Goal: Task Accomplishment & Management: Manage account settings

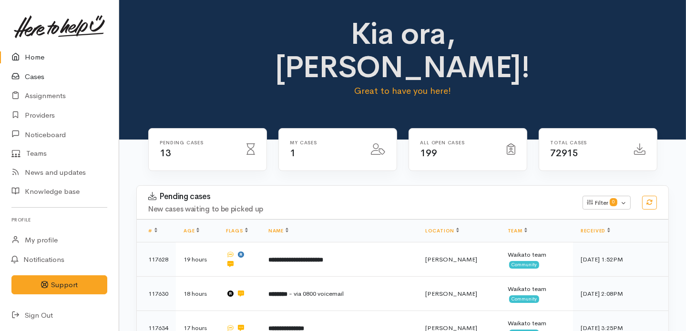
click at [31, 75] on link "Cases" at bounding box center [59, 77] width 119 height 20
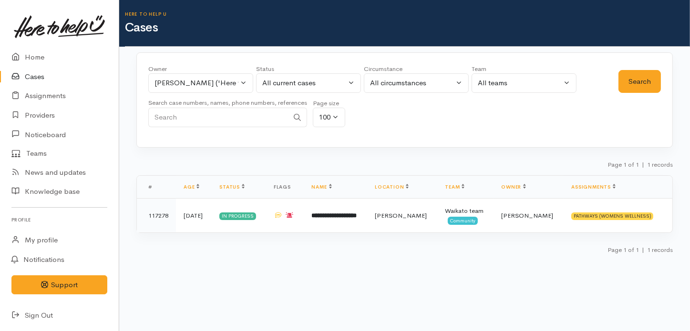
click at [25, 75] on link "Cases" at bounding box center [59, 77] width 119 height 20
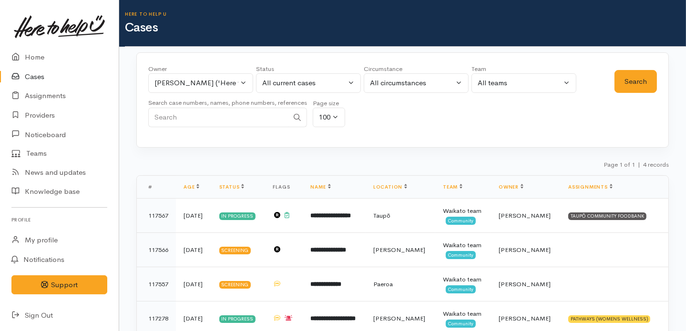
scroll to position [31, 0]
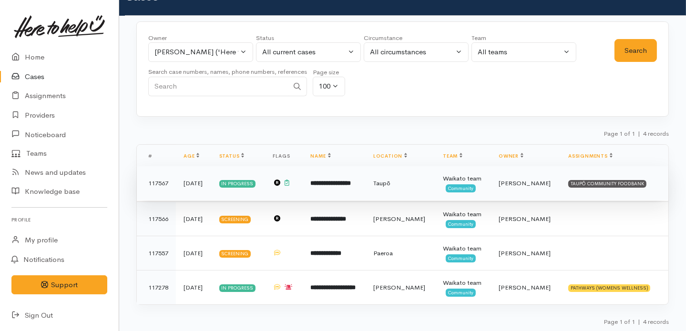
click at [343, 182] on b "**********" at bounding box center [330, 183] width 41 height 6
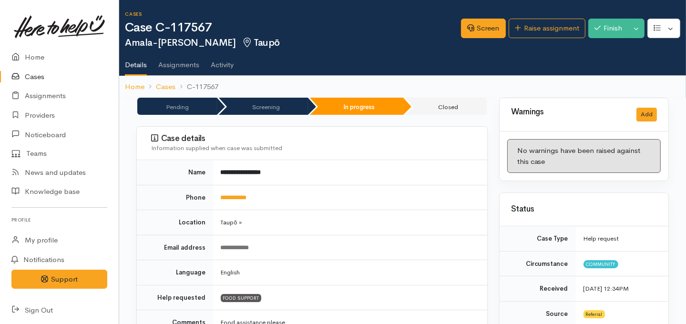
click at [36, 79] on link "Cases" at bounding box center [59, 77] width 119 height 20
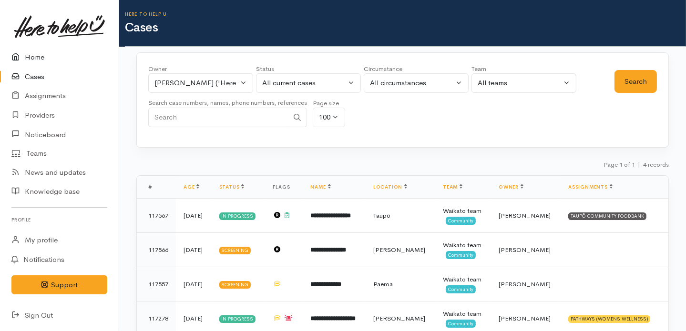
click at [42, 57] on link "Home" at bounding box center [59, 58] width 119 height 20
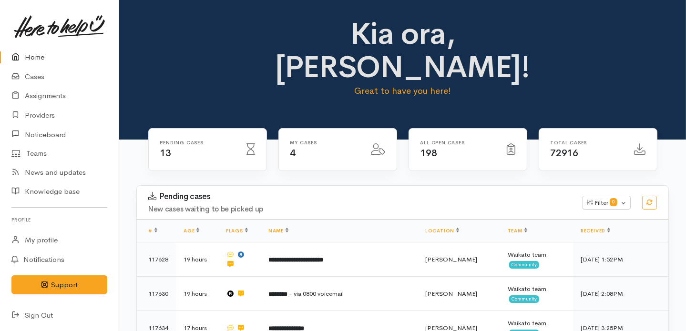
click at [41, 57] on link "Home" at bounding box center [59, 58] width 119 height 20
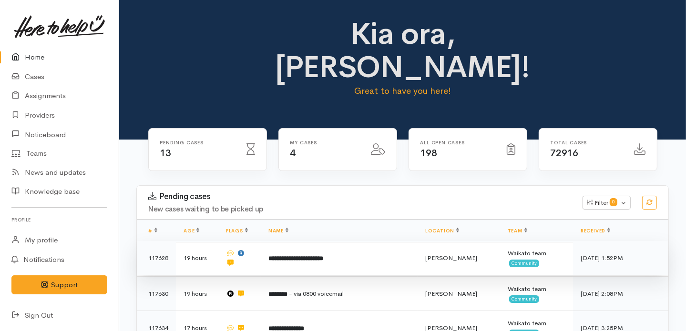
click at [313, 256] on b "**********" at bounding box center [295, 259] width 55 height 6
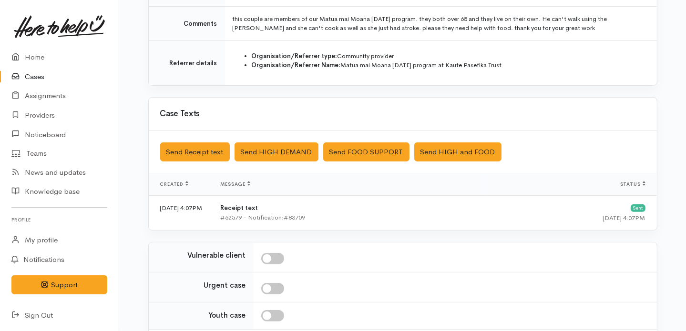
scroll to position [319, 0]
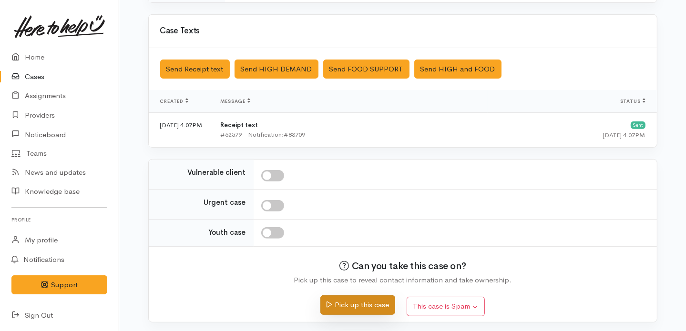
click at [343, 302] on button "Pick up this case" at bounding box center [357, 306] width 75 height 20
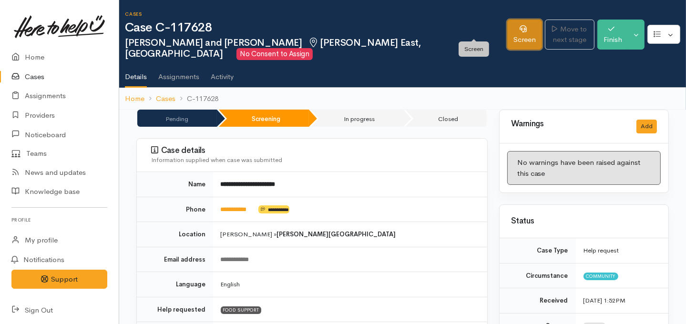
click at [507, 23] on link "Screen" at bounding box center [524, 35] width 35 height 30
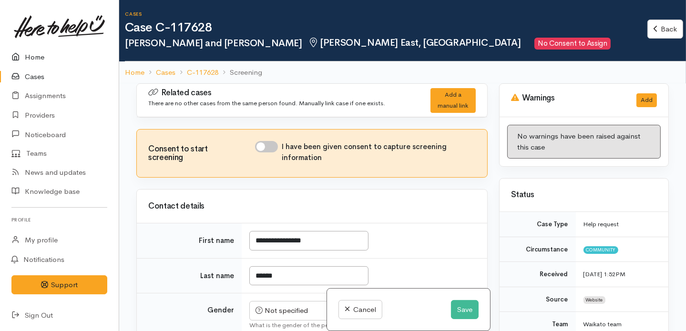
click at [31, 57] on link "Home" at bounding box center [59, 58] width 119 height 20
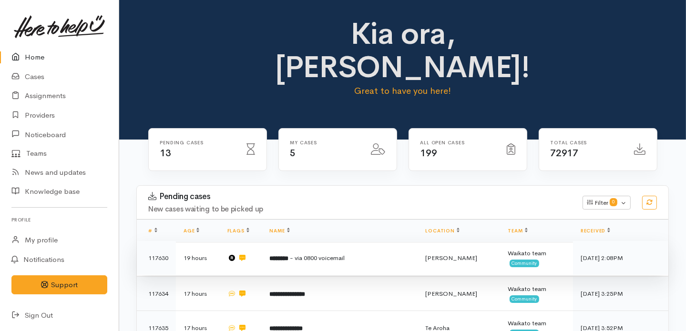
click at [289, 256] on b "********" at bounding box center [279, 259] width 19 height 6
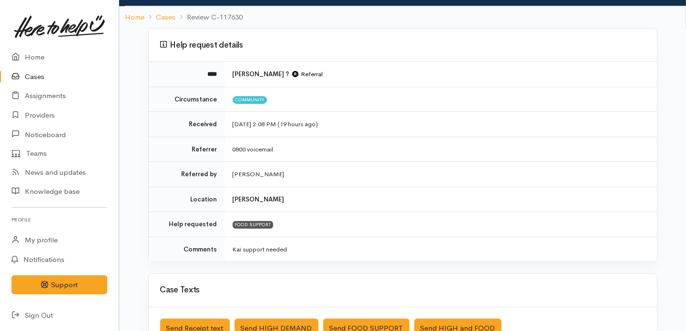
scroll to position [315, 0]
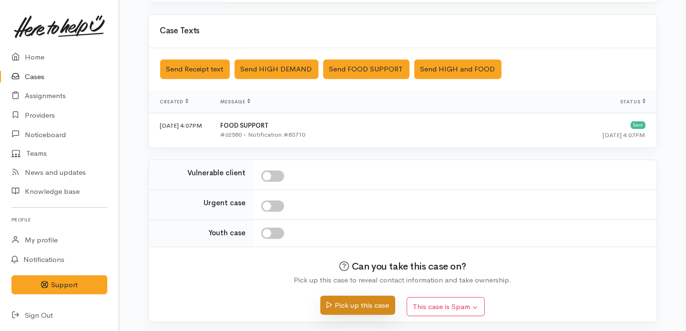
click at [351, 304] on button "Pick up this case" at bounding box center [357, 306] width 75 height 20
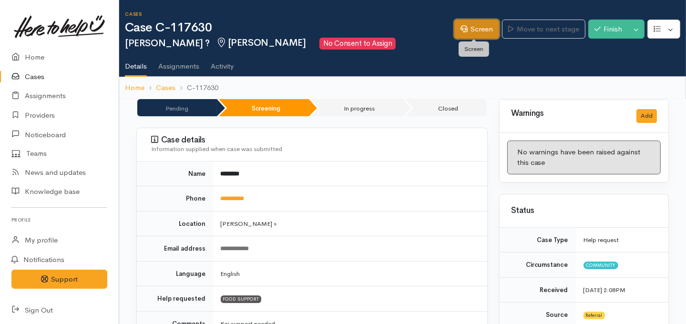
click at [471, 22] on link "Screen" at bounding box center [476, 30] width 45 height 20
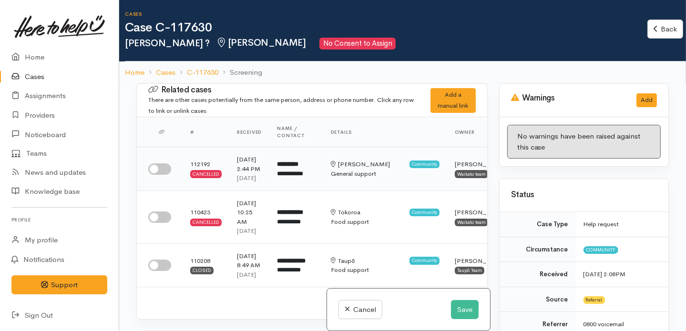
click at [156, 175] on input "checkbox" at bounding box center [159, 169] width 23 height 11
checkbox input "true"
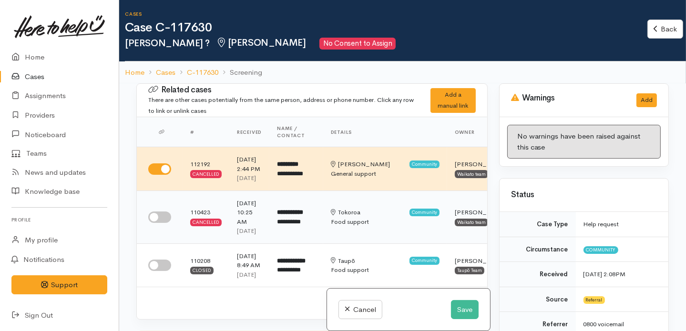
click at [162, 223] on input "checkbox" at bounding box center [159, 217] width 23 height 11
checkbox input "true"
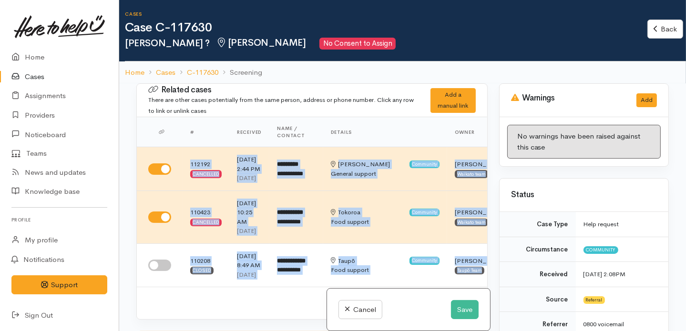
drag, startPoint x: 493, startPoint y: 91, endPoint x: 492, endPoint y: 118, distance: 27.2
click at [492, 118] on div "Related cases There are other cases potentially from the same person, address o…" at bounding box center [403, 248] width 544 height 331
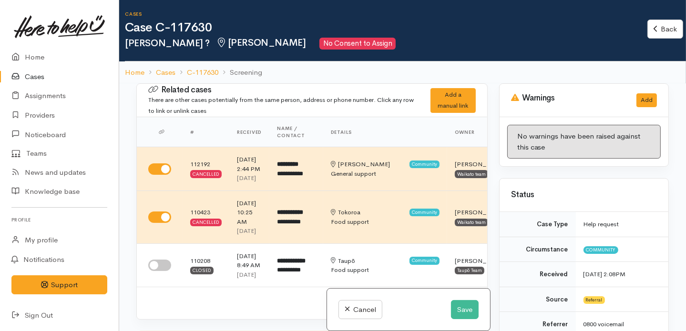
click at [452, 38] on h2 "Joseph ? Hamilton No Consent to Assign" at bounding box center [386, 44] width 523 height 12
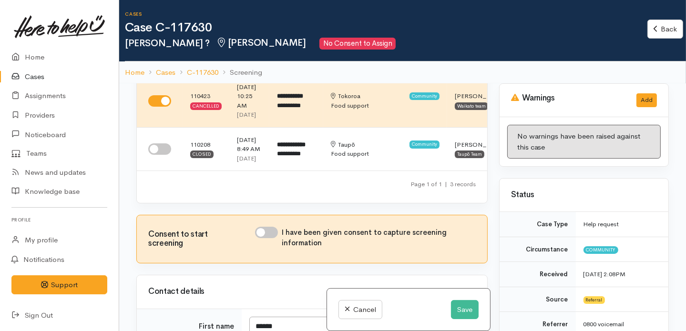
scroll to position [152, 0]
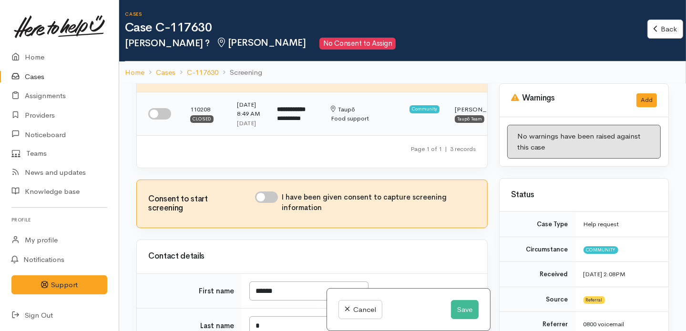
click at [157, 120] on input "checkbox" at bounding box center [159, 113] width 23 height 11
checkbox input "true"
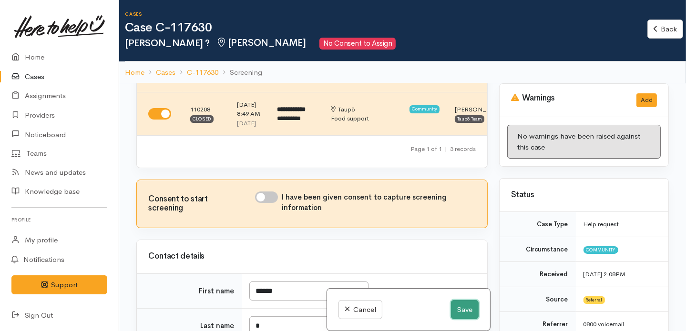
click at [459, 306] on button "Save" at bounding box center [465, 310] width 28 height 20
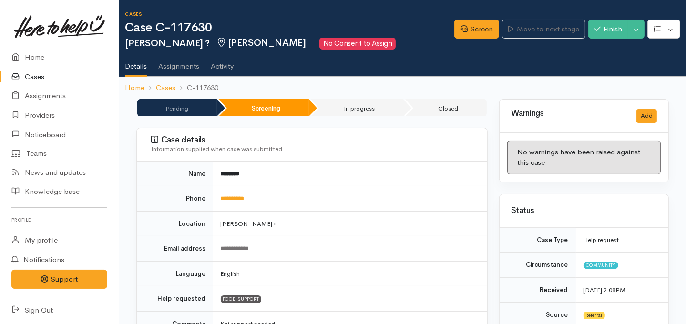
drag, startPoint x: 0, startPoint y: 0, endPoint x: 32, endPoint y: 76, distance: 82.5
click at [32, 76] on link "Cases" at bounding box center [59, 77] width 119 height 20
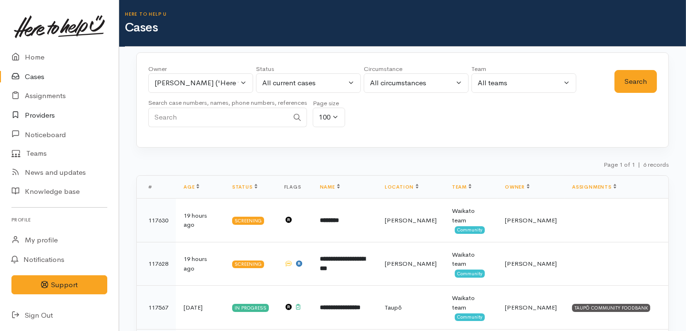
click at [42, 114] on link "Providers" at bounding box center [59, 116] width 119 height 20
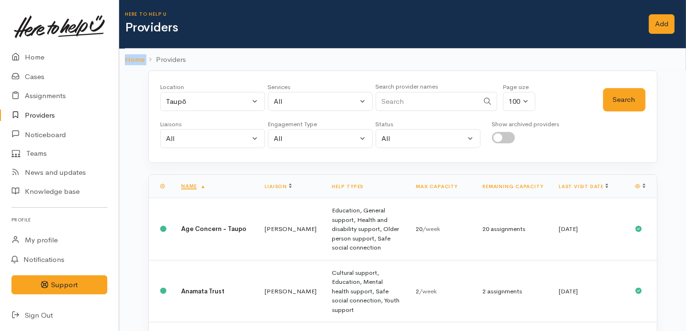
drag, startPoint x: 686, startPoint y: 49, endPoint x: 686, endPoint y: 44, distance: 5.2
click at [686, 44] on div "Here to help u Providers Add Add Home Providers" at bounding box center [402, 35] width 567 height 71
click at [681, 41] on div "Here to help u Providers Add Add" at bounding box center [405, 24] width 561 height 49
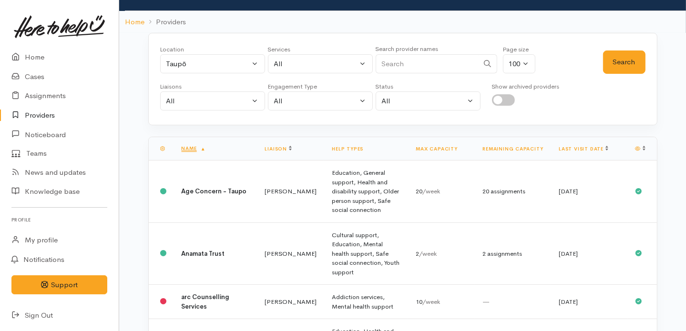
scroll to position [34, 0]
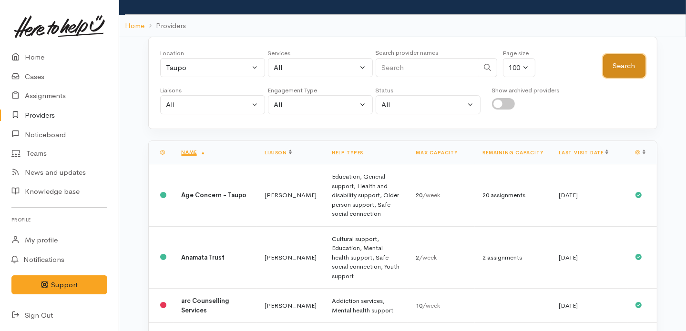
click at [623, 63] on button "Search" at bounding box center [624, 65] width 42 height 23
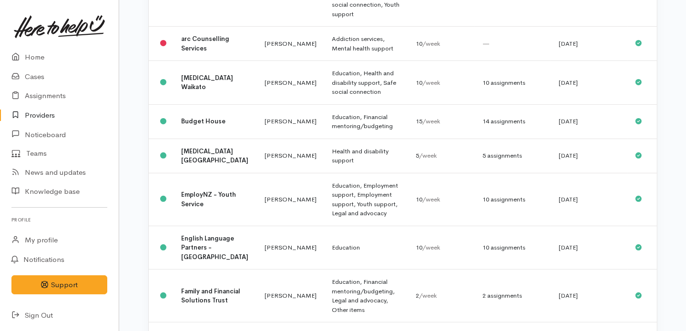
scroll to position [0, 0]
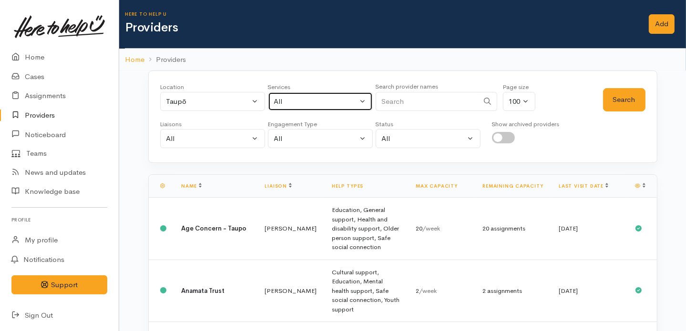
click at [323, 105] on div "All" at bounding box center [316, 101] width 84 height 11
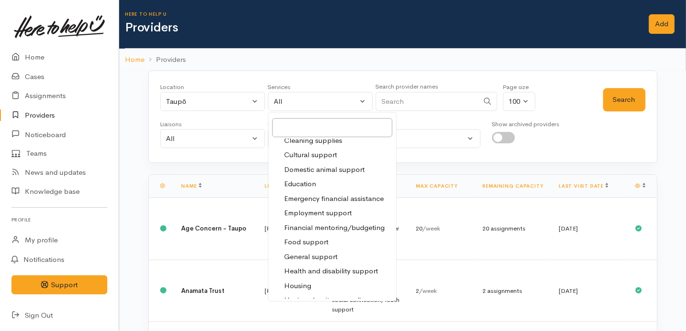
scroll to position [65, 0]
click at [320, 236] on span "Food support" at bounding box center [306, 241] width 44 height 11
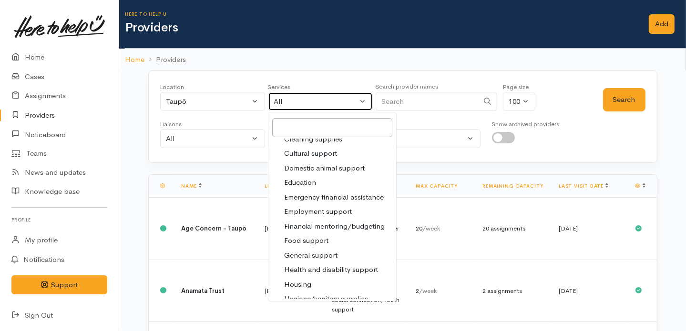
select select "3"
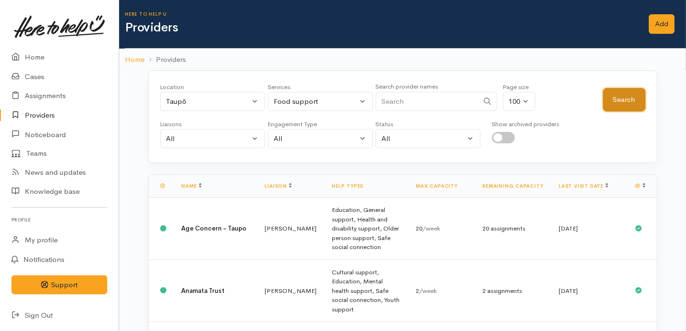
click at [625, 96] on button "Search" at bounding box center [624, 99] width 42 height 23
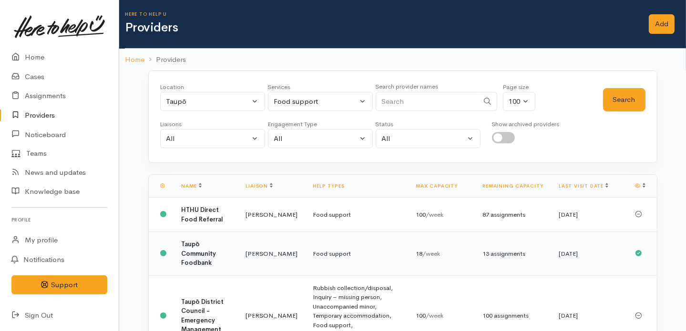
click at [333, 252] on td "Food support" at bounding box center [357, 254] width 103 height 44
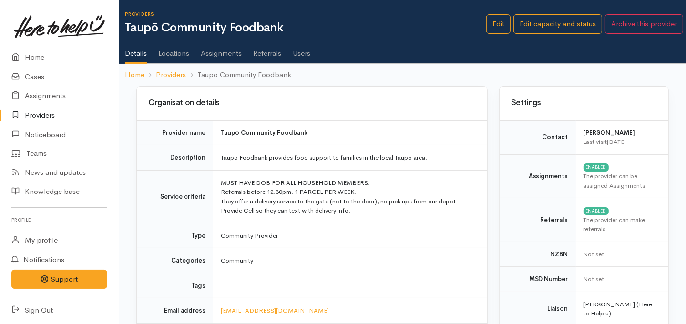
click at [223, 55] on link "Assignments" at bounding box center [221, 50] width 41 height 27
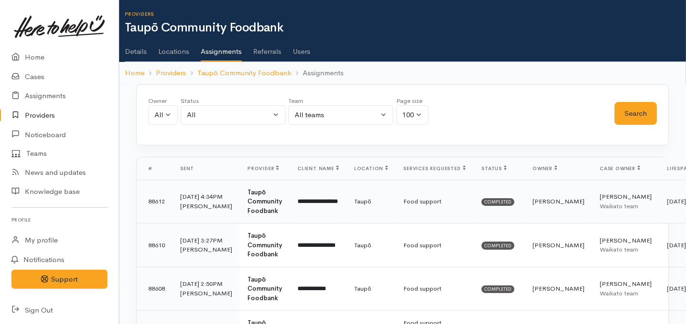
click at [315, 204] on td "**********" at bounding box center [318, 202] width 57 height 44
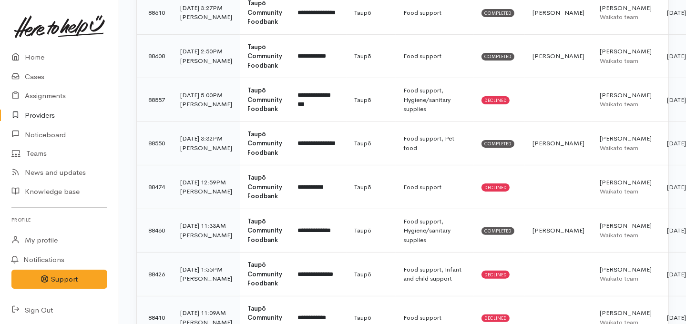
scroll to position [237, 0]
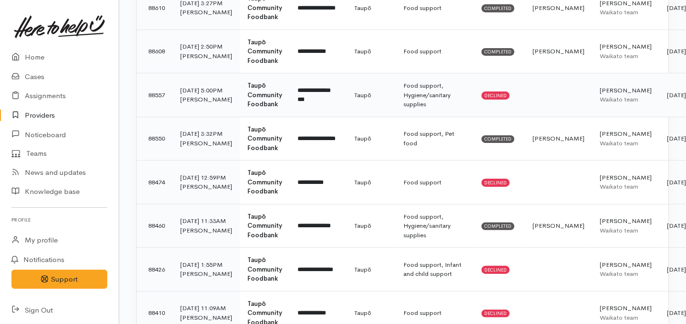
click at [322, 95] on td "**********" at bounding box center [318, 95] width 57 height 44
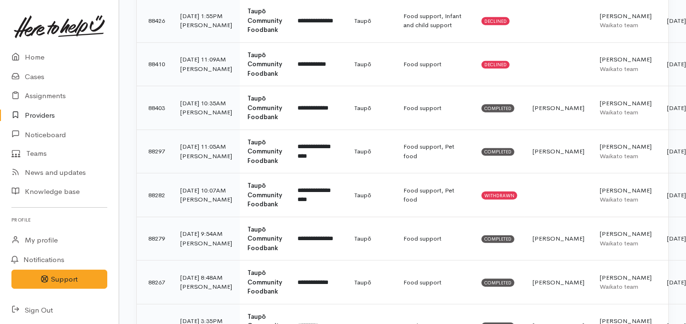
scroll to position [443, 0]
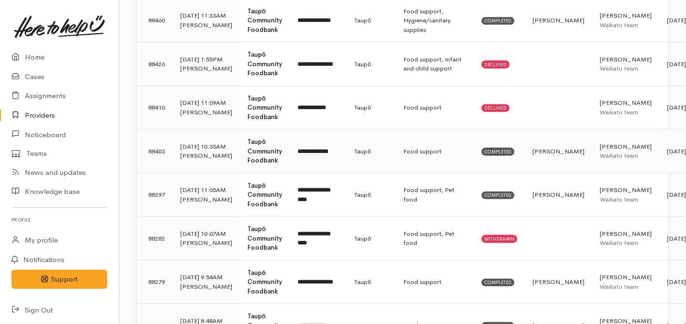
click at [327, 143] on td "**********" at bounding box center [318, 152] width 57 height 44
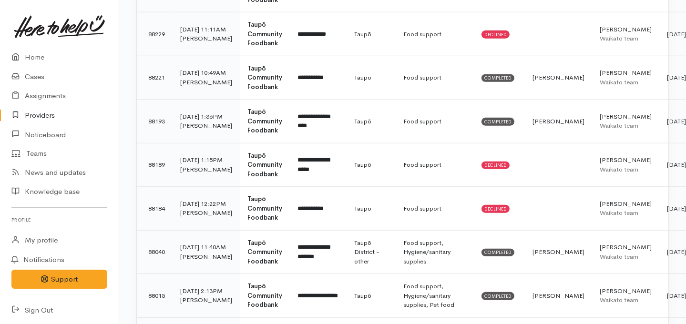
scroll to position [849, 0]
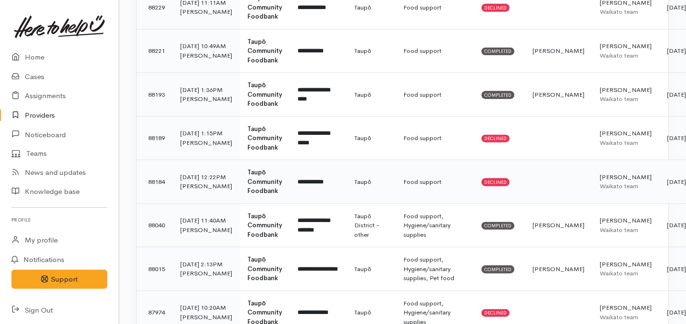
click at [290, 193] on td "Taupō Community Foodbank" at bounding box center [265, 182] width 50 height 44
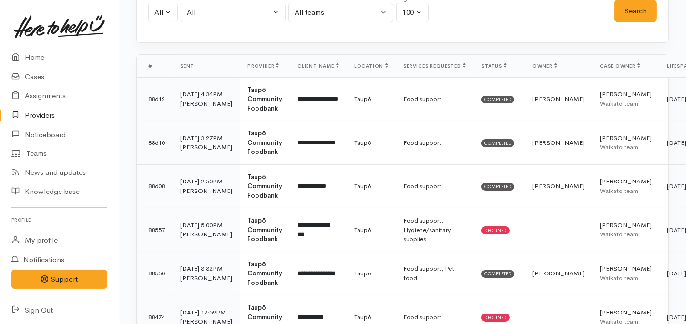
scroll to position [92, 0]
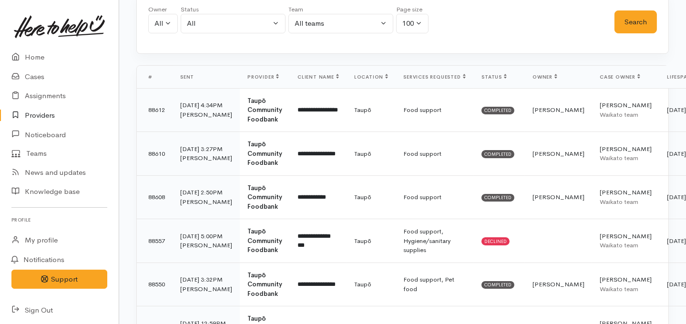
click at [610, 70] on th "Case owner" at bounding box center [625, 77] width 67 height 23
click at [610, 74] on span "Case owner" at bounding box center [620, 77] width 41 height 6
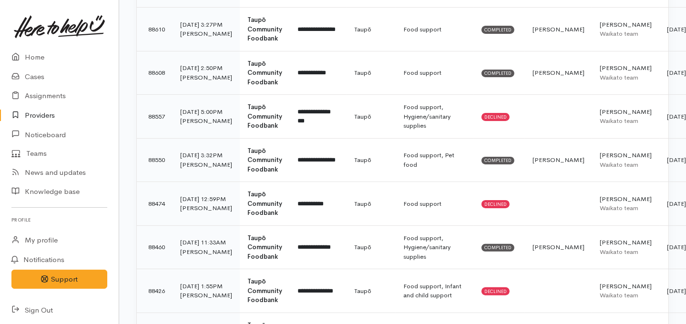
scroll to position [243, 0]
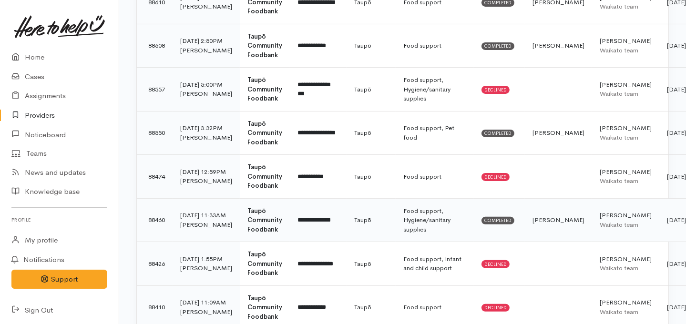
click at [389, 217] on td "Taupō" at bounding box center [371, 220] width 49 height 44
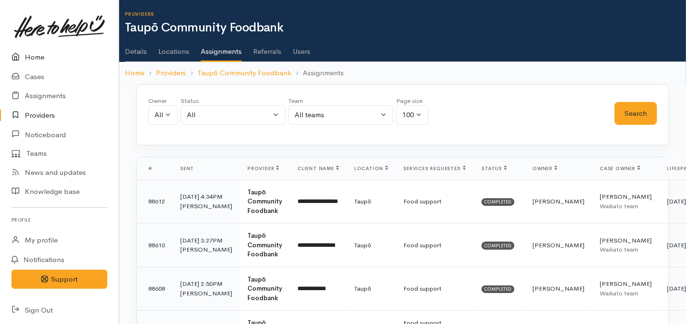
click at [34, 60] on link "Home" at bounding box center [59, 58] width 119 height 20
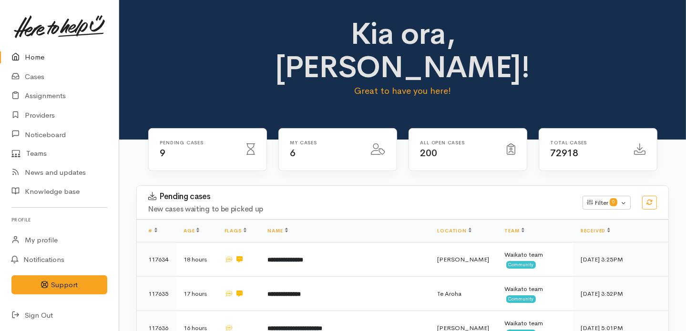
click at [27, 54] on link "Home" at bounding box center [59, 58] width 119 height 20
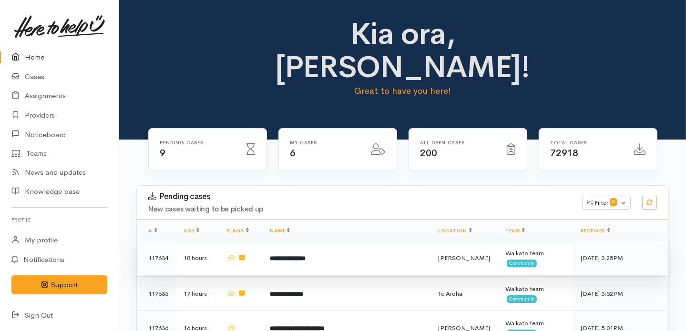
click at [306, 256] on b "**********" at bounding box center [288, 259] width 36 height 6
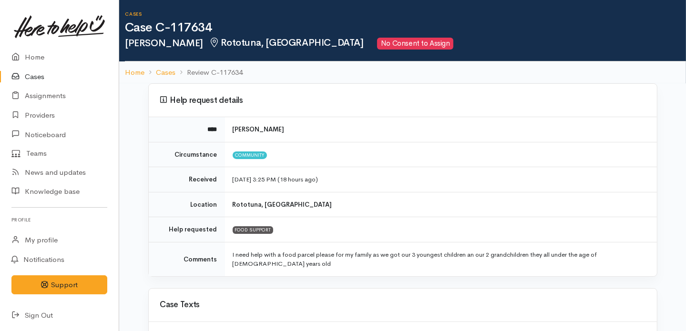
click at [36, 75] on link "Cases" at bounding box center [59, 77] width 119 height 20
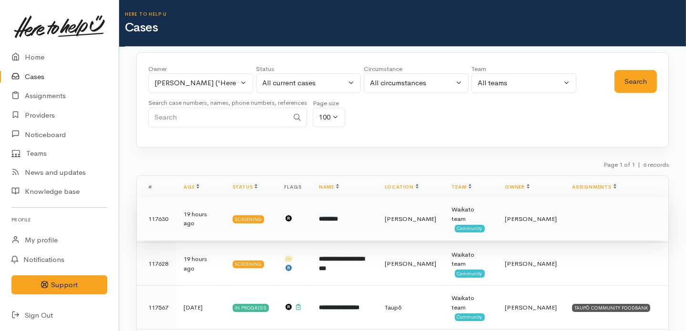
click at [336, 216] on b "********" at bounding box center [328, 219] width 19 height 6
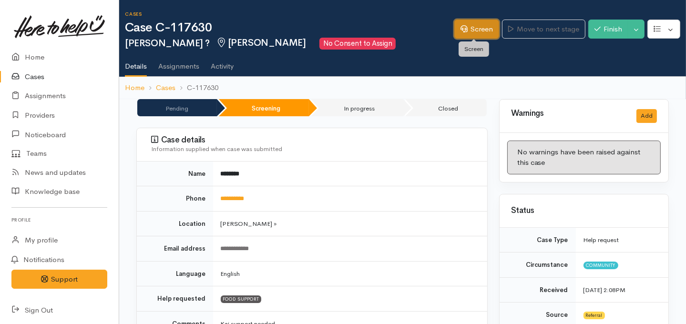
click at [471, 28] on link "Screen" at bounding box center [476, 30] width 45 height 20
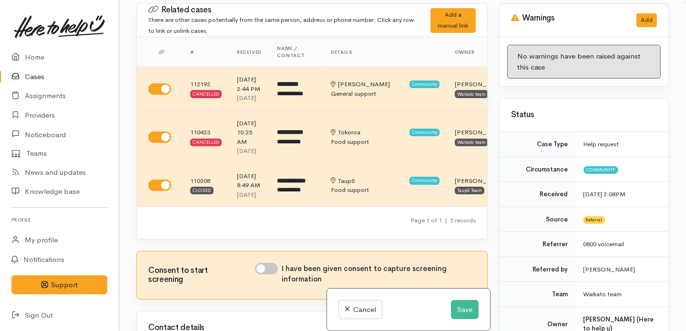
scroll to position [83, 0]
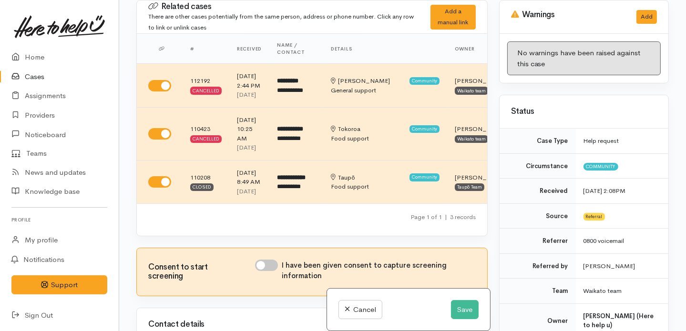
drag, startPoint x: 675, startPoint y: 72, endPoint x: 671, endPoint y: 87, distance: 15.3
click at [671, 87] on div "Related cases There are other cases potentially from the same person, address o…" at bounding box center [402, 165] width 567 height 331
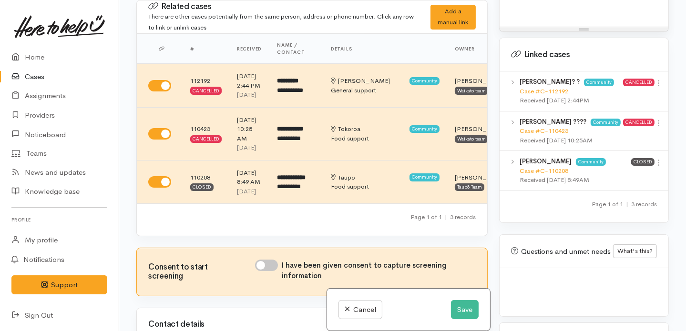
scroll to position [715, 0]
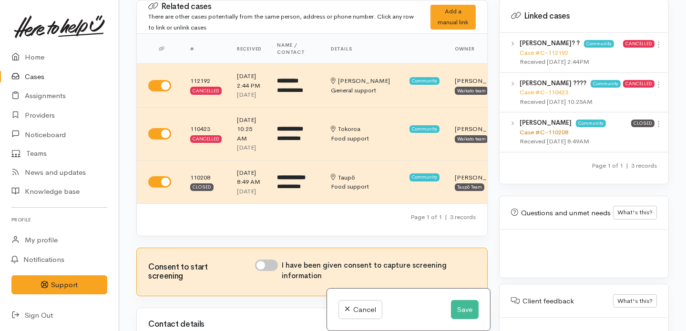
click at [547, 128] on link "Case #C-110208" at bounding box center [544, 132] width 49 height 8
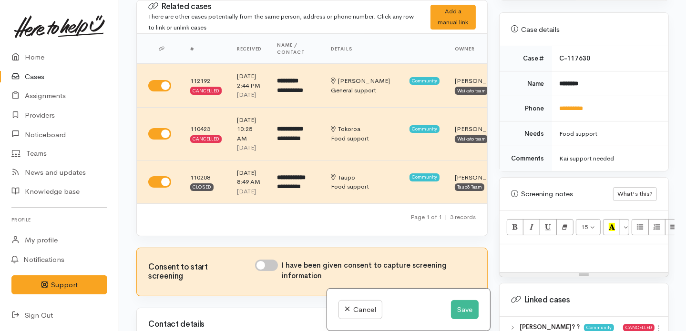
scroll to position [427, 0]
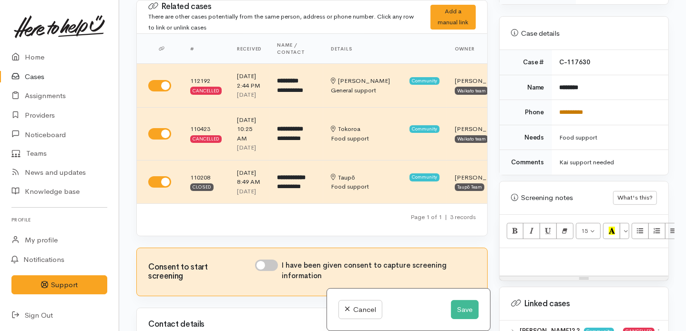
click at [583, 109] on link "**********" at bounding box center [572, 112] width 24 height 6
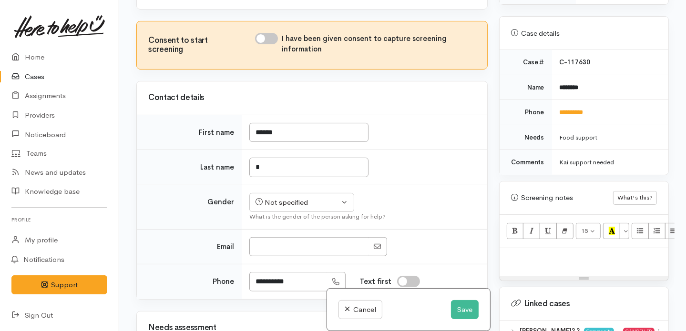
scroll to position [240, 0]
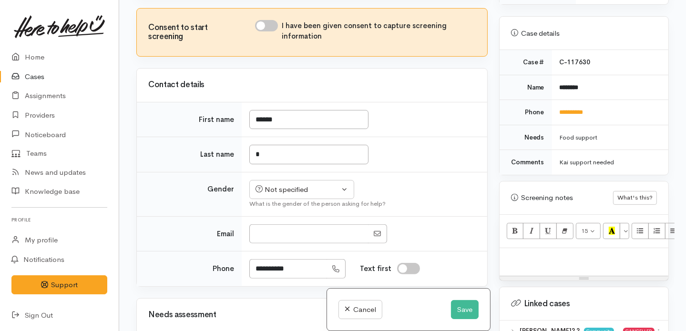
click at [271, 31] on input "I have been given consent to capture screening information" at bounding box center [266, 25] width 23 height 11
checkbox input "true"
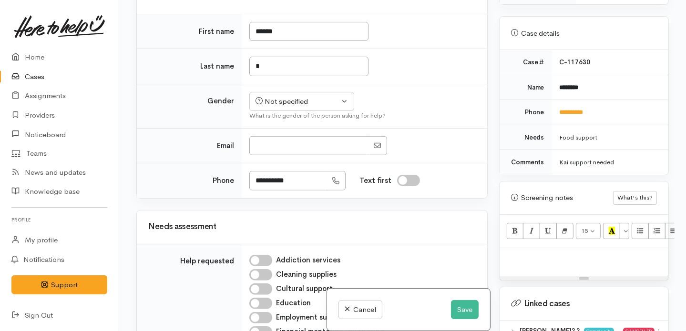
scroll to position [343, 0]
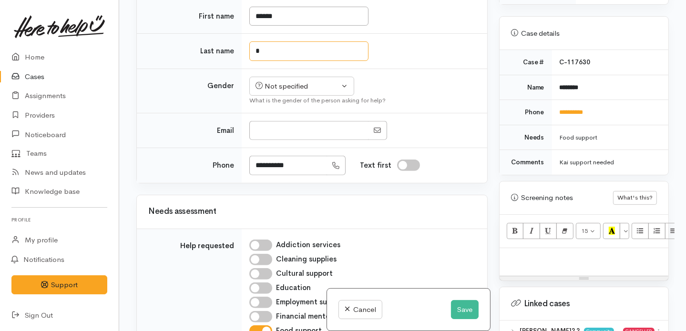
click at [290, 61] on input "*" at bounding box center [308, 51] width 119 height 20
type input "*****"
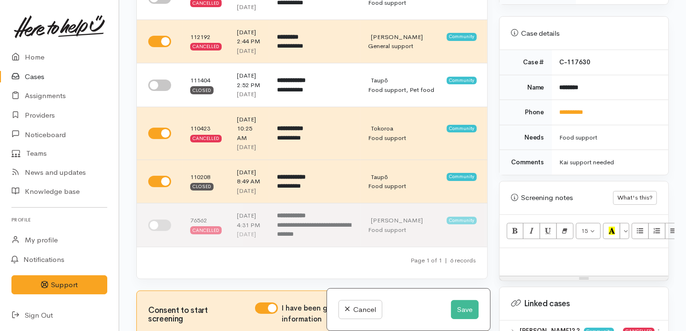
scroll to position [523, 0]
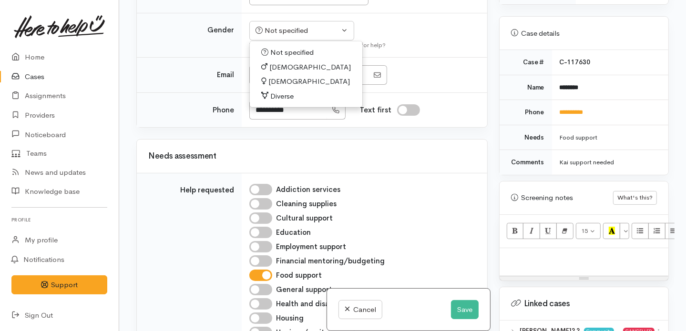
click at [279, 73] on span "[DEMOGRAPHIC_DATA]" at bounding box center [310, 67] width 82 height 11
select select "[DEMOGRAPHIC_DATA]"
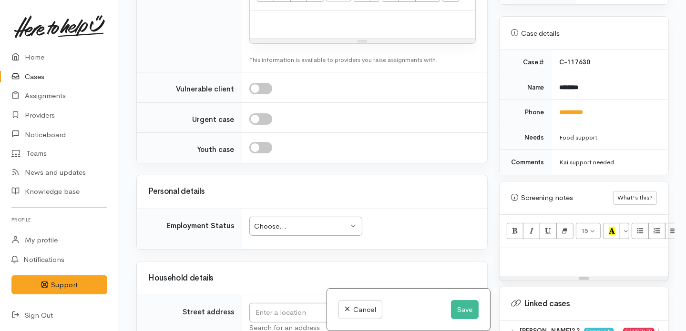
scroll to position [1085, 0]
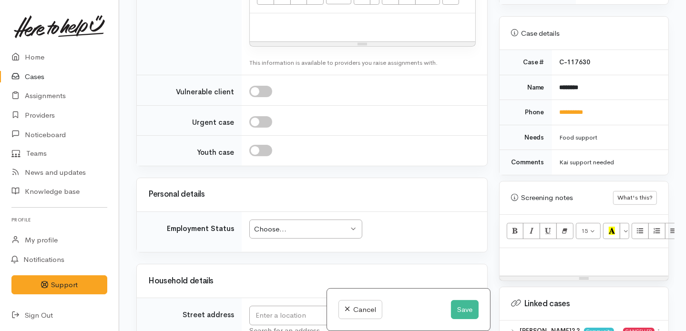
click at [263, 13] on span "No" at bounding box center [266, 7] width 10 height 11
select select "1"
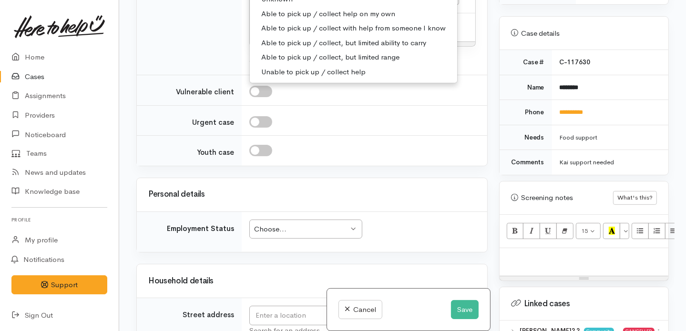
click at [313, 20] on span "Able to pick up / collect help on my own" at bounding box center [328, 14] width 134 height 11
select select "2"
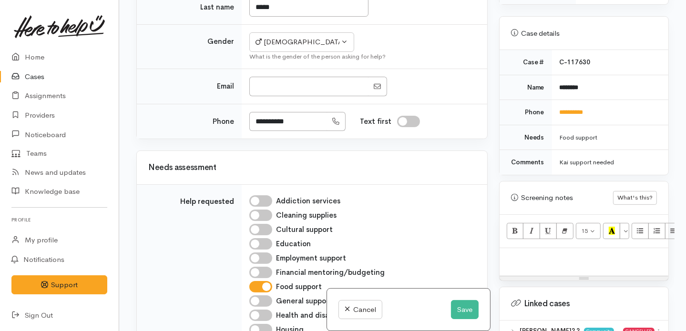
scroll to position [514, 0]
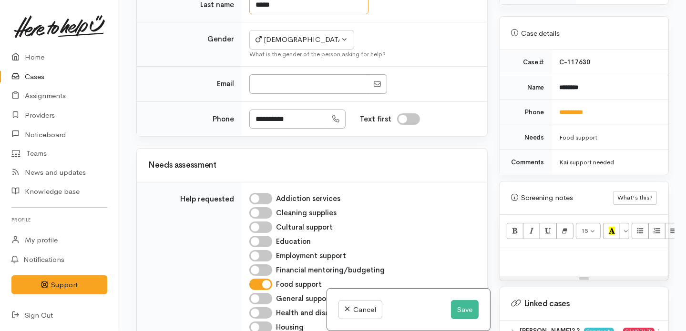
click at [309, 15] on input "*****" at bounding box center [308, 5] width 119 height 20
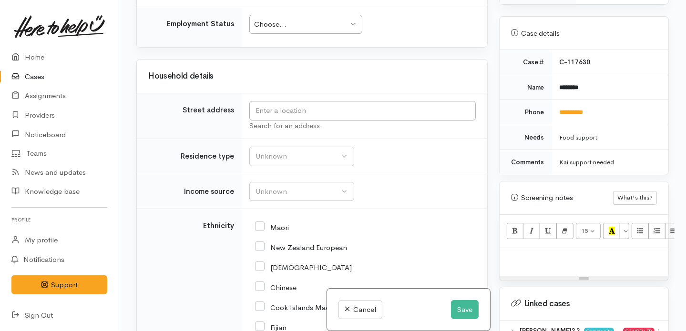
scroll to position [1317, 0]
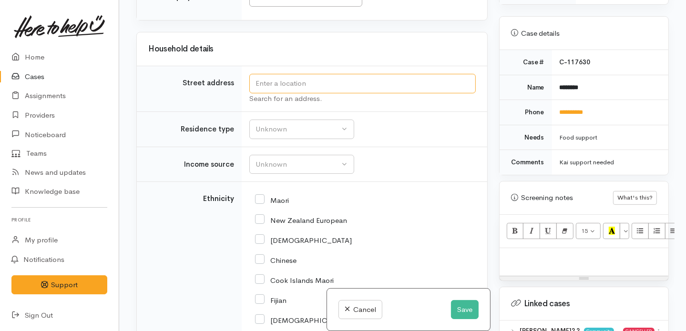
click at [300, 93] on input "text" at bounding box center [362, 84] width 227 height 20
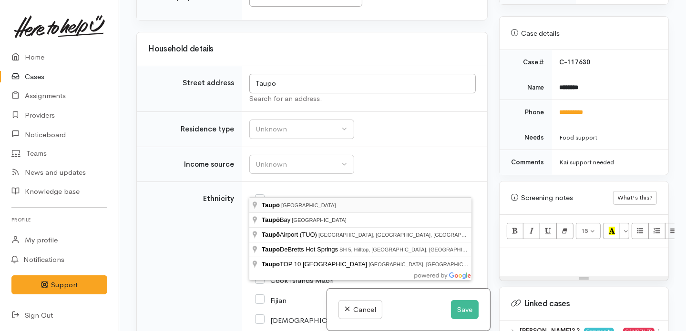
type input "Taupō, New Zealand"
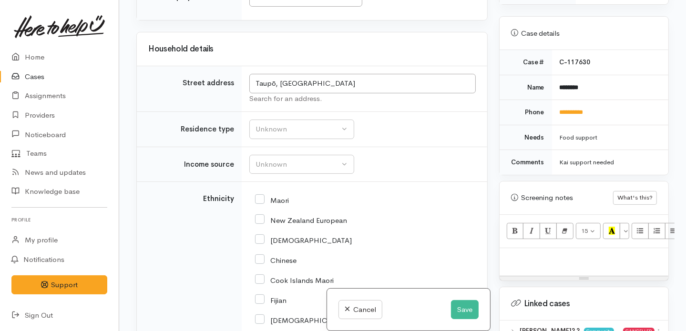
click at [488, 204] on div "Related cases There are other cases potentially from the same person, address o…" at bounding box center [312, 165] width 363 height 331
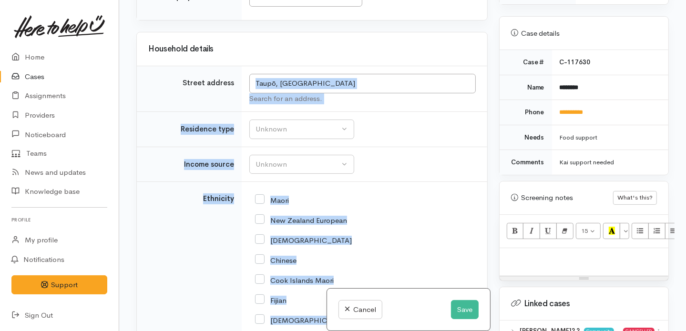
drag, startPoint x: 488, startPoint y: 204, endPoint x: 306, endPoint y: 125, distance: 198.7
click at [306, 125] on div "Related cases There are other cases potentially from the same person, address o…" at bounding box center [312, 165] width 363 height 331
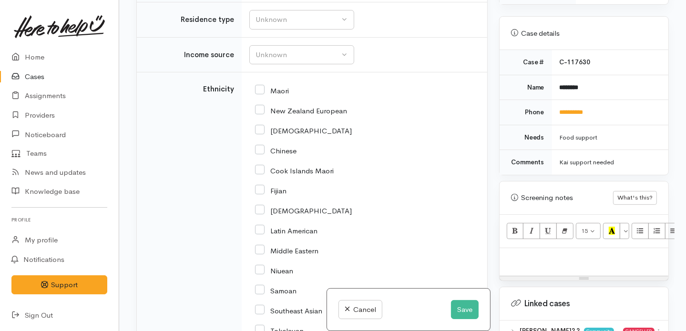
scroll to position [1434, 0]
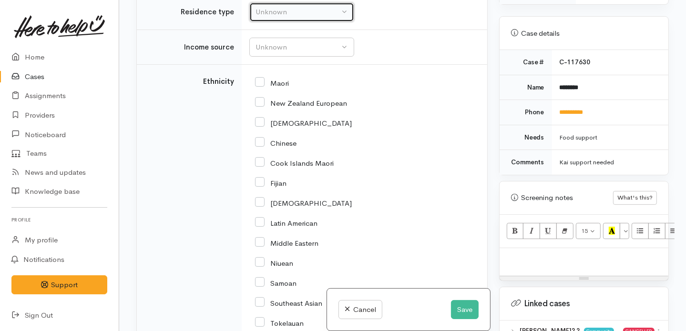
click at [326, 22] on button "Unknown" at bounding box center [301, 12] width 105 height 20
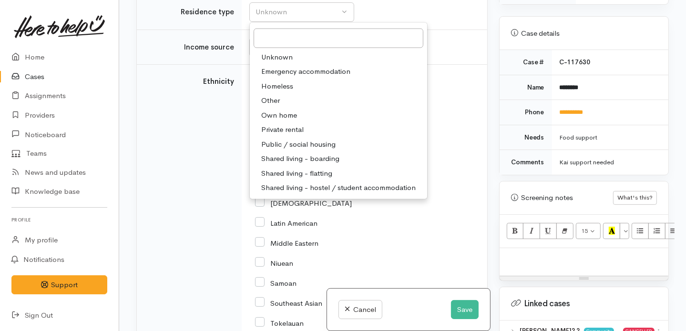
click at [283, 92] on span "Homeless" at bounding box center [277, 86] width 32 height 11
select select "9"
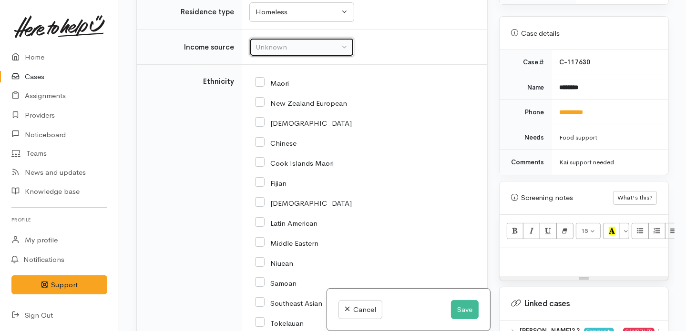
click at [323, 53] on div "Unknown" at bounding box center [298, 47] width 84 height 11
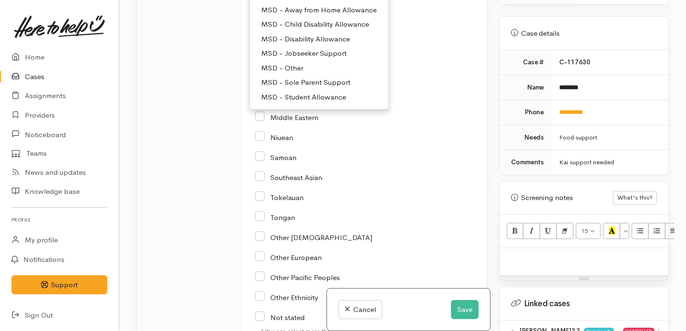
scroll to position [1596, 0]
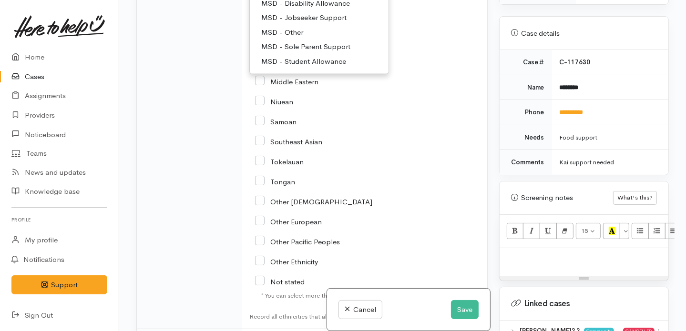
click at [317, 23] on span "MSD - Jobseeker Support" at bounding box center [303, 17] width 85 height 11
select select "4"
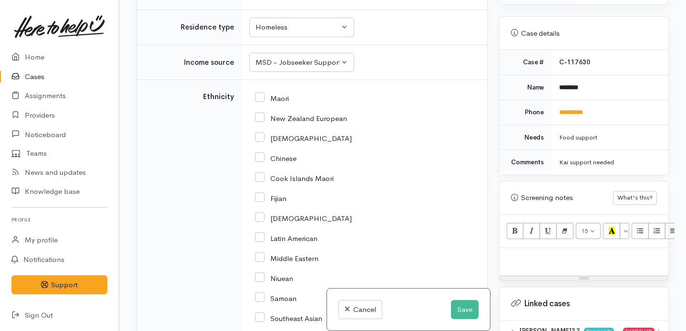
click at [258, 102] on input "Maori" at bounding box center [272, 97] width 34 height 9
checkbox input "true"
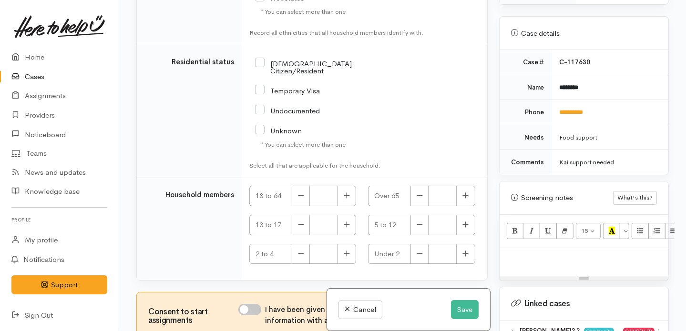
scroll to position [1924, 0]
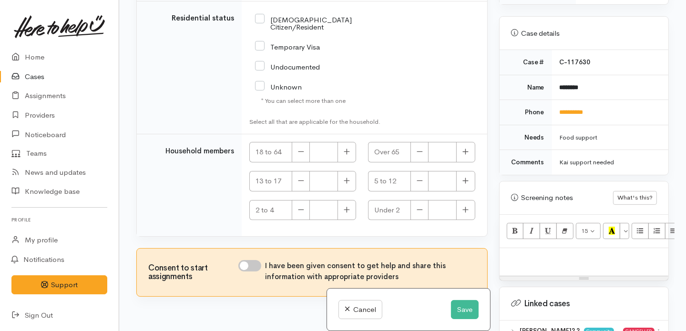
click at [260, 31] on input "NZ Citizen/Resident" at bounding box center [321, 23] width 132 height 16
checkbox input "true"
click at [340, 163] on button "button" at bounding box center [347, 152] width 19 height 21
type input "1"
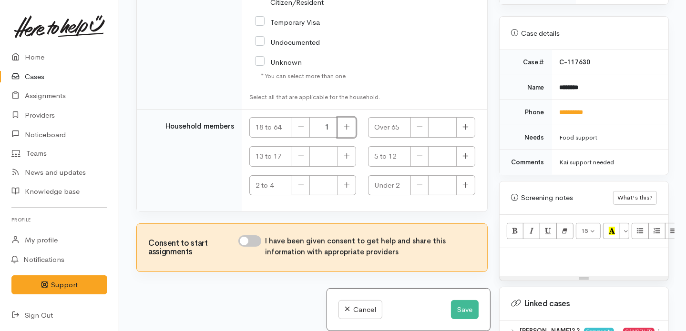
scroll to position [2044, 0]
click at [257, 245] on input "I have been given consent to get help and share this information with appropria…" at bounding box center [249, 241] width 23 height 11
checkbox input "true"
click at [461, 305] on button "Save" at bounding box center [465, 310] width 28 height 20
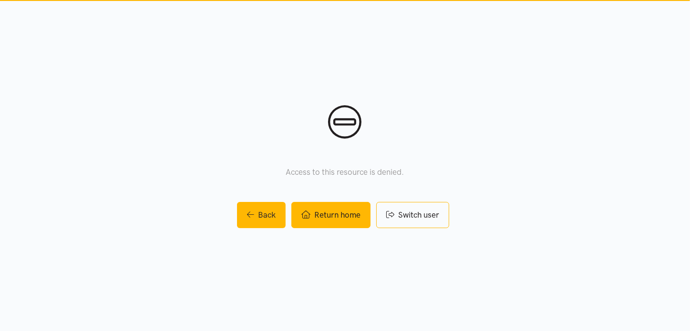
click at [327, 215] on link "Return home" at bounding box center [330, 215] width 79 height 26
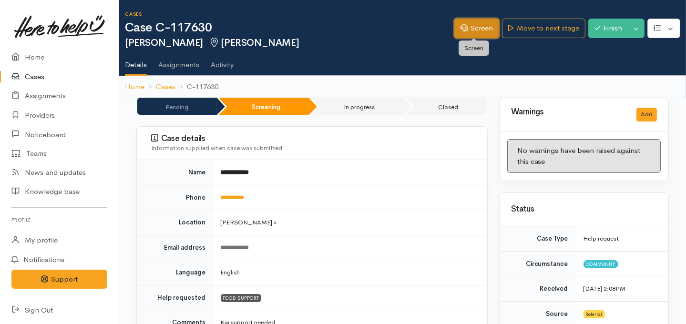
click at [476, 29] on link "Screen" at bounding box center [476, 29] width 45 height 20
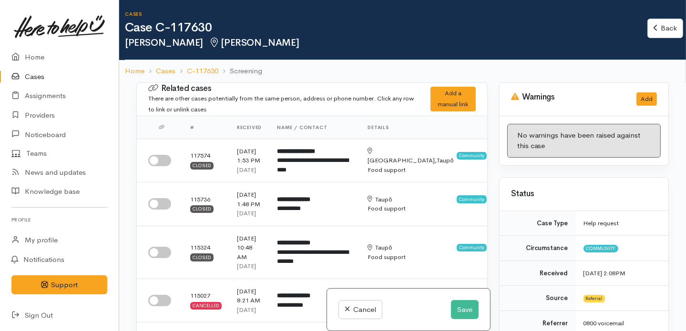
drag, startPoint x: 677, startPoint y: 91, endPoint x: 677, endPoint y: 114, distance: 22.4
click at [677, 114] on div "Related cases There are other cases potentially from the same person, address o…" at bounding box center [402, 248] width 567 height 331
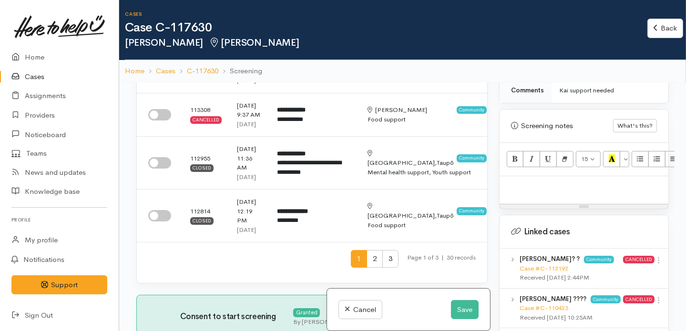
scroll to position [629, 0]
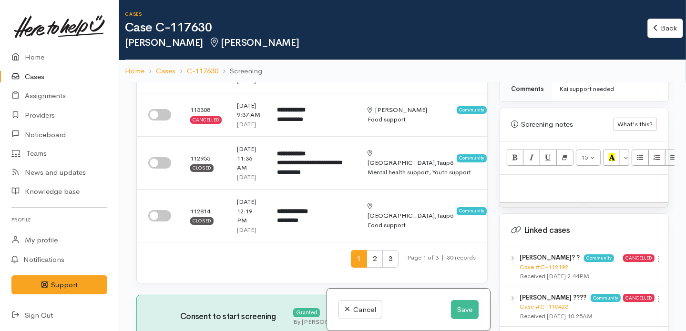
click at [579, 175] on div at bounding box center [584, 189] width 169 height 28
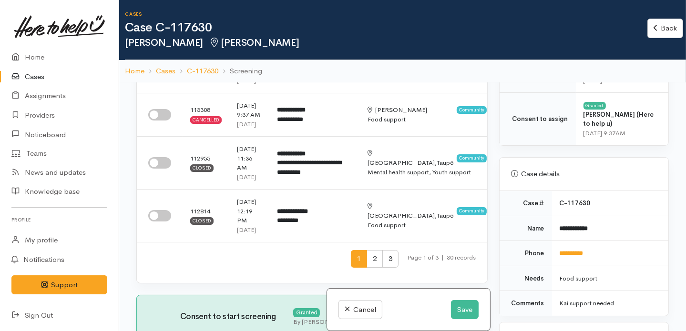
scroll to position [406, 0]
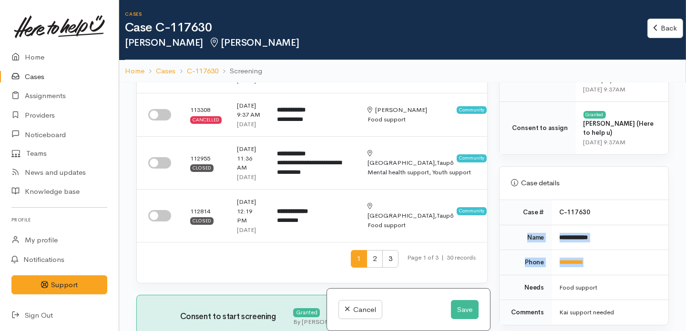
drag, startPoint x: 520, startPoint y: 217, endPoint x: 635, endPoint y: 232, distance: 115.5
click at [635, 232] on tbody "**********" at bounding box center [584, 262] width 169 height 125
copy tbody "**********"
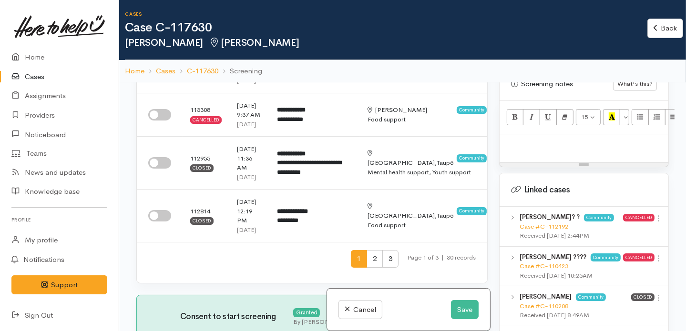
scroll to position [675, 0]
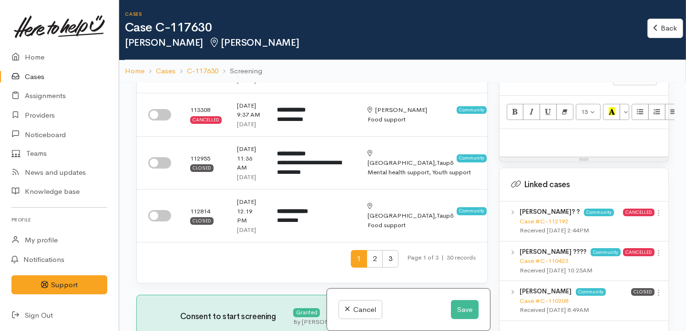
click at [541, 134] on p at bounding box center [584, 139] width 159 height 11
paste div
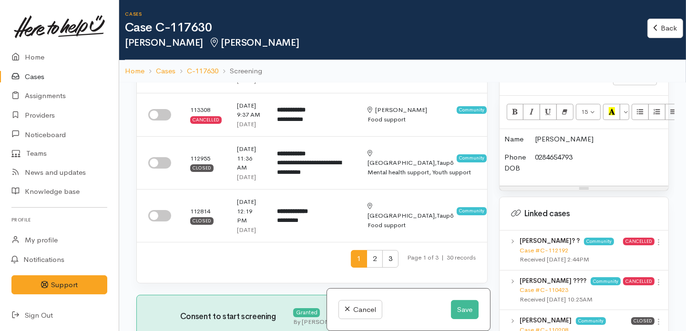
click at [532, 152] on p "Phone 0284654793 DOB" at bounding box center [584, 162] width 159 height 21
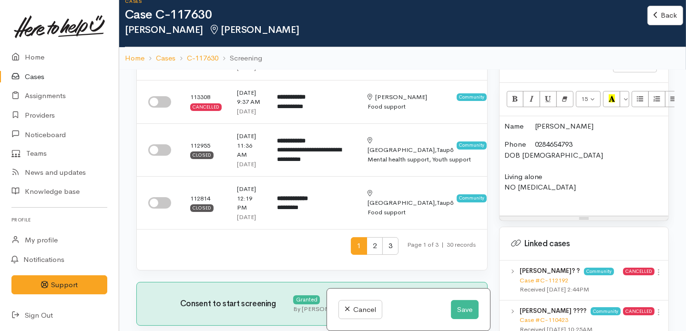
scroll to position [14, 0]
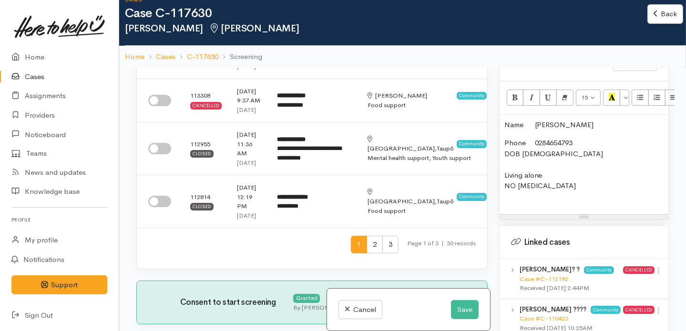
click at [526, 173] on p "Phone 0284654793 DOB 6/09/1983 Living alone NO FOOD ALLERGIES" at bounding box center [584, 170] width 159 height 64
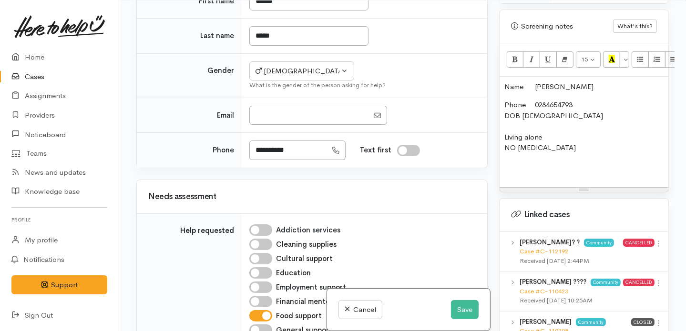
scroll to position [755, 0]
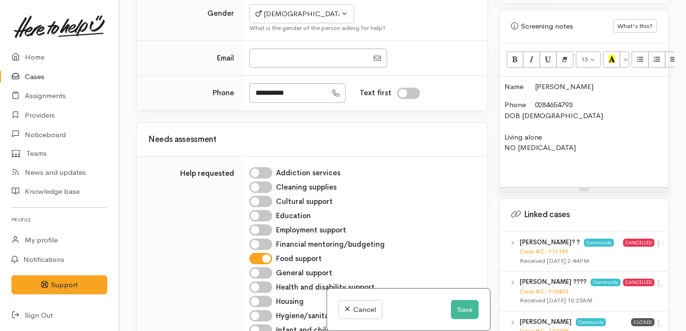
click at [531, 152] on p "Phone 0284654793 DOB 6/09/1983 Living alone NO FOOD ALLERGIES" at bounding box center [584, 137] width 159 height 75
click at [528, 150] on p "Phone 0284654793 DOB 6/09/1983 Living alone NO FOOD ALLERGIES" at bounding box center [584, 137] width 159 height 75
click at [517, 150] on p "Phone 0284654793 DOB 6/09/1983 Living alone NO FOOD ALLERGIES" at bounding box center [584, 137] width 159 height 75
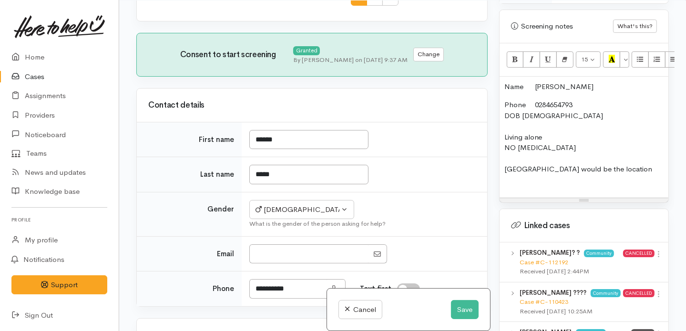
scroll to position [665, 0]
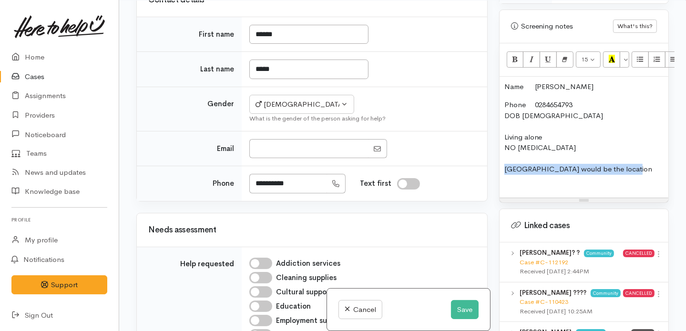
drag, startPoint x: 630, startPoint y: 145, endPoint x: 497, endPoint y: 149, distance: 133.1
click at [497, 149] on div "Warnings Add No warnings have been raised against this case Add Warning Title ●…" at bounding box center [584, 165] width 181 height 331
copy p "[GEOGRAPHIC_DATA] would be the location"
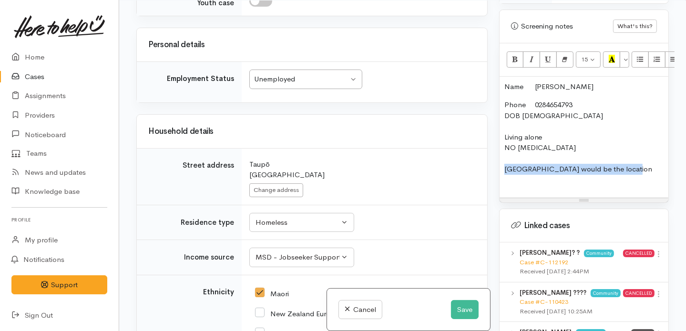
scroll to position [1463, 0]
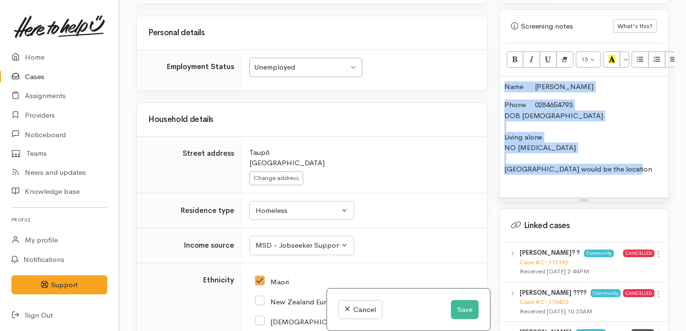
drag, startPoint x: 505, startPoint y: 71, endPoint x: 627, endPoint y: 150, distance: 145.8
click at [627, 150] on div "Name Joseph Lewis Phone 0284654793 DOB 6/09/1983 Living alone NO FOOD ALLERGIES…" at bounding box center [584, 138] width 169 height 122
copy div "Name Joseph Lewis Phone 0284654793 DOB 6/09/1983 Living alone NO FOOD ALLERGIES…"
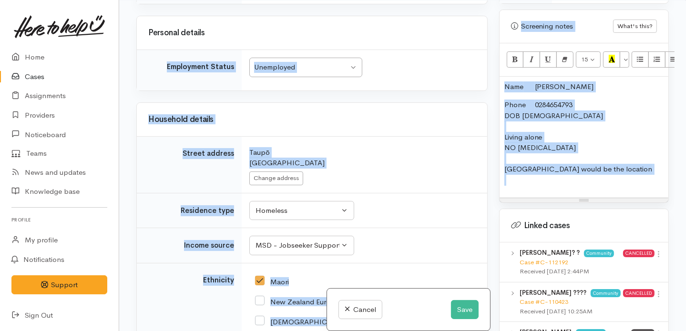
drag, startPoint x: 494, startPoint y: 196, endPoint x: 490, endPoint y: 200, distance: 5.7
click at [490, 200] on div "Related cases There are other cases potentially from the same person, address o…" at bounding box center [403, 165] width 544 height 331
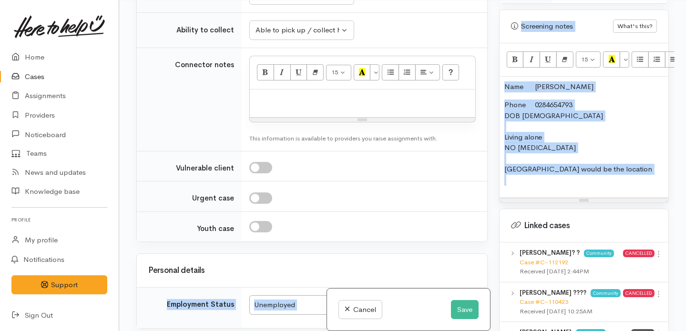
scroll to position [1216, 0]
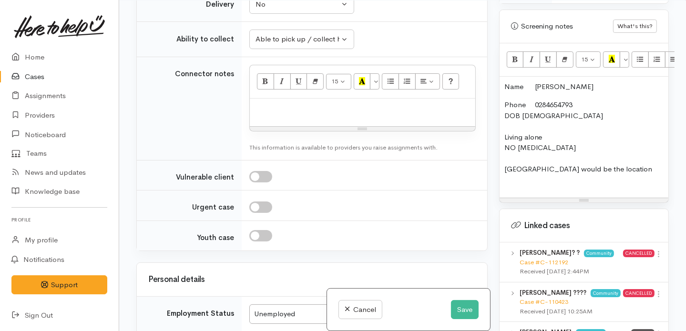
click at [306, 114] on p at bounding box center [363, 108] width 216 height 11
paste div
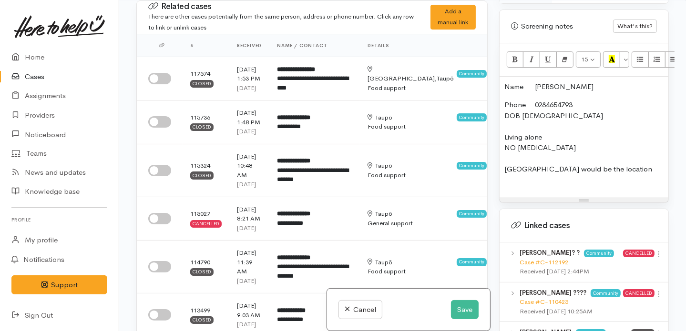
scroll to position [460, 0]
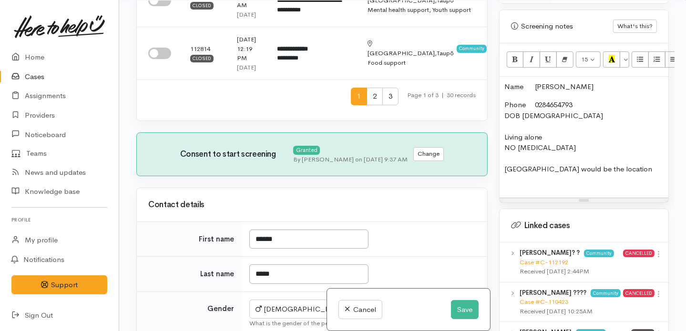
click at [572, 158] on p "Phone 0284654793 DOB 6/09/1983 Living alone NO FOOD ALLERGIES Taupo Library wou…" at bounding box center [584, 143] width 159 height 86
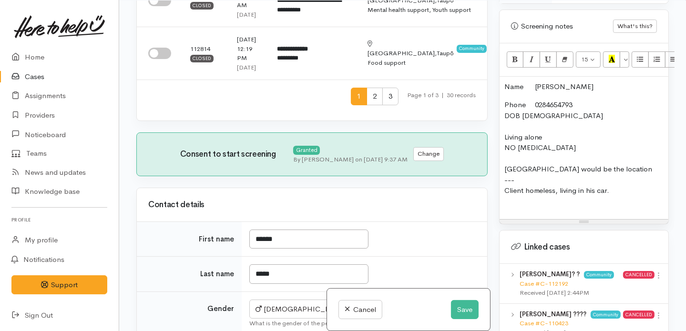
click at [571, 181] on p "Phone 0284654793 DOB 6/09/1983 Living alone NO FOOD ALLERGIES Taupo Library wou…" at bounding box center [584, 153] width 159 height 107
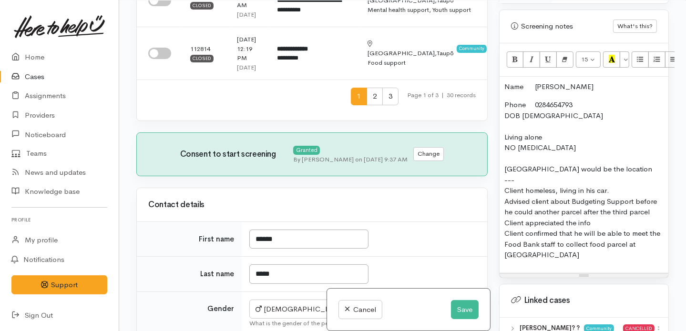
click at [558, 100] on p "Phone 0284654793 DOB 6/09/1983 Living alone NO FOOD ALLERGIES Taupo Library wou…" at bounding box center [584, 180] width 159 height 161
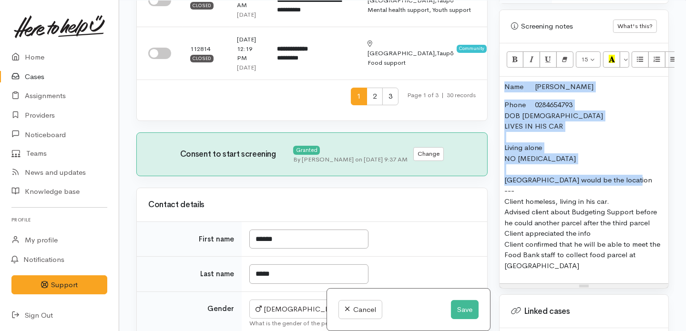
drag, startPoint x: 635, startPoint y: 160, endPoint x: 493, endPoint y: 42, distance: 184.3
click at [494, 42] on div "Warnings Add No warnings have been raised against this case Add Warning Title ●…" at bounding box center [584, 165] width 181 height 331
copy div "Name Joseph Lewis Phone 0284654793 DOB 6/09/1983 LIVES IN HIS CAR Living alone …"
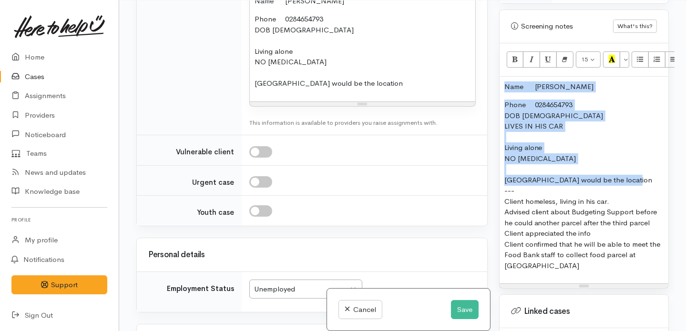
scroll to position [1326, 0]
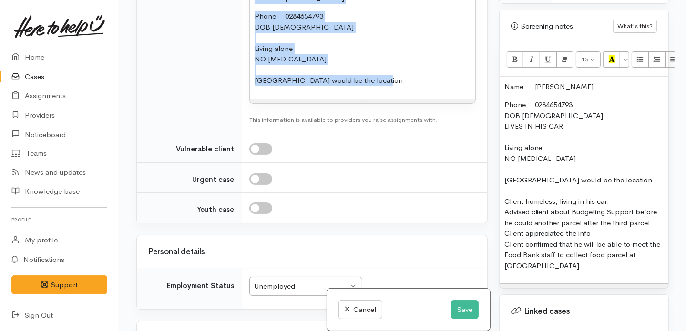
drag, startPoint x: 387, startPoint y: 207, endPoint x: 247, endPoint y: 93, distance: 181.7
click at [247, 93] on td "<p>Name<span style="white-space: pre;"> </span>Joseph Lewis</p><p>Phone<span st…" at bounding box center [365, 39] width 246 height 186
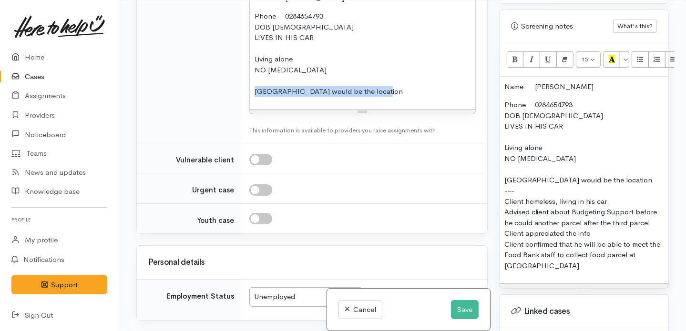
drag, startPoint x: 251, startPoint y: 215, endPoint x: 471, endPoint y: 212, distance: 219.9
click at [471, 110] on div "Name Joseph Lewis Phone 0284654793 DOB 6/09/1983 LIVES IN HIS CAR Living alone …" at bounding box center [363, 49] width 226 height 122
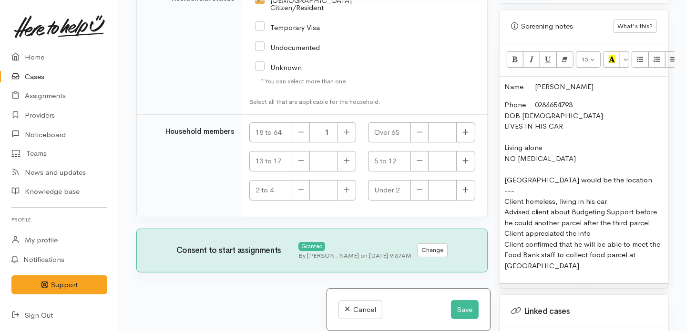
scroll to position [2378, 0]
click at [460, 310] on button "Save" at bounding box center [465, 310] width 28 height 20
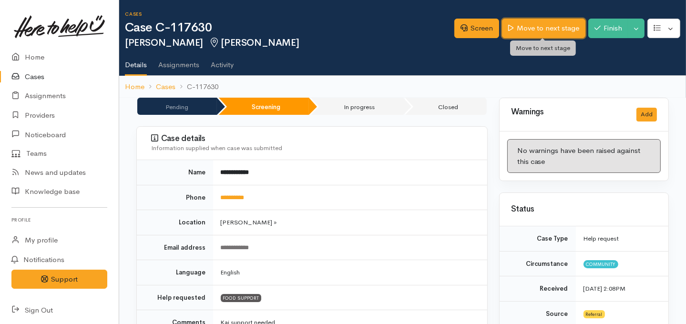
drag, startPoint x: 0, startPoint y: 0, endPoint x: 540, endPoint y: 31, distance: 541.2
click at [540, 31] on link "Move to next stage" at bounding box center [543, 29] width 83 height 20
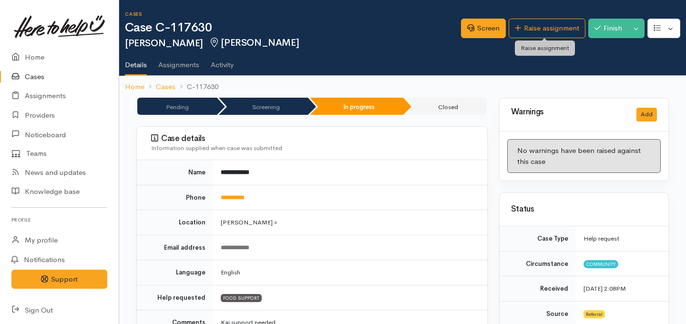
click at [557, 25] on link "Raise assignment" at bounding box center [547, 29] width 77 height 20
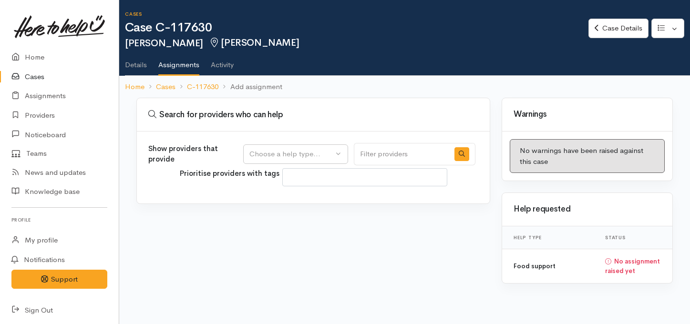
select select
click at [318, 144] on button "Choose a help type..." at bounding box center [295, 154] width 105 height 20
click at [290, 203] on span "Food support" at bounding box center [277, 199] width 44 height 11
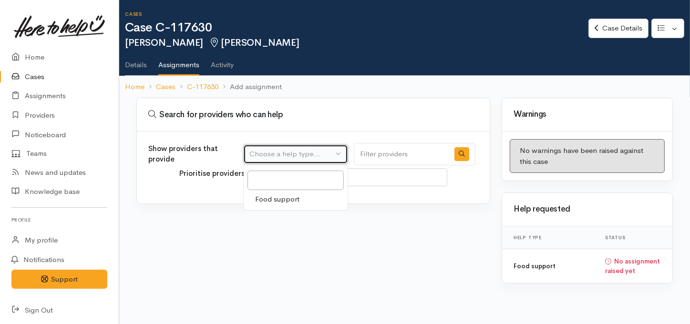
select select "3"
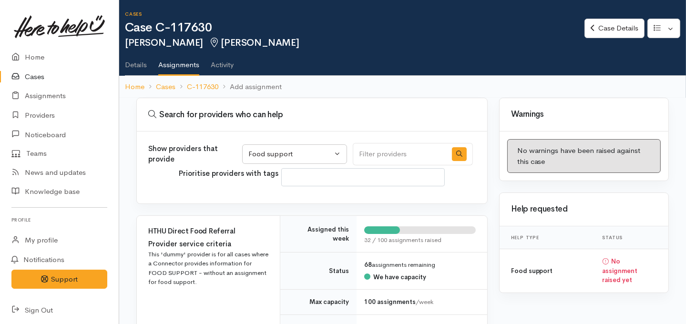
click at [139, 63] on link "Details" at bounding box center [136, 61] width 22 height 27
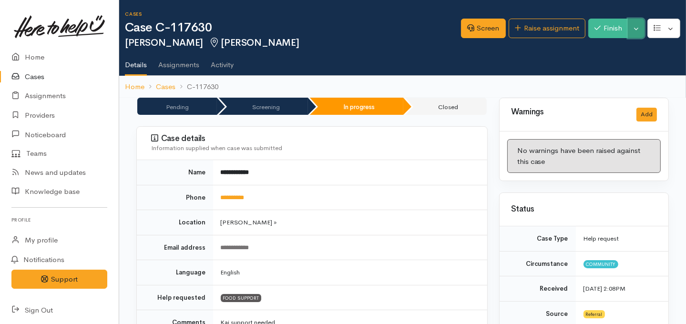
click at [640, 28] on button "Toggle Dropdown" at bounding box center [636, 29] width 17 height 20
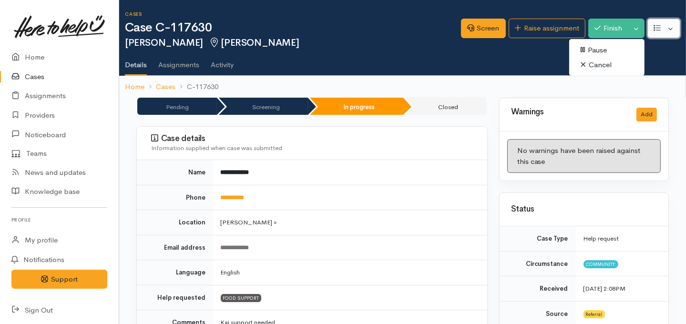
click at [675, 30] on button "button" at bounding box center [664, 29] width 33 height 20
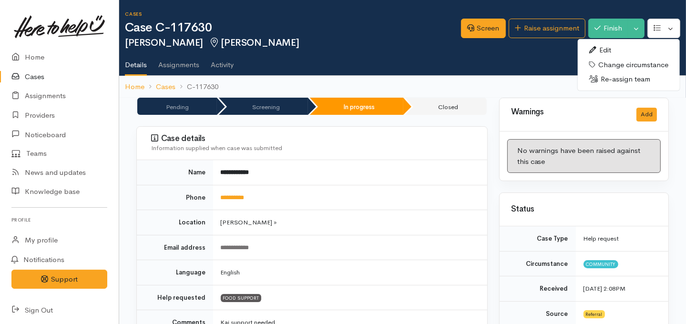
click at [610, 49] on link "Edit" at bounding box center [629, 50] width 102 height 15
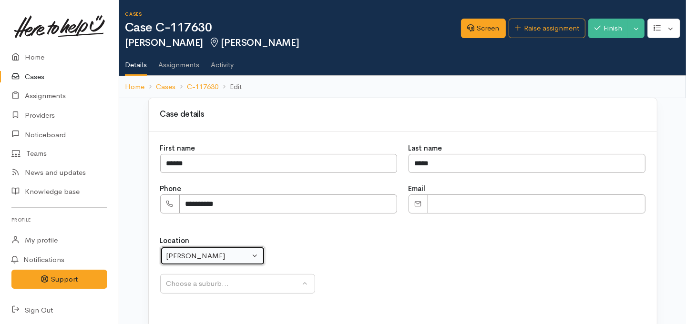
click at [228, 253] on div "[PERSON_NAME]" at bounding box center [208, 256] width 84 height 11
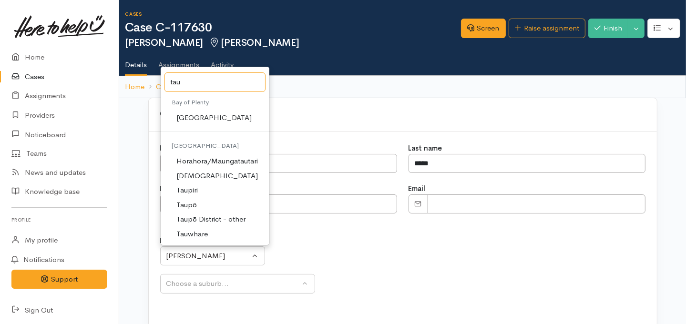
type input "tau"
click at [191, 205] on span "Taupō" at bounding box center [186, 205] width 21 height 11
select select "183"
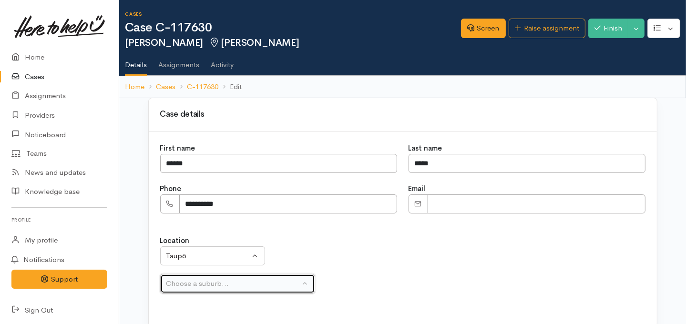
click at [239, 285] on div "Choose a suburb..." at bounding box center [233, 284] width 134 height 11
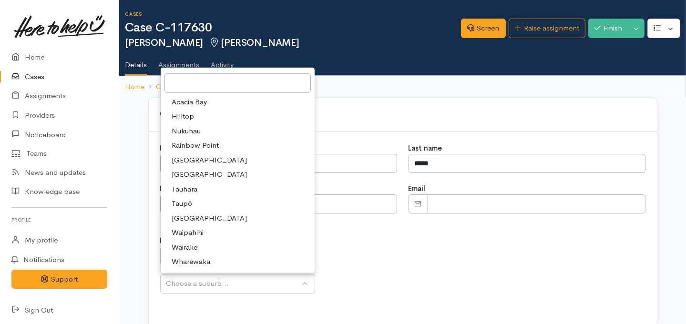
click at [184, 200] on span "Taupō" at bounding box center [182, 203] width 21 height 11
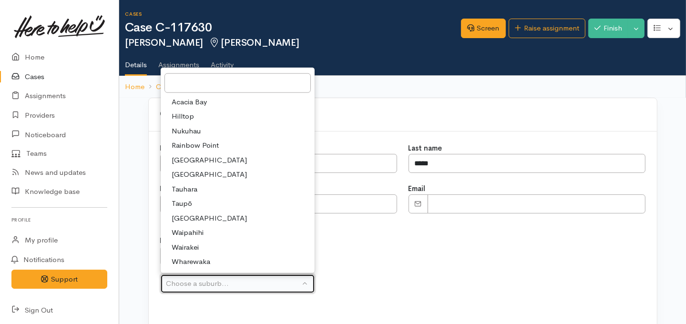
select select "320"
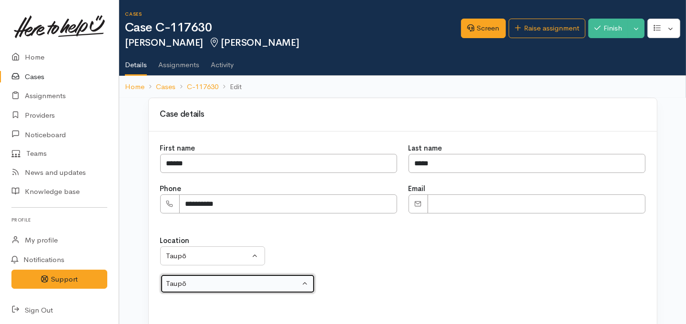
scroll to position [67, 0]
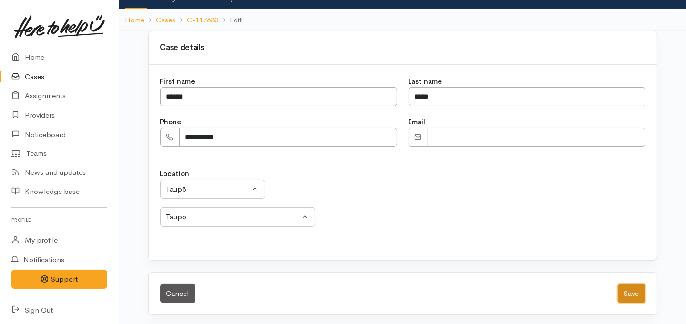
click at [639, 288] on button "Save" at bounding box center [632, 294] width 28 height 20
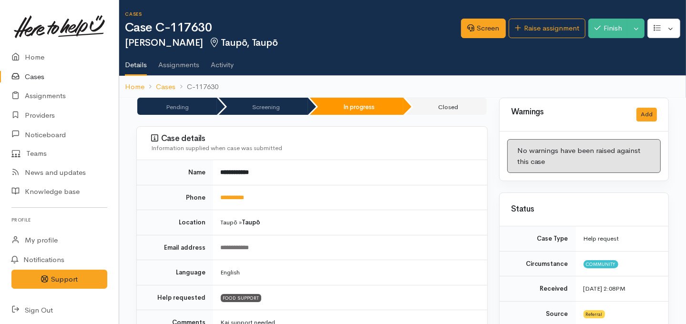
scroll to position [0, 6]
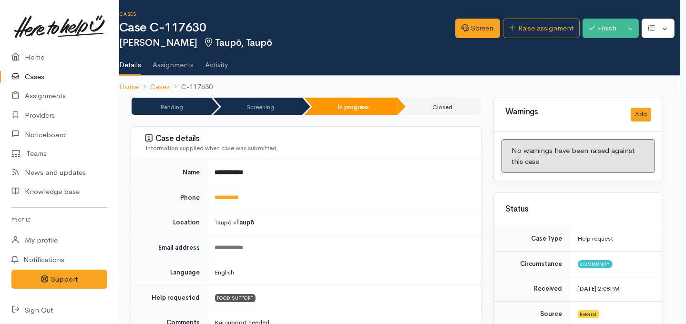
drag, startPoint x: 686, startPoint y: 78, endPoint x: 684, endPoint y: 66, distance: 11.5
click at [681, 66] on html "Success [PERSON_NAME] edited successfully! Support Feedback I've got something …" at bounding box center [337, 162] width 686 height 324
click at [634, 50] on ul "Details Assignments Activity" at bounding box center [399, 61] width 561 height 27
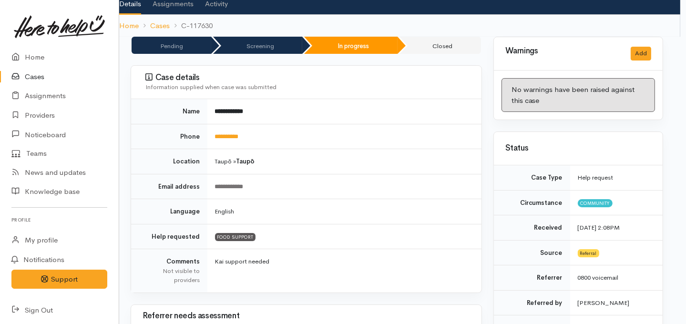
scroll to position [61, 0]
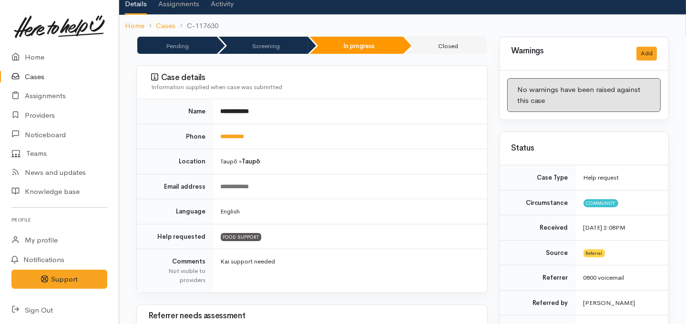
click at [28, 77] on link "Cases" at bounding box center [59, 77] width 119 height 20
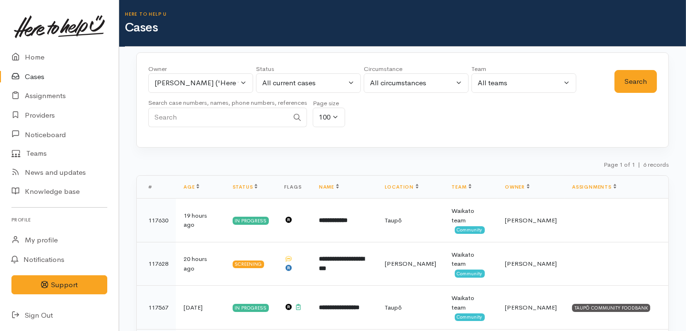
drag, startPoint x: 686, startPoint y: 19, endPoint x: 683, endPoint y: 51, distance: 32.0
click at [683, 51] on div "Here to help u Cases Owner All My cases 2Alice1 [PERSON_NAME] ('Here to help u'…" at bounding box center [402, 244] width 567 height 489
click at [538, 36] on div "Here to help u Cases" at bounding box center [405, 23] width 561 height 47
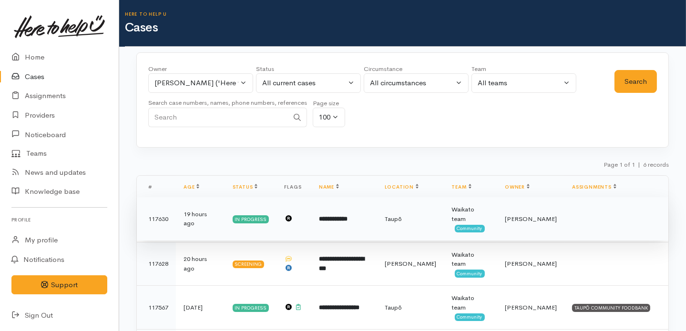
click at [374, 217] on td "**********" at bounding box center [344, 219] width 66 height 44
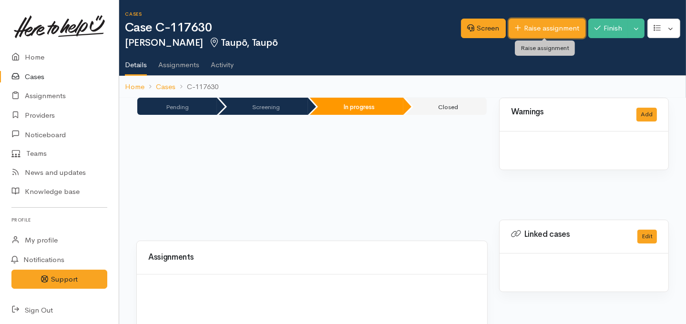
click at [533, 27] on link "Raise assignment" at bounding box center [547, 29] width 77 height 20
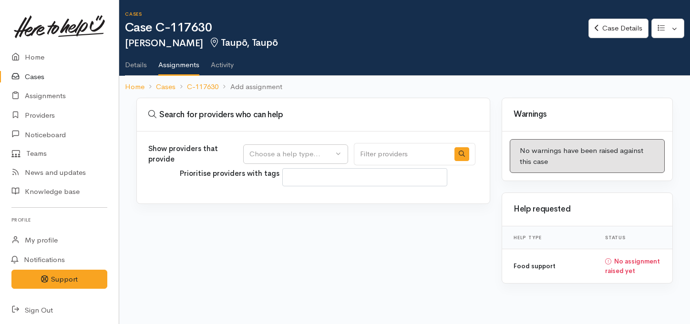
select select
click at [286, 150] on div "Choose a help type..." at bounding box center [291, 154] width 84 height 11
click at [277, 200] on span "Food support" at bounding box center [277, 199] width 44 height 11
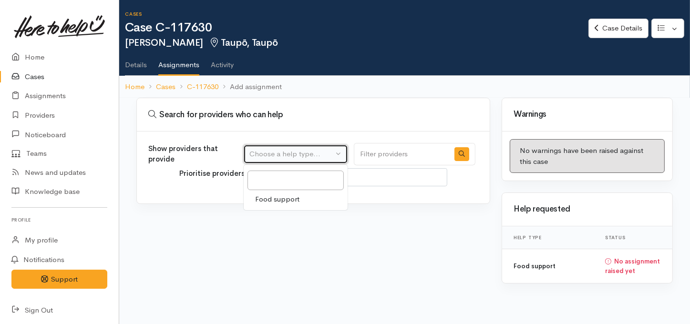
select select "3"
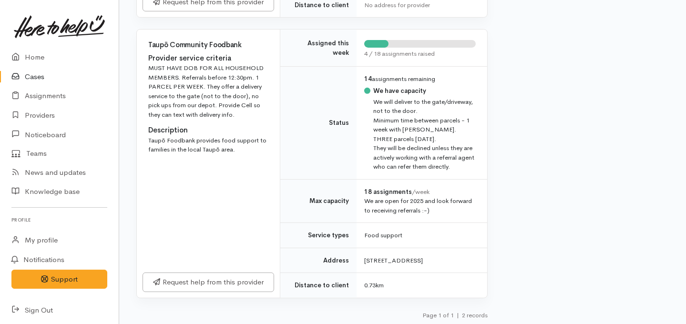
scroll to position [381, 0]
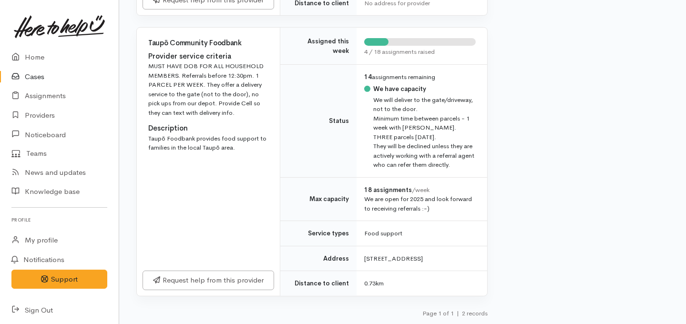
click at [201, 269] on div "Request help from this provider" at bounding box center [208, 280] width 143 height 31
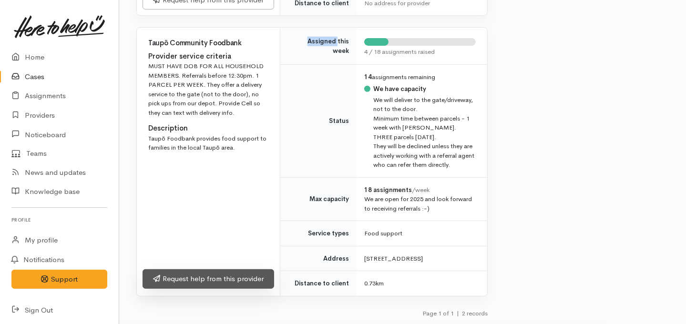
click at [196, 283] on link "Request help from this provider" at bounding box center [209, 279] width 132 height 20
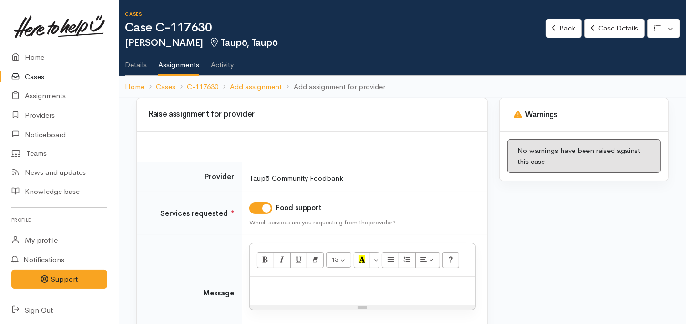
click at [315, 291] on p at bounding box center [363, 287] width 216 height 11
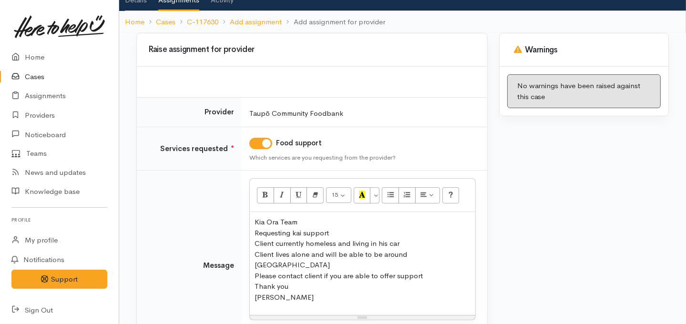
scroll to position [140, 0]
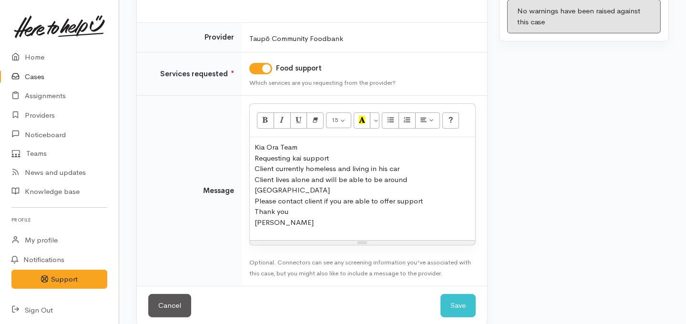
click at [439, 301] on div "Cancel Save Save" at bounding box center [312, 305] width 351 height 39
click at [454, 299] on button "Save" at bounding box center [458, 305] width 35 height 23
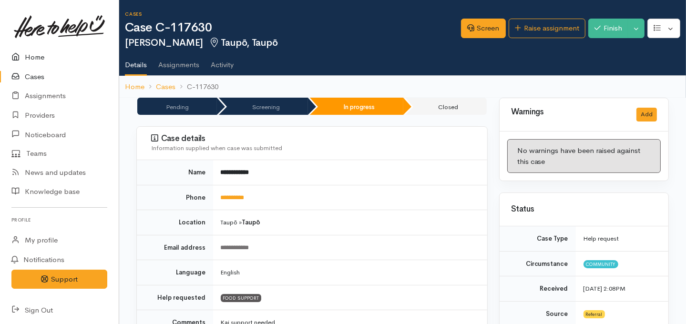
click at [33, 57] on link "Home" at bounding box center [59, 58] width 119 height 20
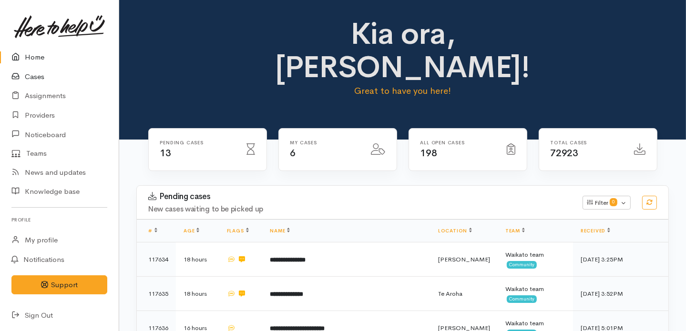
click at [31, 73] on link "Cases" at bounding box center [59, 77] width 119 height 20
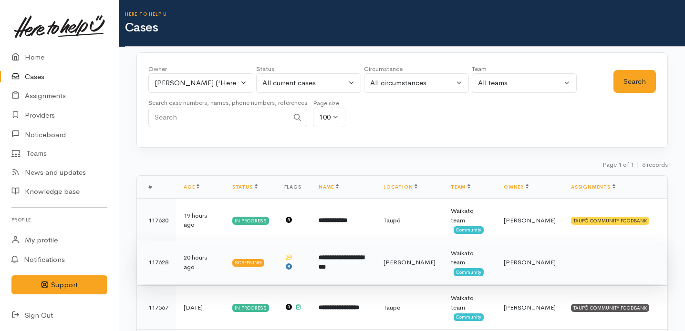
click at [351, 255] on b "**********" at bounding box center [341, 263] width 45 height 16
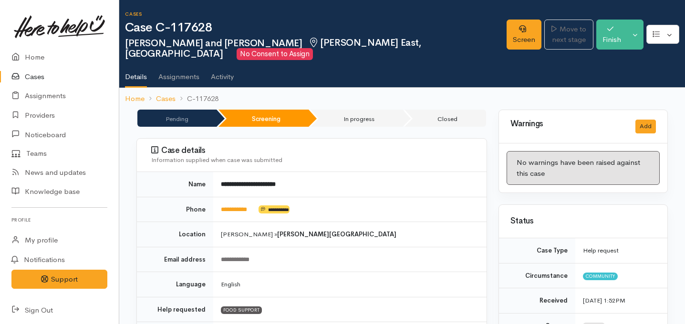
scroll to position [0, 6]
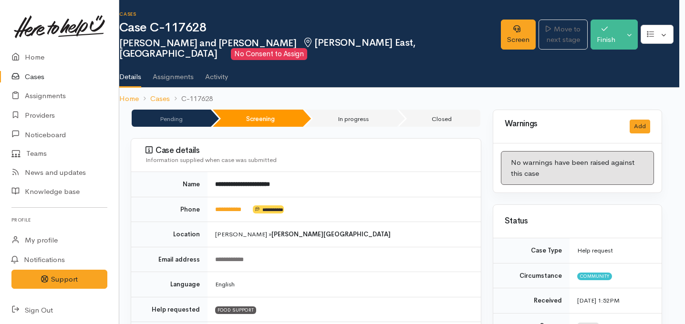
drag, startPoint x: 683, startPoint y: 28, endPoint x: 685, endPoint y: 42, distance: 14.4
click at [679, 42] on html "Support Feedback I've got something to say" at bounding box center [336, 162] width 685 height 324
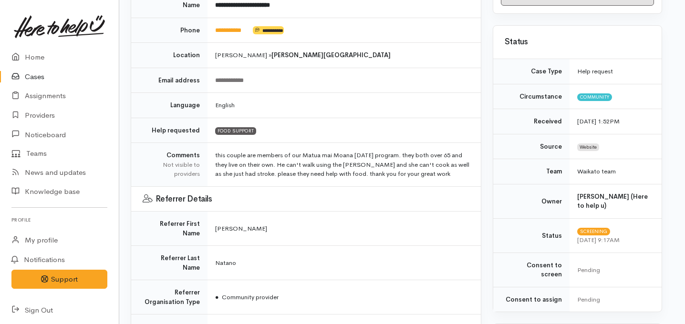
scroll to position [180, 6]
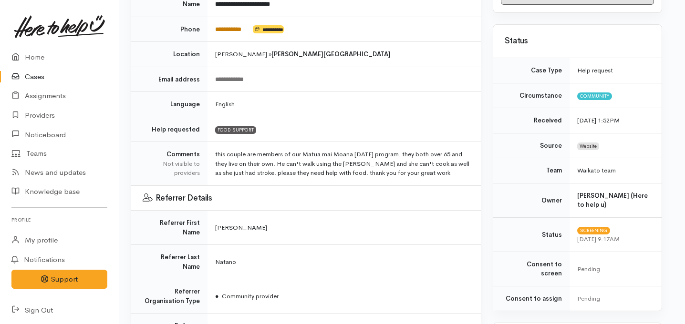
click at [225, 26] on link "**********" at bounding box center [228, 29] width 26 height 6
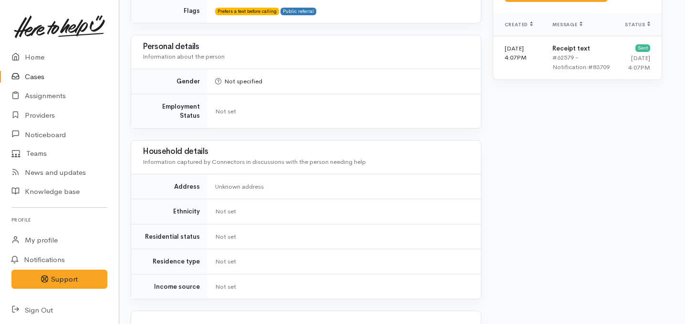
scroll to position [804, 6]
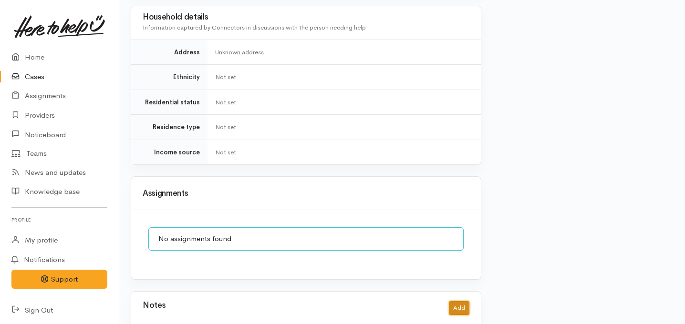
click at [461, 301] on button "Add" at bounding box center [459, 308] width 21 height 14
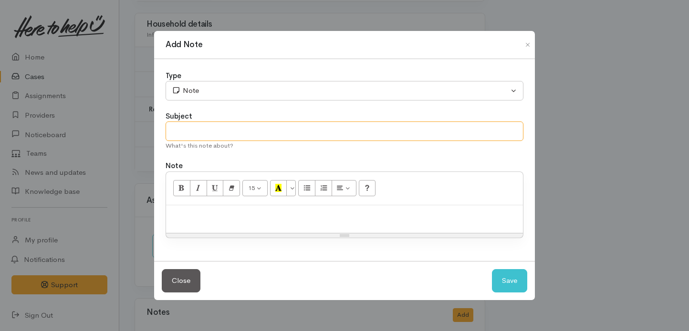
click at [322, 134] on input "text" at bounding box center [344, 132] width 358 height 20
type input "T"
type input "Tried phone contact"
click at [338, 216] on p at bounding box center [344, 215] width 347 height 11
paste div
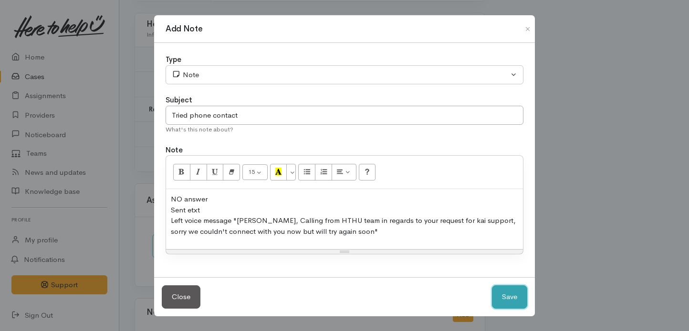
click at [503, 297] on button "Save" at bounding box center [509, 297] width 35 height 23
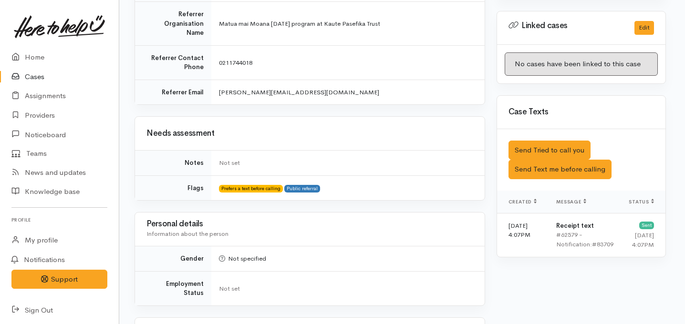
scroll to position [478, 2]
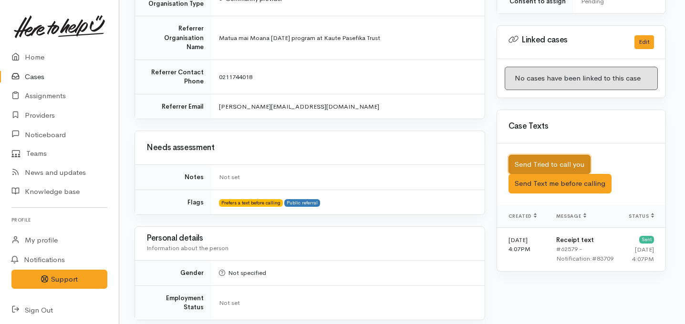
click at [536, 155] on button "Send Tried to call you" at bounding box center [549, 165] width 82 height 20
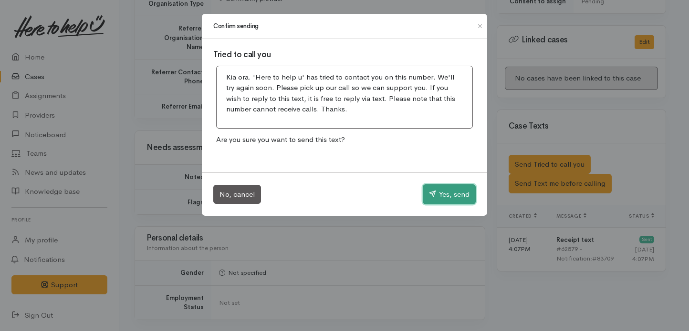
click at [432, 192] on icon "button" at bounding box center [432, 193] width 7 height 7
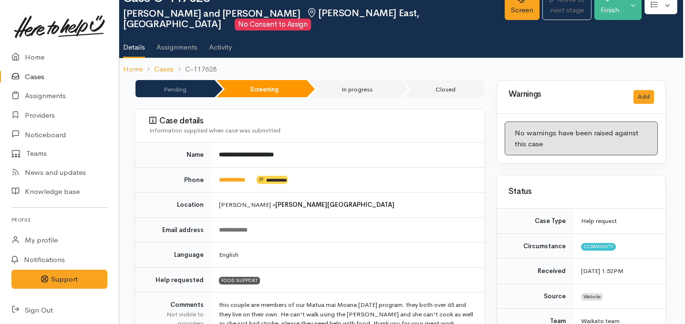
scroll to position [0, 2]
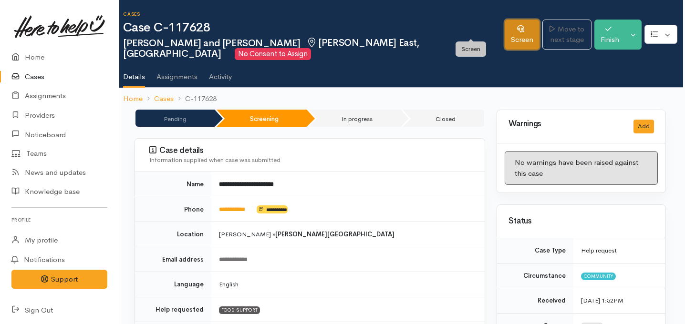
click at [505, 37] on link "Screen" at bounding box center [522, 35] width 35 height 30
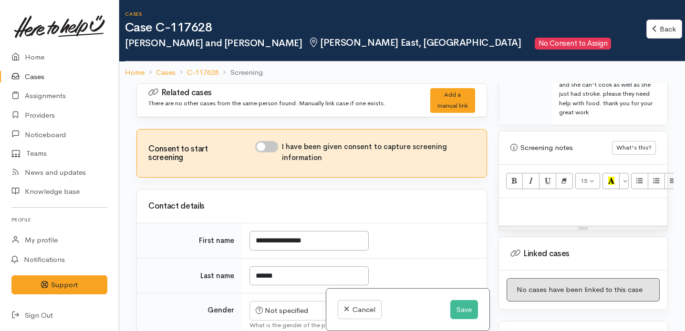
scroll to position [603, 0]
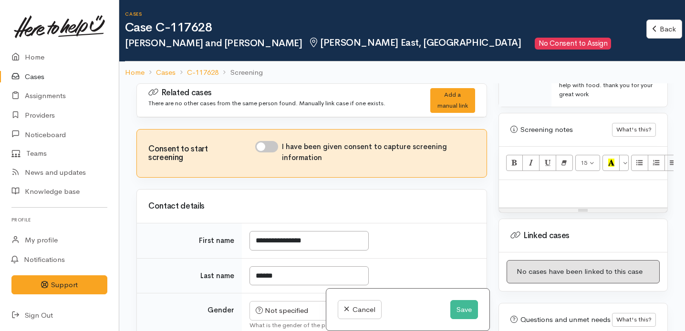
click at [565, 185] on p at bounding box center [583, 190] width 159 height 11
paste div
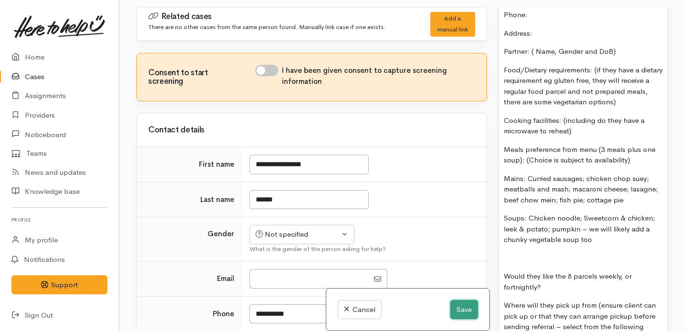
click at [458, 311] on button "Save" at bounding box center [464, 310] width 28 height 20
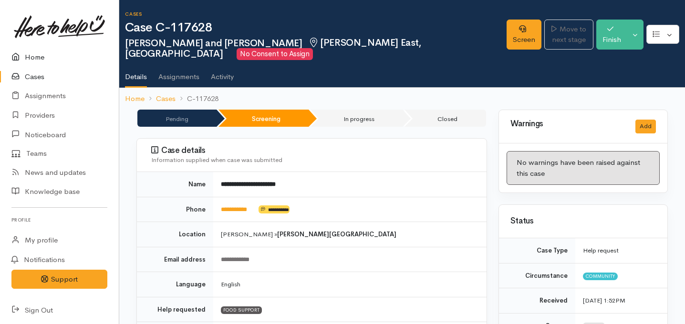
click at [36, 56] on link "Home" at bounding box center [59, 58] width 119 height 20
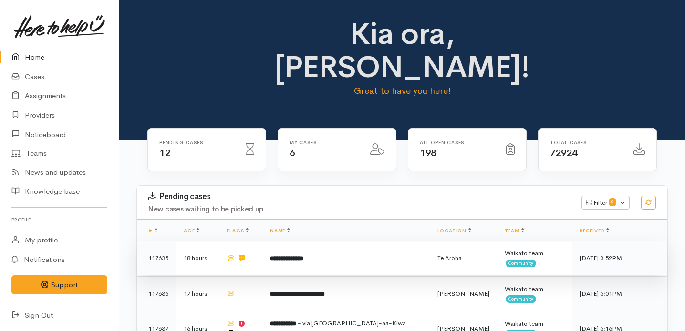
click at [303, 256] on b "**********" at bounding box center [286, 259] width 33 height 6
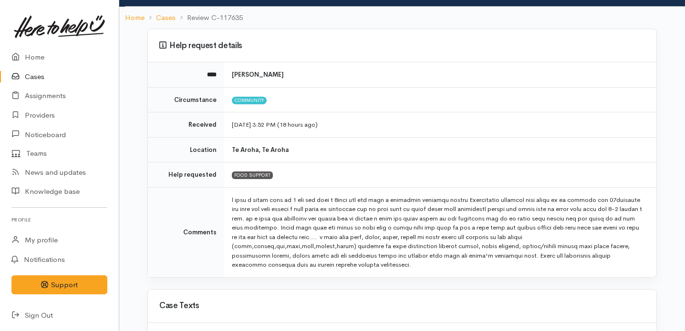
scroll to position [53, 0]
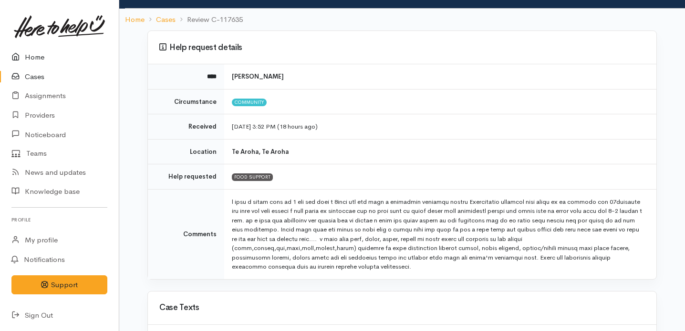
click at [38, 55] on link "Home" at bounding box center [59, 58] width 119 height 20
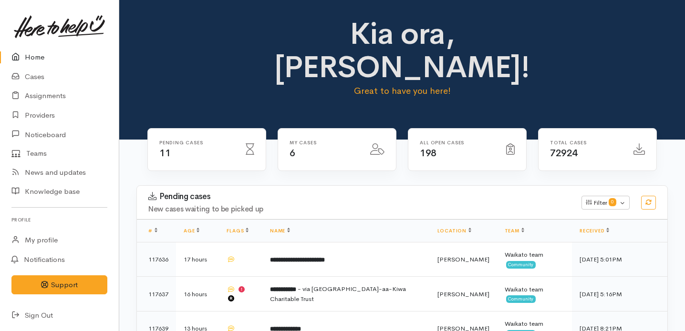
click at [35, 59] on link "Home" at bounding box center [59, 58] width 119 height 20
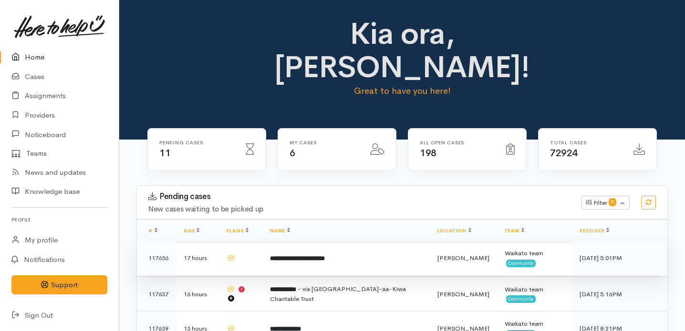
click at [319, 241] on td "**********" at bounding box center [345, 258] width 167 height 34
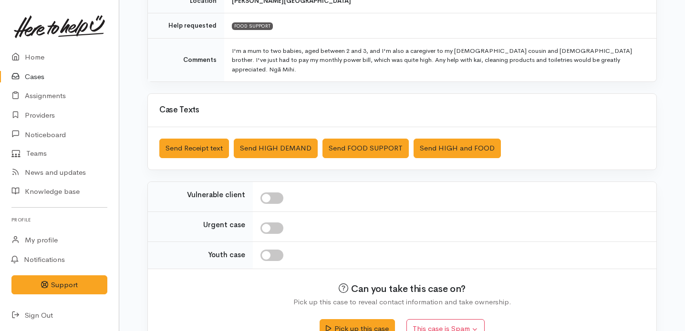
scroll to position [217, 0]
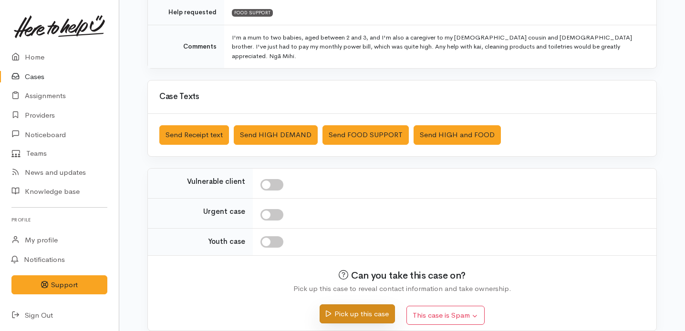
click at [356, 305] on button "Pick up this case" at bounding box center [357, 315] width 75 height 20
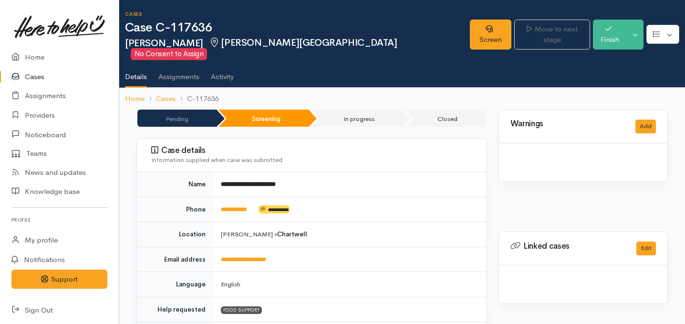
click at [31, 61] on link "Home" at bounding box center [59, 58] width 119 height 20
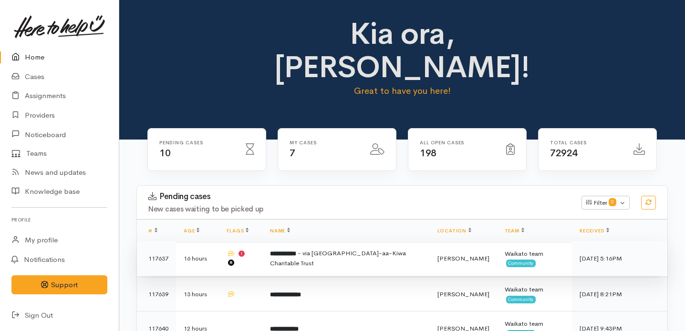
click at [313, 249] on span "- via [GEOGRAPHIC_DATA]-aa-Kiwa Charitable Trust" at bounding box center [338, 258] width 136 height 18
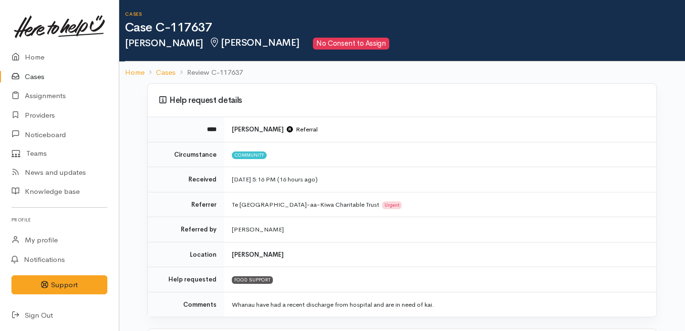
drag, startPoint x: 683, startPoint y: 70, endPoint x: 686, endPoint y: 103, distance: 33.5
click at [684, 103] on html "Support Feedback I've got something to say" at bounding box center [342, 165] width 685 height 331
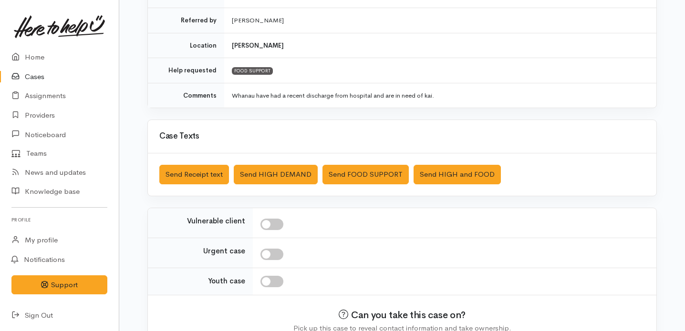
scroll to position [258, 0]
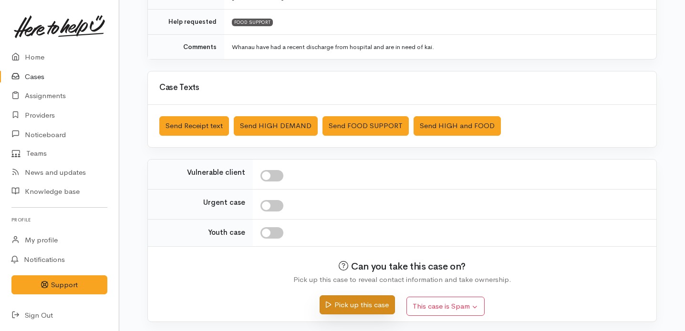
click at [354, 299] on button "Pick up this case" at bounding box center [357, 306] width 75 height 20
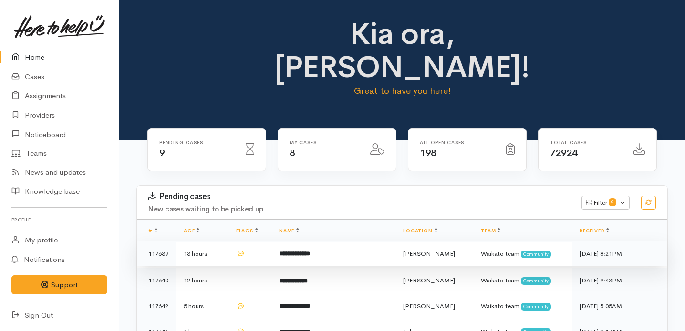
click at [308, 241] on td "**********" at bounding box center [333, 254] width 124 height 26
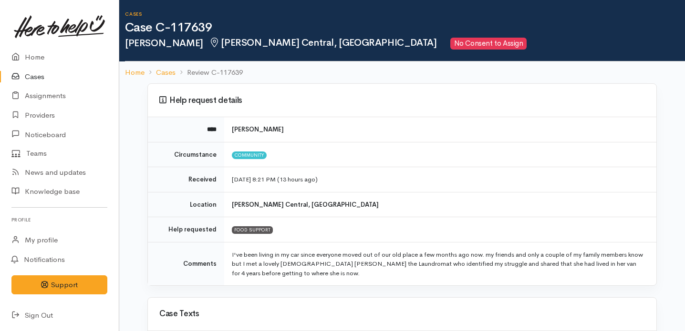
click at [35, 74] on link "Cases" at bounding box center [59, 77] width 119 height 20
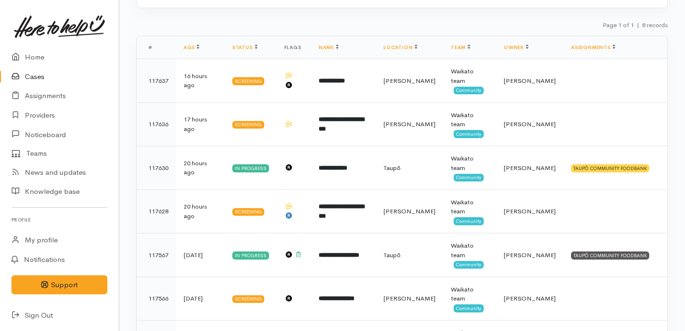
scroll to position [168, 0]
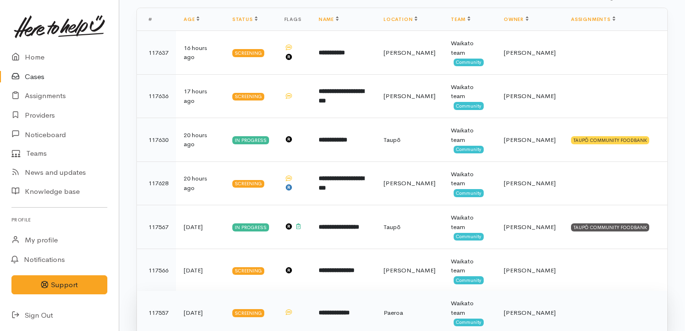
click at [376, 291] on td "**********" at bounding box center [343, 313] width 65 height 44
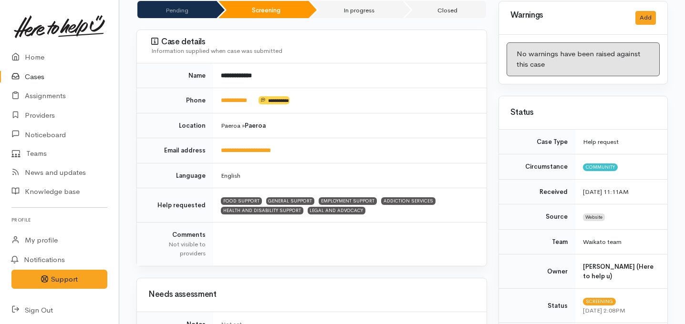
scroll to position [95, 0]
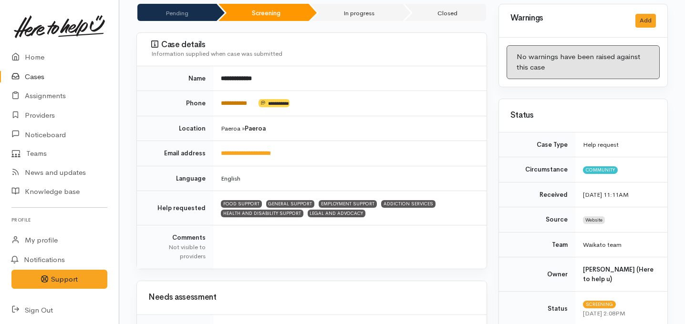
click at [247, 105] on link "**********" at bounding box center [234, 103] width 26 height 6
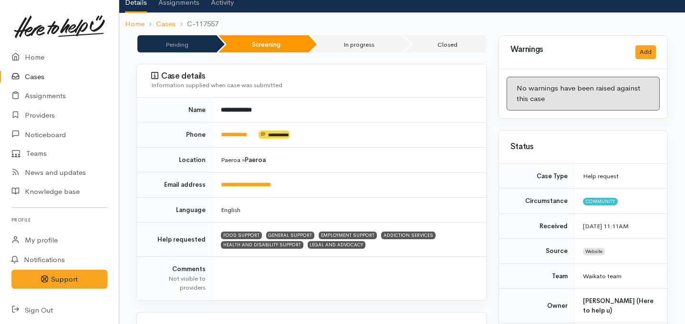
scroll to position [0, 0]
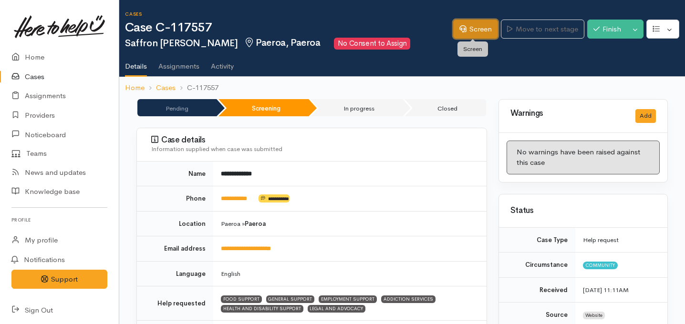
click at [483, 30] on link "Screen" at bounding box center [475, 30] width 45 height 20
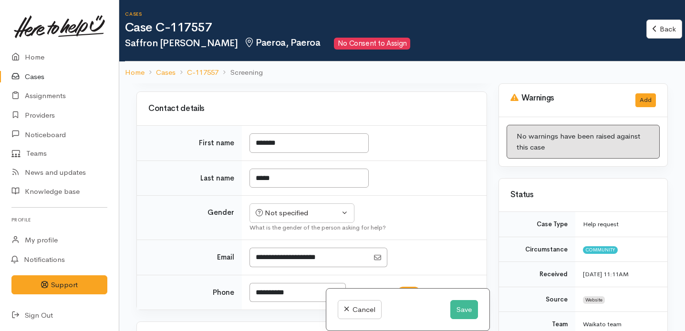
scroll to position [103, 0]
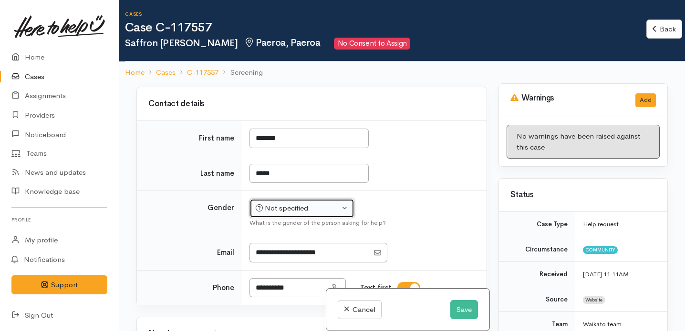
click at [341, 207] on button "Not specified" at bounding box center [301, 209] width 105 height 20
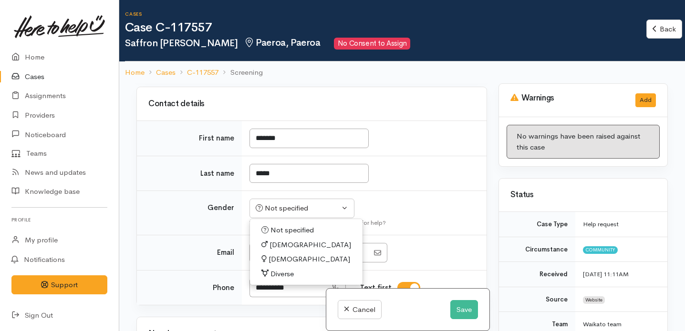
click at [290, 257] on span "Female" at bounding box center [309, 259] width 82 height 11
select select "[DEMOGRAPHIC_DATA]"
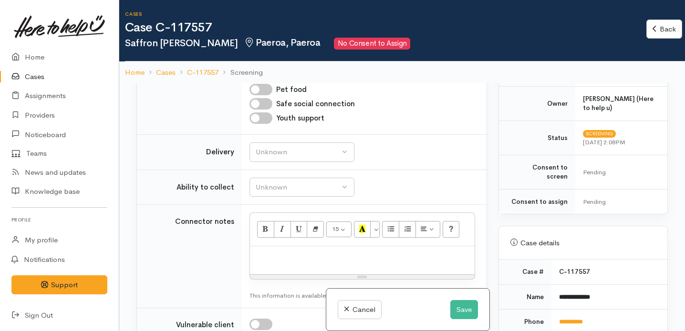
scroll to position [619, 0]
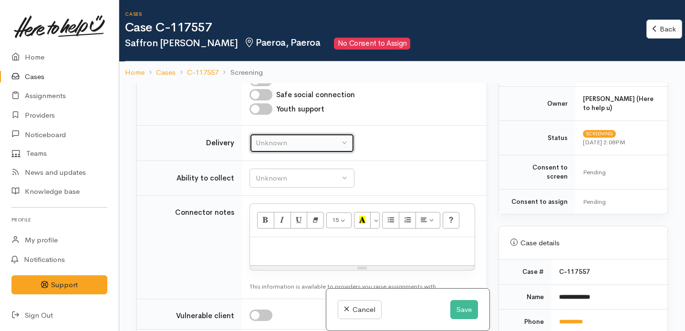
click at [334, 134] on button "Unknown" at bounding box center [301, 144] width 105 height 20
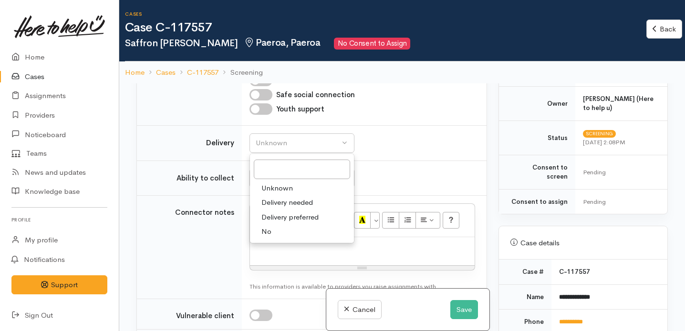
click at [272, 229] on link "No" at bounding box center [302, 232] width 104 height 15
select select "1"
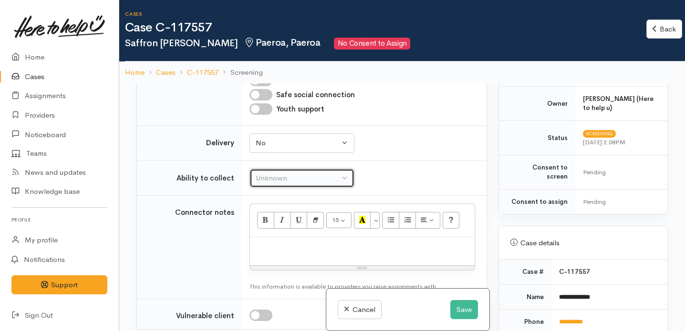
click at [340, 179] on button "Unknown" at bounding box center [301, 179] width 105 height 20
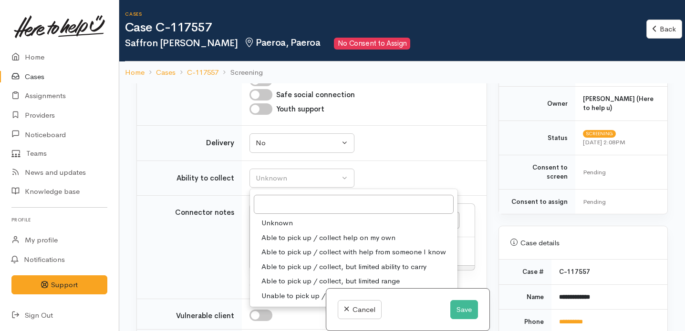
click at [311, 233] on span "Able to pick up / collect help on my own" at bounding box center [328, 238] width 134 height 11
select select "2"
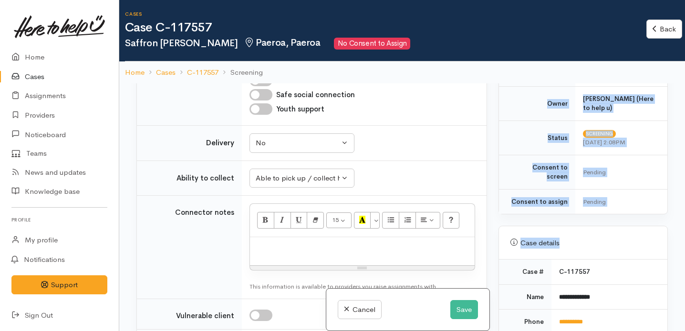
scroll to position [251, 37]
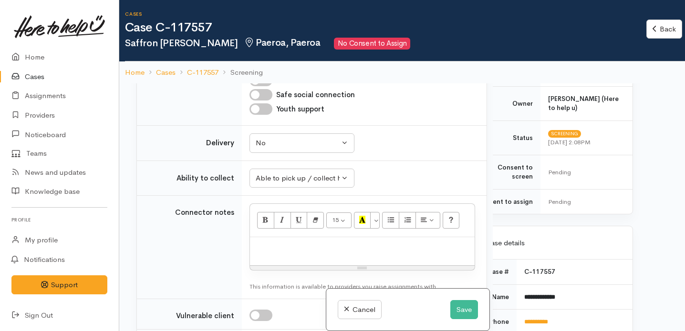
drag, startPoint x: 668, startPoint y: 177, endPoint x: 670, endPoint y: 200, distance: 22.5
click at [670, 200] on div "Warnings Add No warnings have been raised against this case Add Warning Title ●…" at bounding box center [583, 248] width 181 height 331
click at [558, 211] on div "Warnings Add No warnings have been raised against this case Add Warning Title ●…" at bounding box center [583, 248] width 181 height 331
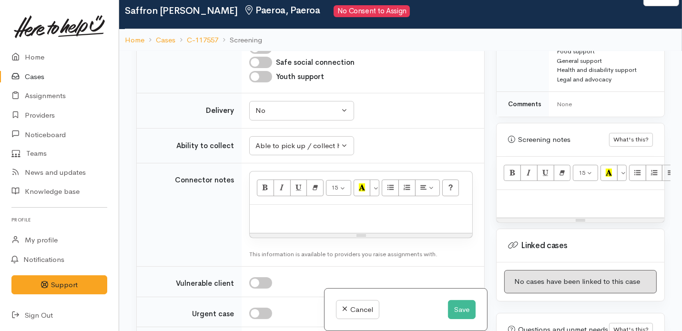
scroll to position [27, 0]
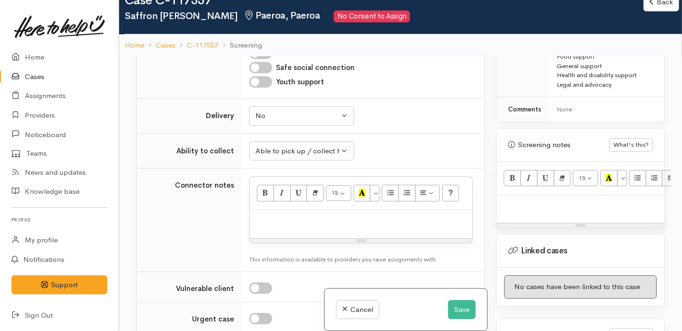
click at [667, 268] on div "Warnings Add No warnings have been raised against this case Add Warning Title ●…" at bounding box center [581, 221] width 180 height 331
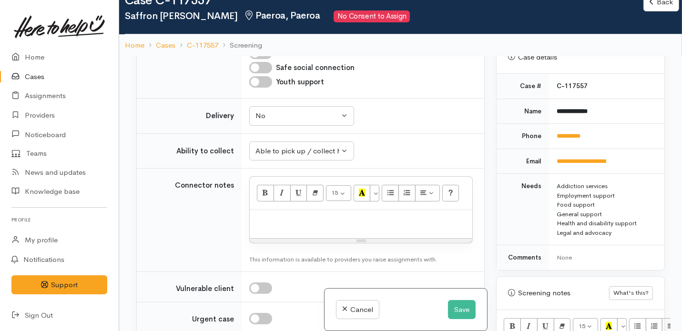
scroll to position [408, 0]
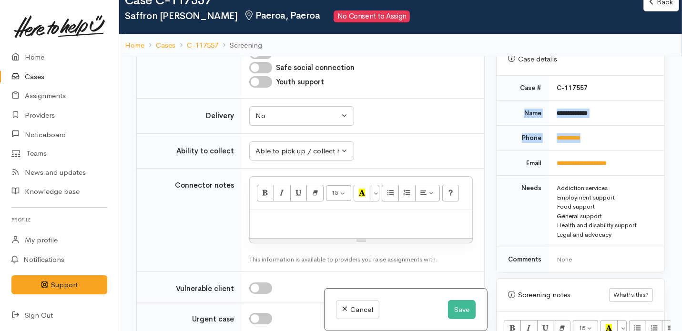
drag, startPoint x: 523, startPoint y: 101, endPoint x: 614, endPoint y: 131, distance: 96.5
click at [614, 131] on tbody "**********" at bounding box center [581, 174] width 168 height 196
copy tbody "**********"
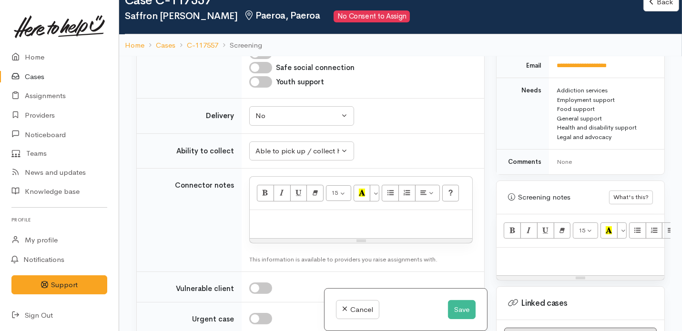
scroll to position [506, 0]
click at [553, 252] on p at bounding box center [581, 257] width 158 height 11
paste div
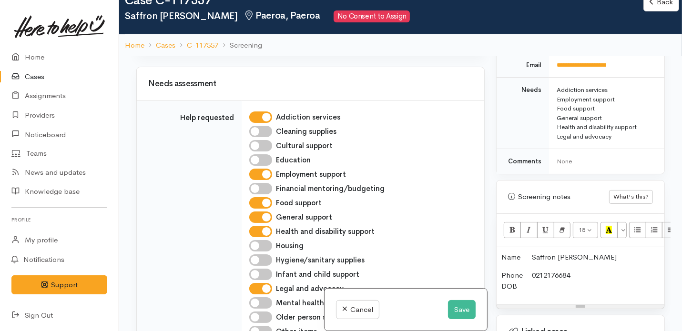
scroll to position [375, 0]
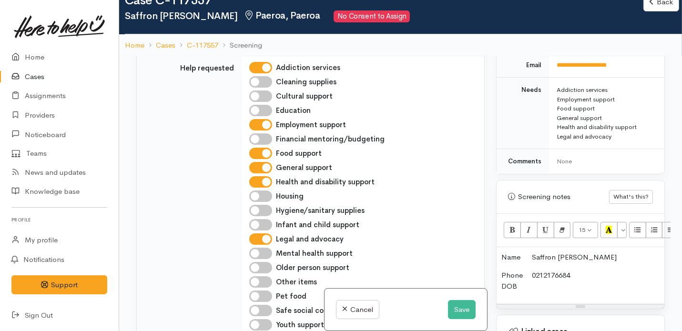
click at [518, 274] on p "Phone 0212176684 DOB" at bounding box center [581, 280] width 158 height 21
click at [543, 272] on p "Phone 0212176684 DOB" at bounding box center [581, 280] width 158 height 21
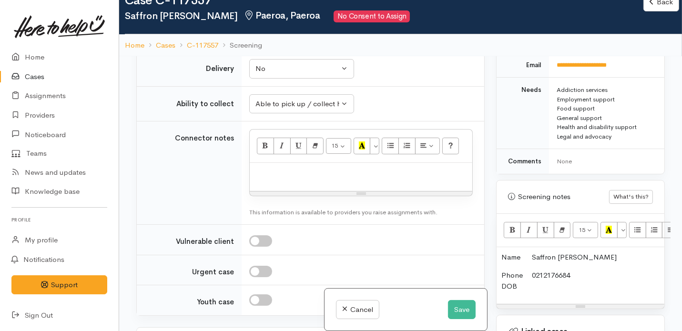
scroll to position [674, 0]
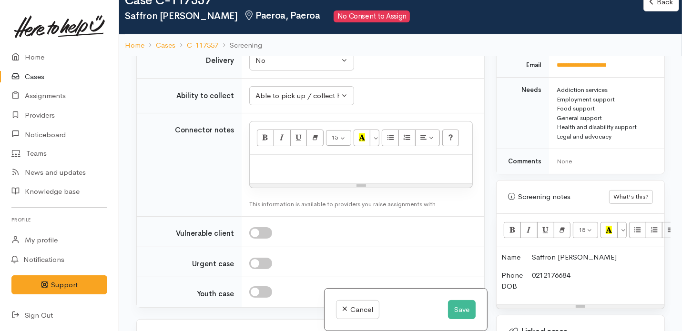
click at [531, 274] on p "Phone 0212176684 DOB" at bounding box center [581, 280] width 158 height 21
click at [525, 280] on p "Phone 0212176684 DOB" at bounding box center [581, 280] width 158 height 21
click at [535, 273] on p "Phone 0212176684 DOB" at bounding box center [581, 280] width 158 height 21
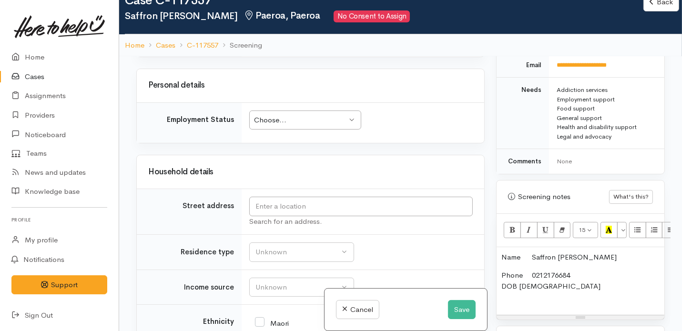
scroll to position [935, 0]
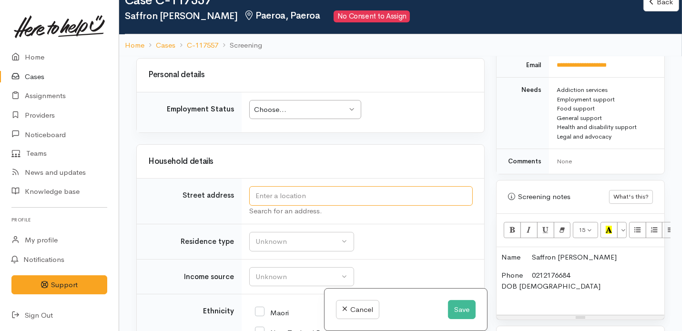
click at [381, 194] on input "text" at bounding box center [361, 196] width 224 height 20
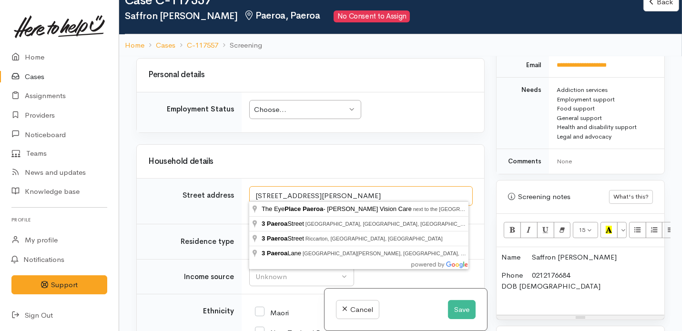
drag, startPoint x: 368, startPoint y: 190, endPoint x: 251, endPoint y: 195, distance: 116.9
click at [251, 195] on input "3 Sargeant Place Paeroa" at bounding box center [361, 196] width 224 height 20
type input "3 Sargeant Place Paeroa"
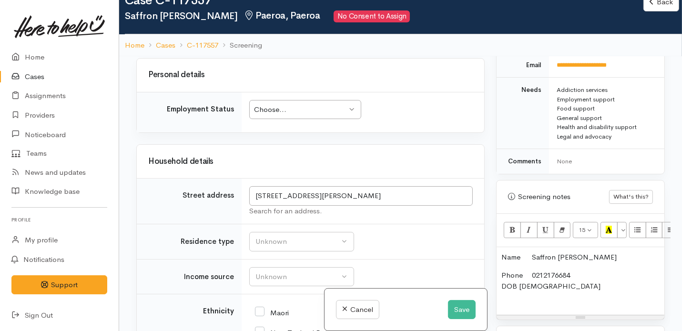
click at [517, 284] on p "Phone 0212176684 DOB 30/09/1991" at bounding box center [581, 286] width 158 height 32
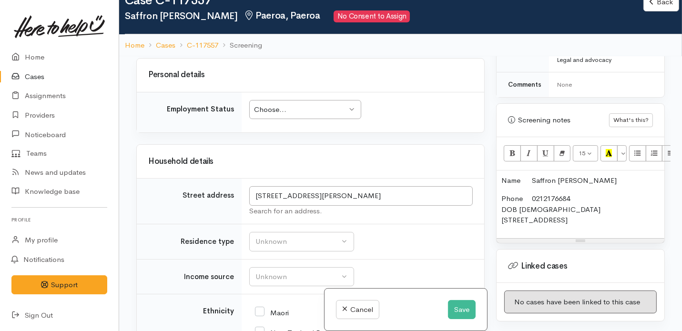
scroll to position [585, 0]
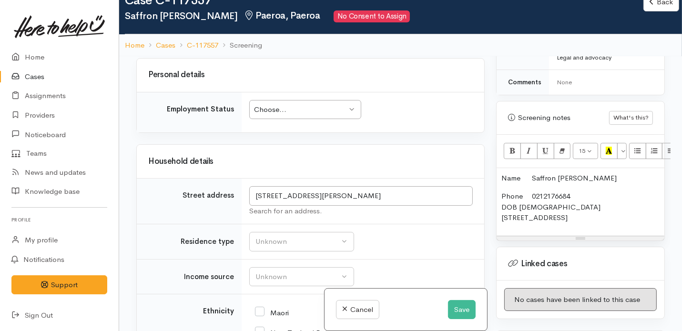
click at [610, 210] on p "Phone 0212176684 DOB 30/09/1991 3 Sarjant Place Paeroa" at bounding box center [581, 207] width 158 height 32
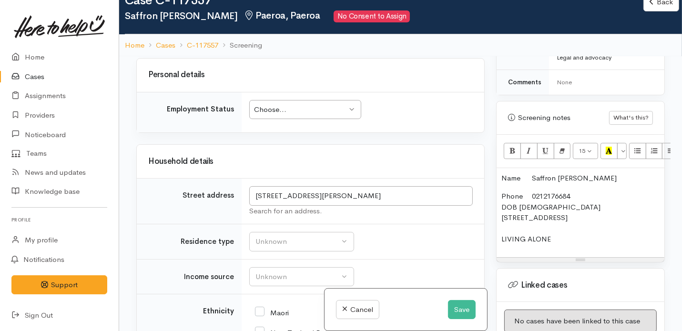
click at [619, 13] on h2 "Saffron Rasey Paeroa, Paeroa No Consent to Assign" at bounding box center [384, 16] width 519 height 12
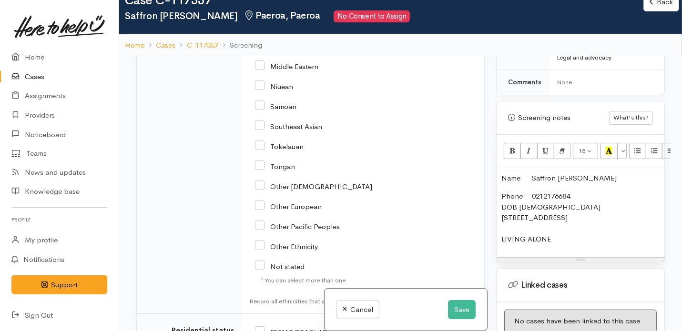
scroll to position [1351, 0]
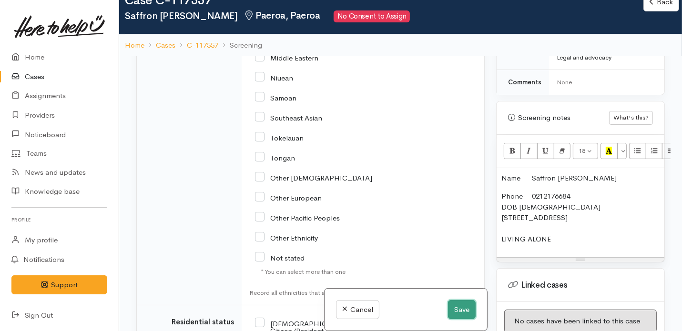
click at [456, 310] on button "Save" at bounding box center [462, 310] width 28 height 20
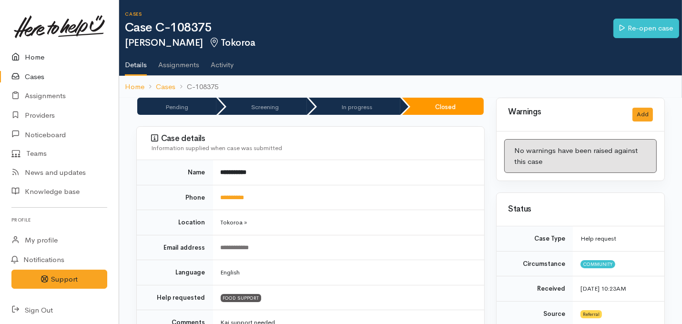
click at [36, 55] on link "Home" at bounding box center [59, 58] width 119 height 20
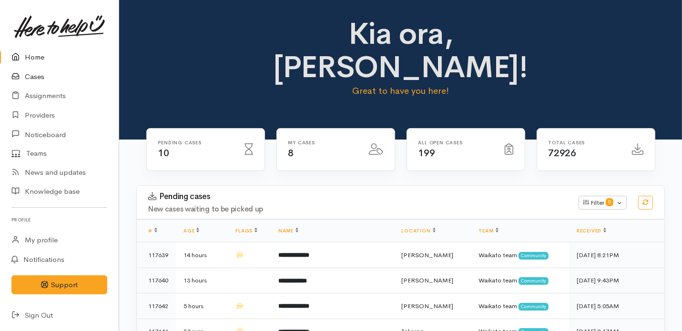
click at [35, 83] on link "Cases" at bounding box center [59, 77] width 119 height 20
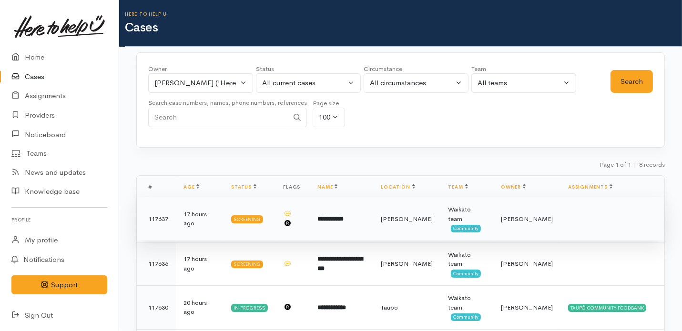
click at [345, 219] on td "**********" at bounding box center [341, 219] width 63 height 44
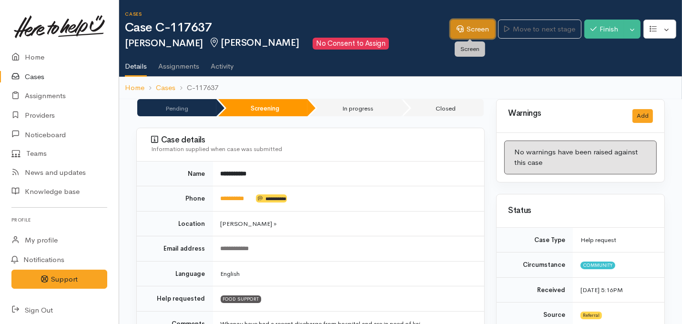
click at [461, 27] on link "Screen" at bounding box center [473, 30] width 45 height 20
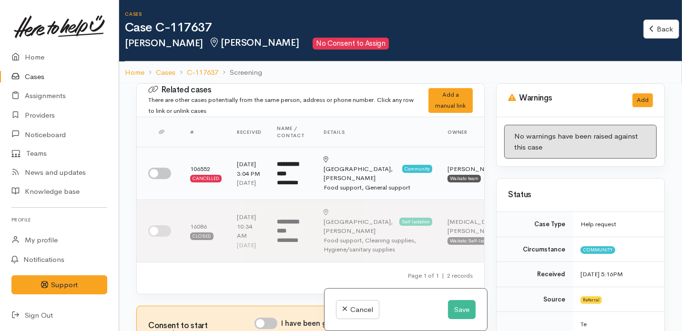
click at [155, 174] on input "checkbox" at bounding box center [159, 173] width 23 height 11
checkbox input "true"
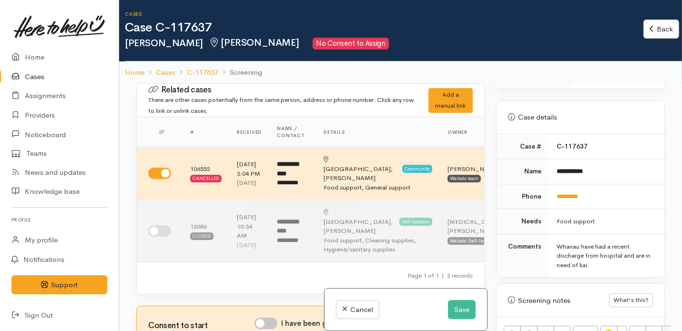
scroll to position [430, 0]
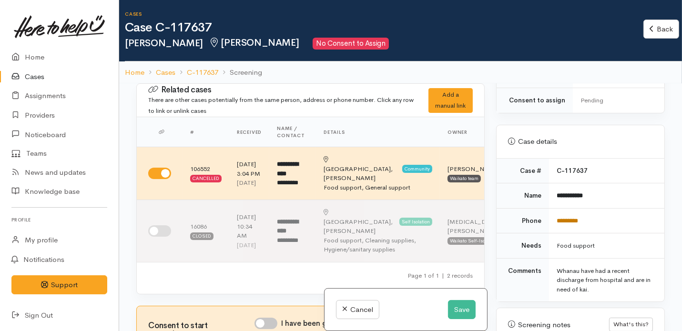
click at [574, 218] on link "*********" at bounding box center [567, 221] width 21 height 6
click at [513, 38] on h2 "Rapi Wilson Hamilton No Consent to Assign" at bounding box center [384, 44] width 519 height 12
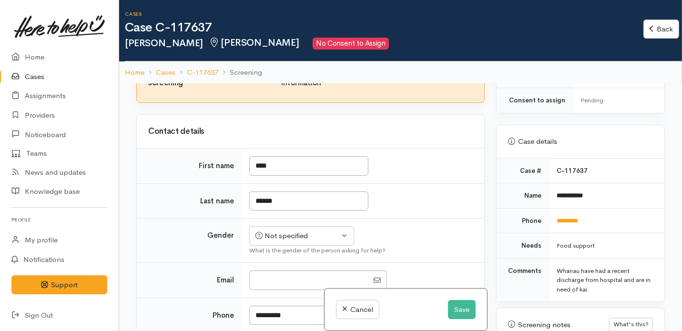
scroll to position [208, 0]
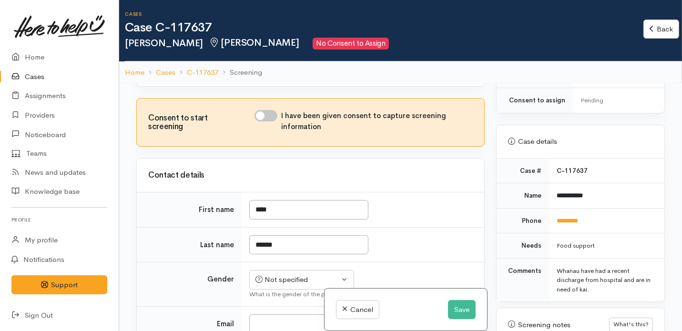
click at [269, 120] on input "I have been given consent to capture screening information" at bounding box center [266, 115] width 23 height 11
checkbox input "true"
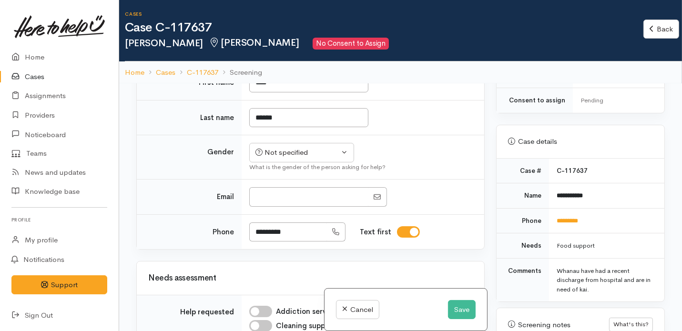
scroll to position [347, 0]
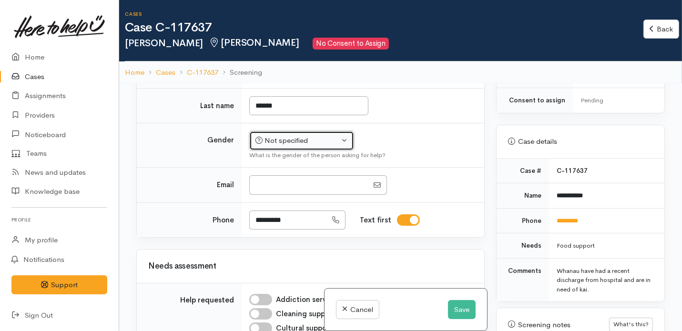
click at [305, 144] on div "Not specified" at bounding box center [298, 140] width 84 height 11
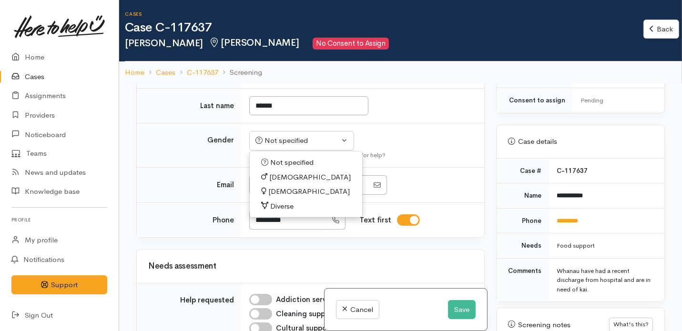
click at [277, 197] on span "Female" at bounding box center [309, 191] width 82 height 11
select select "Female"
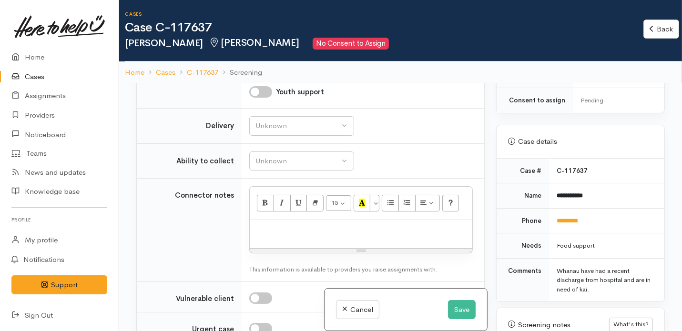
scroll to position [817, 0]
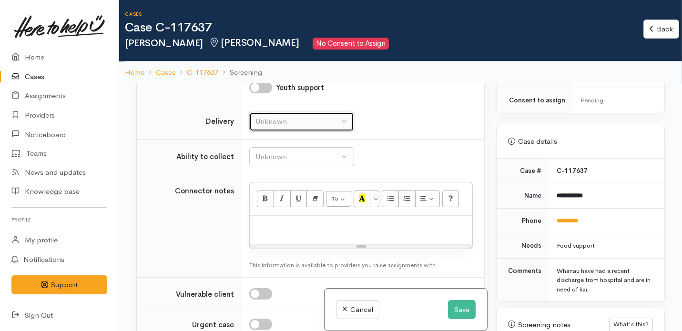
click at [344, 124] on button "Unknown" at bounding box center [301, 122] width 105 height 20
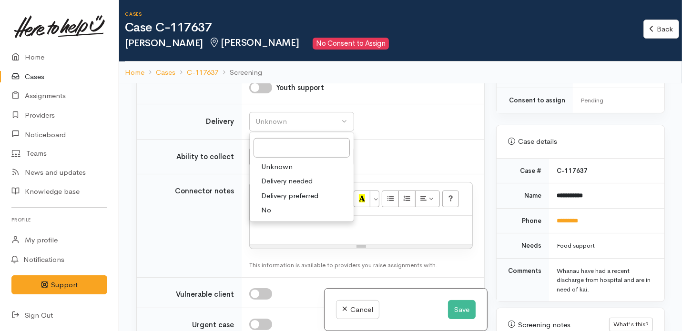
click at [268, 216] on span "No" at bounding box center [266, 210] width 10 height 11
select select "1"
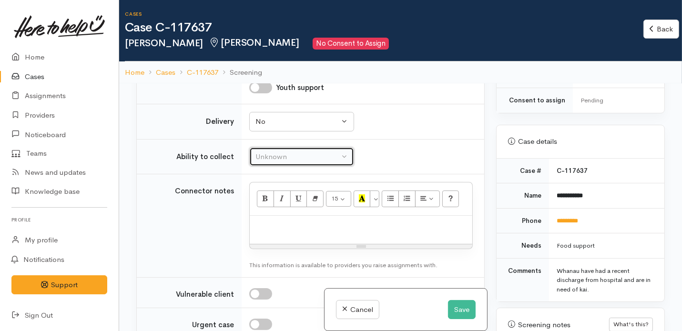
click at [336, 161] on div "Unknown" at bounding box center [298, 157] width 84 height 11
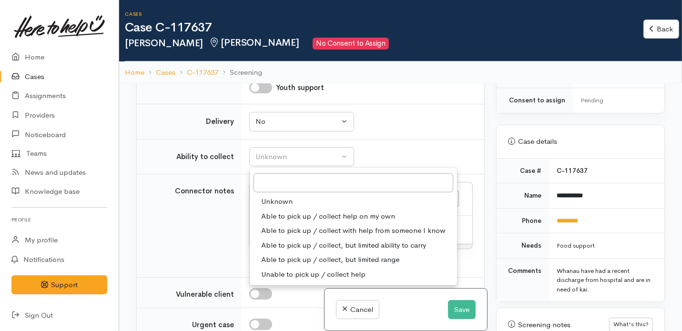
click at [302, 217] on span "Able to pick up / collect help on my own" at bounding box center [328, 216] width 134 height 11
select select "2"
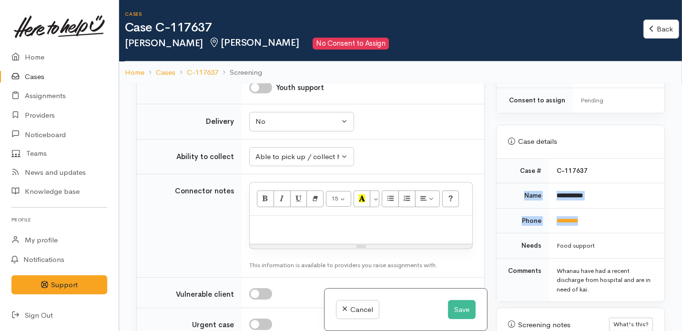
drag, startPoint x: 518, startPoint y: 173, endPoint x: 620, endPoint y: 204, distance: 106.7
click at [620, 204] on tbody "**********" at bounding box center [581, 231] width 168 height 144
copy tbody "**********"
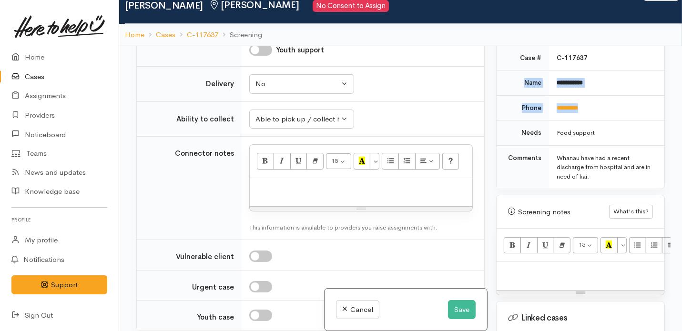
scroll to position [42, 0]
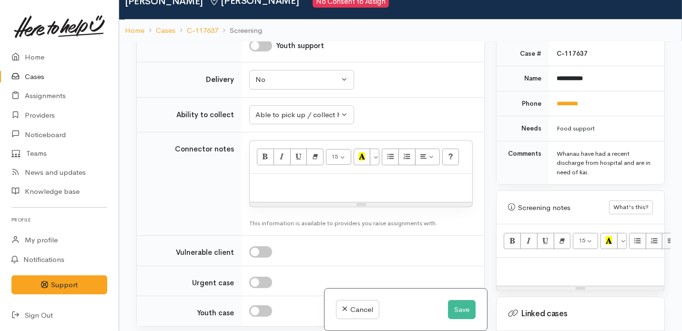
click at [536, 258] on div at bounding box center [581, 272] width 168 height 28
paste div
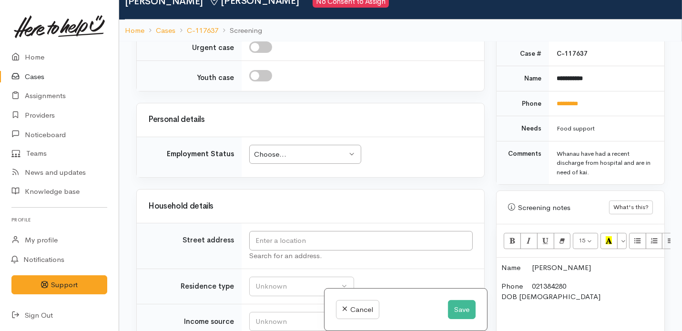
scroll to position [1069, 0]
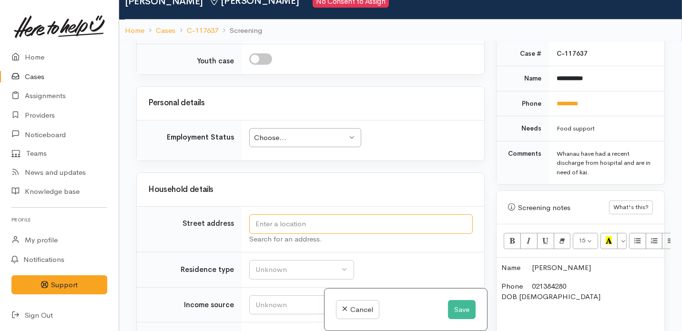
click at [345, 228] on input "text" at bounding box center [361, 225] width 224 height 20
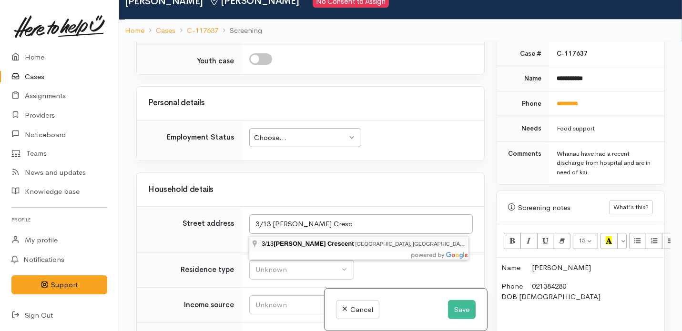
type input "3/13 Morrison Crescent, Glenview, Hamilton, New Zealand"
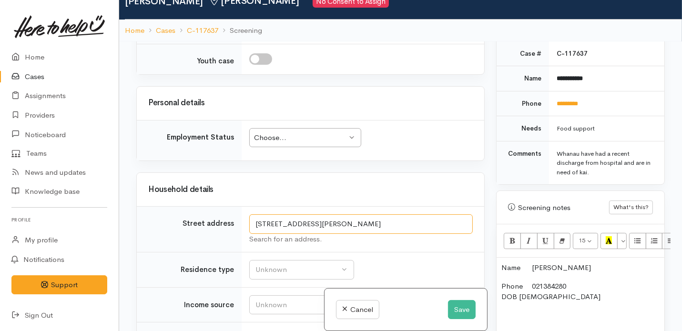
drag, startPoint x: 454, startPoint y: 231, endPoint x: 249, endPoint y: 239, distance: 205.2
click at [249, 239] on div "3/13 Morrison Crescent, Glenview, Hamilton, New Zealand Search for an address." at bounding box center [361, 230] width 224 height 30
click at [567, 281] on p "Phone 021384280 DOB 31/08/1970" at bounding box center [581, 302] width 158 height 43
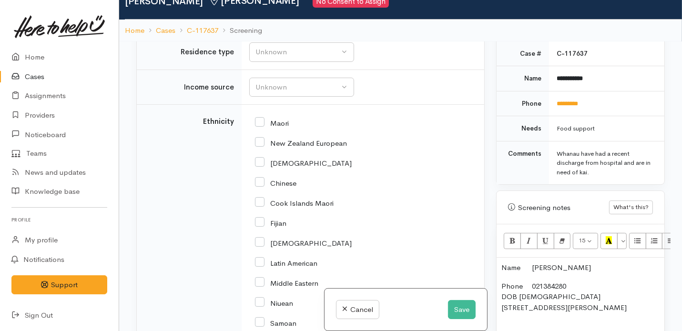
scroll to position [1290, 0]
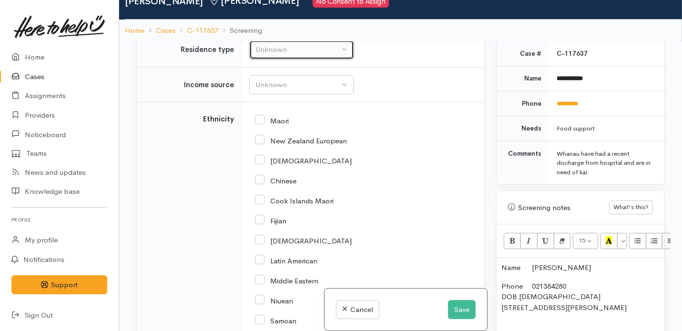
click at [336, 52] on div "Unknown" at bounding box center [298, 49] width 84 height 11
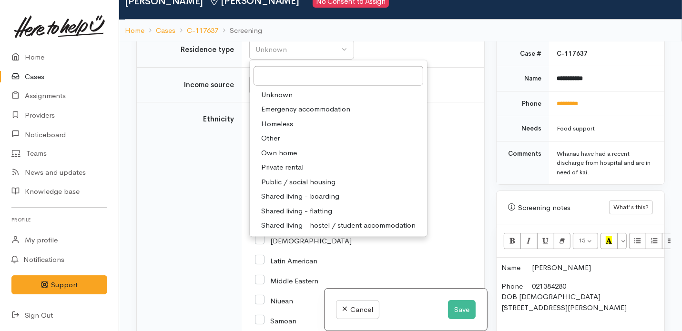
click at [286, 168] on span "Private rental" at bounding box center [282, 167] width 42 height 11
select select "2"
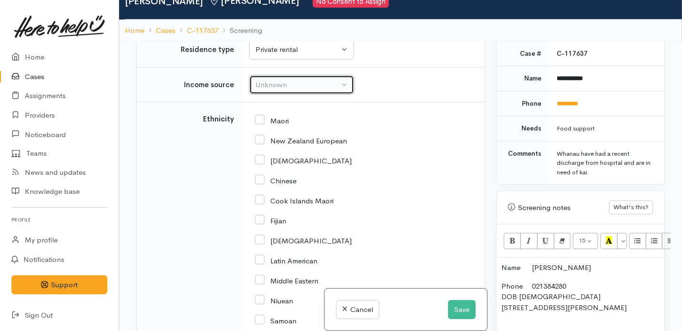
click at [313, 89] on div "Unknown" at bounding box center [298, 85] width 84 height 11
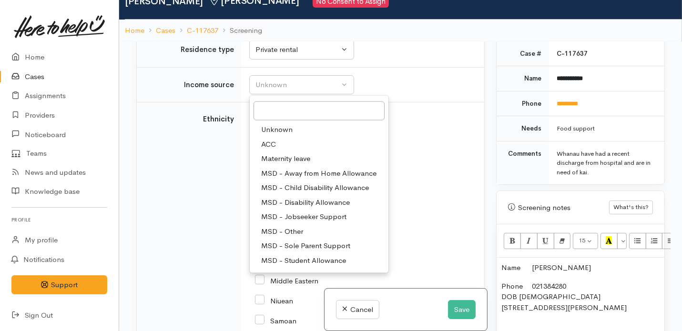
click at [326, 215] on span "MSD - Jobseeker Support" at bounding box center [303, 217] width 85 height 11
select select "4"
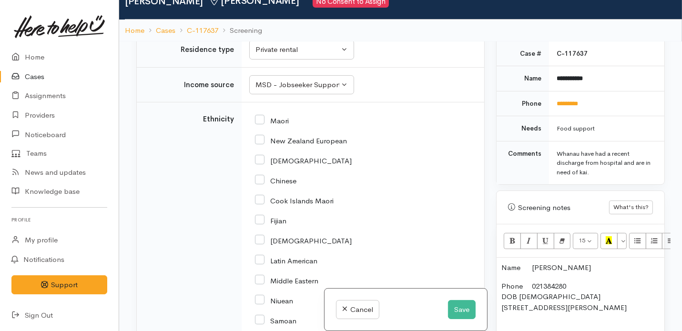
click at [530, 314] on p "Phone 021384280 DOB 31/08/1970 3/13 Morrison Crescent, Glenview, Hamilton, New …" at bounding box center [581, 318] width 158 height 75
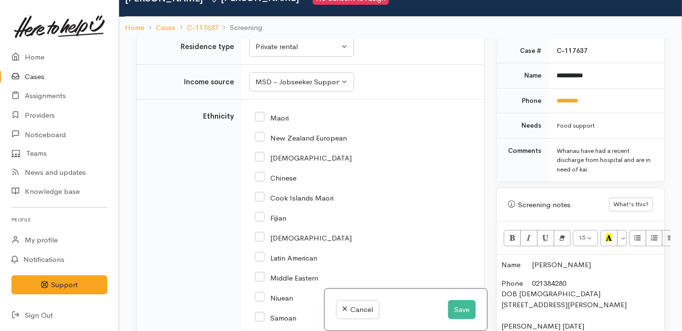
click at [570, 318] on p "Phone 021384280 DOB 31/08/1970 3/13 Morrison Crescent, Glenview, Hamilton, New …" at bounding box center [581, 322] width 158 height 86
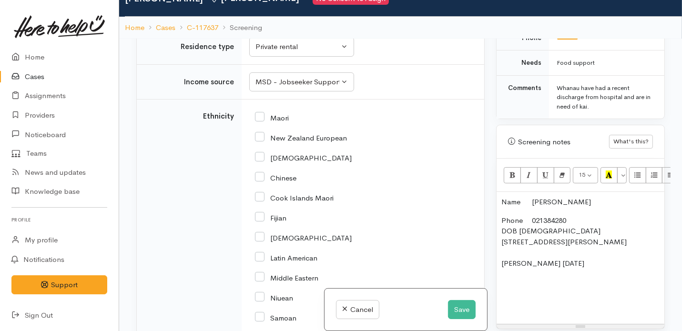
scroll to position [575, 0]
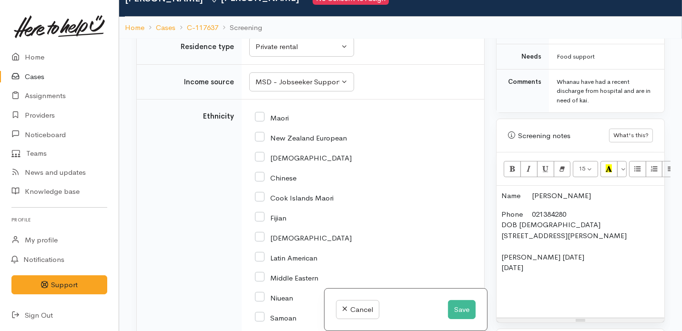
click at [501, 258] on div "Name Rapi Wilson Phone 021384280 DOB 31/08/1970 3/13 Morrison Crescent, Glenvie…" at bounding box center [581, 252] width 168 height 132
click at [587, 256] on p "Phone 021384280 DOB 31/08/1970 3/13 Morrison Crescent, Glenview, Hamilton, New …" at bounding box center [581, 257] width 158 height 97
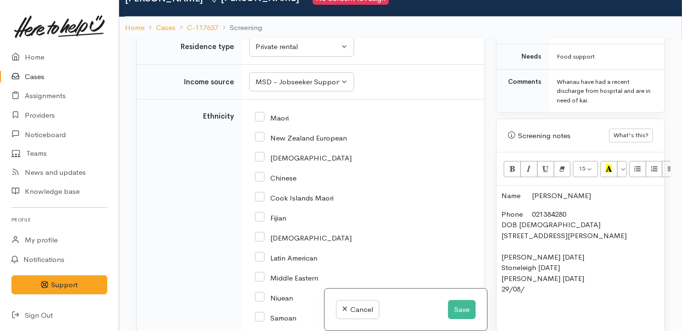
click at [501, 279] on div "Name Rapi Wilson Phone 021384280 DOB 31/08/1970 3/13 Morrison Crescent, Glenvie…" at bounding box center [581, 268] width 168 height 165
click at [532, 290] on p "Phone 021384280 DOB 31/08/1970 3/13 Morrison Crescent, Glenview, Hamilton, New …" at bounding box center [581, 273] width 158 height 129
click at [497, 280] on div "Name Rapi Wilson Phone 021384280 DOB 31/08/1970 3/13 Morrison Crescent, Glenvie…" at bounding box center [581, 273] width 168 height 175
click at [501, 282] on div "Name Rapi Wilson Phone 021384280 DOB 31/08/1970 3/13 Morrison Crescent, Glenvie…" at bounding box center [581, 273] width 168 height 175
click at [545, 280] on p "Phone 021384280 DOB 31/08/1970 3/13 Morrison Crescent, Glenview, Hamilton, New …" at bounding box center [581, 279] width 158 height 140
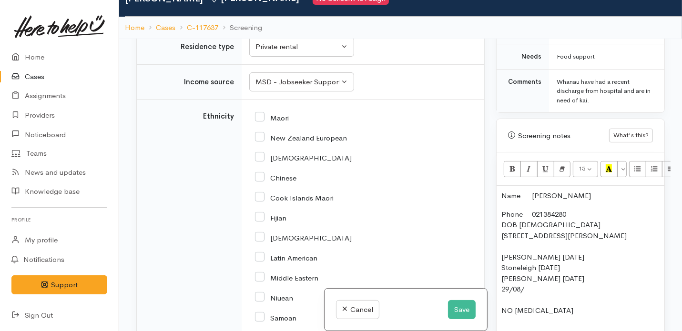
click at [498, 279] on div "Name Rapi Wilson Phone 021384280 DOB 31/08/1970 3/13 Morrison Crescent, Glenvie…" at bounding box center [581, 273] width 168 height 175
click at [568, 278] on p "Phone 021384280 DOB 31/08/1970 3/13 Morrison Crescent, Glenview, Hamilton, New …" at bounding box center [581, 279] width 158 height 140
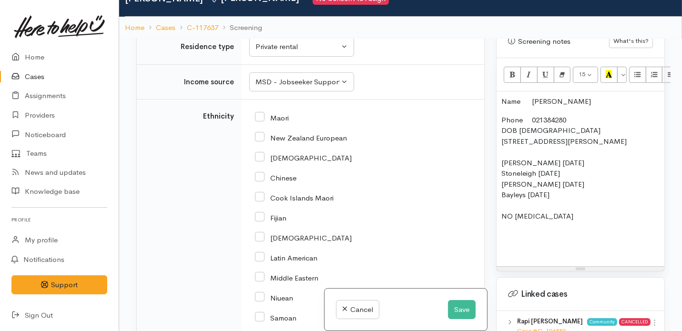
scroll to position [671, 0]
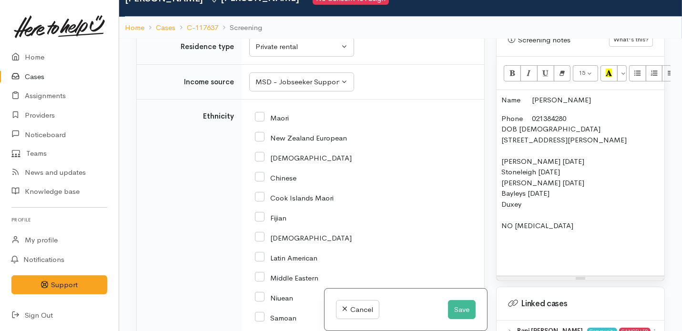
click at [503, 152] on p "Phone 021384280 DOB 31/08/1970 3/13 Morrison Crescent, Glenview, Hamilton, New …" at bounding box center [581, 189] width 158 height 150
click at [503, 154] on p "Phone 021384280 DOB 31/08/1970 3/13 Morrison Crescent, Glenview, Hamilton, New …" at bounding box center [581, 189] width 158 height 150
click at [501, 166] on div "Name Rapi Wilson Phone 021384280 DOB 31/08/1970 3/13 Morrison Crescent, Glenvie…" at bounding box center [581, 183] width 168 height 186
click at [528, 194] on p "Phone 021384280 DOB 31/08/1970 3/13 Morrison Crescent, Glenview, Hamilton, New …" at bounding box center [581, 189] width 158 height 150
click at [501, 164] on div "Name Rapi Wilson Phone 021384280 DOB 31/08/1970 3/13 Morrison Crescent, Glenvie…" at bounding box center [581, 183] width 168 height 186
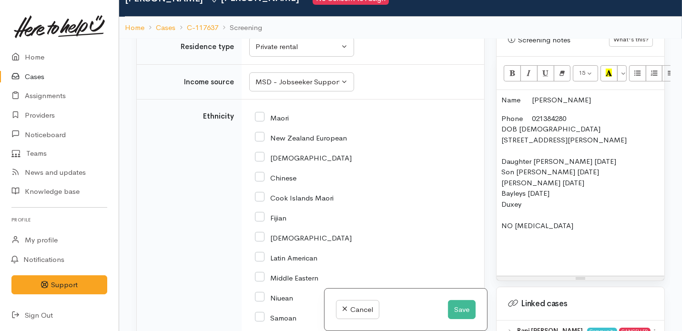
click at [504, 173] on p "Phone 021384280 DOB 31/08/1970 3/13 Morrison Crescent, Glenview, Hamilton, New …" at bounding box center [581, 189] width 158 height 150
click at [500, 173] on div "Name Rapi Wilson Phone 021384280 DOB 31/08/1970 3/13 Morrison Crescent, Glenvie…" at bounding box center [581, 183] width 168 height 186
click at [500, 181] on div "Name Rapi Wilson Phone 021384280 DOB 31/08/1970 3/13 Morrison Crescent, Glenvie…" at bounding box center [581, 183] width 168 height 186
click at [503, 196] on p "Phone 021384280 DOB 31/08/1970 3/13 Morrison Crescent, Glenview, Hamilton, New …" at bounding box center [581, 189] width 158 height 150
click at [554, 193] on p "Phone 021384280 DOB 31/08/1970 3/13 Morrison Crescent, Glenview, Hamilton, New …" at bounding box center [581, 189] width 158 height 150
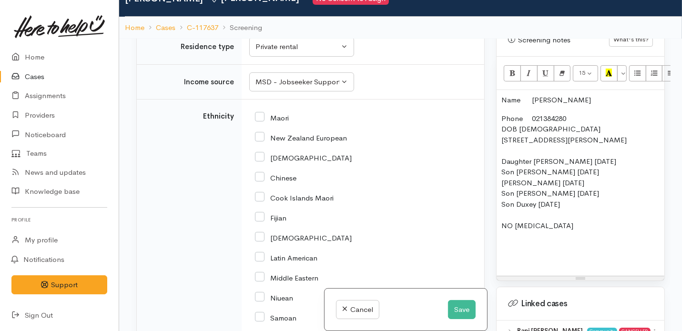
click at [541, 229] on p "Phone 021384280 DOB 31/08/1970 3/13 Morrison Crescent, Glenview, Hamilton, New …" at bounding box center [581, 189] width 158 height 150
click at [258, 122] on input "Maori" at bounding box center [272, 117] width 34 height 9
checkbox input "true"
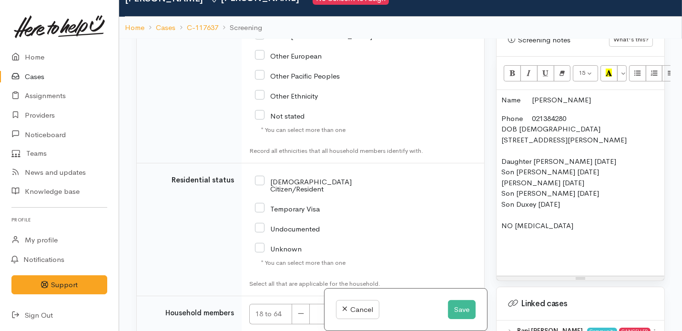
scroll to position [1656, 0]
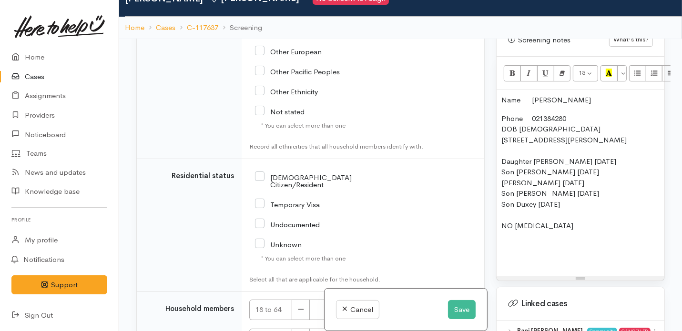
click at [262, 178] on input "NZ Citizen/Resident" at bounding box center [320, 181] width 131 height 16
checkbox input "true"
drag, startPoint x: 491, startPoint y: 300, endPoint x: 491, endPoint y: 265, distance: 35.3
click at [491, 265] on div "Warnings Add No warnings have been raised against this case Add Warning Title ●…" at bounding box center [581, 204] width 180 height 331
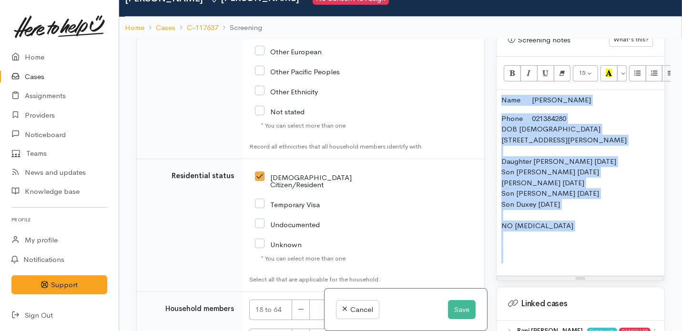
scroll to position [1766, 0]
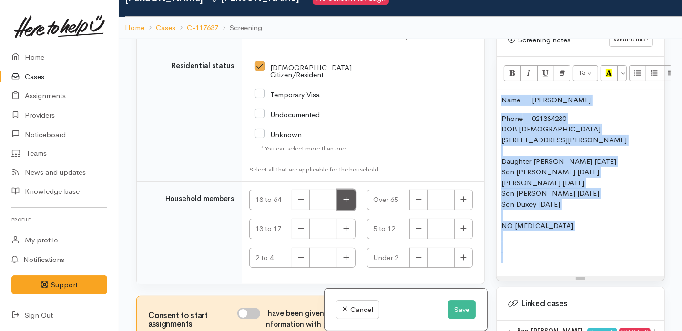
click at [338, 191] on button "button" at bounding box center [346, 200] width 19 height 21
type input "1"
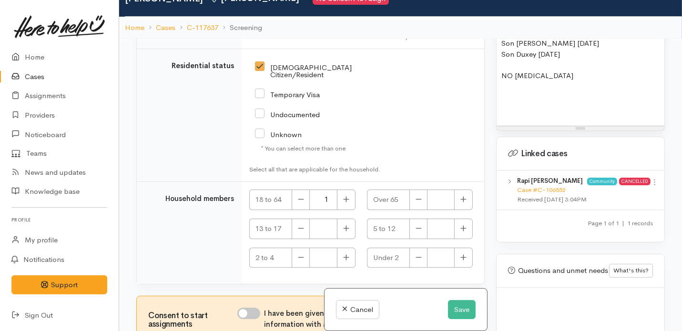
scroll to position [83, 0]
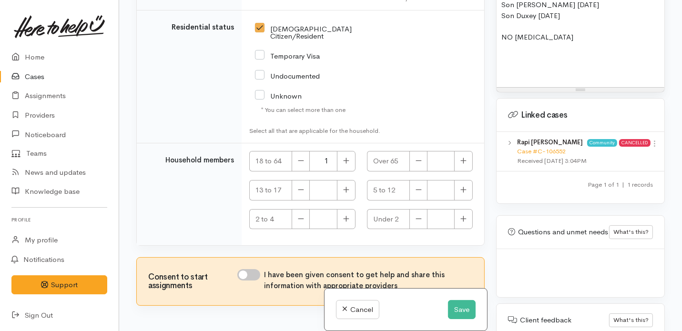
drag, startPoint x: 486, startPoint y: 320, endPoint x: 488, endPoint y: 341, distance: 21.0
click at [488, 248] on html "Support Feedback I've got something to say Back" at bounding box center [341, 82] width 682 height 331
click at [255, 269] on input "I have been given consent to get help and share this information with appropria…" at bounding box center [248, 274] width 23 height 11
checkbox input "true"
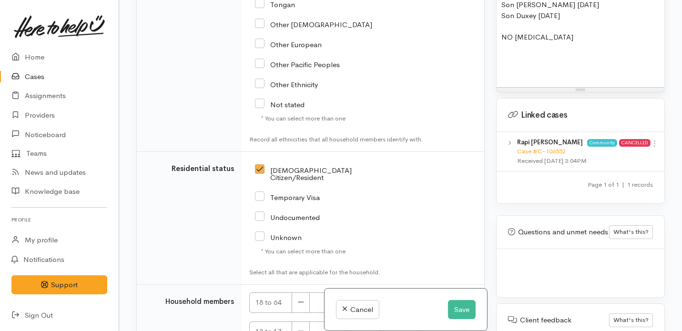
scroll to position [1620, 0]
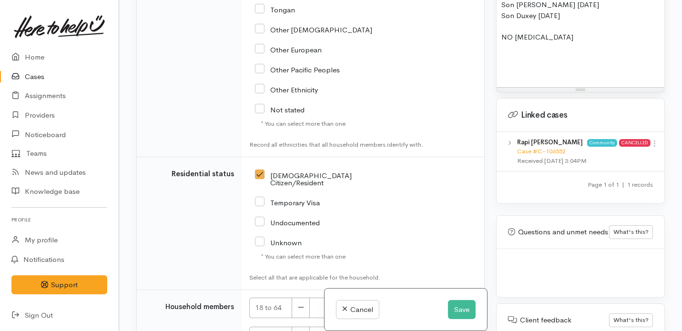
drag, startPoint x: 583, startPoint y: 6, endPoint x: 493, endPoint y: 10, distance: 90.7
click at [493, 10] on div "Warnings Add No warnings have been raised against this case Add Warning Title ●…" at bounding box center [581, 165] width 180 height 331
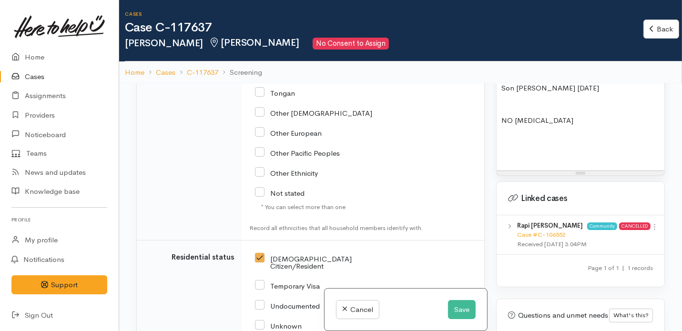
scroll to position [723, 0]
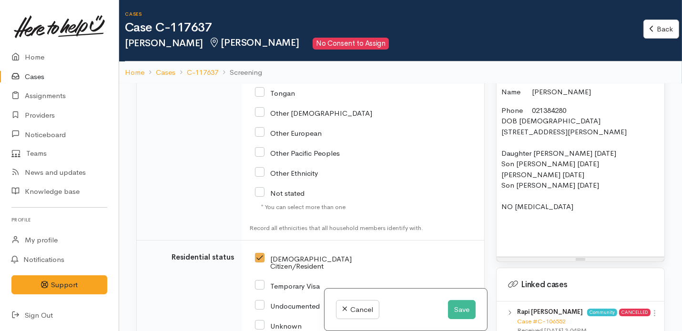
click at [578, 198] on p "Phone 021384280 DOB 31/08/1970 3/13 Morrison Crescent, Glenview, Hamilton, New …" at bounding box center [581, 175] width 158 height 140
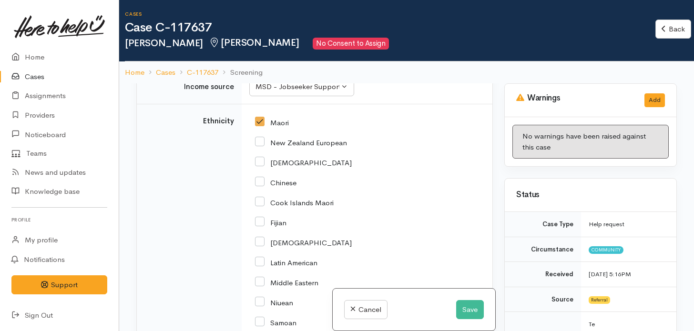
scroll to position [1040, 0]
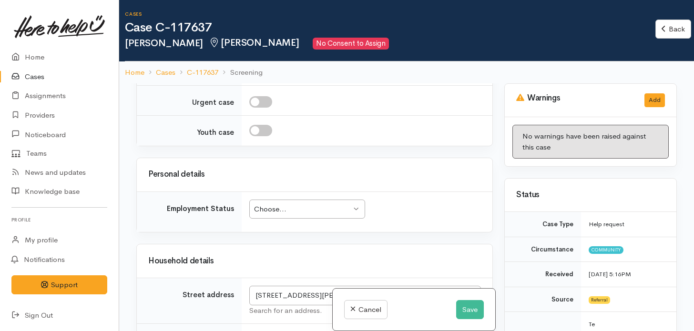
click at [349, 219] on div "Choose... Choose..." at bounding box center [307, 210] width 116 height 20
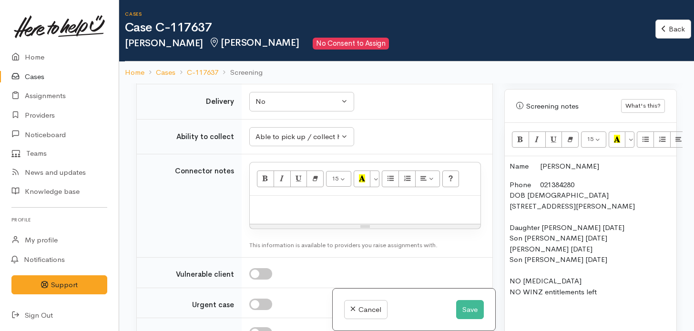
scroll to position [652, 0]
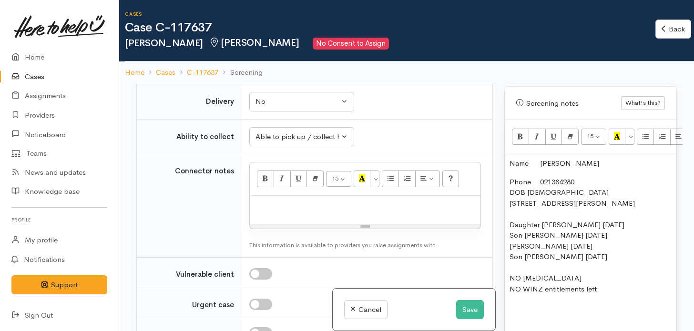
click at [565, 284] on p "Phone 021384280 DOB 31/08/1970 3/13 Morrison Crescent, Glenview, Hamilton, New …" at bounding box center [591, 252] width 162 height 150
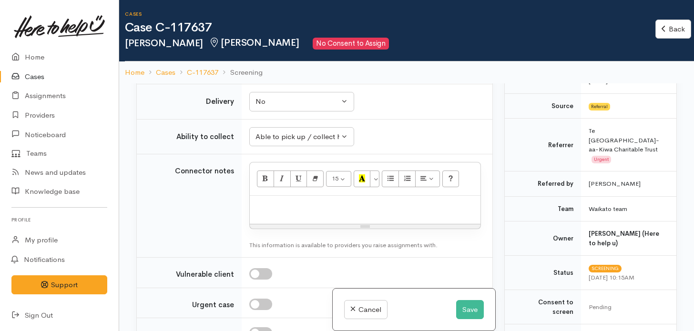
scroll to position [200, 0]
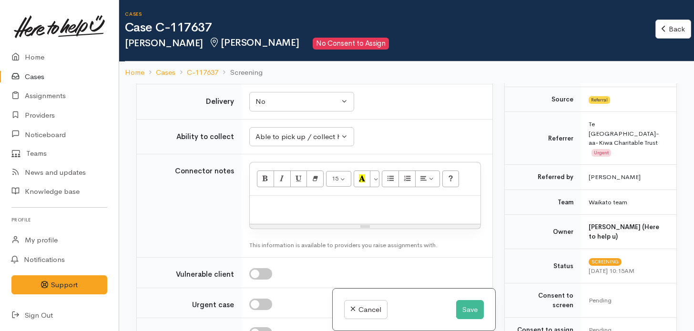
drag, startPoint x: 587, startPoint y: 121, endPoint x: 634, endPoint y: 136, distance: 50.1
click at [634, 136] on td "Te Ngaakau-aa-Kiwa Charitable Trust Urgent" at bounding box center [628, 138] width 95 height 53
copy td "Te Ngaakau-aa-Kiwa Charitable Trust"
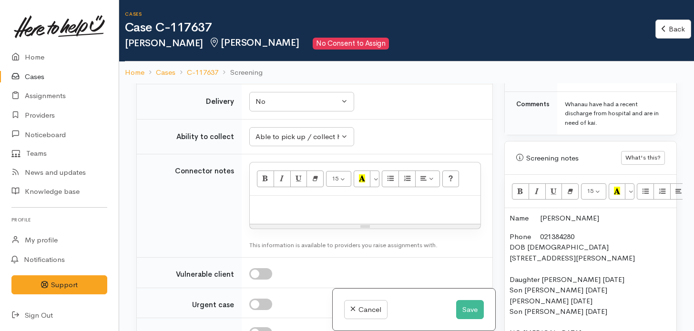
scroll to position [606, 0]
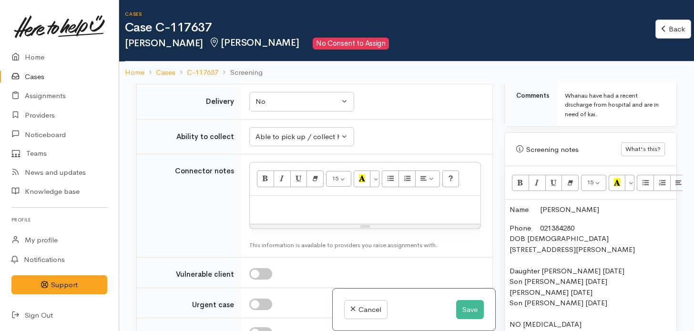
click at [510, 205] on p "Name Rapi Wilson" at bounding box center [591, 210] width 162 height 11
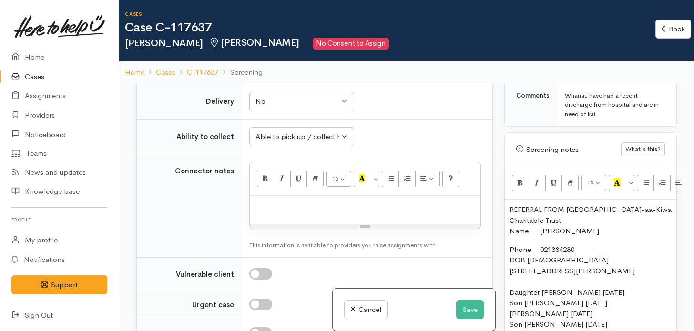
click at [510, 245] on p "Phone 021384280 DOB 31/08/1970 3/13 Morrison Crescent, Glenview, Hamilton, New …" at bounding box center [591, 320] width 162 height 150
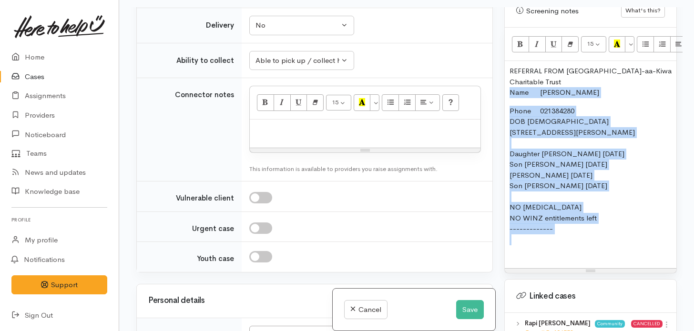
scroll to position [687, 0]
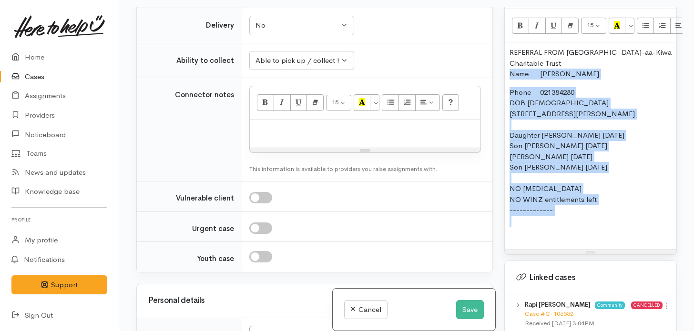
drag, startPoint x: 511, startPoint y: 201, endPoint x: 615, endPoint y: 179, distance: 106.3
click at [615, 179] on div "REFERRAL FROM Te Ngaakau-aa-Kiwa Charitable Trust Name Rapi Wilson Phone 021384…" at bounding box center [591, 145] width 172 height 207
copy div "Name Rapi Wilson Phone 021384280 DOB 31/08/1970 3/13 Morrison Crescent, Glenvie…"
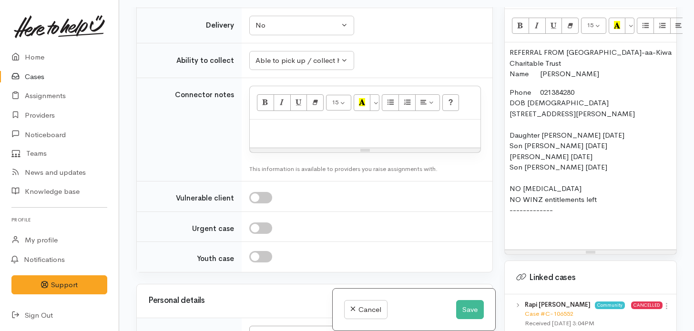
click at [424, 129] on p at bounding box center [365, 129] width 221 height 11
paste div
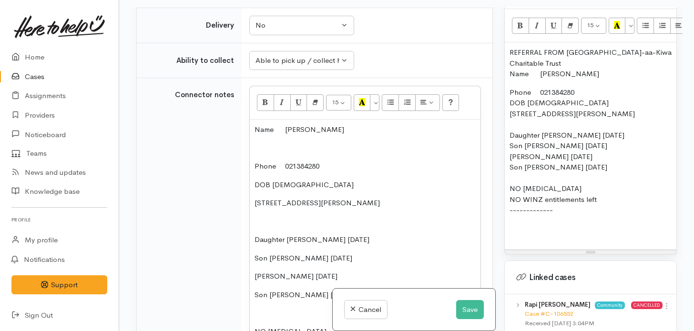
scroll to position [856, 0]
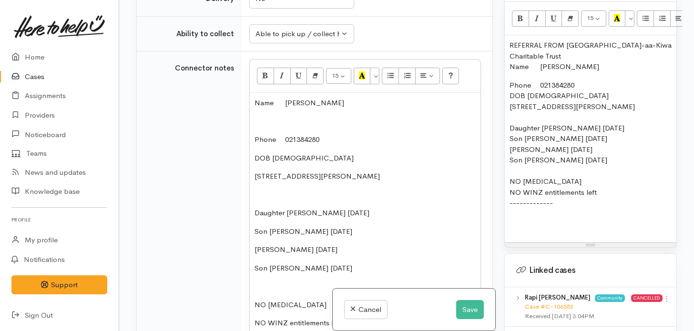
click at [264, 125] on p at bounding box center [365, 121] width 221 height 11
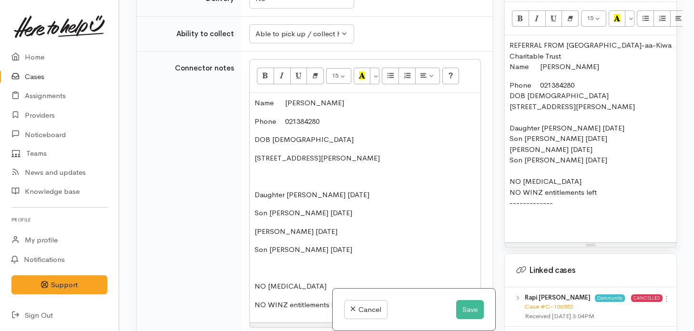
click at [256, 125] on p "Phone 021384280" at bounding box center [365, 121] width 221 height 11
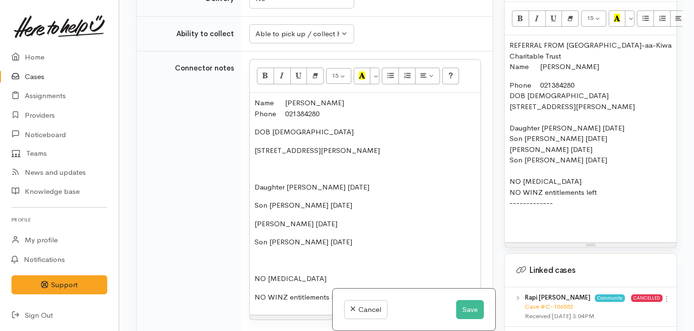
click at [255, 134] on p "DOB 31/08/1970" at bounding box center [365, 132] width 221 height 11
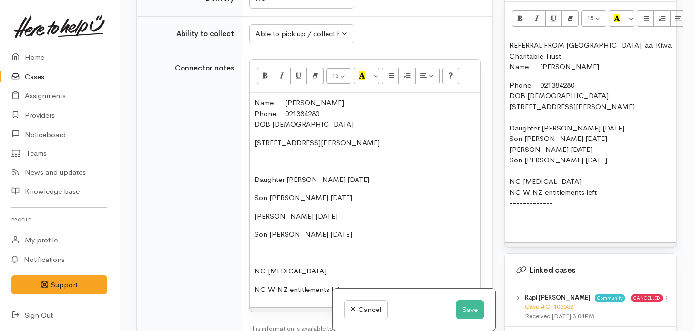
click at [255, 147] on p "3/13 Morrison Crescent, Glenview, Hamilton, New Zealand" at bounding box center [365, 143] width 221 height 11
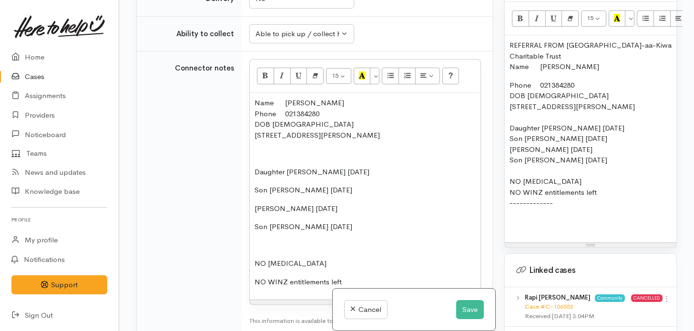
click at [256, 159] on p at bounding box center [365, 153] width 221 height 11
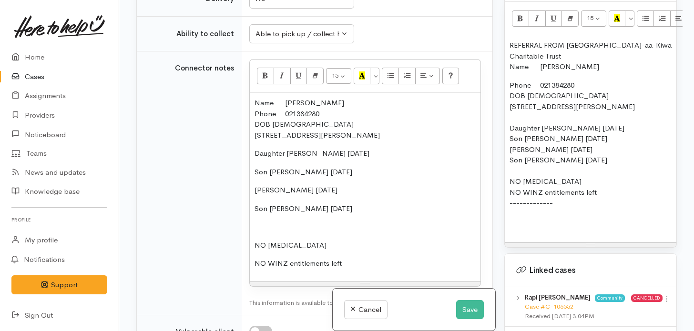
click at [250, 171] on div "Name Rapi Wilson Phone 021384280 DOB 31/08/1970 3/13 Morrison Crescent, Glenvie…" at bounding box center [365, 187] width 231 height 189
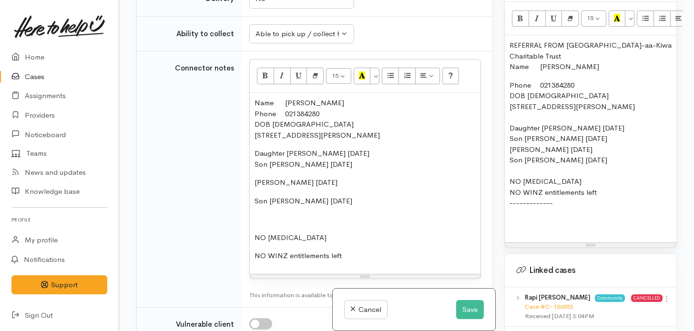
click at [252, 184] on div "Name Rapi Wilson Phone 021384280 DOB 31/08/1970 3/13 Morrison Crescent, Glenvie…" at bounding box center [365, 183] width 231 height 181
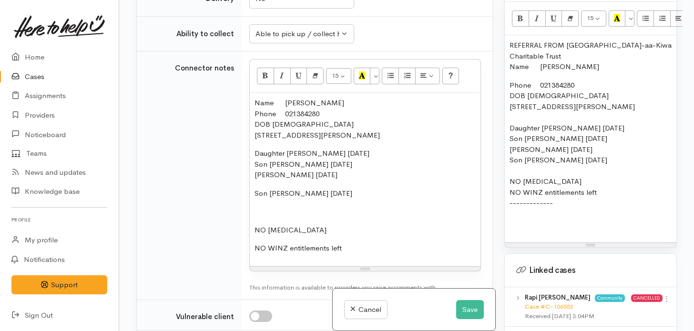
click at [254, 196] on div "Name Rapi Wilson Phone 021384280 DOB 31/08/1970 3/13 Morrison Crescent, Glenvie…" at bounding box center [365, 180] width 231 height 174
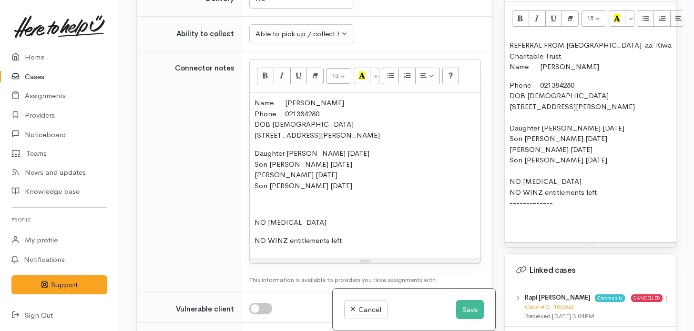
click at [258, 209] on p at bounding box center [365, 204] width 221 height 11
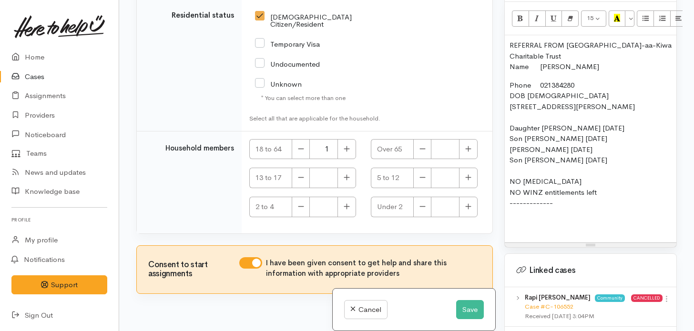
scroll to position [1895, 0]
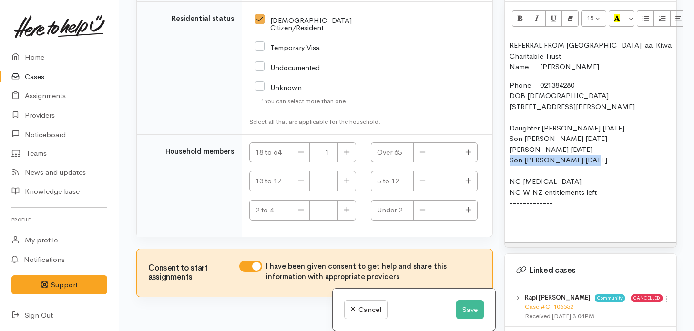
drag, startPoint x: 595, startPoint y: 143, endPoint x: 505, endPoint y: 141, distance: 90.1
click at [505, 141] on div "REFERRAL FROM Te Ngaakau-aa-Kiwa Charitable Trust Name Rapi Wilson Phone 021384…" at bounding box center [591, 138] width 172 height 207
click at [524, 149] on p "Phone 021384280 DOB 31/08/1970 3/13 Morrison Crescent, Glenview, Hamilton, New …" at bounding box center [591, 155] width 162 height 150
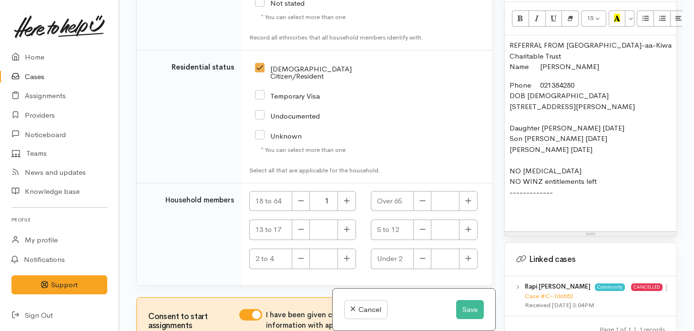
scroll to position [1841, 0]
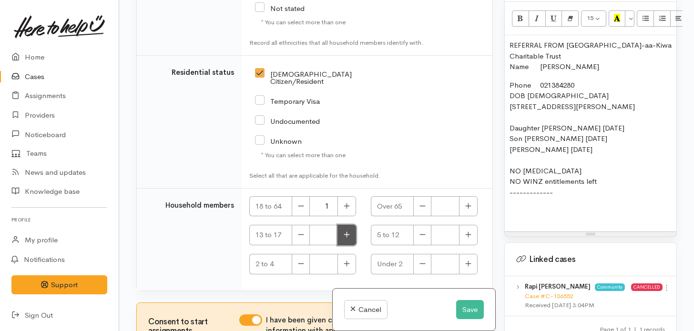
click at [345, 232] on icon "button" at bounding box center [347, 235] width 6 height 6
drag, startPoint x: 608, startPoint y: 118, endPoint x: 504, endPoint y: 123, distance: 104.1
click at [504, 123] on div "Warnings Add No warnings have been raised against this case Add Warning Title ●…" at bounding box center [591, 165] width 184 height 331
click at [515, 141] on p "Phone 021384280 DOB 31/08/1970 3/13 Morrison Crescent, Glenview, Hamilton, New …" at bounding box center [591, 150] width 162 height 140
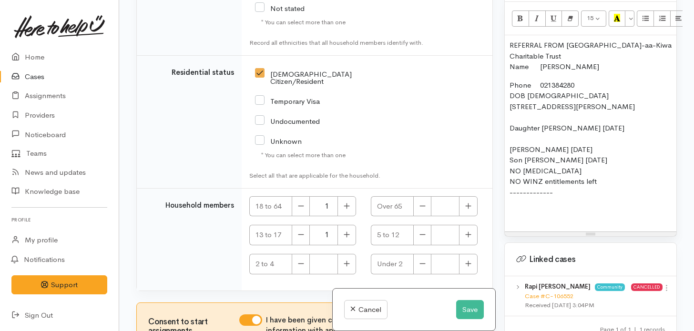
click at [515, 117] on p "Phone 021384280 DOB 31/08/1970 3/13 Morrison Crescent, Glenview, Hamilton, New …" at bounding box center [591, 150] width 162 height 140
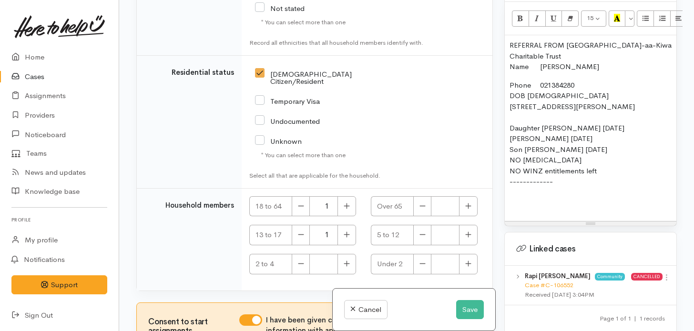
click at [609, 128] on p "Phone 021384280 DOB 31/08/1970 3/13 Morrison Crescent, Glenview, Hamilton, New …" at bounding box center [591, 144] width 162 height 129
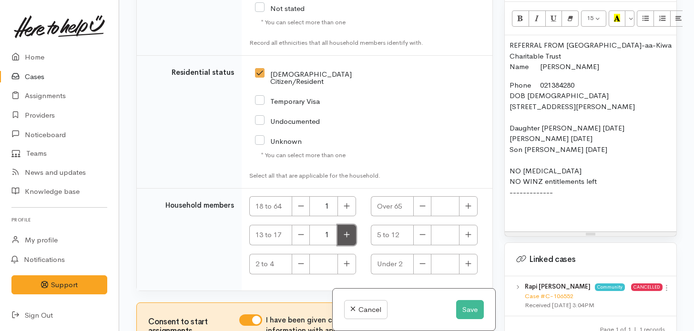
click at [344, 231] on icon "button" at bounding box center [347, 234] width 6 height 7
click at [343, 225] on button "button" at bounding box center [347, 235] width 19 height 21
type input "3"
drag, startPoint x: 612, startPoint y: 129, endPoint x: 507, endPoint y: 112, distance: 105.9
click at [507, 112] on div "REFERRAL FROM Te Ngaakau-aa-Kiwa Charitable Trust Name Rapi Wilson Phone 021384…" at bounding box center [591, 133] width 172 height 196
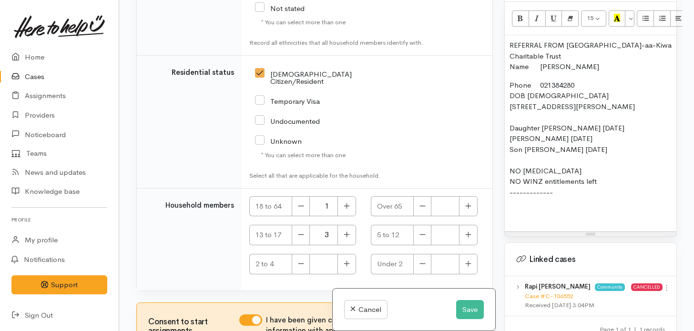
copy p "Daughter Maniah 7/11/2011 Son Jackson 10/04/2010 Son Stoneleigh 22/10/2009"
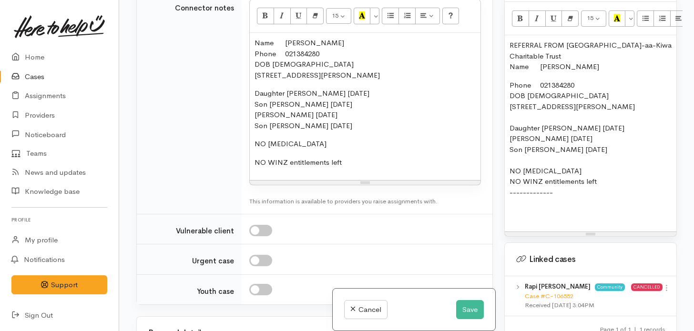
scroll to position [911, 0]
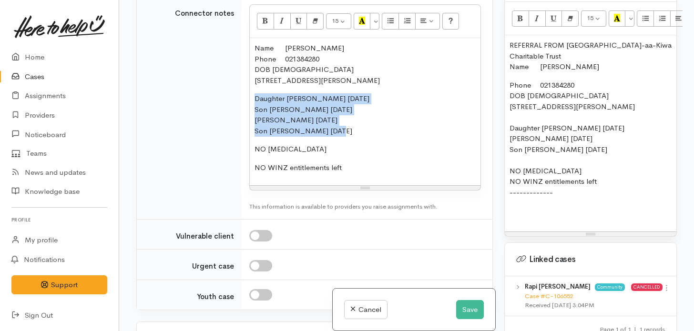
drag, startPoint x: 342, startPoint y: 136, endPoint x: 245, endPoint y: 106, distance: 102.1
click at [245, 106] on td "<p>Name<span style="white-space:pre"> </span>Rapi Wilson<br>Phone<span style="w…" at bounding box center [367, 108] width 251 height 223
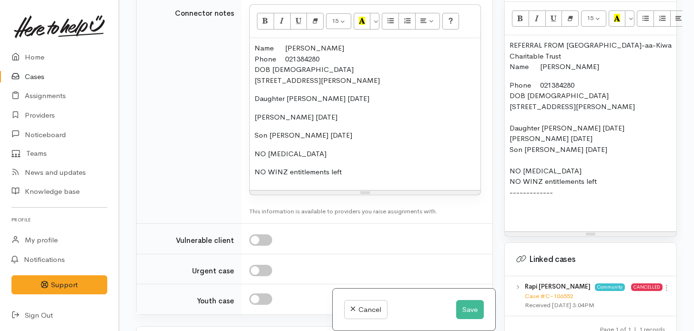
click at [254, 118] on div "Name Rapi Wilson Phone 021384280 DOB 31/08/1970 3/13 Morrison Crescent, Glenvie…" at bounding box center [365, 114] width 231 height 152
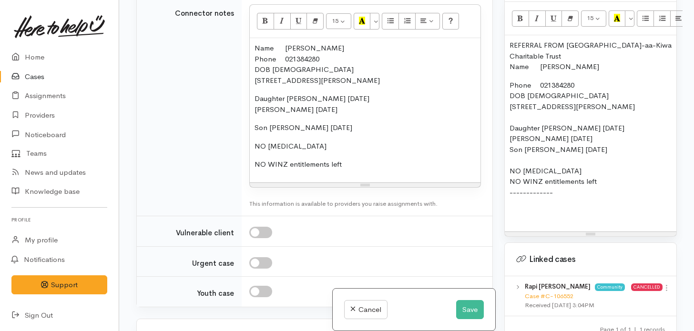
click at [253, 133] on div "Name Rapi Wilson Phone 021384280 DOB 31/08/1970 3/13 Morrison Crescent, Glenvie…" at bounding box center [365, 110] width 231 height 144
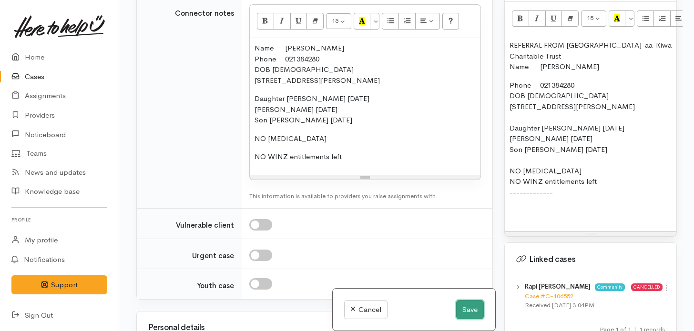
click at [462, 307] on button "Save" at bounding box center [470, 310] width 28 height 20
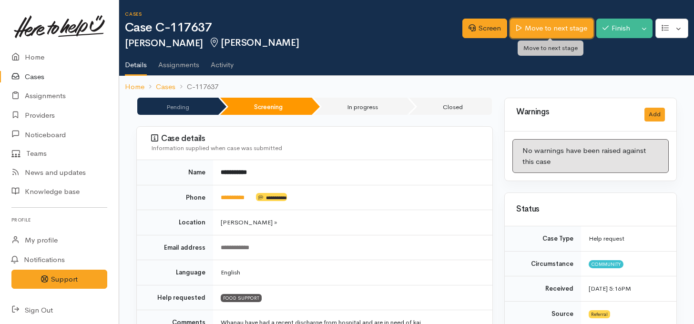
click at [549, 24] on link "Move to next stage" at bounding box center [551, 29] width 83 height 20
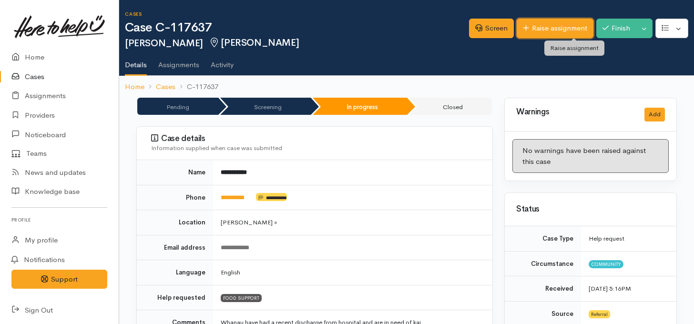
click at [538, 28] on link "Raise assignment" at bounding box center [555, 29] width 77 height 20
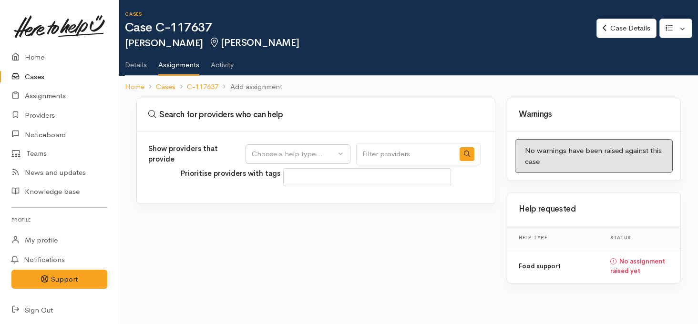
select select
click at [304, 153] on div "Choose a help type..." at bounding box center [294, 154] width 84 height 11
click at [279, 196] on span "Food support" at bounding box center [280, 199] width 44 height 11
select select "3"
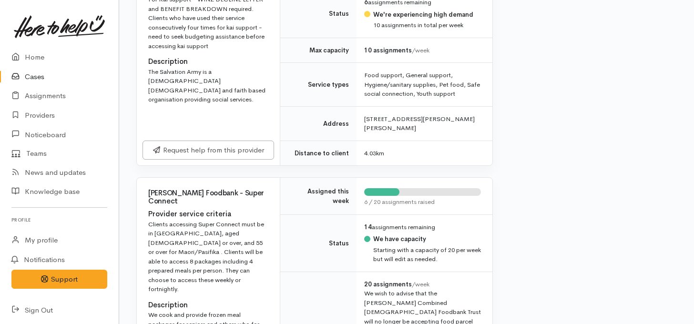
scroll to position [1130, 0]
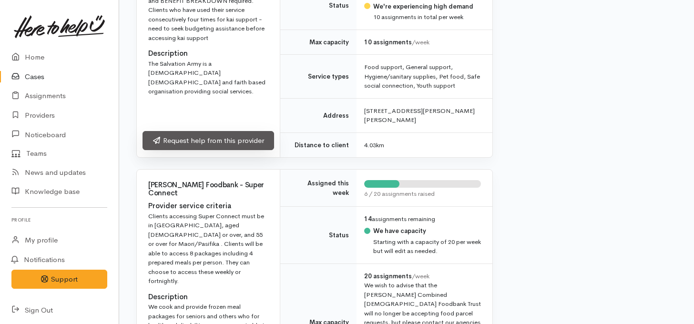
click at [205, 151] on link "Request help from this provider" at bounding box center [209, 141] width 132 height 20
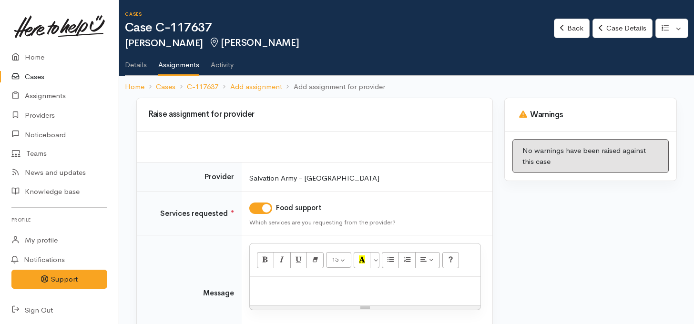
click at [364, 282] on p at bounding box center [365, 287] width 221 height 11
paste div
click at [136, 65] on link "Details" at bounding box center [136, 61] width 22 height 27
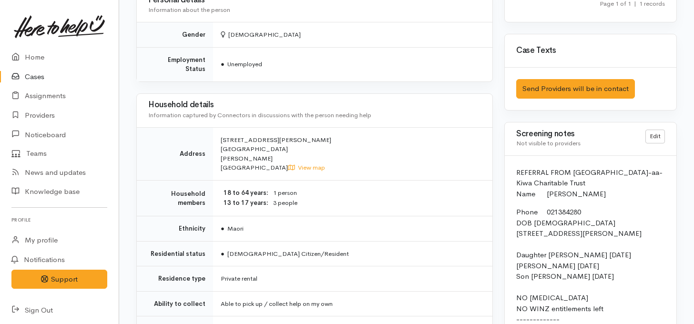
scroll to position [731, 0]
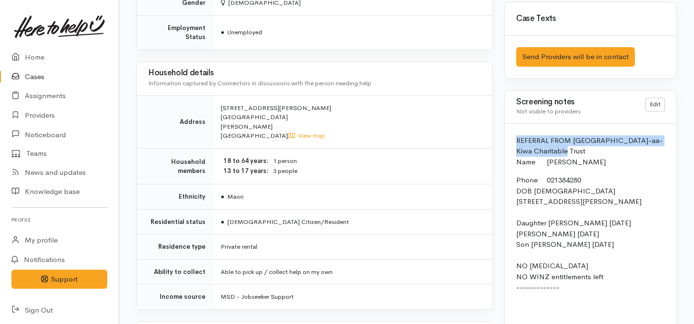
drag, startPoint x: 575, startPoint y: 111, endPoint x: 508, endPoint y: 100, distance: 67.3
click at [508, 124] on div "REFERRAL FROM [GEOGRAPHIC_DATA]-aa-Kiwa Charitable Trust Name [PERSON_NAME] Pho…" at bounding box center [591, 229] width 172 height 210
copy p "REFERRAL FROM [GEOGRAPHIC_DATA]-aa-Kiwa Charitable Trust"
click at [657, 98] on link "Edit" at bounding box center [656, 105] width 20 height 14
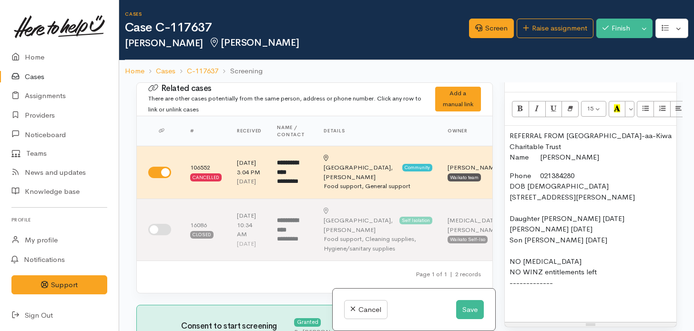
scroll to position [728, 0]
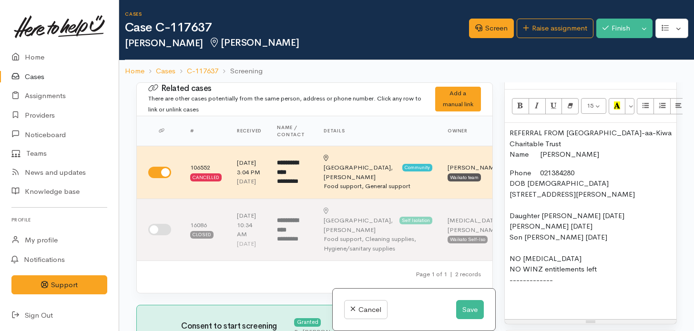
click at [539, 272] on p "Phone 021384280 DOB 31/08/1970 3/13 Morrison Crescent, Glenview, Hamilton, New …" at bounding box center [591, 238] width 162 height 140
click at [526, 260] on p "Phone 021384280 DOB 31/08/1970 3/13 Morrison Crescent, Glenview, Hamilton, New …" at bounding box center [591, 238] width 162 height 140
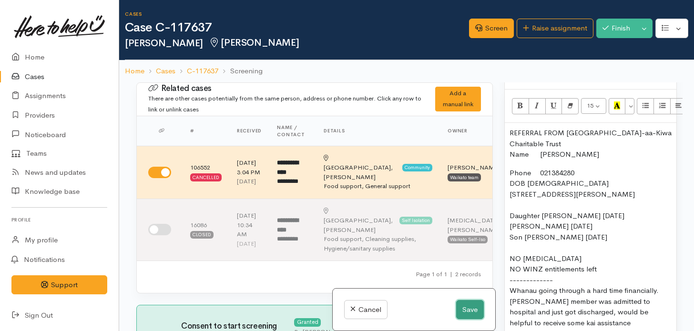
click at [465, 311] on button "Save" at bounding box center [470, 310] width 28 height 20
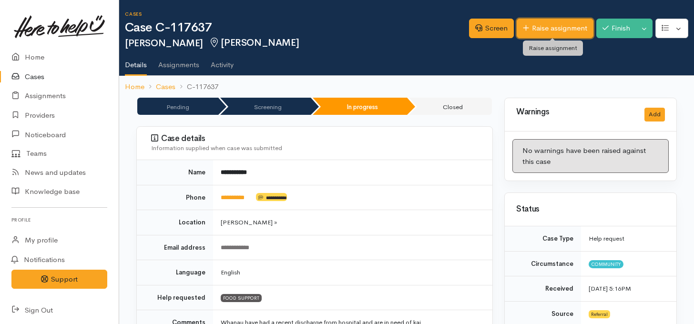
click at [541, 26] on link "Raise assignment" at bounding box center [555, 29] width 77 height 20
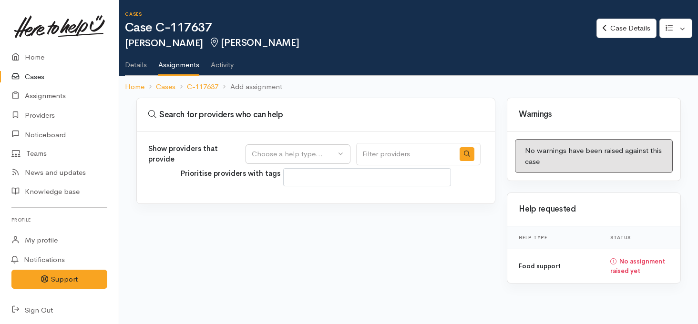
select select
click at [320, 153] on div "Choose a help type..." at bounding box center [294, 154] width 84 height 11
click at [279, 198] on span "Food support" at bounding box center [280, 199] width 44 height 11
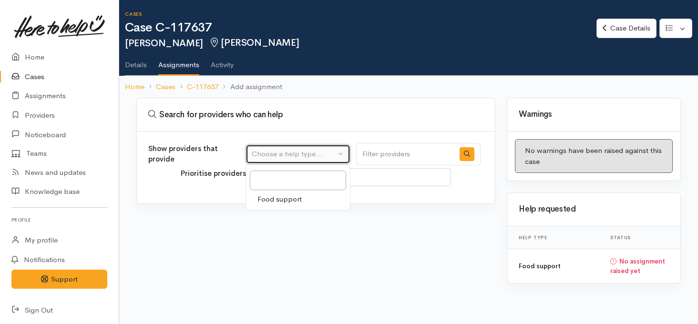
select select "3"
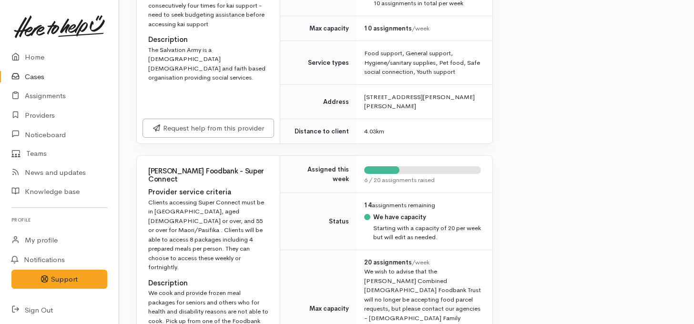
scroll to position [1149, 0]
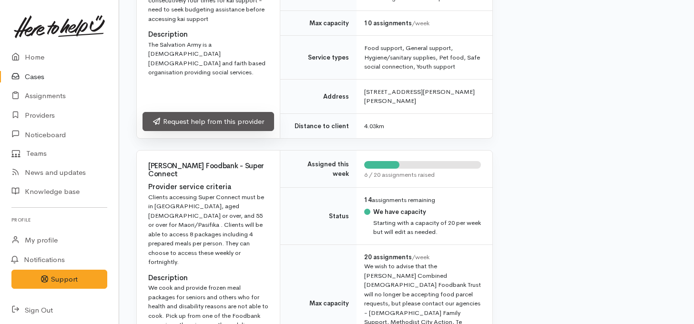
click at [216, 127] on link "Request help from this provider" at bounding box center [209, 122] width 132 height 20
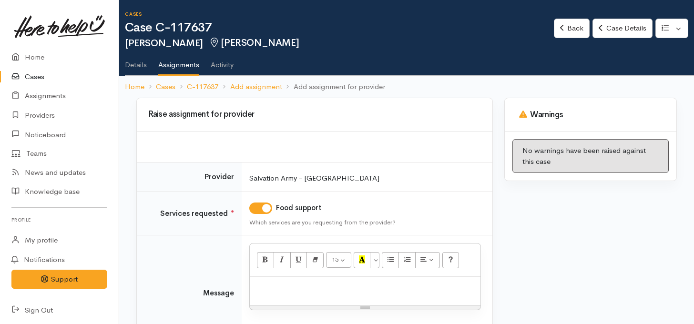
click at [293, 280] on div at bounding box center [365, 291] width 231 height 28
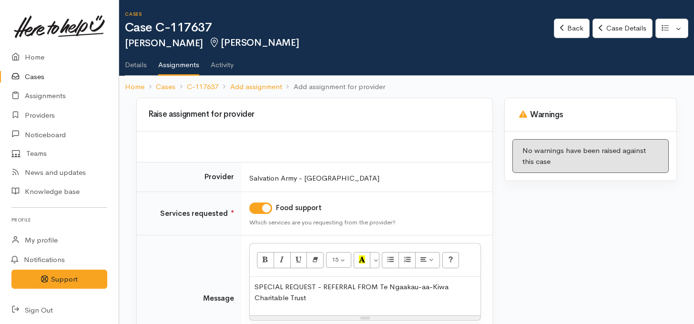
click at [315, 294] on p "SPECIAL REQUEST - REFERRAL FROM Te Ngaakau-aa-Kiwa Charitable Trust" at bounding box center [365, 292] width 221 height 21
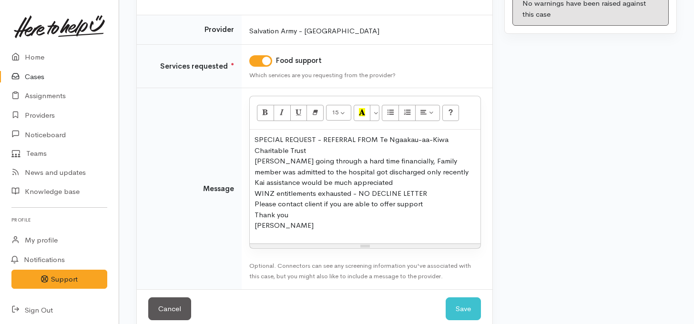
scroll to position [161, 0]
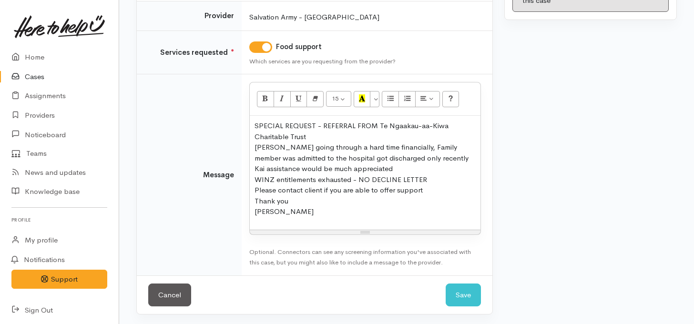
click at [357, 180] on p "SPECIAL REQUEST - REFERRAL FROM Te Ngaakau-aa-Kiwa Charitable Trust Whanau goin…" at bounding box center [365, 169] width 221 height 97
click at [459, 291] on button "Save" at bounding box center [463, 295] width 35 height 23
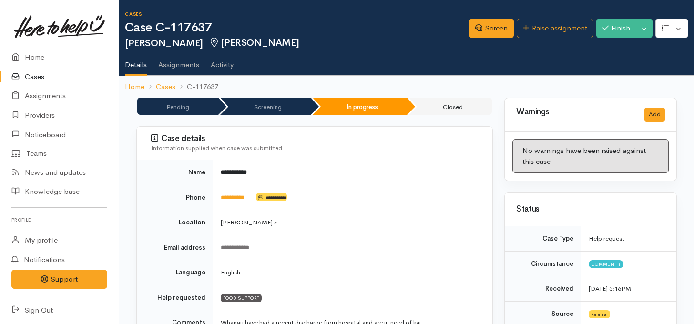
click at [35, 82] on link "Cases" at bounding box center [59, 77] width 119 height 20
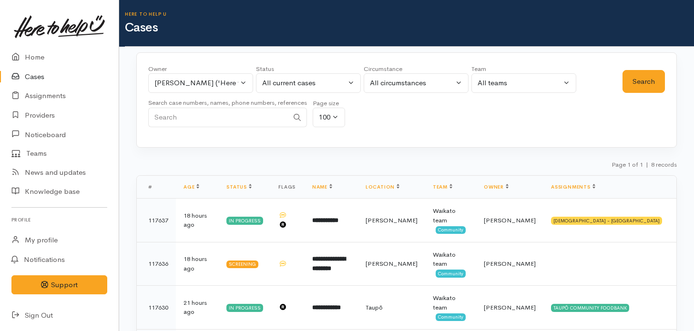
click at [230, 121] on input "Search" at bounding box center [218, 118] width 140 height 20
paste input "64210351764."
click at [643, 83] on button "Search" at bounding box center [644, 81] width 42 height 23
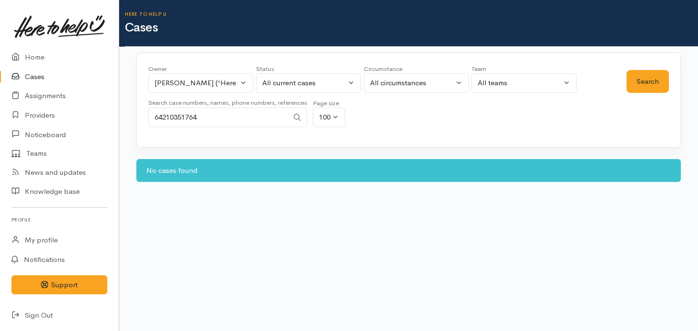
click at [164, 114] on input "64210351764" at bounding box center [218, 118] width 140 height 20
type input "0210351764"
click at [645, 76] on button "Search" at bounding box center [648, 81] width 42 height 23
click at [202, 83] on div "[PERSON_NAME] ('Here to help u')" at bounding box center [197, 83] width 84 height 11
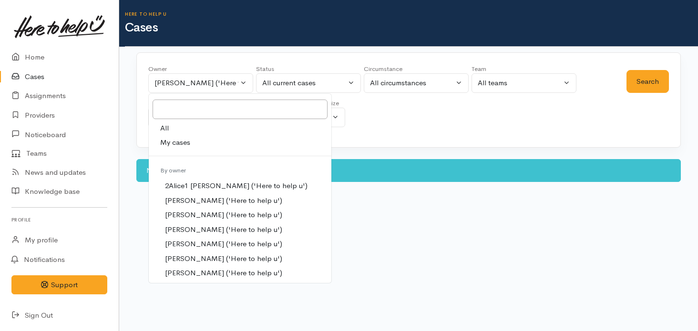
click at [170, 130] on link "All" at bounding box center [240, 128] width 183 height 15
select select "-1"
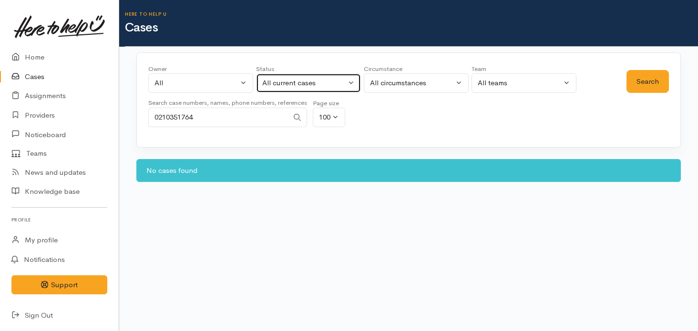
click at [341, 81] on div "All current cases" at bounding box center [304, 83] width 84 height 11
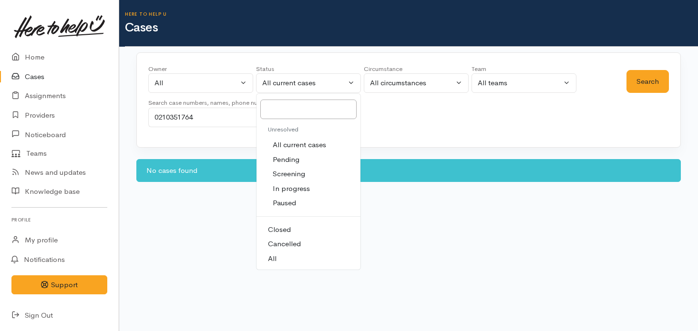
click at [274, 257] on span "All" at bounding box center [272, 259] width 9 height 11
select select "All"
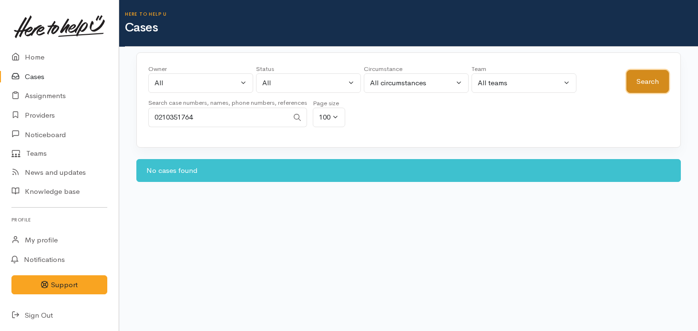
click at [653, 74] on button "Search" at bounding box center [648, 81] width 42 height 23
drag, startPoint x: 208, startPoint y: 116, endPoint x: 93, endPoint y: 119, distance: 115.4
click at [93, 119] on body "Support Feedback I've got something to say" at bounding box center [349, 165] width 698 height 331
paste input "0210351764"
click at [154, 119] on input "0210351764" at bounding box center [218, 118] width 140 height 20
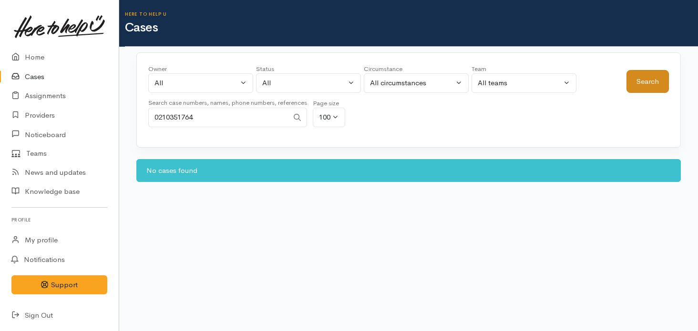
type input "0210351764"
click at [640, 84] on button "Search" at bounding box center [648, 81] width 42 height 23
click at [43, 76] on link "Cases" at bounding box center [59, 77] width 119 height 20
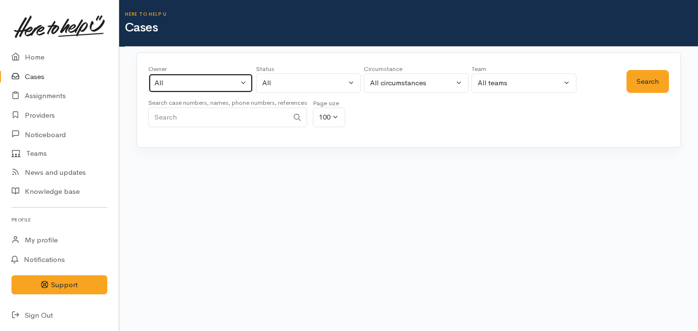
click at [180, 82] on div "All" at bounding box center [197, 83] width 84 height 11
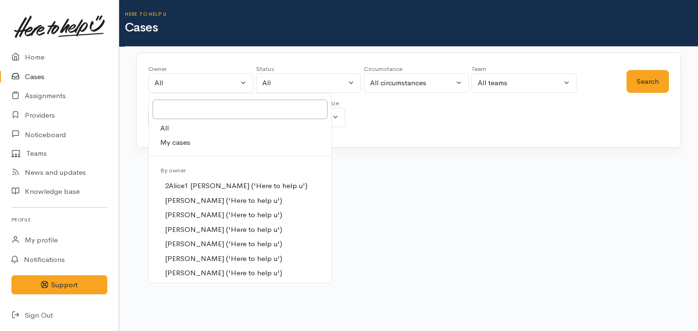
click at [168, 142] on span "My cases" at bounding box center [175, 142] width 30 height 11
select select "1037"
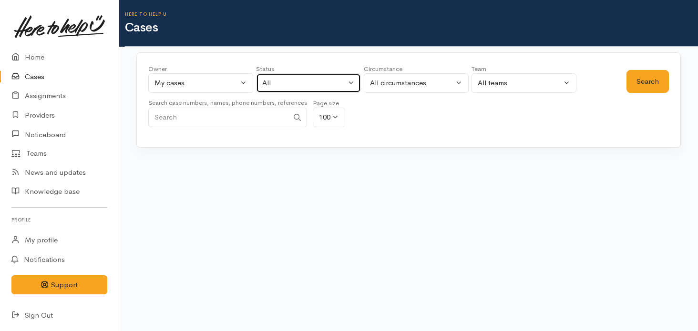
click at [324, 80] on div "All" at bounding box center [304, 83] width 84 height 11
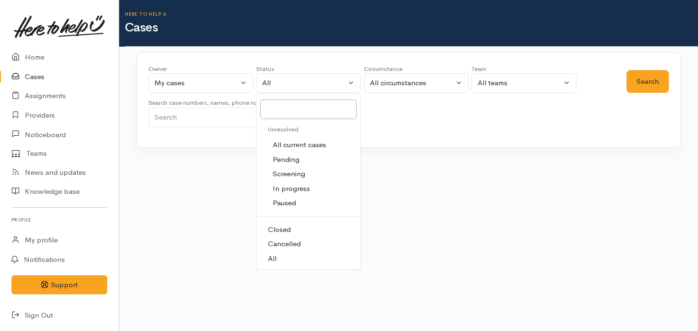
click at [311, 148] on span "All current cases" at bounding box center [299, 145] width 53 height 11
select select "Unresolved"
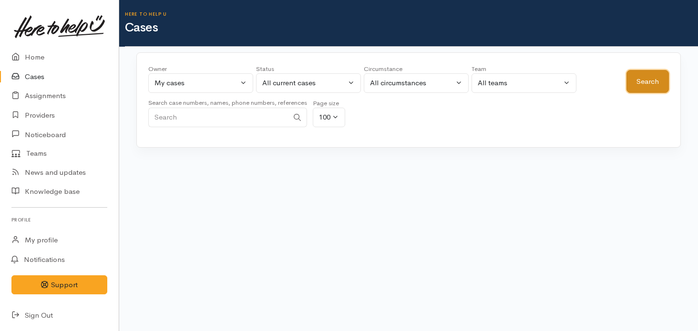
click at [645, 88] on button "Search" at bounding box center [648, 81] width 42 height 23
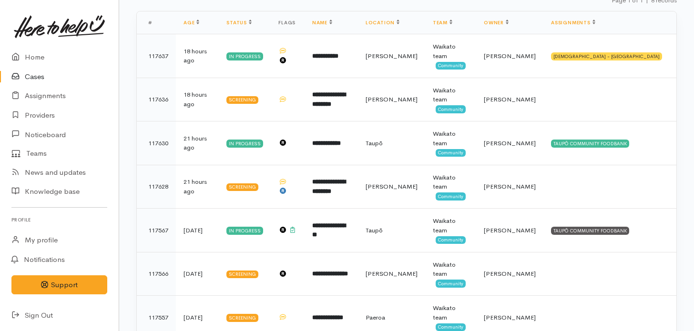
scroll to position [168, 0]
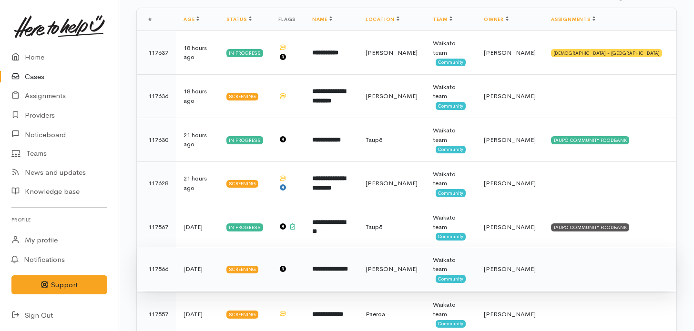
click at [305, 248] on td at bounding box center [288, 270] width 34 height 44
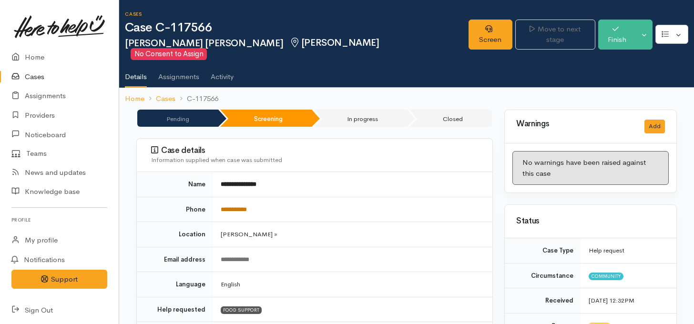
click at [237, 206] on link "**********" at bounding box center [234, 209] width 26 height 6
click at [483, 31] on link "Screen" at bounding box center [490, 35] width 43 height 30
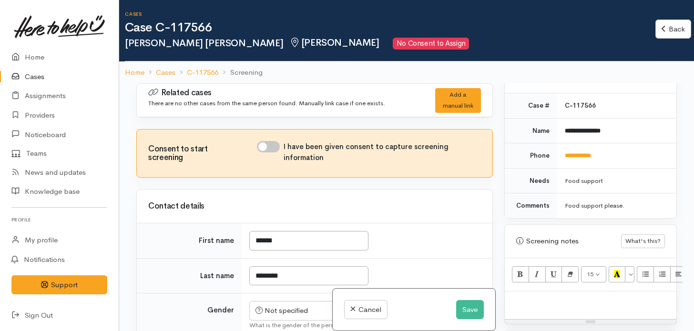
scroll to position [465, 0]
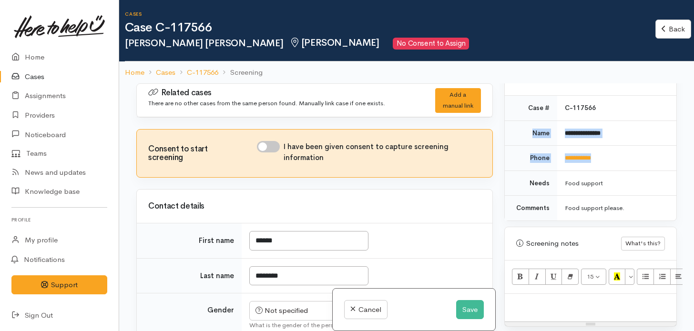
drag, startPoint x: 529, startPoint y: 124, endPoint x: 633, endPoint y: 149, distance: 106.9
click at [633, 149] on tbody "**********" at bounding box center [591, 158] width 172 height 125
copy tbody "**********"
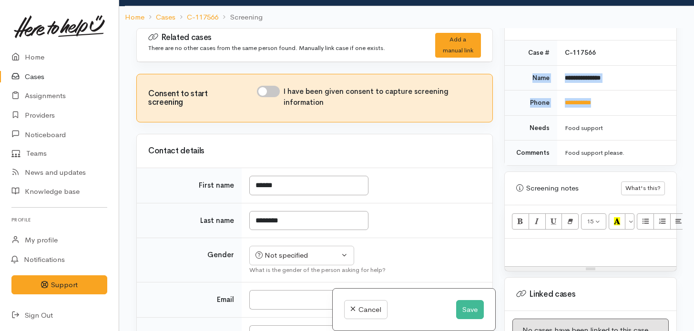
scroll to position [59, 0]
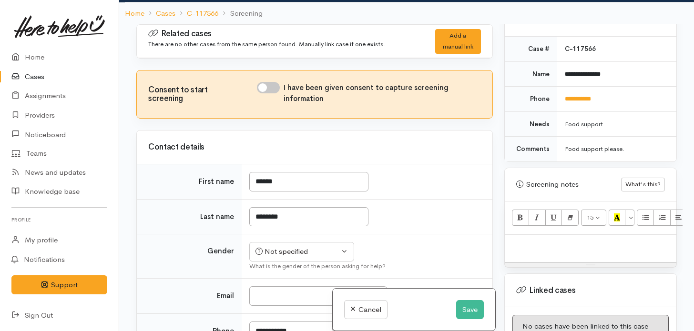
click at [532, 240] on p at bounding box center [591, 245] width 162 height 11
paste div
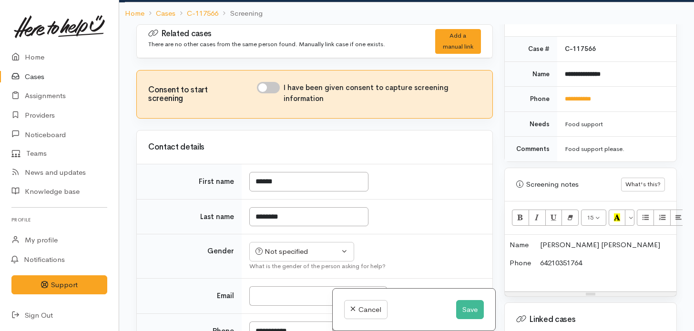
scroll to position [172, 0]
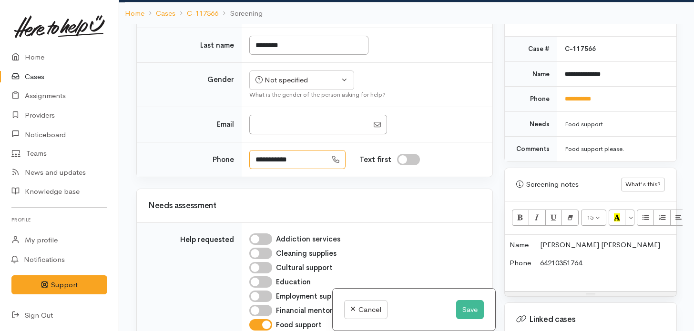
click at [263, 155] on input "**********" at bounding box center [288, 160] width 78 height 20
type input "**********"
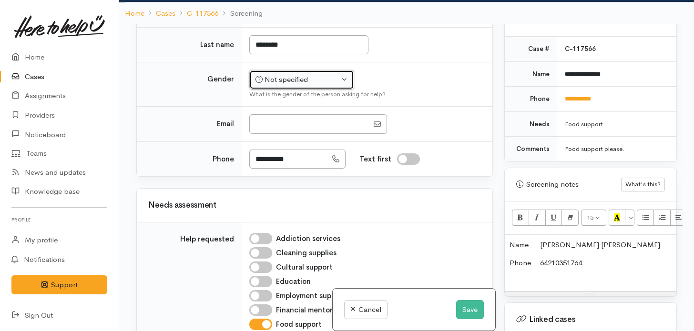
click at [301, 82] on div "Not specified" at bounding box center [298, 79] width 84 height 11
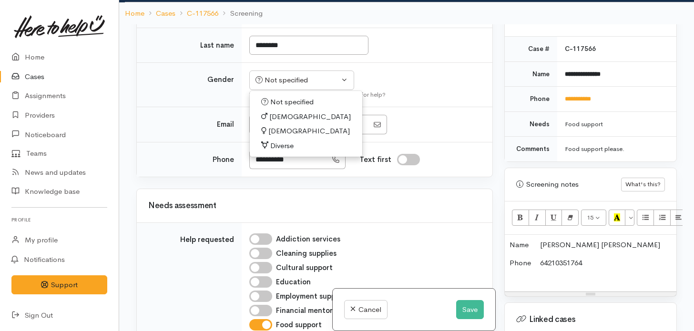
click at [282, 127] on span "[DEMOGRAPHIC_DATA]" at bounding box center [309, 131] width 82 height 11
select select "[DEMOGRAPHIC_DATA]"
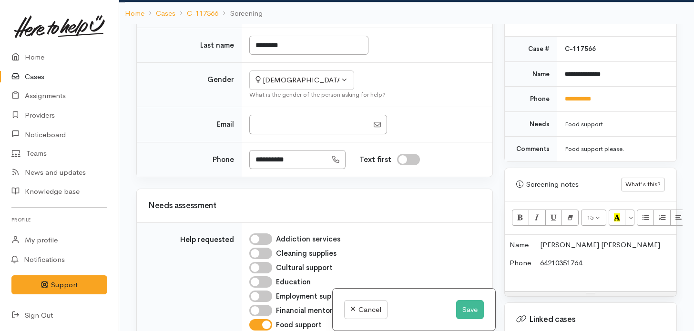
click at [547, 258] on p "Phone [PHONE_NUMBER]" at bounding box center [591, 268] width 162 height 21
click at [591, 258] on p "Phone [PHONE_NUMBER]" at bounding box center [591, 268] width 162 height 21
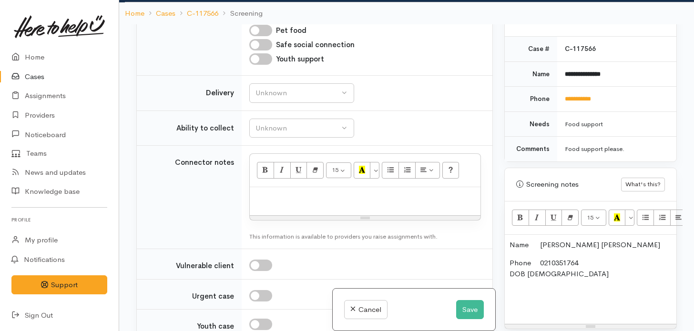
scroll to position [612, 0]
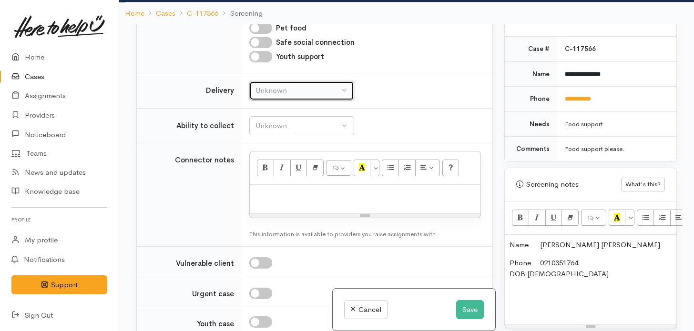
click at [317, 93] on div "Unknown" at bounding box center [298, 90] width 84 height 11
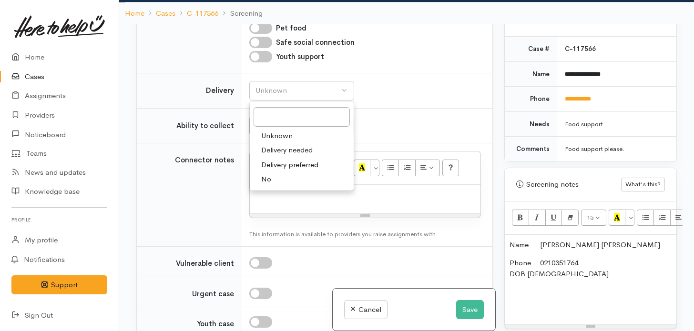
click at [269, 175] on span "No" at bounding box center [266, 179] width 10 height 11
select select "1"
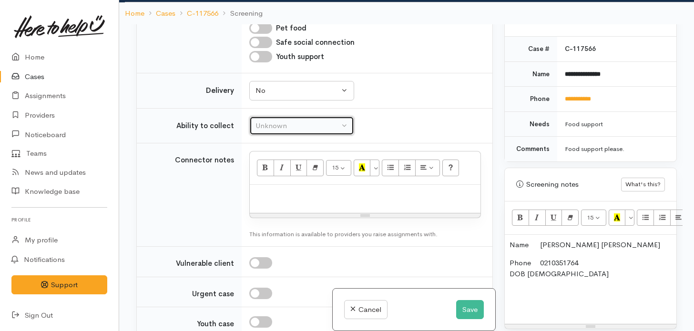
click at [326, 124] on div "Unknown" at bounding box center [298, 126] width 84 height 11
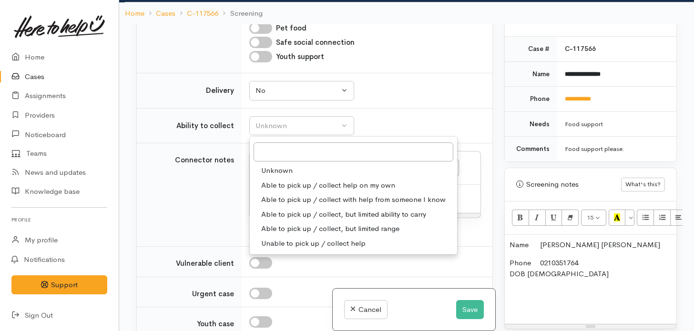
click at [330, 181] on span "Able to pick up / collect help on my own" at bounding box center [328, 185] width 134 height 11
select select "2"
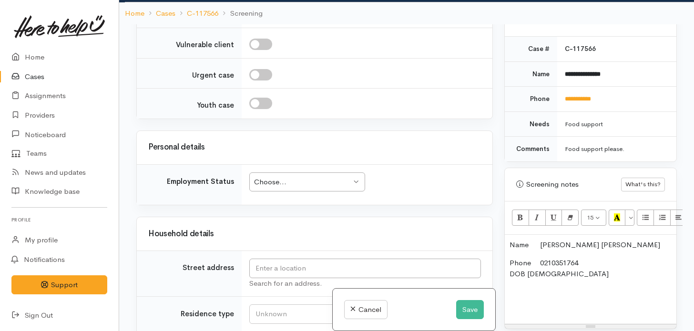
scroll to position [848, 0]
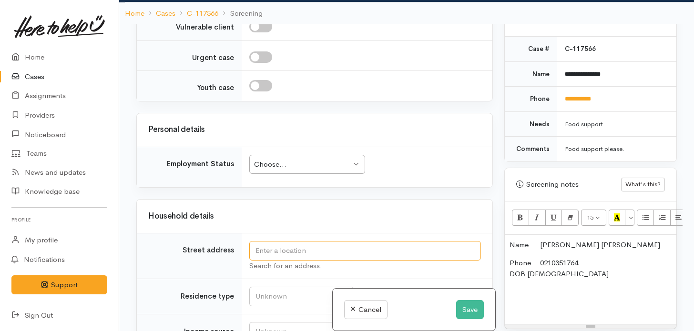
click at [319, 249] on input "text" at bounding box center [365, 251] width 232 height 20
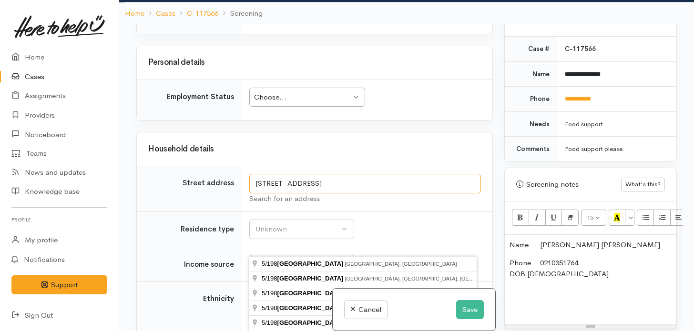
scroll to position [927, 0]
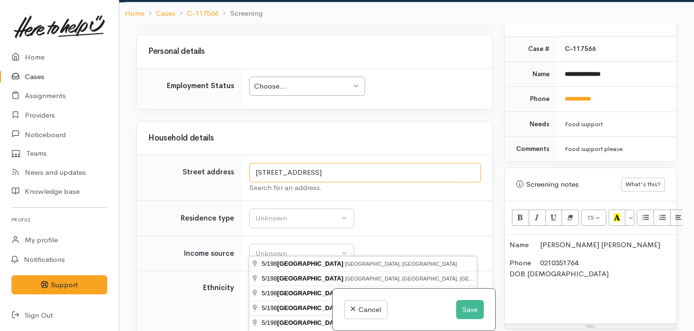
click at [337, 169] on input "[STREET_ADDRESS]" at bounding box center [365, 173] width 232 height 20
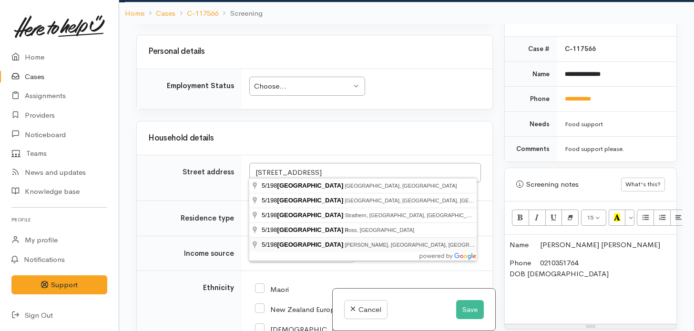
type input "[STREET_ADDRESS]"
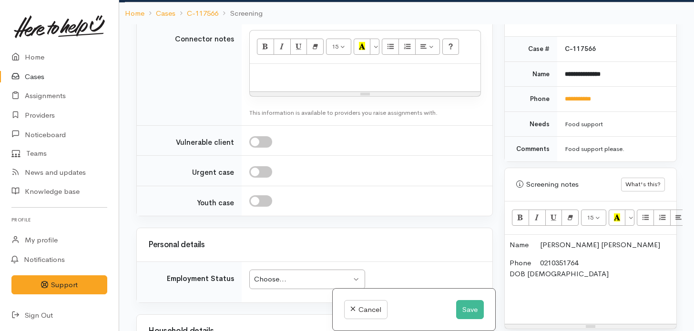
scroll to position [1103, 0]
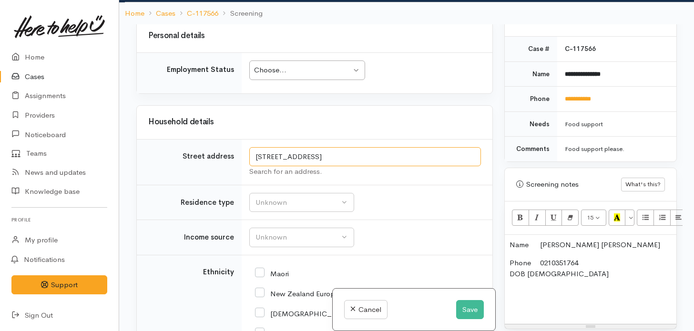
drag, startPoint x: 456, startPoint y: 163, endPoint x: 188, endPoint y: 164, distance: 268.5
click at [188, 164] on tr "Street address [STREET_ADDRESS] Search for an address." at bounding box center [315, 162] width 356 height 46
click at [532, 276] on p "Phone 0210351764 DOB 18/06/1996" at bounding box center [591, 285] width 162 height 54
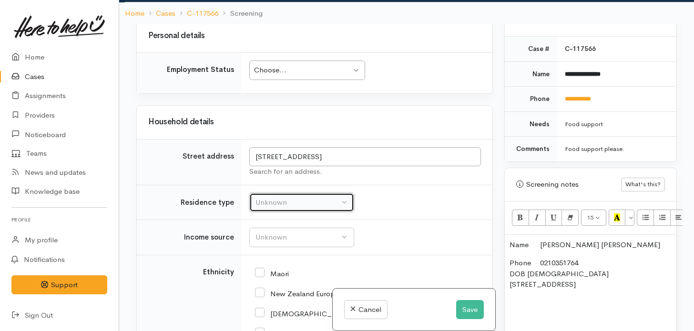
click at [280, 213] on button "Unknown" at bounding box center [301, 203] width 105 height 20
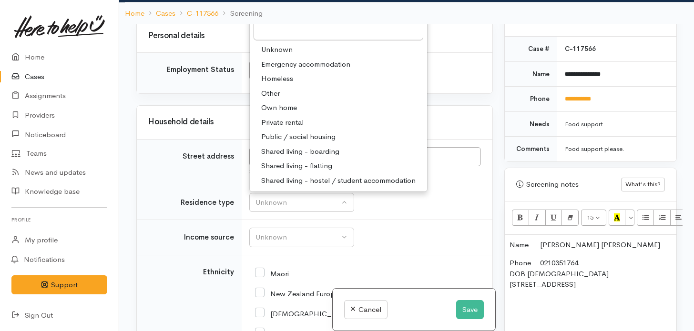
click at [290, 128] on span "Private rental" at bounding box center [282, 122] width 42 height 11
select select "2"
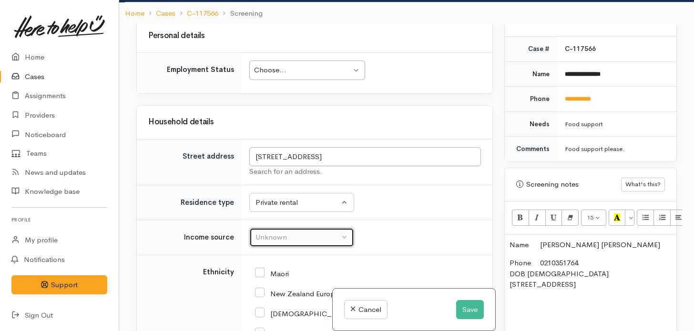
click at [336, 243] on div "Unknown" at bounding box center [298, 237] width 84 height 11
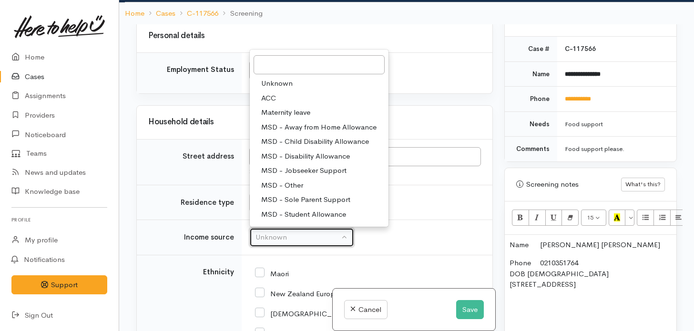
click at [321, 243] on div "Unknown" at bounding box center [298, 237] width 84 height 11
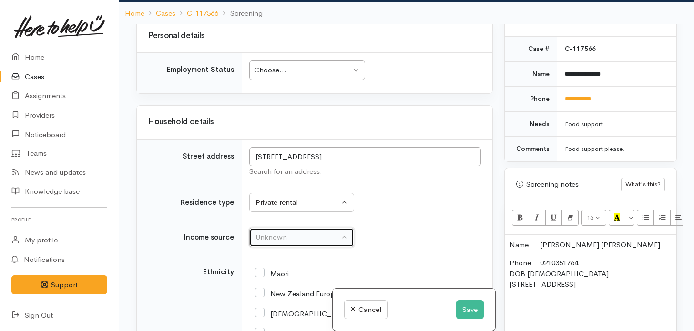
scroll to position [1128, 0]
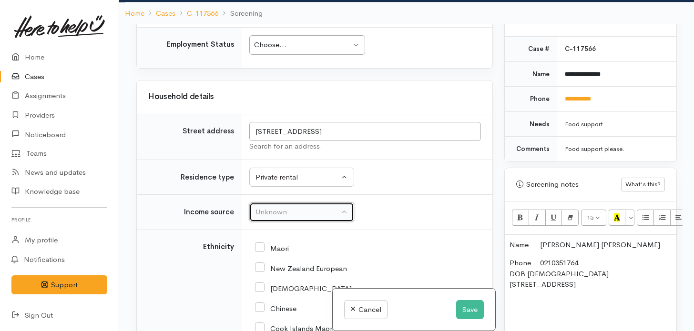
click at [322, 51] on div "Choose..." at bounding box center [302, 45] width 97 height 11
drag, startPoint x: 494, startPoint y: 217, endPoint x: 495, endPoint y: 230, distance: 13.4
click at [495, 230] on div "Related cases There are other cases potentially from the same person, address o…" at bounding box center [315, 189] width 368 height 331
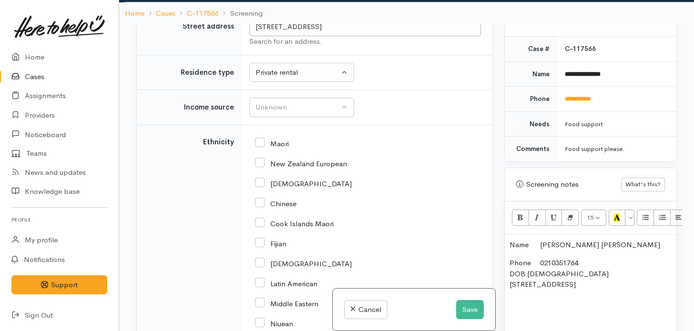
scroll to position [1236, 0]
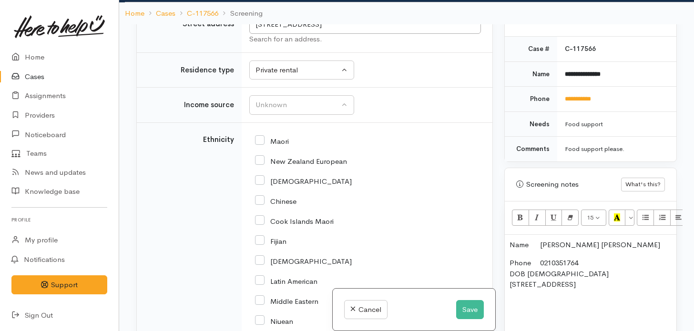
click at [263, 145] on input "Maori" at bounding box center [272, 140] width 34 height 9
checkbox input "true"
click at [322, 111] on div "Unknown" at bounding box center [298, 105] width 84 height 11
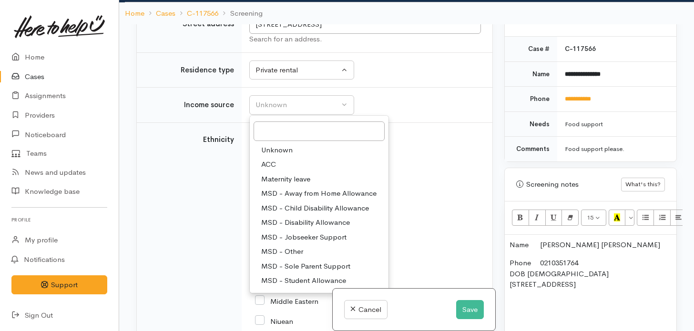
click at [301, 243] on span "MSD - Jobseeker Support" at bounding box center [303, 237] width 85 height 11
select select "4"
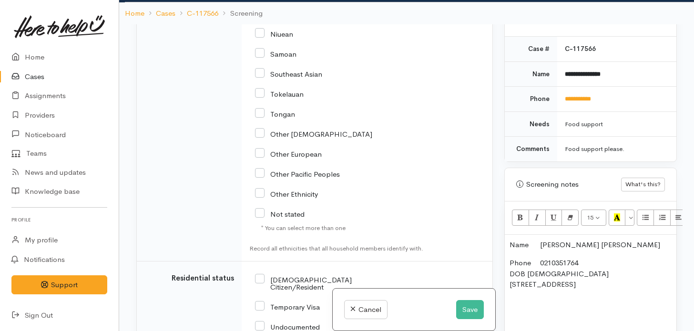
scroll to position [1641, 0]
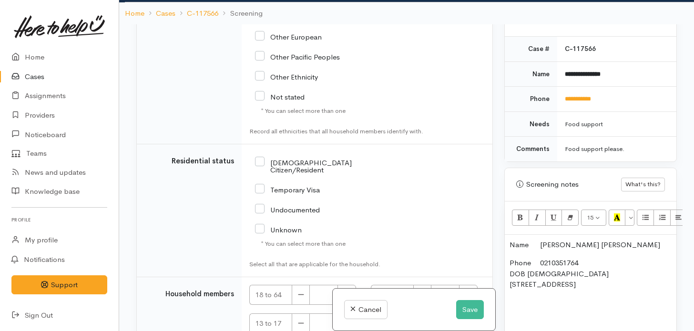
click at [259, 174] on input "[DEMOGRAPHIC_DATA] Citizen/Resident" at bounding box center [323, 166] width 136 height 16
checkbox input "true"
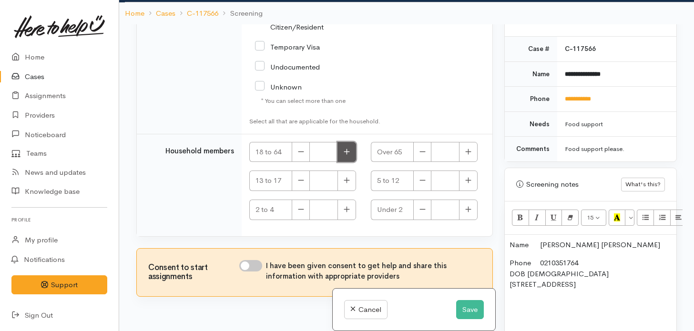
click at [341, 150] on button "button" at bounding box center [347, 152] width 19 height 21
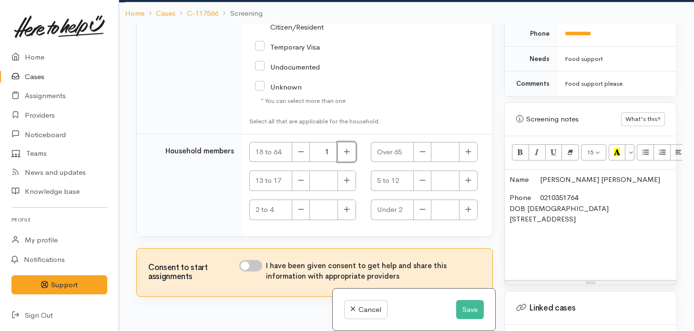
scroll to position [539, 0]
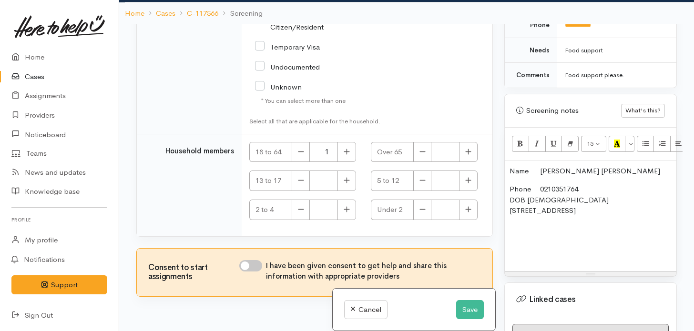
click at [526, 233] on p "Phone 0210351764 DOB 18/06/1996 5/198 Tramway Road, Enderley, Hamilton, New Zea…" at bounding box center [591, 221] width 162 height 75
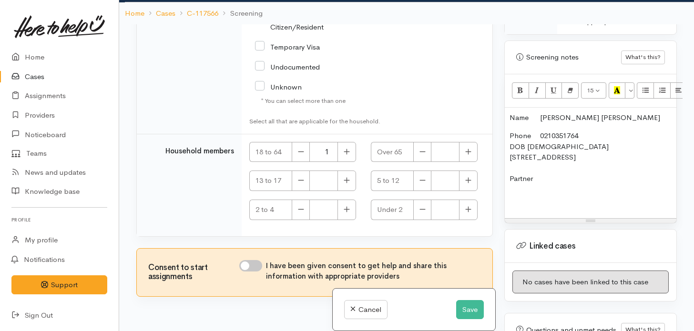
scroll to position [599, 0]
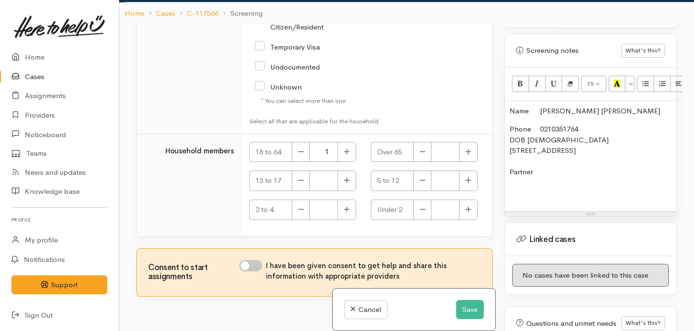
click at [543, 170] on p "Phone 0210351764 DOB 18/06/1996 5/198 Tramway Road, Enderley, Hamilton, New Zea…" at bounding box center [591, 161] width 162 height 75
click at [346, 154] on icon "button" at bounding box center [347, 151] width 6 height 7
type input "2"
click at [261, 264] on input "I have been given consent to get help and share this information with appropria…" at bounding box center [250, 265] width 23 height 11
checkbox input "true"
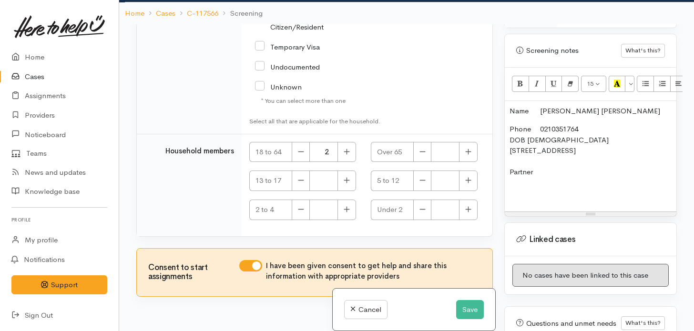
click at [562, 171] on p "Phone 0210351764 DOB 18/06/1996 5/198 Tramway Road, Enderley, Hamilton, New Zea…" at bounding box center [591, 161] width 162 height 75
click at [560, 171] on p "Phone 0210351764 DOB 18/06/1996 5/198 Tramway Road, Enderley, Hamilton, New Zea…" at bounding box center [591, 161] width 162 height 75
click at [642, 173] on p "Phone 0210351764 DOB 18/06/1996 5/198 Tramway Road, Enderley, Hamilton, New Zea…" at bounding box center [591, 161] width 162 height 75
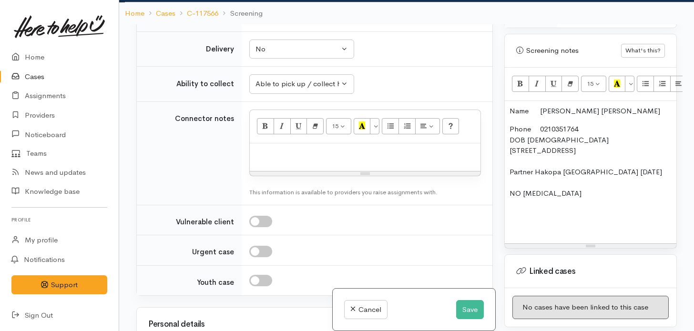
scroll to position [834, 0]
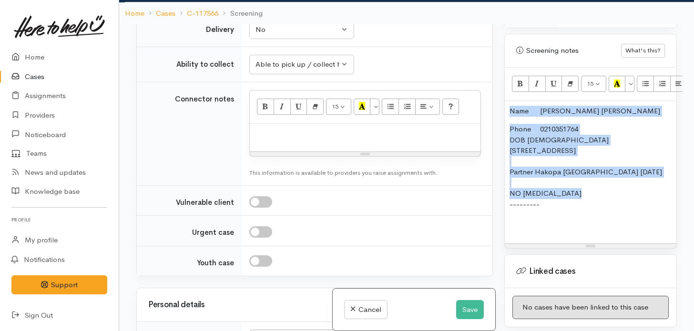
drag, startPoint x: 592, startPoint y: 193, endPoint x: 490, endPoint y: 98, distance: 138.7
click at [490, 98] on div "Related cases There are other cases potentially from the same person, address o…" at bounding box center [407, 189] width 552 height 331
copy div "Name Ripika Te Taera Phone 0210351764 DOB 18/06/1996 5/198 Tramway Road, Enderl…"
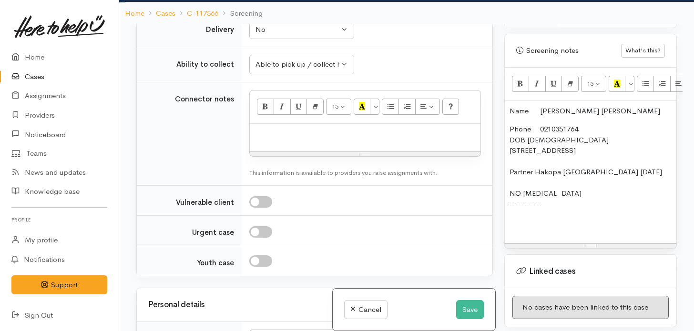
click at [385, 140] on p at bounding box center [365, 134] width 221 height 11
paste div
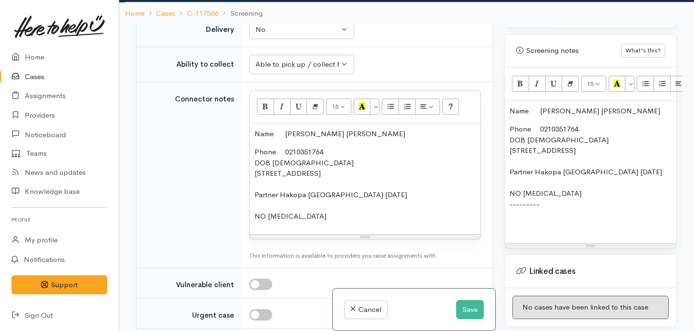
click at [598, 190] on p "Phone 0210351764 DOB 18/06/1996 5/198 Tramway Road, Enderley, Hamilton, New Zea…" at bounding box center [591, 177] width 162 height 107
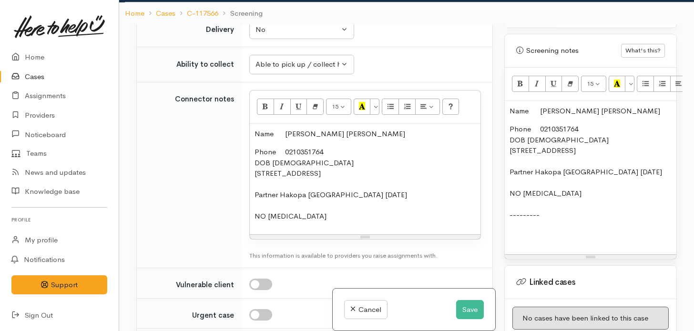
click at [533, 202] on p "Phone 0210351764 DOB 18/06/1996 5/198 Tramway Road, Enderley, Hamilton, New Zea…" at bounding box center [591, 183] width 162 height 118
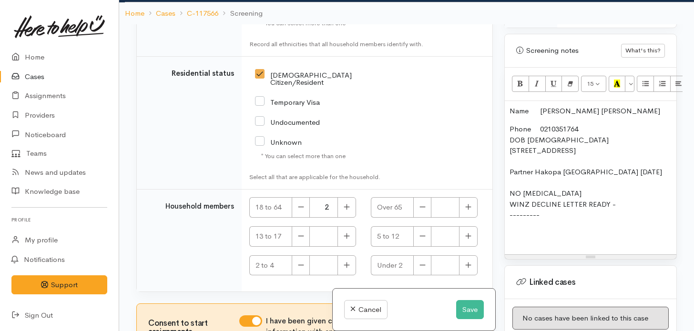
scroll to position [1869, 0]
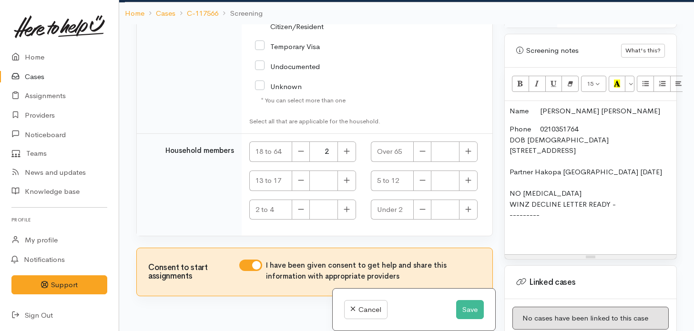
click at [615, 204] on p "Phone 0210351764 DOB 18/06/1996 5/198 Tramway Road, Enderley, Hamilton, New Zea…" at bounding box center [591, 183] width 162 height 118
drag, startPoint x: 617, startPoint y: 203, endPoint x: 495, endPoint y: 90, distance: 166.4
click at [495, 90] on div "Related cases There are other cases potentially from the same person, address o…" at bounding box center [407, 189] width 552 height 331
copy div "Name Ripika Te Taera Phone 0210351764 DOB 18/06/1996 5/198 Tramway Road, Enderl…"
click at [555, 219] on p "Phone 0210351764 DOB 18/06/1996 5/198 Tramway Road, Enderley, Hamilton, New Zea…" at bounding box center [591, 183] width 162 height 118
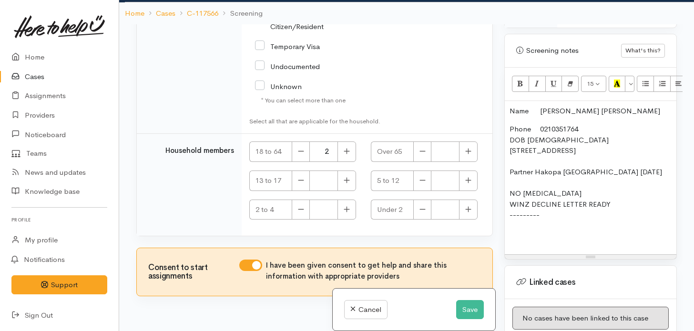
click at [519, 230] on p "Phone 0210351764 DOB 18/06/1996 5/198 Tramway Road, Enderley, Hamilton, New Zea…" at bounding box center [591, 183] width 162 height 118
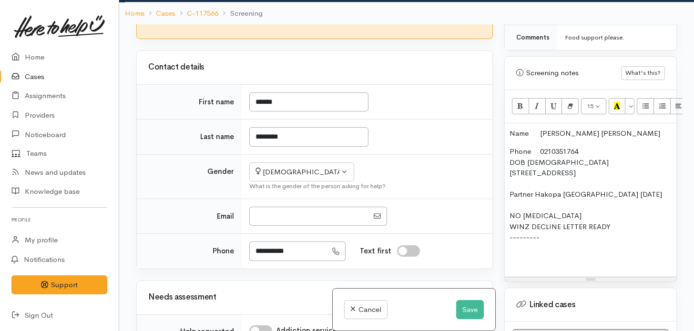
scroll to position [233, 0]
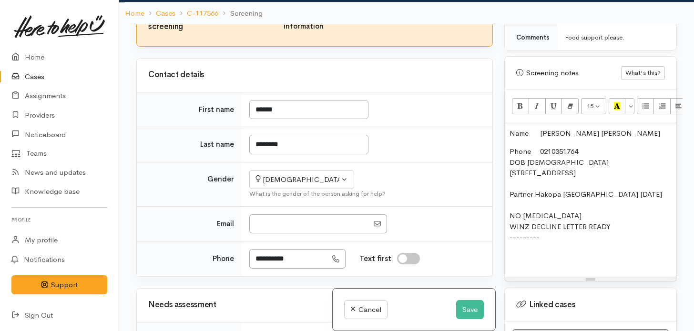
click at [278, 21] on input "I have been given consent to capture screening information" at bounding box center [268, 15] width 23 height 11
checkbox input "true"
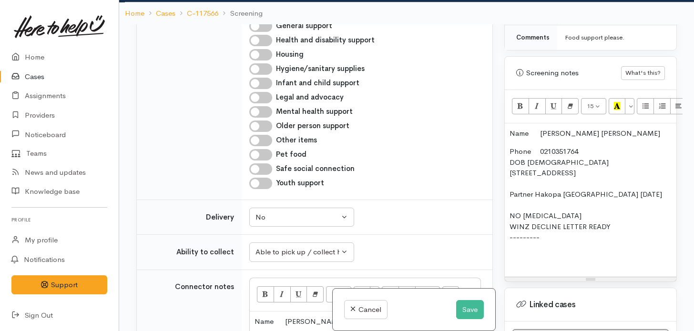
scroll to position [641, 0]
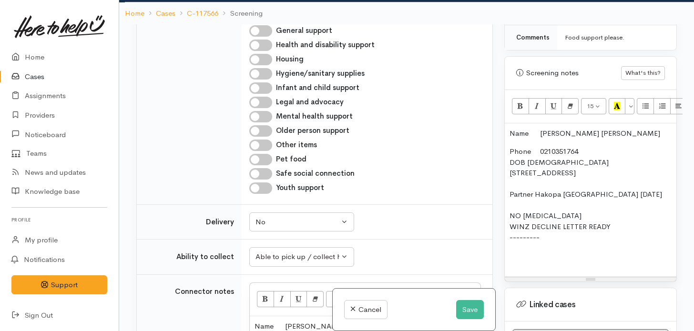
click at [262, 165] on input "Pet food" at bounding box center [260, 159] width 23 height 11
checkbox input "true"
click at [567, 240] on p "Phone 0210351764 DOB 18/06/1996 5/198 Tramway Road, Enderley, Hamilton, New Zea…" at bounding box center [591, 205] width 162 height 118
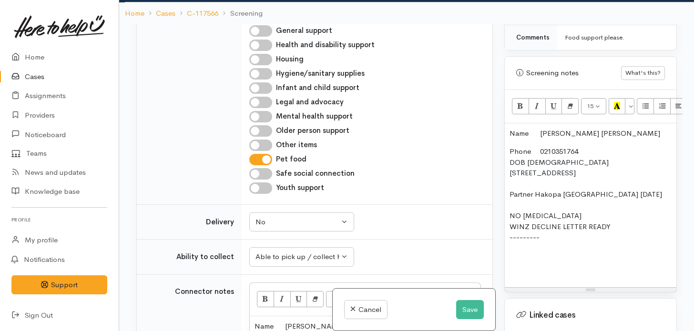
click at [533, 250] on p "Phone 0210351764 DOB 18/06/1996 5/198 Tramway Road, Enderley, Hamilton, New Zea…" at bounding box center [591, 210] width 162 height 129
click at [625, 225] on p "Phone 0210351764 DOB 18/06/1996 5/198 Tramway Road, Enderley, Hamilton, New Zea…" at bounding box center [591, 210] width 162 height 129
click at [561, 275] on p "Phone 0210351764 DOB 18/06/1996 5/198 Tramway Road, Enderley, Hamilton, New Zea…" at bounding box center [591, 221] width 162 height 150
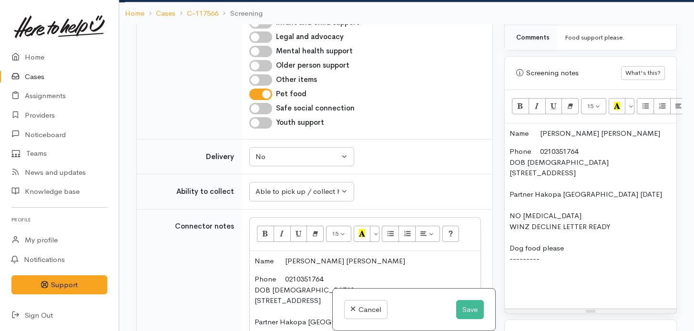
scroll to position [717, 0]
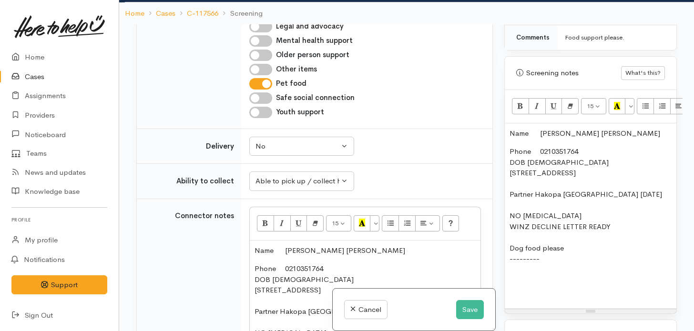
click at [539, 271] on p "Phone 0210351764 DOB 18/06/1996 5/198 Tramway Road, Enderley, Hamilton, New Zea…" at bounding box center [591, 221] width 162 height 150
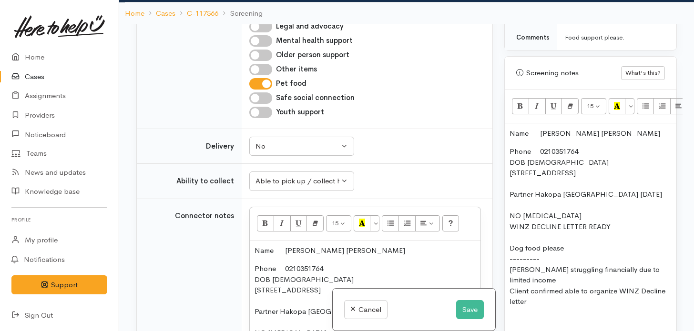
drag, startPoint x: 615, startPoint y: 226, endPoint x: 501, endPoint y: 226, distance: 114.0
click at [501, 226] on div "Warnings Add No warnings have been raised against this case Add Warning Title ●…" at bounding box center [591, 189] width 184 height 331
click at [551, 303] on p "Phone 0210351764 DOB 18/06/1996 5/198 Tramway Road, Enderley, Hamilton, New Zea…" at bounding box center [591, 237] width 162 height 183
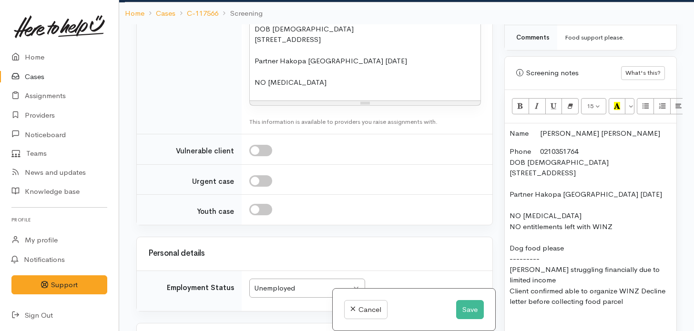
click at [337, 88] on p "Phone 0210351764 DOB 18/06/1996 5/198 Tramway Road, Enderley, Hamilton, New Zea…" at bounding box center [365, 50] width 221 height 75
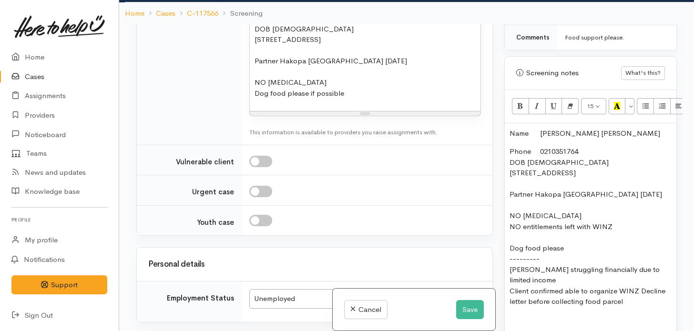
click at [337, 93] on p "Phone 0210351764 DOB 18/06/1996 5/198 Tramway Road, Enderley, Hamilton, New Zea…" at bounding box center [365, 56] width 221 height 86
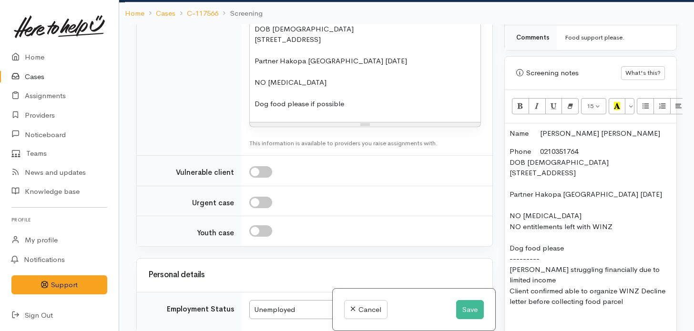
click at [568, 255] on p "Phone 0210351764 DOB 18/06/1996 5/198 Tramway Road, Enderley, Hamilton, New Zea…" at bounding box center [591, 242] width 162 height 193
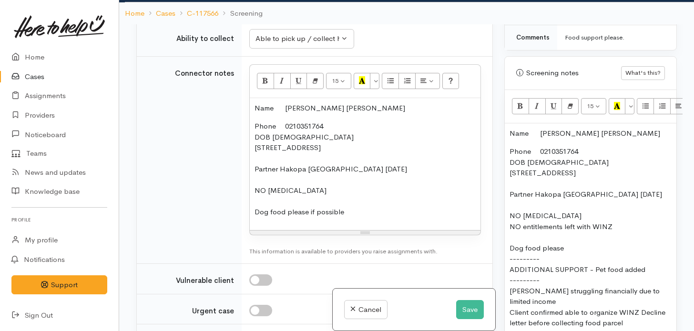
scroll to position [0, 0]
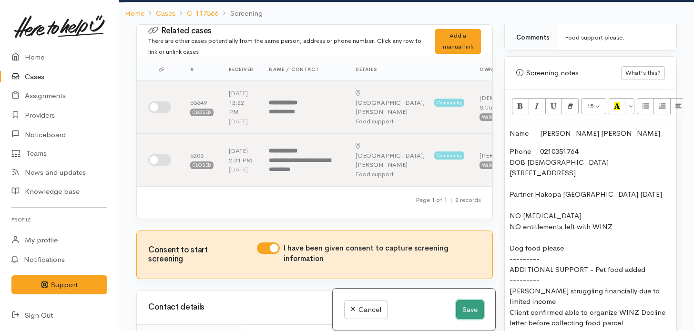
click at [471, 312] on button "Save" at bounding box center [470, 310] width 28 height 20
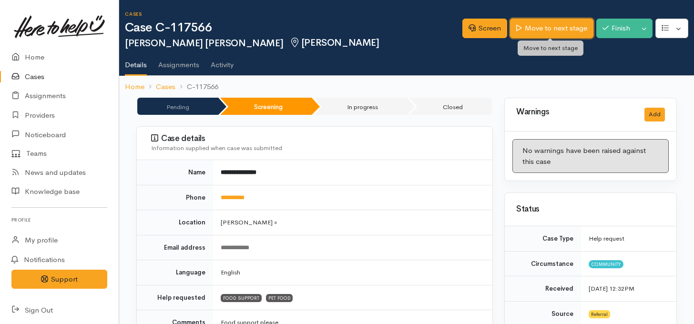
click at [535, 22] on link "Move to next stage" at bounding box center [551, 29] width 83 height 20
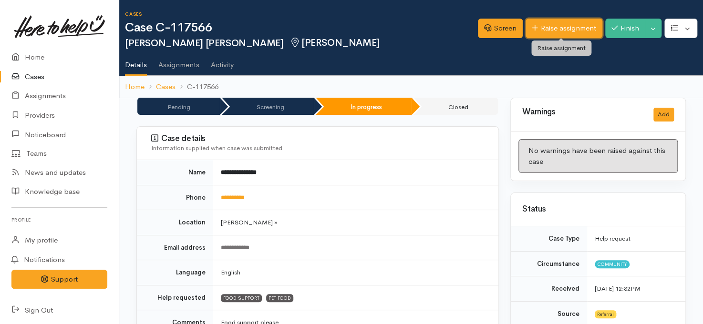
click at [547, 24] on link "Raise assignment" at bounding box center [564, 29] width 77 height 20
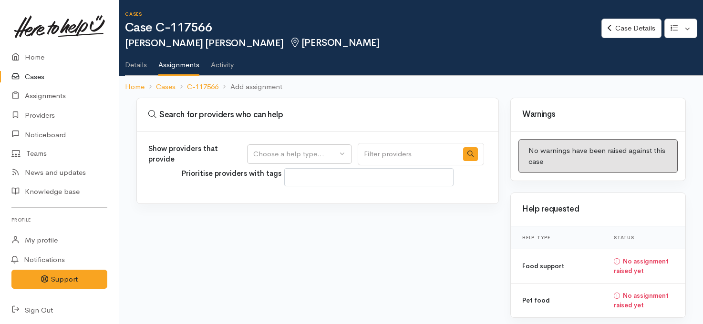
select select
click at [327, 153] on div "Choose a help type..." at bounding box center [295, 154] width 84 height 11
click at [292, 201] on span "Food support" at bounding box center [281, 199] width 44 height 11
select select "3"
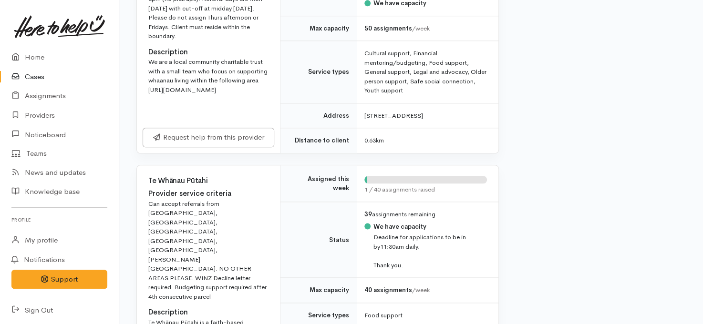
scroll to position [464, 0]
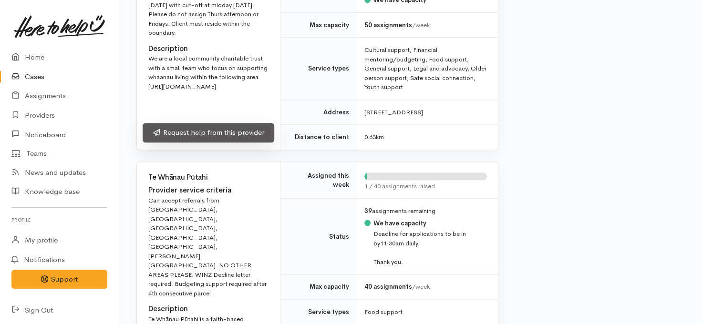
click at [217, 143] on link "Request help from this provider" at bounding box center [209, 133] width 132 height 20
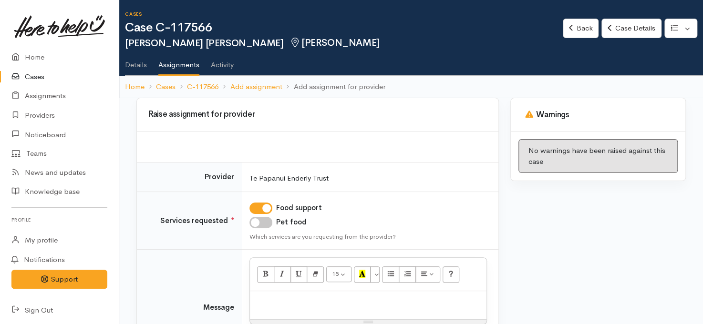
click at [266, 223] on input "Pet food" at bounding box center [260, 222] width 23 height 11
checkbox input "true"
click at [293, 299] on p at bounding box center [368, 301] width 227 height 11
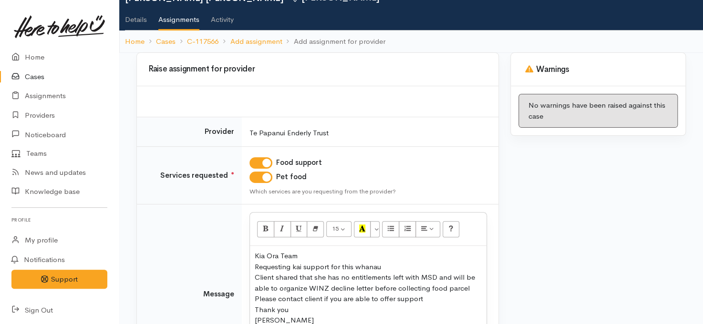
scroll to position [134, 0]
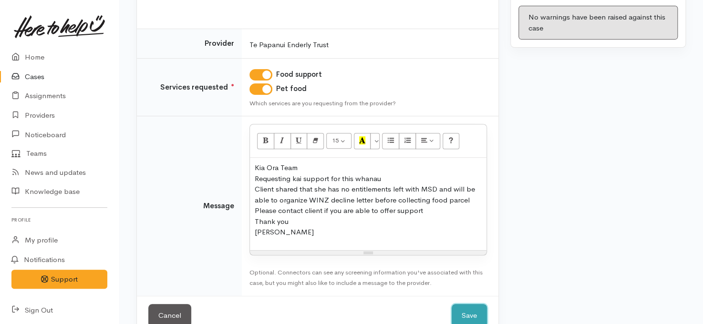
click at [470, 305] on button "Save" at bounding box center [469, 315] width 35 height 23
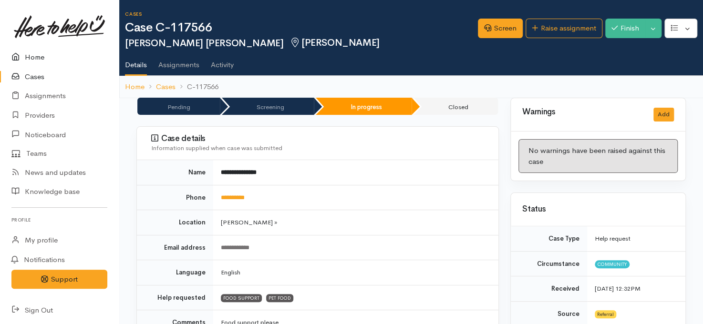
click at [34, 60] on link "Home" at bounding box center [59, 58] width 119 height 20
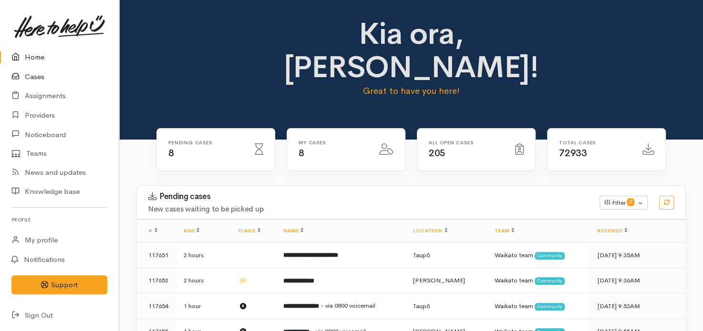
click at [31, 79] on link "Cases" at bounding box center [59, 77] width 119 height 20
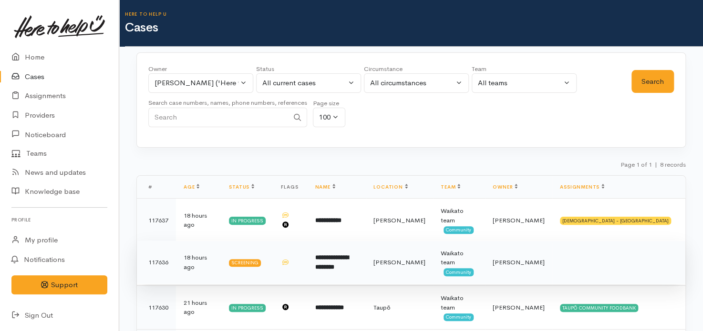
click at [418, 255] on td "[PERSON_NAME]" at bounding box center [399, 263] width 67 height 44
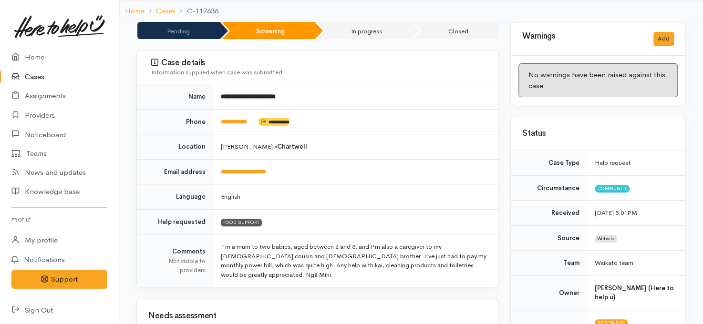
scroll to position [94, 0]
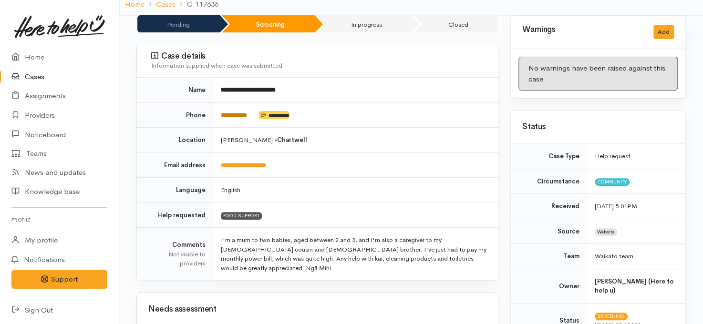
click at [242, 112] on link "**********" at bounding box center [234, 115] width 26 height 6
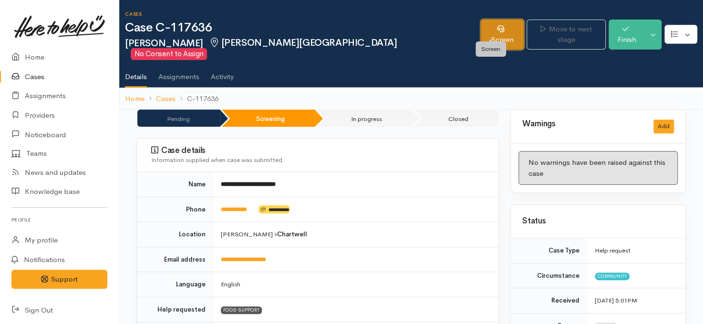
click at [483, 30] on link "Screen" at bounding box center [502, 35] width 43 height 30
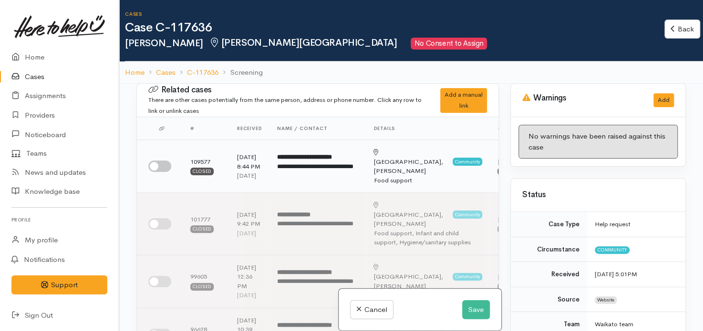
click at [160, 170] on input "checkbox" at bounding box center [159, 166] width 23 height 11
checkbox input "true"
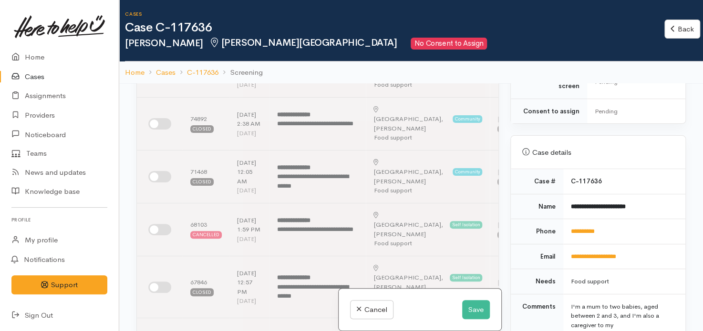
scroll to position [343, 0]
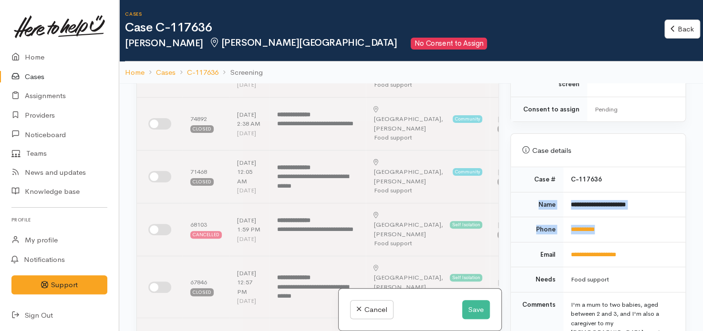
drag, startPoint x: 619, startPoint y: 219, endPoint x: 534, endPoint y: 200, distance: 87.1
click at [534, 200] on tbody "**********" at bounding box center [598, 284] width 175 height 234
copy tbody "**********"
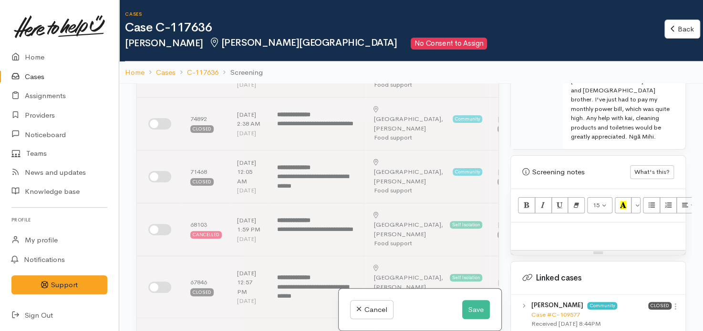
scroll to position [601, 0]
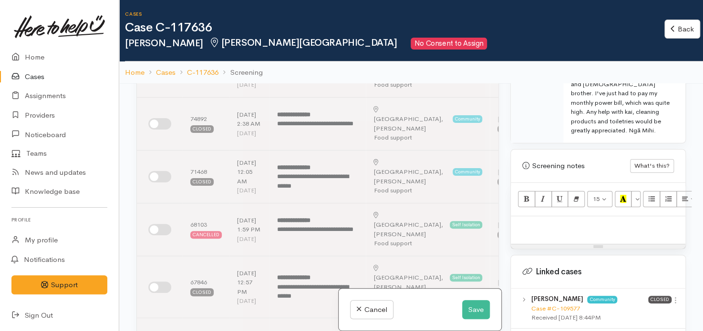
click at [578, 221] on p at bounding box center [598, 226] width 165 height 11
paste div
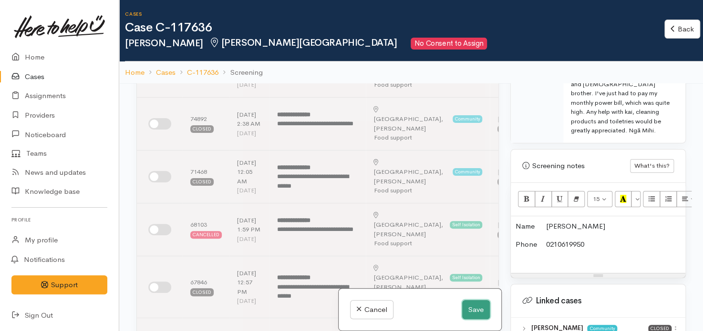
click at [473, 309] on button "Save" at bounding box center [476, 310] width 28 height 20
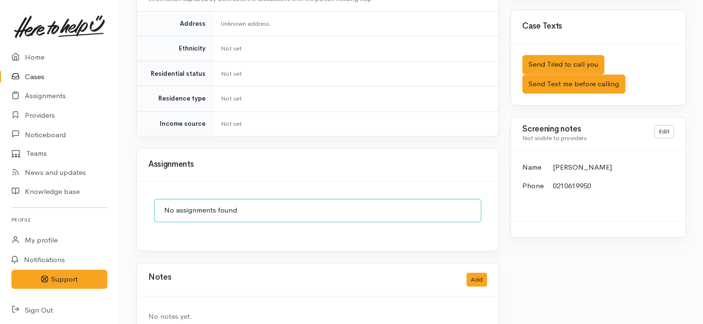
scroll to position [609, 0]
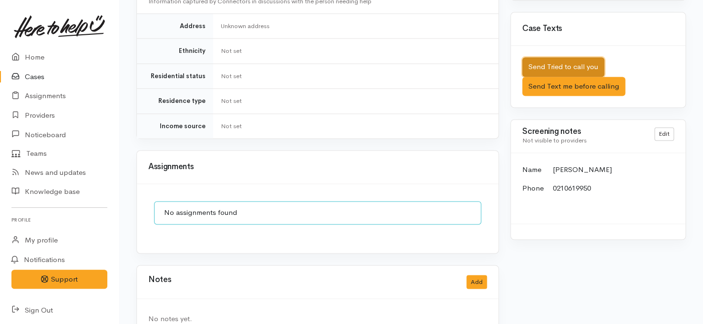
click at [543, 57] on button "Send Tried to call you" at bounding box center [563, 67] width 82 height 20
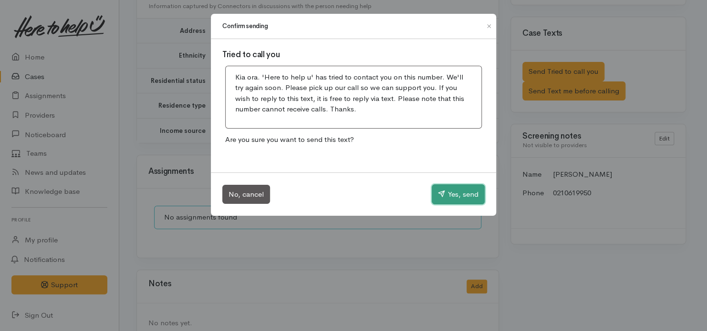
click at [441, 190] on icon "button" at bounding box center [441, 193] width 7 height 7
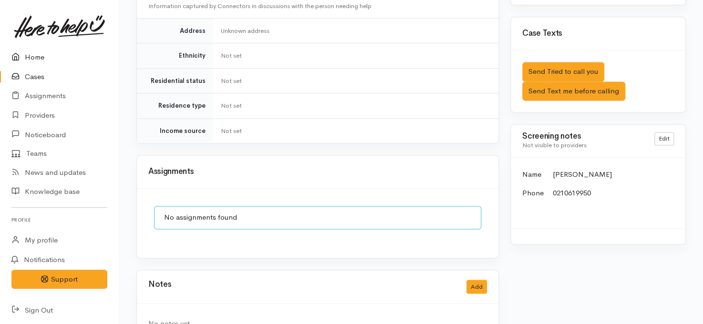
click at [36, 56] on link "Home" at bounding box center [59, 58] width 119 height 20
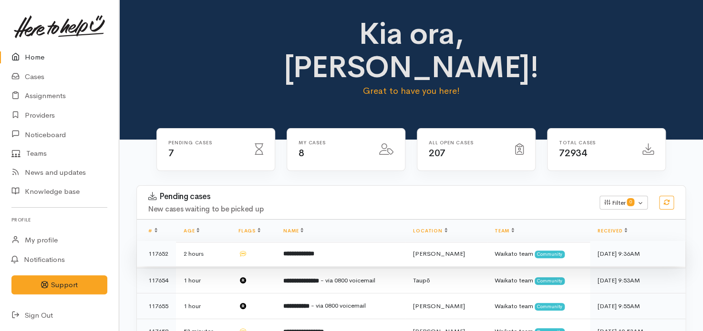
click at [291, 241] on td "**********" at bounding box center [341, 254] width 130 height 26
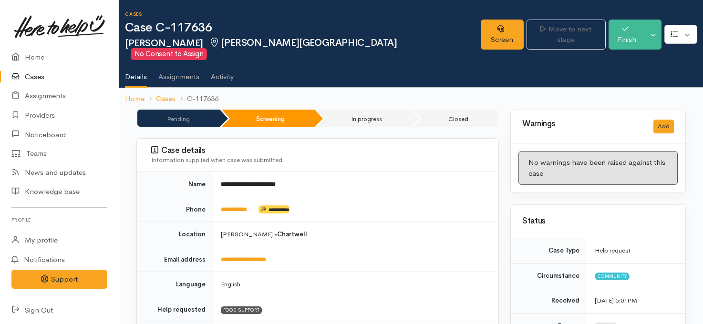
scroll to position [596, 0]
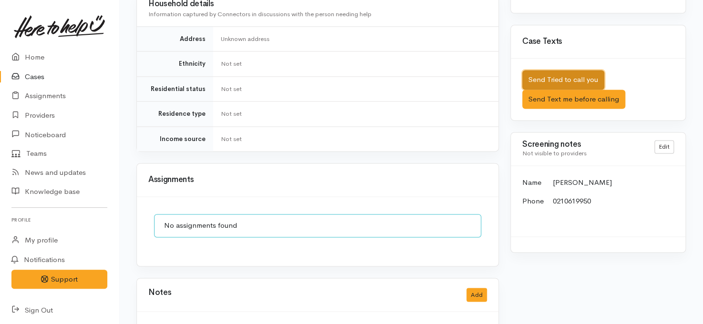
click at [554, 70] on button "Send Tried to call you" at bounding box center [563, 80] width 82 height 20
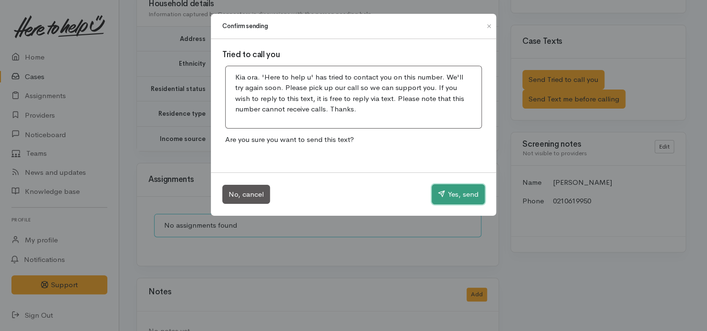
click at [443, 191] on icon "button" at bounding box center [441, 193] width 7 height 7
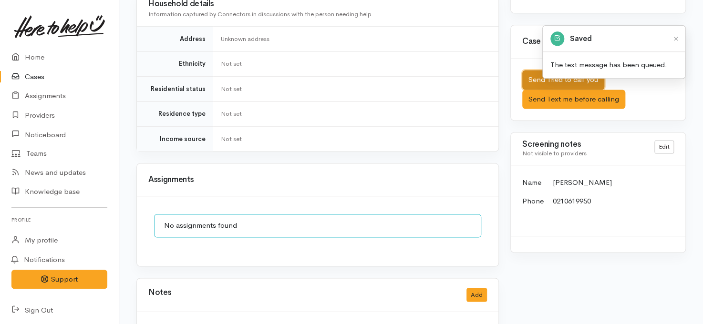
scroll to position [611, 0]
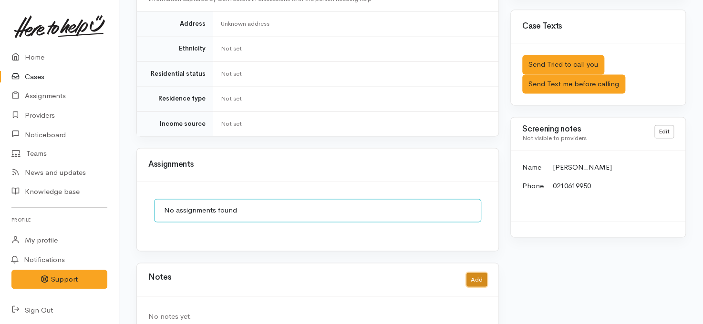
click at [474, 273] on button "Add" at bounding box center [476, 280] width 21 height 14
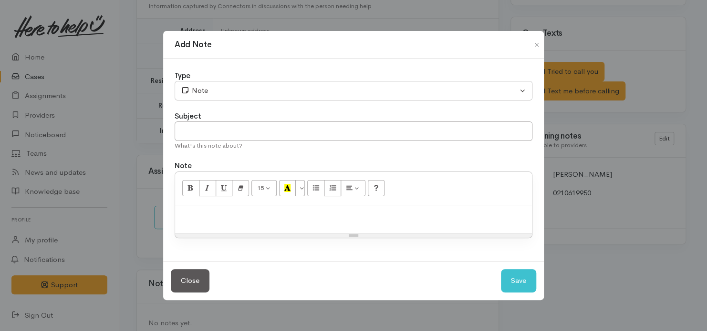
click at [324, 212] on p at bounding box center [353, 215] width 347 height 11
paste div
click at [345, 219] on p at bounding box center [353, 215] width 347 height 11
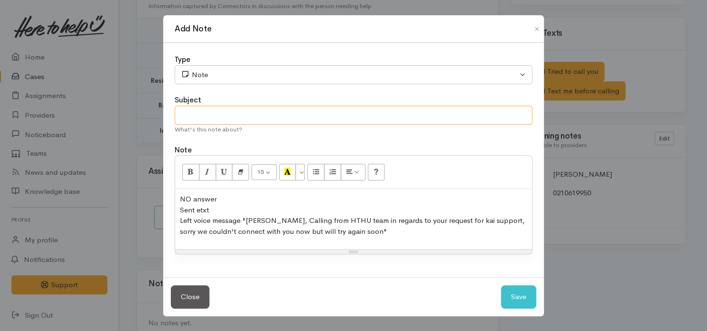
click at [310, 122] on input "text" at bounding box center [354, 116] width 358 height 20
type input "Tried phone contact"
click at [515, 293] on button "Save" at bounding box center [518, 297] width 35 height 23
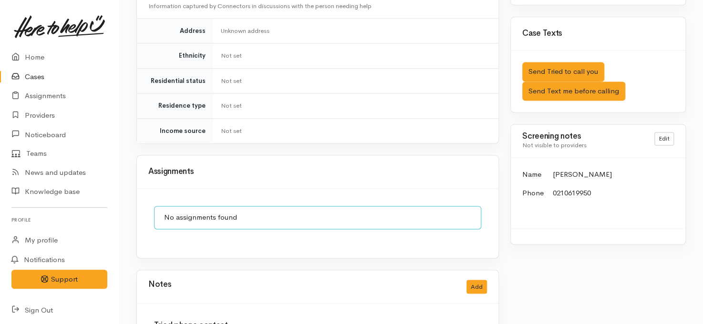
click at [42, 80] on link "Cases" at bounding box center [59, 77] width 119 height 20
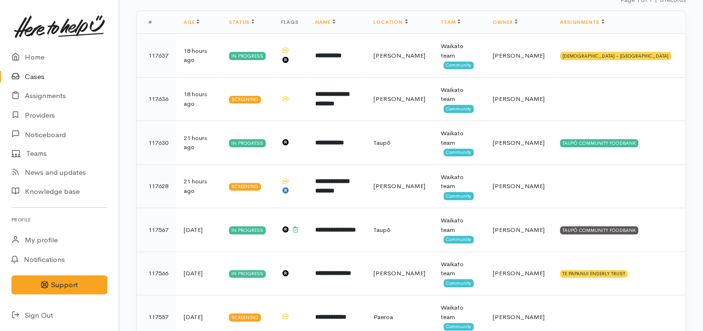
scroll to position [168, 0]
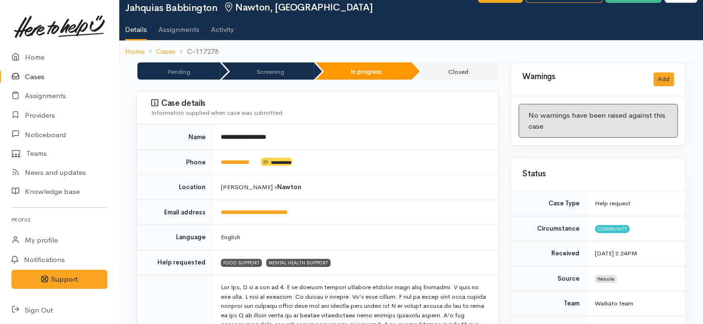
scroll to position [9, 0]
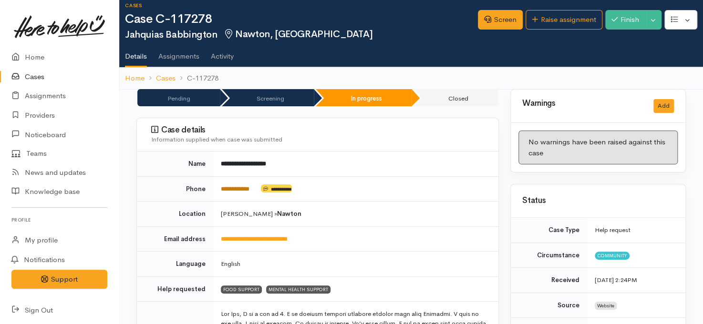
click at [233, 190] on link "**********" at bounding box center [235, 189] width 29 height 6
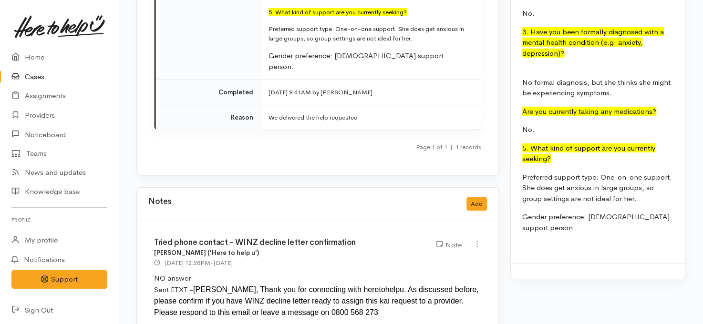
scroll to position [1347, 0]
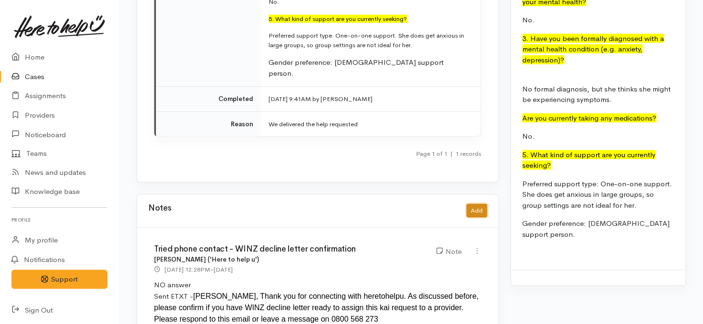
click at [473, 204] on button "Add" at bounding box center [476, 211] width 21 height 14
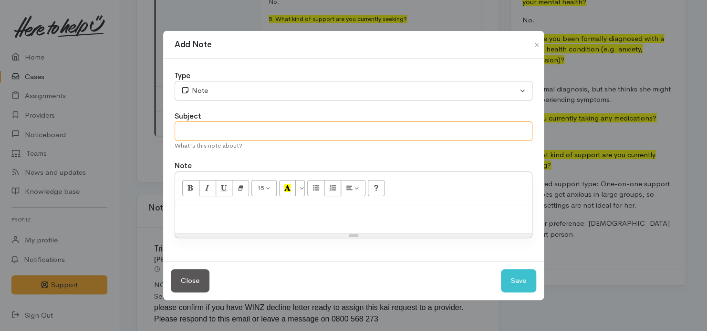
click at [394, 135] on input "text" at bounding box center [354, 132] width 358 height 20
click at [394, 135] on input "Tried phone contact" at bounding box center [354, 132] width 358 height 20
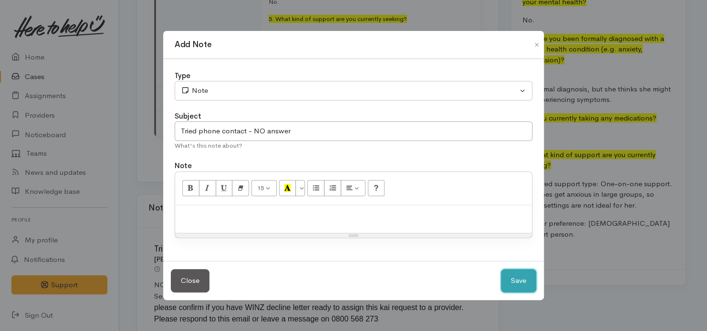
click at [522, 283] on button "Save" at bounding box center [518, 280] width 35 height 23
click at [519, 276] on button "Save" at bounding box center [518, 280] width 35 height 23
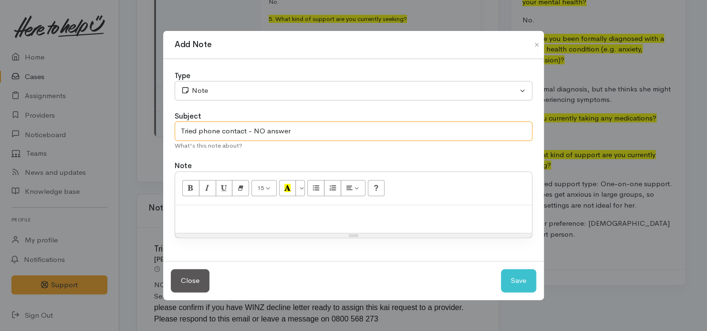
drag, startPoint x: 249, startPoint y: 133, endPoint x: 308, endPoint y: 125, distance: 59.2
click at [308, 125] on input "Tried phone contact - NO answer" at bounding box center [354, 132] width 358 height 20
type input "Tried phone contact -"
click at [282, 219] on p at bounding box center [353, 215] width 347 height 11
paste div
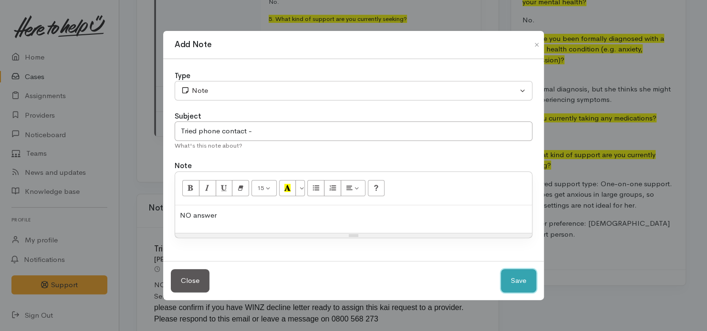
click at [512, 279] on button "Save" at bounding box center [518, 280] width 35 height 23
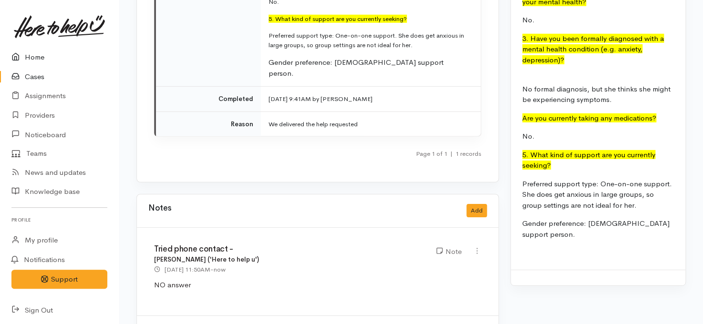
click at [33, 56] on link "Home" at bounding box center [59, 58] width 119 height 20
click at [24, 83] on link "Cases" at bounding box center [59, 77] width 119 height 20
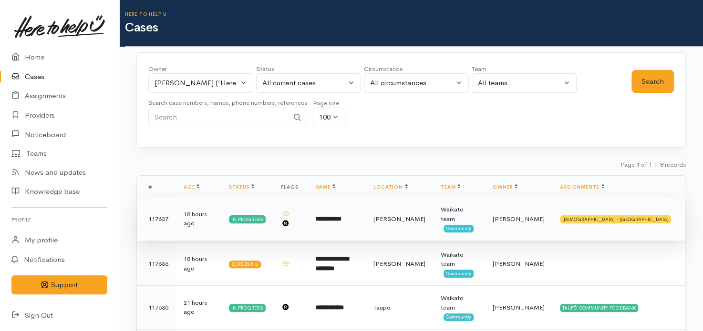
click at [552, 206] on td "[PERSON_NAME]" at bounding box center [518, 219] width 67 height 44
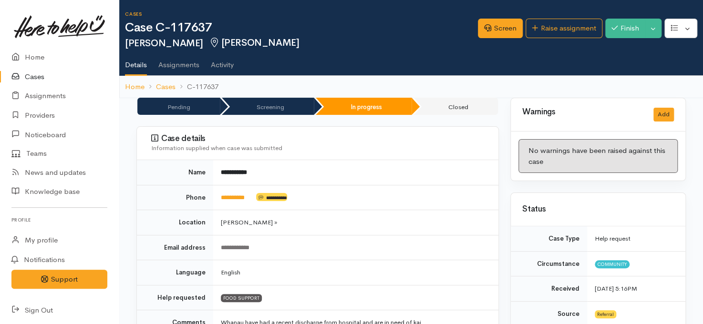
click at [28, 77] on link "Cases" at bounding box center [59, 77] width 119 height 20
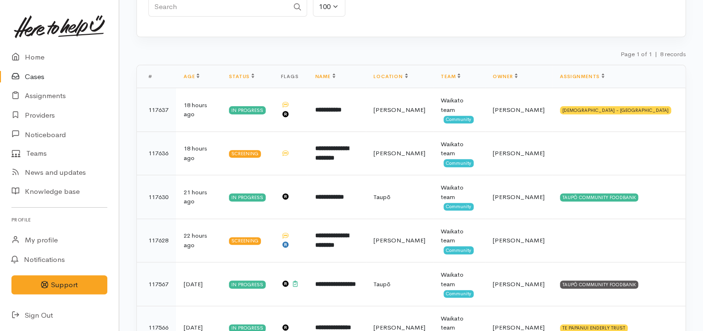
scroll to position [168, 0]
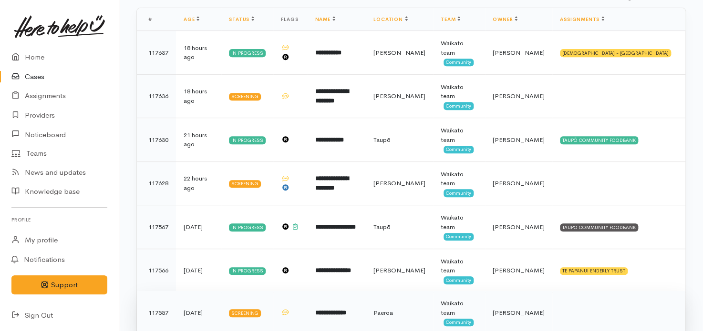
click at [361, 291] on td "**********" at bounding box center [337, 313] width 59 height 44
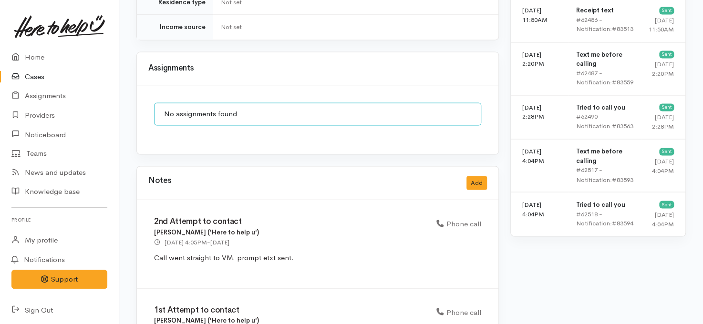
scroll to position [748, 0]
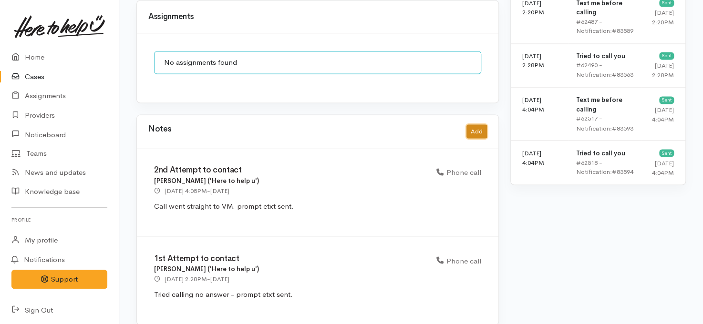
click at [475, 124] on button "Add" at bounding box center [476, 131] width 21 height 14
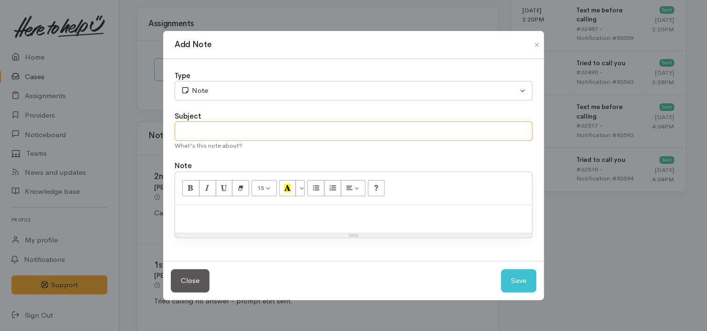
click at [311, 135] on input "text" at bounding box center [354, 132] width 358 height 20
type input "Tried phone contact"
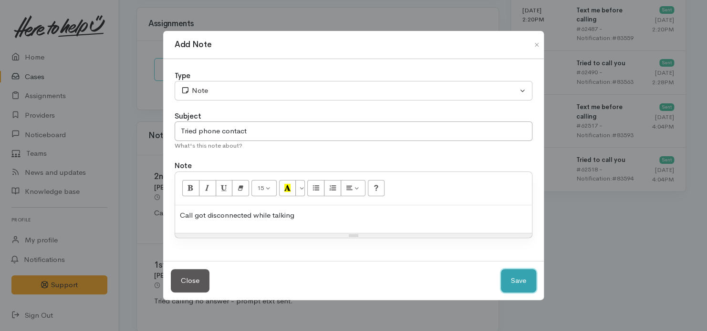
click at [519, 272] on button "Save" at bounding box center [518, 280] width 35 height 23
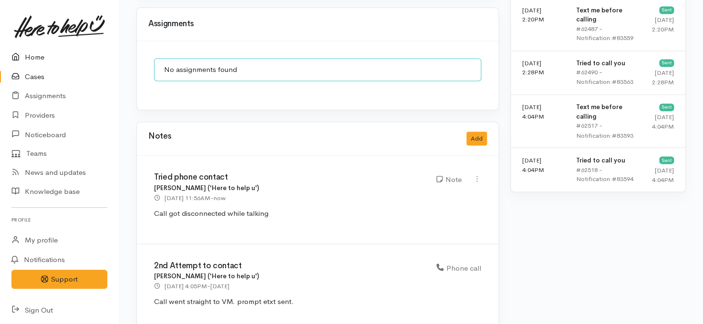
click at [41, 55] on link "Home" at bounding box center [59, 58] width 119 height 20
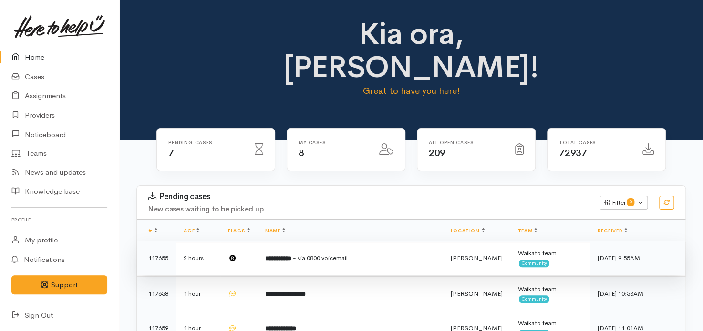
click at [310, 241] on td "**********" at bounding box center [351, 258] width 186 height 34
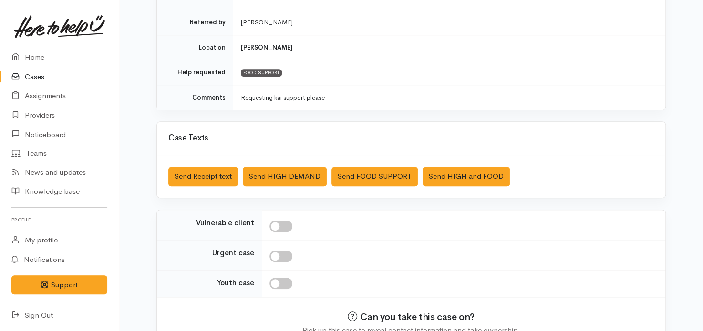
scroll to position [258, 0]
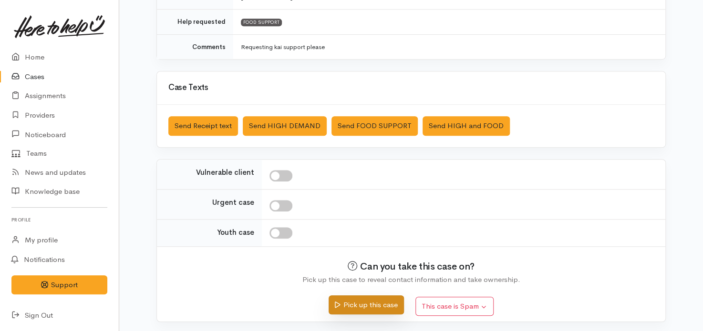
click at [362, 303] on button "Pick up this case" at bounding box center [366, 306] width 75 height 20
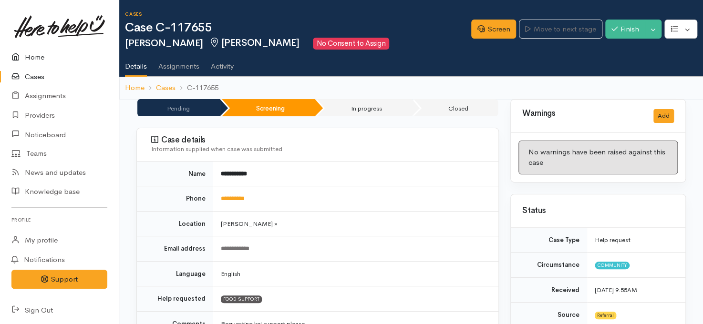
click at [30, 60] on link "Home" at bounding box center [59, 58] width 119 height 20
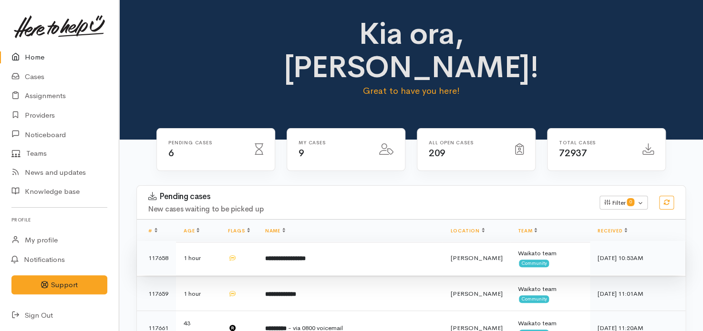
click at [324, 241] on td "**********" at bounding box center [351, 258] width 186 height 34
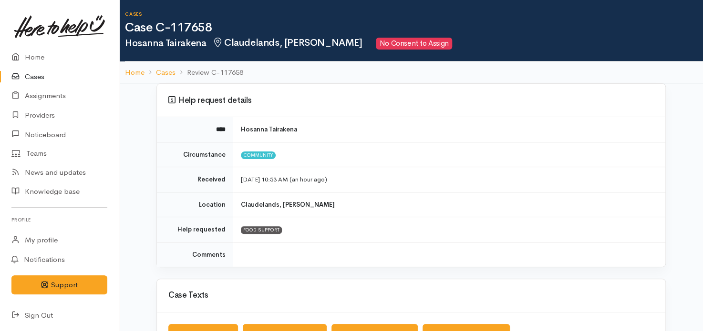
click at [31, 79] on link "Cases" at bounding box center [59, 77] width 119 height 20
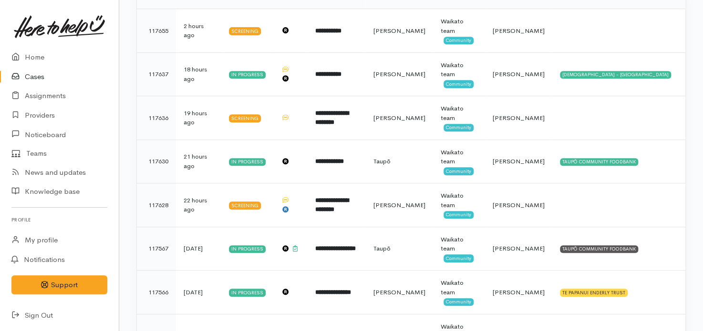
scroll to position [202, 0]
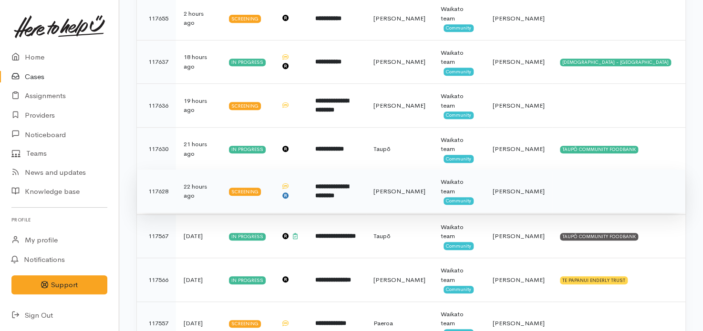
click at [424, 170] on td "[PERSON_NAME]" at bounding box center [399, 192] width 67 height 44
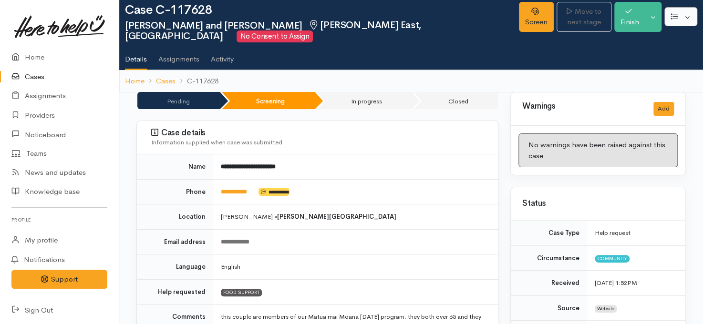
scroll to position [16, 0]
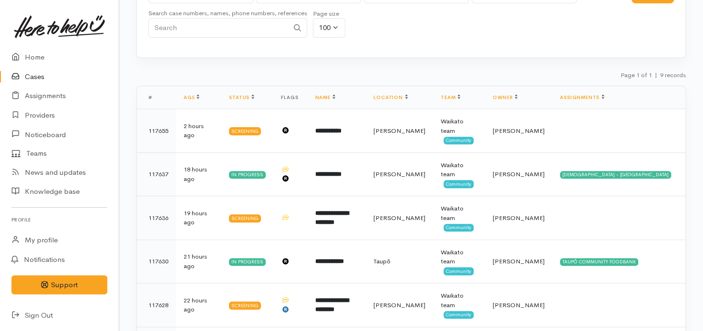
scroll to position [89, 0]
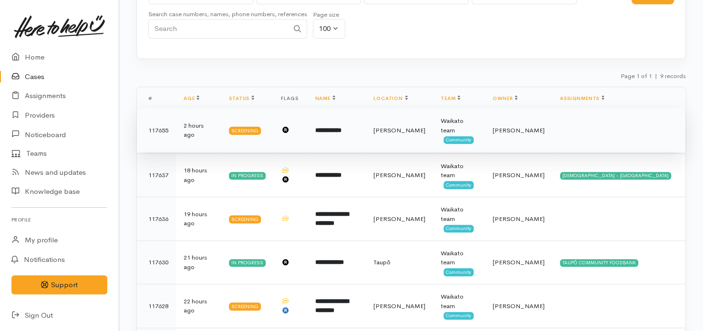
click at [339, 127] on b "**********" at bounding box center [328, 130] width 26 height 6
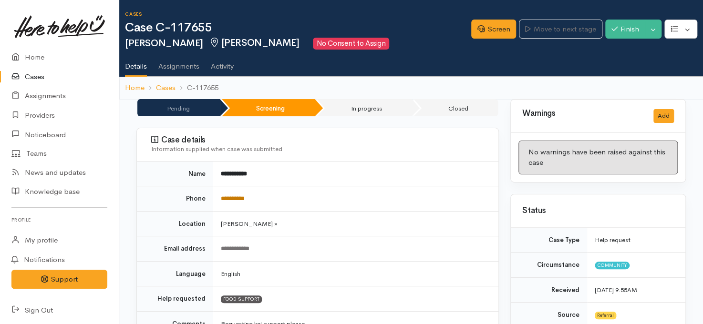
click at [244, 199] on link "**********" at bounding box center [233, 199] width 24 height 6
click at [489, 32] on link "Screen" at bounding box center [493, 30] width 45 height 20
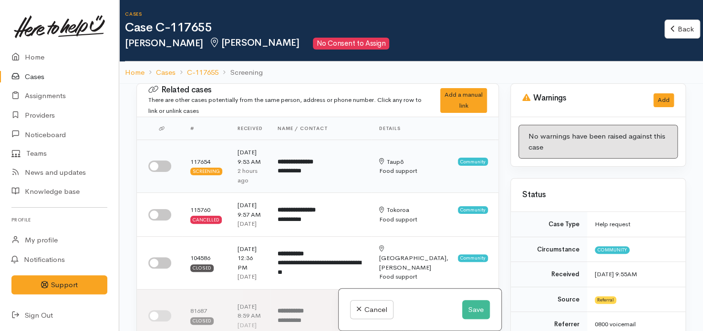
click at [154, 168] on input "checkbox" at bounding box center [159, 166] width 23 height 11
checkbox input "true"
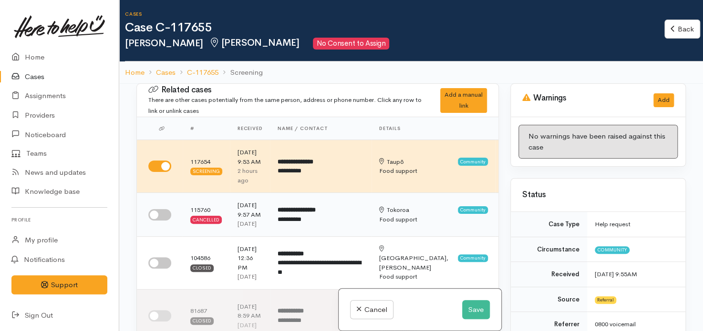
click at [162, 221] on input "checkbox" at bounding box center [159, 214] width 23 height 11
checkbox input "true"
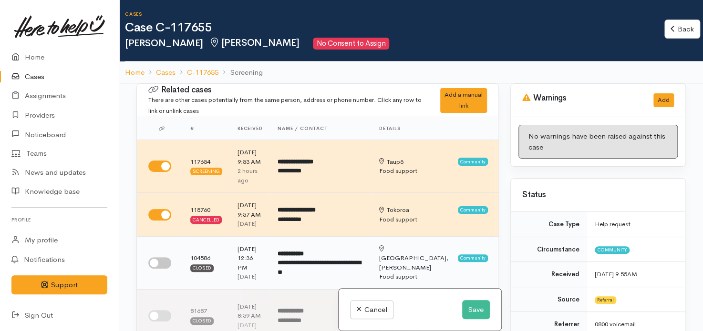
click at [160, 269] on input "checkbox" at bounding box center [159, 263] width 23 height 11
checkbox input "true"
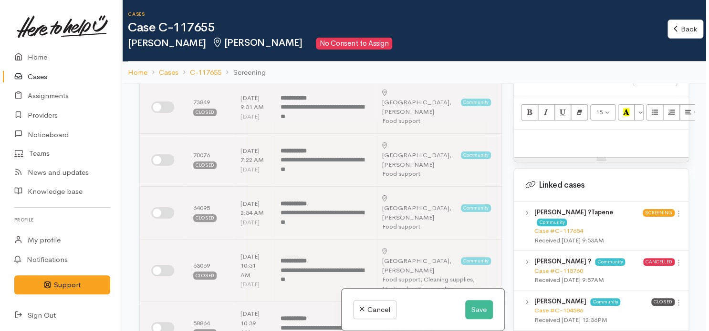
scroll to position [633, 0]
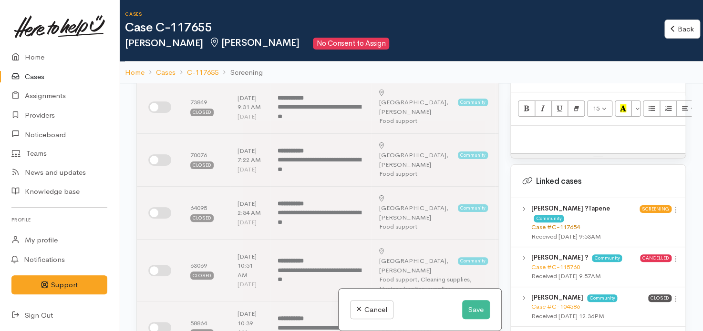
click at [553, 223] on link "Case #C-117654" at bounding box center [555, 227] width 49 height 8
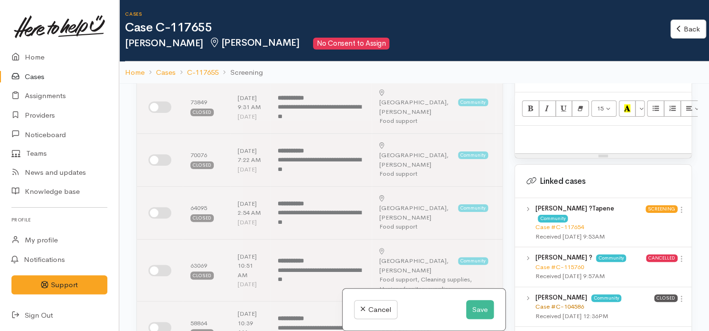
click at [554, 303] on link "Case #C-104586" at bounding box center [559, 307] width 49 height 8
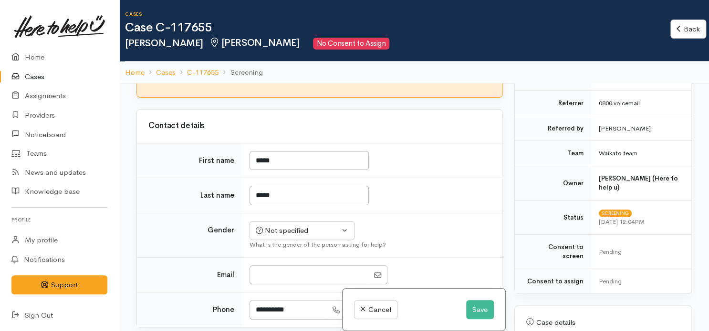
scroll to position [676, 0]
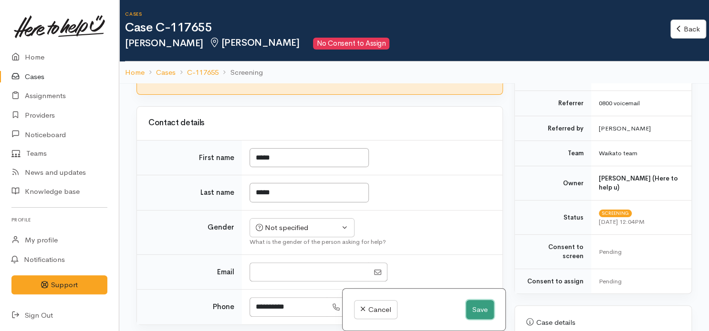
click at [481, 310] on button "Save" at bounding box center [480, 310] width 28 height 20
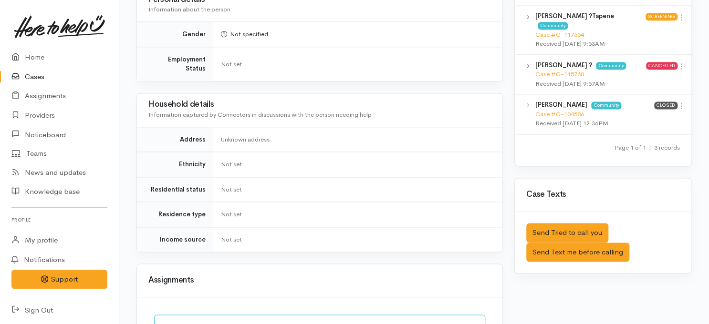
scroll to position [583, 0]
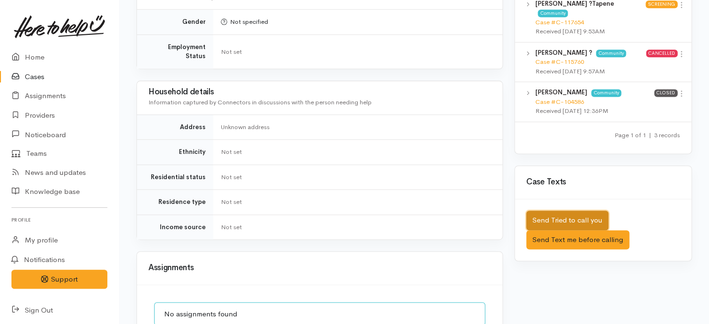
click at [530, 211] on button "Send Tried to call you" at bounding box center [567, 221] width 82 height 20
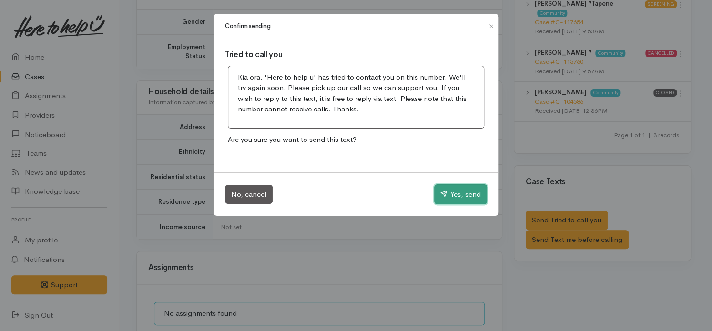
click at [450, 192] on button "Yes, send" at bounding box center [460, 195] width 53 height 20
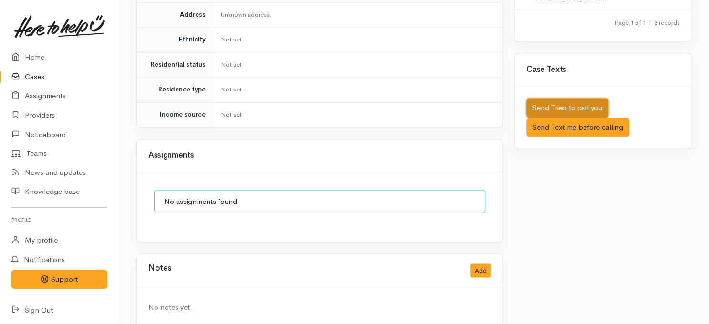
scroll to position [696, 0]
click at [479, 263] on button "Add" at bounding box center [480, 270] width 21 height 14
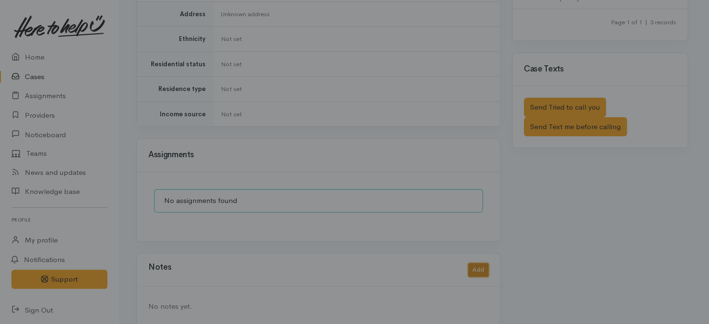
scroll to position [690, 0]
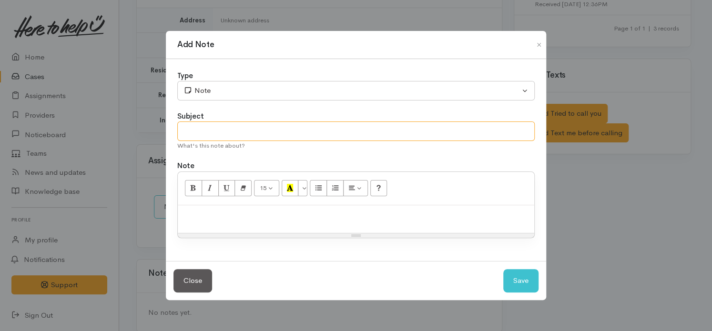
click at [345, 134] on input "text" at bounding box center [356, 132] width 358 height 20
type input "Tried phone contact"
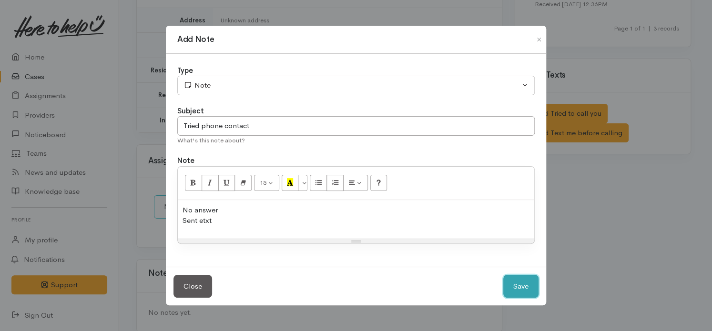
click at [523, 283] on button "Save" at bounding box center [521, 286] width 35 height 23
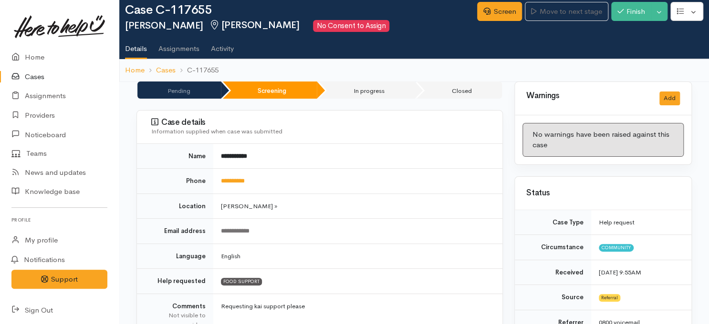
scroll to position [0, 0]
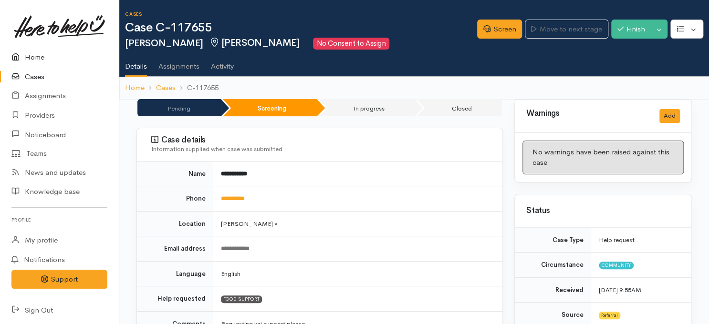
click at [38, 58] on link "Home" at bounding box center [59, 58] width 119 height 20
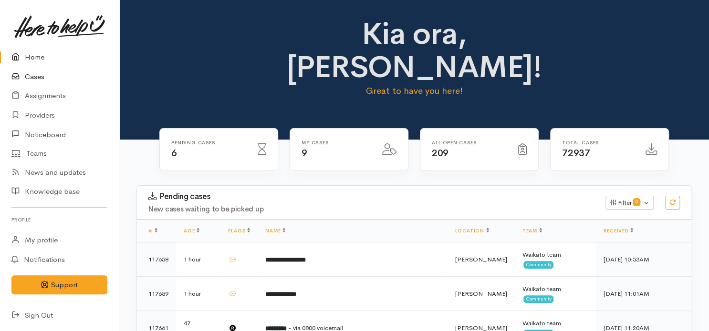
click at [37, 78] on link "Cases" at bounding box center [59, 77] width 119 height 20
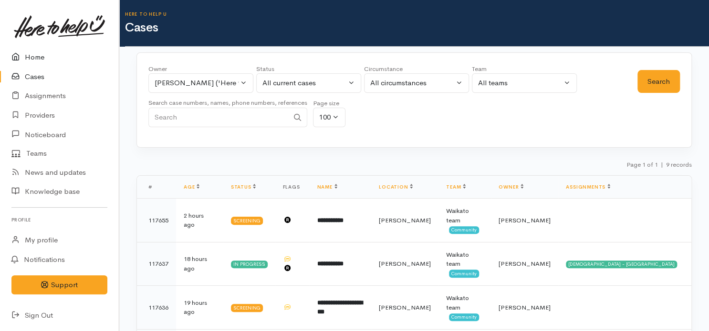
click at [33, 57] on link "Home" at bounding box center [59, 58] width 119 height 20
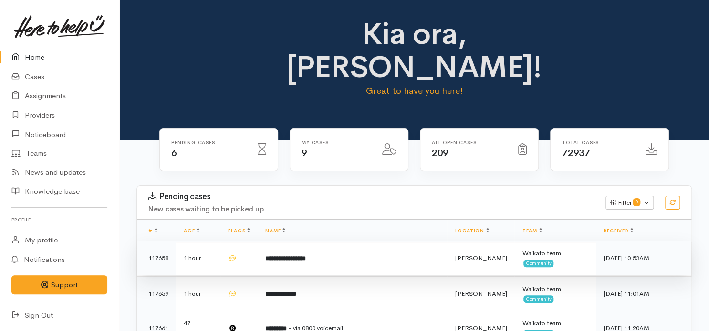
click at [300, 256] on b "**********" at bounding box center [285, 259] width 41 height 6
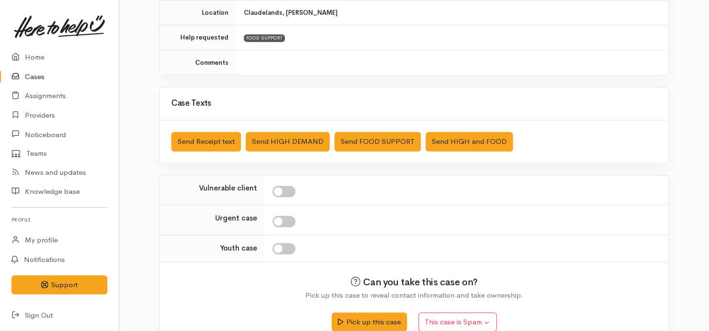
scroll to position [208, 0]
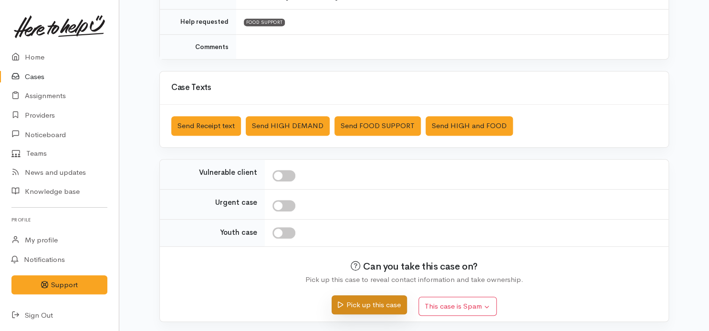
click at [361, 303] on button "Pick up this case" at bounding box center [368, 306] width 75 height 20
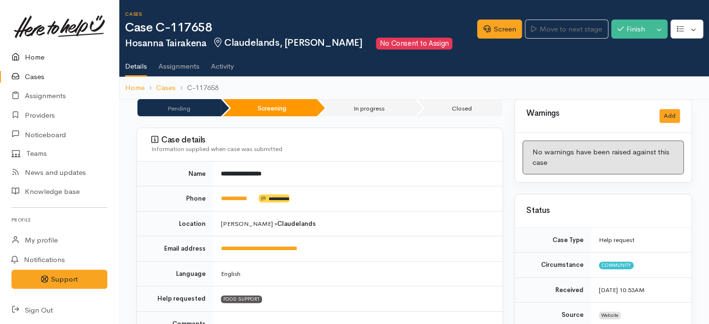
click at [31, 57] on link "Home" at bounding box center [59, 58] width 119 height 20
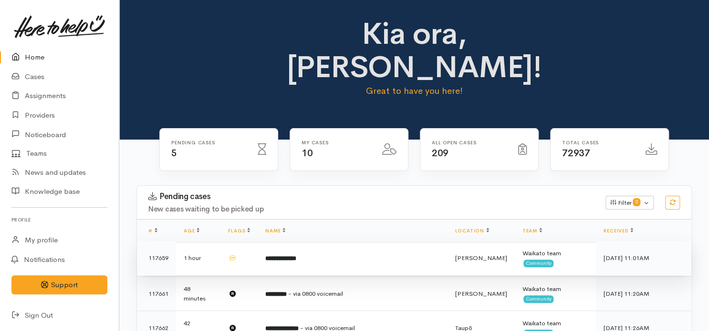
click at [296, 256] on b "**********" at bounding box center [280, 259] width 31 height 6
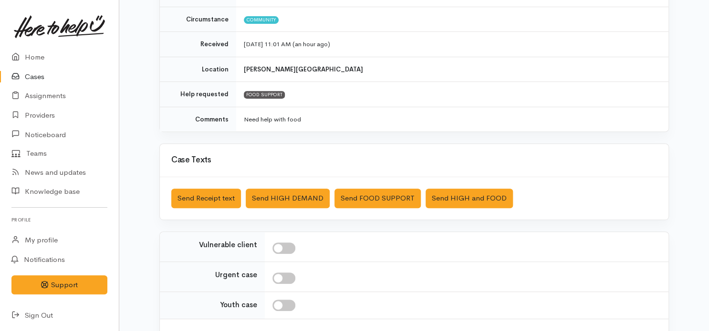
scroll to position [208, 0]
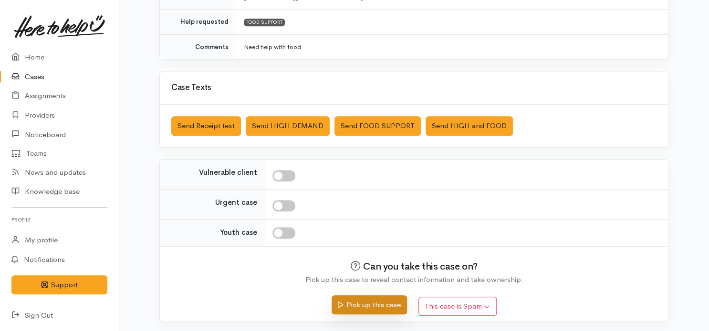
click at [387, 299] on button "Pick up this case" at bounding box center [368, 306] width 75 height 20
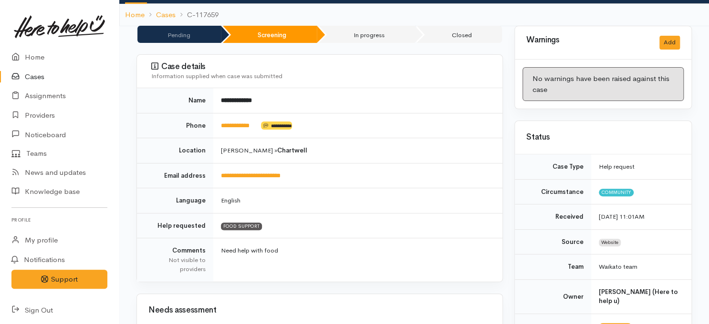
scroll to position [82, 0]
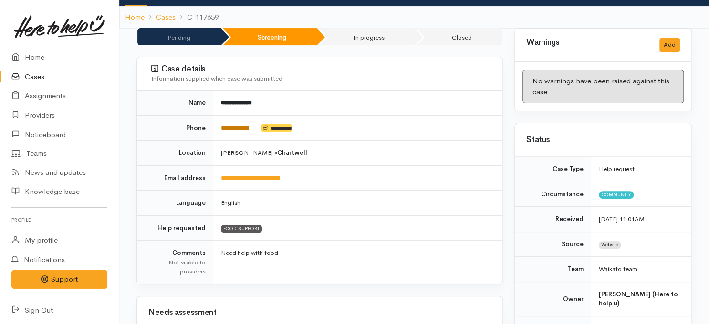
click at [235, 125] on link "**********" at bounding box center [235, 128] width 29 height 6
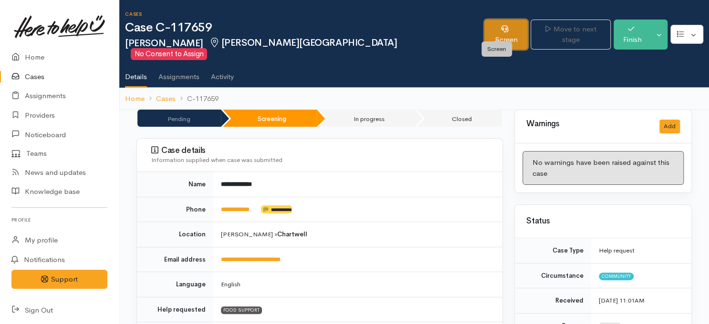
click at [495, 26] on link "Screen" at bounding box center [505, 35] width 43 height 30
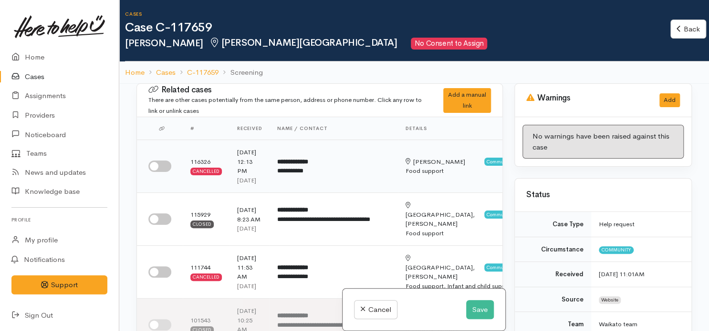
click at [155, 172] on input "checkbox" at bounding box center [159, 166] width 23 height 11
checkbox input "true"
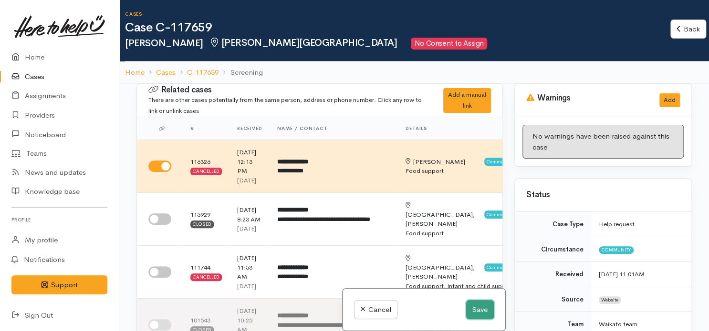
click at [466, 310] on button "Save" at bounding box center [480, 310] width 28 height 20
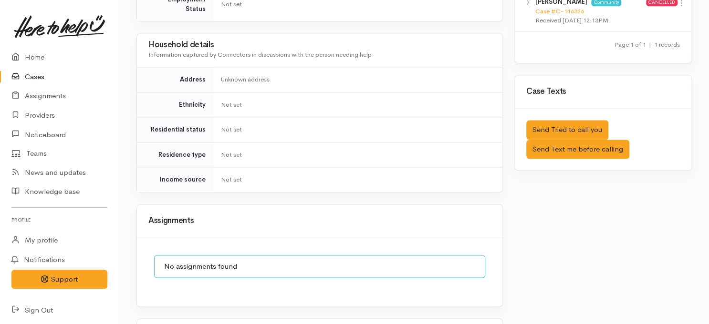
scroll to position [602, 0]
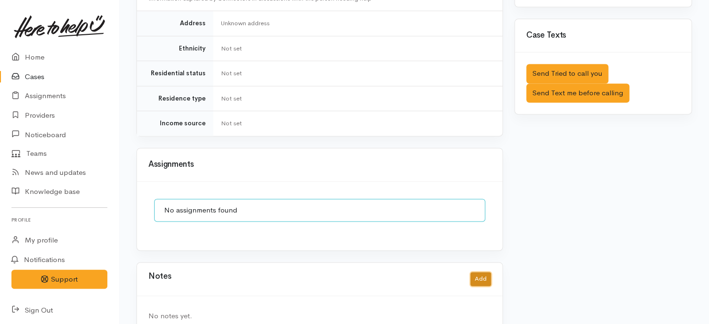
click at [480, 272] on button "Add" at bounding box center [480, 279] width 21 height 14
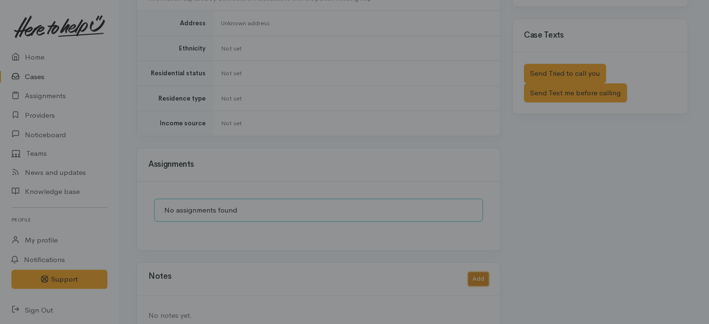
scroll to position [595, 0]
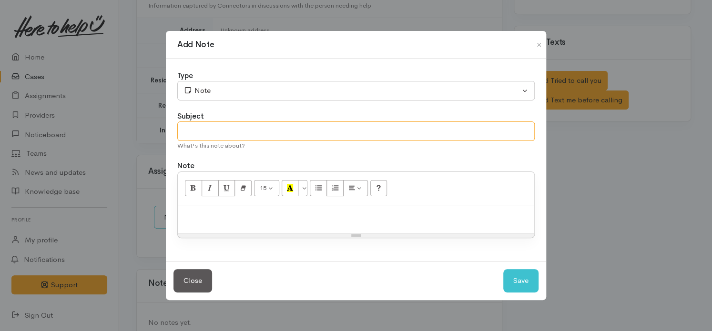
click at [373, 133] on input "text" at bounding box center [356, 132] width 358 height 20
type input "Tried phone contact"
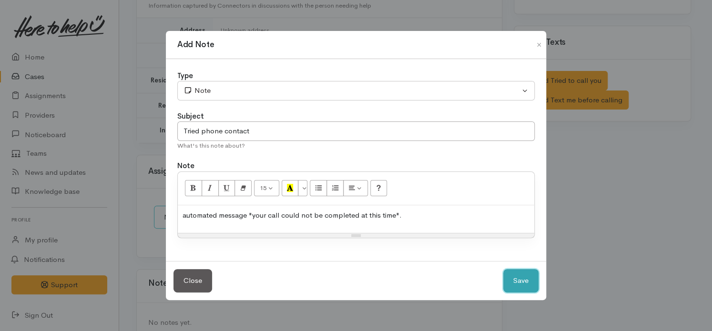
click at [524, 279] on button "Save" at bounding box center [521, 280] width 35 height 23
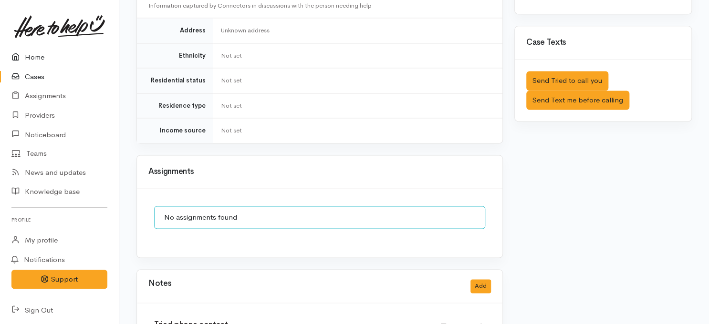
click at [38, 56] on link "Home" at bounding box center [59, 58] width 119 height 20
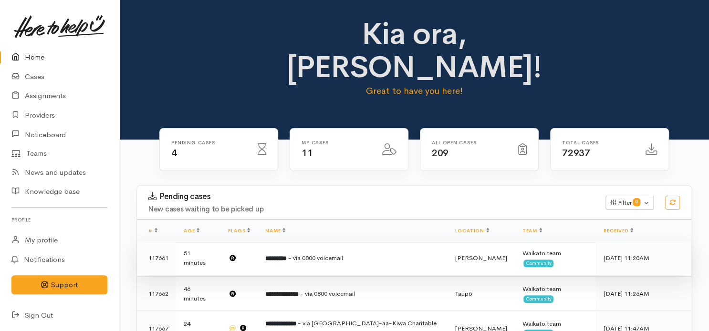
click at [275, 256] on b "*********" at bounding box center [275, 259] width 21 height 6
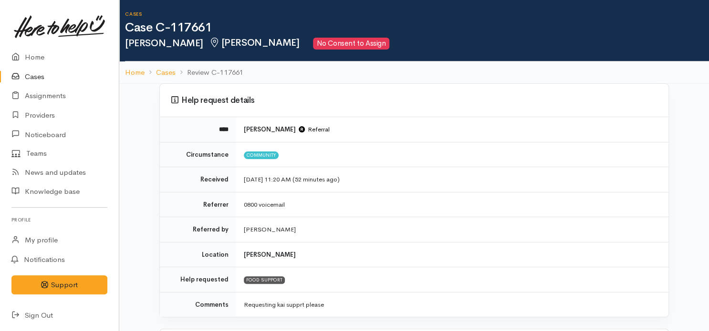
drag, startPoint x: 708, startPoint y: 96, endPoint x: 709, endPoint y: 108, distance: 12.0
click at [708, 108] on html "Support Feedback I've got something to say" at bounding box center [354, 165] width 709 height 331
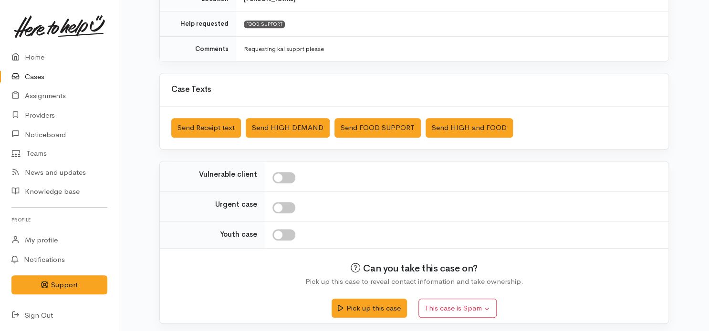
scroll to position [258, 0]
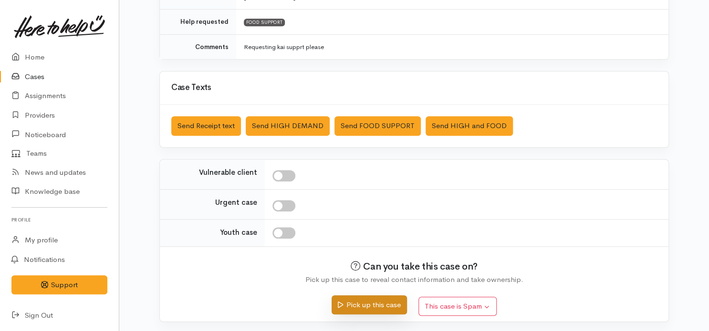
click at [371, 299] on button "Pick up this case" at bounding box center [368, 306] width 75 height 20
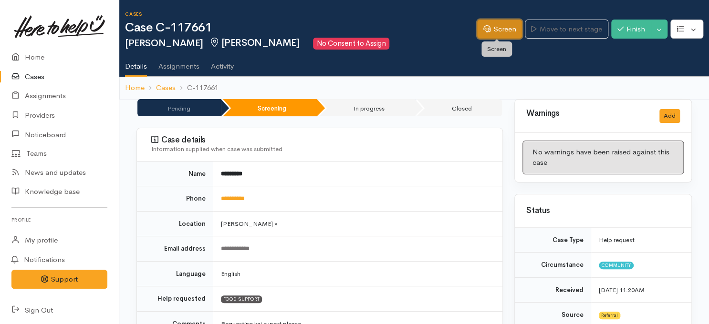
click at [489, 33] on link "Screen" at bounding box center [499, 30] width 45 height 20
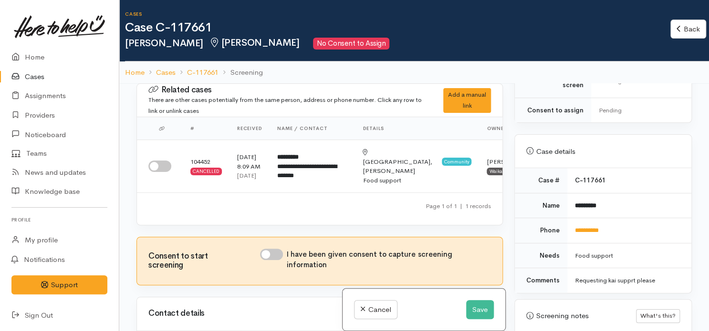
scroll to position [398, 0]
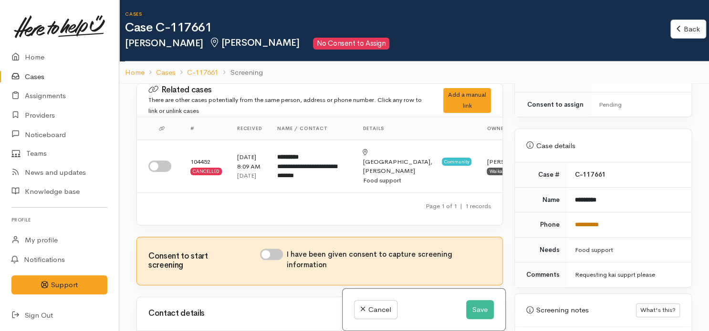
click at [582, 222] on link "**********" at bounding box center [587, 225] width 24 height 6
click at [155, 172] on input "checkbox" at bounding box center [159, 166] width 23 height 11
checkbox input "true"
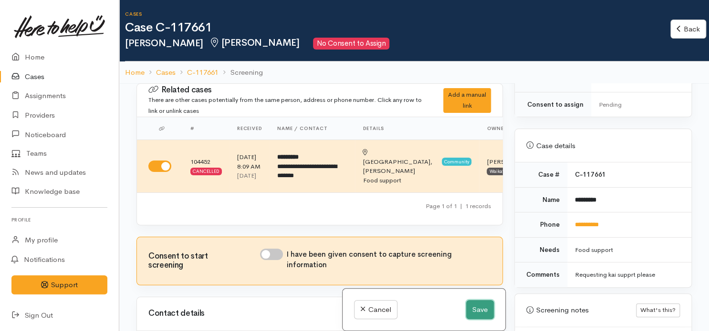
click at [475, 312] on button "Save" at bounding box center [480, 310] width 28 height 20
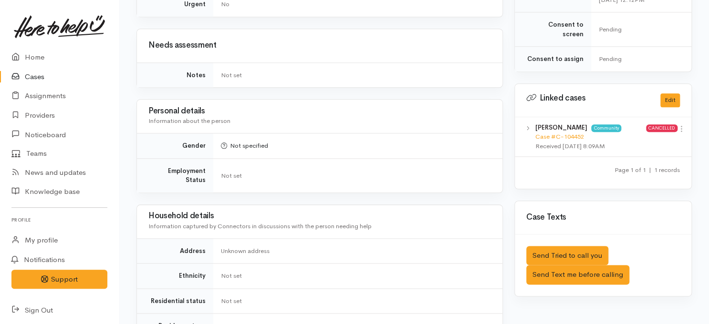
scroll to position [697, 0]
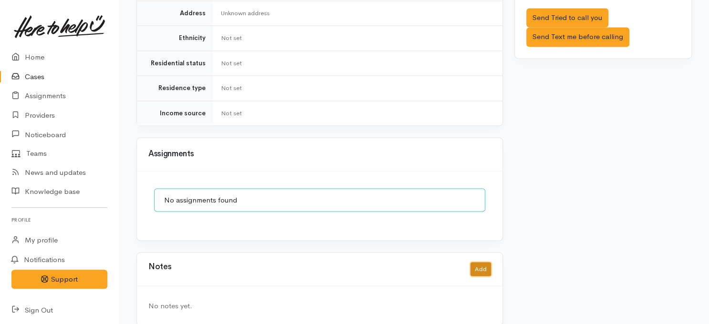
click at [485, 262] on button "Add" at bounding box center [480, 269] width 21 height 14
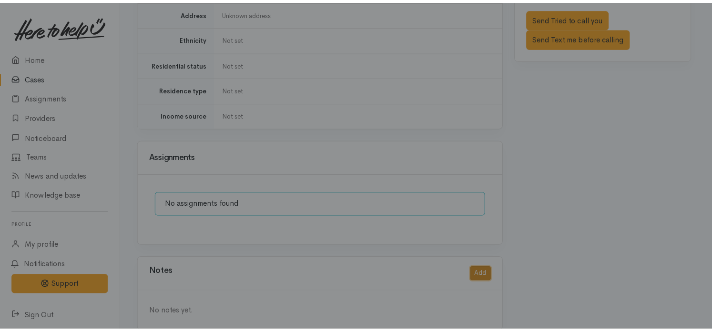
scroll to position [690, 0]
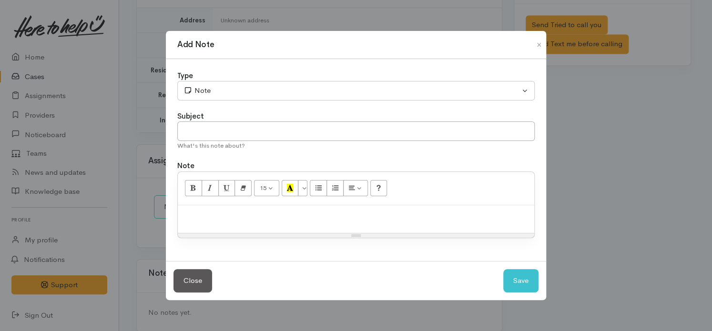
click at [456, 234] on div "Resize" at bounding box center [356, 236] width 357 height 4
click at [461, 222] on div at bounding box center [356, 220] width 357 height 28
paste div
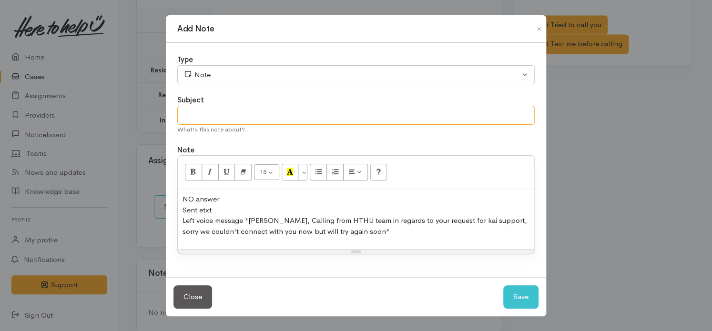
click at [503, 114] on input "text" at bounding box center [356, 116] width 358 height 20
type input "Tried phone contact"
click at [523, 295] on button "Save" at bounding box center [521, 297] width 35 height 23
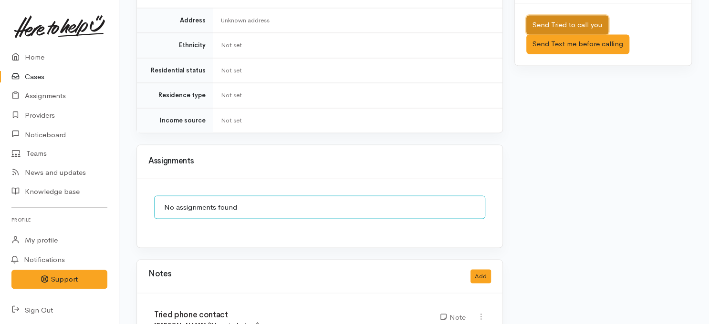
click at [547, 15] on button "Send Tried to call you" at bounding box center [567, 25] width 82 height 20
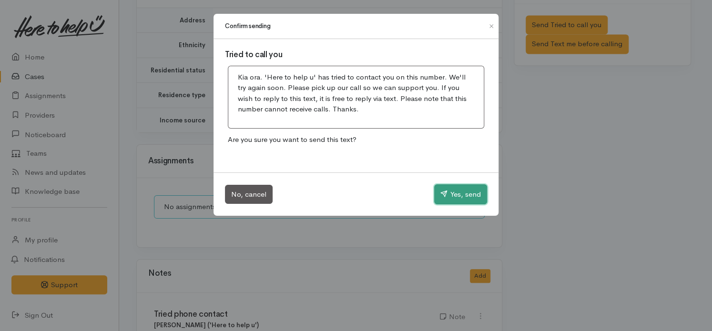
click at [453, 189] on button "Yes, send" at bounding box center [460, 195] width 53 height 20
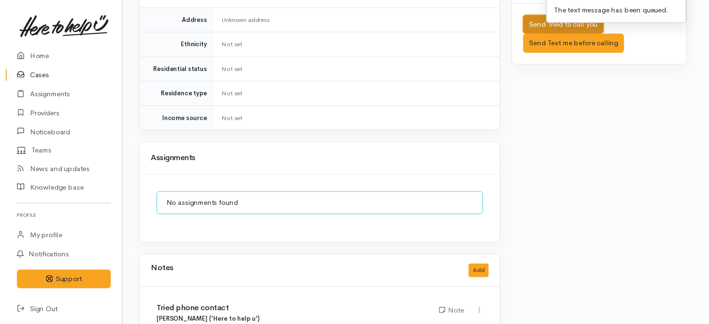
scroll to position [684, 0]
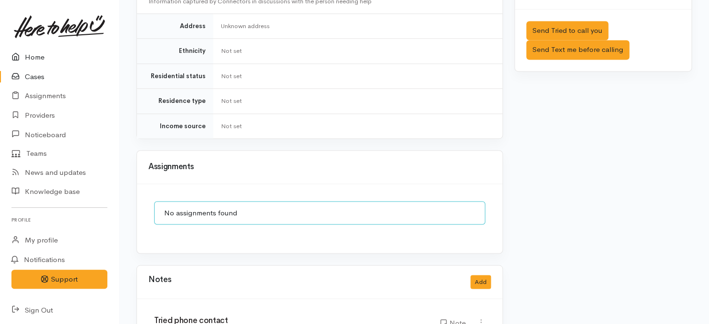
click at [33, 55] on link "Home" at bounding box center [59, 58] width 119 height 20
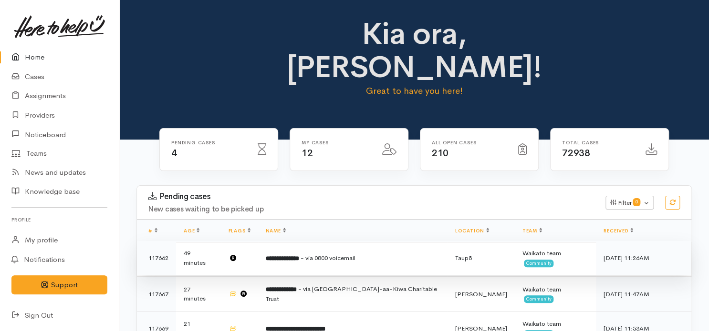
click at [307, 241] on td "**********" at bounding box center [352, 258] width 189 height 34
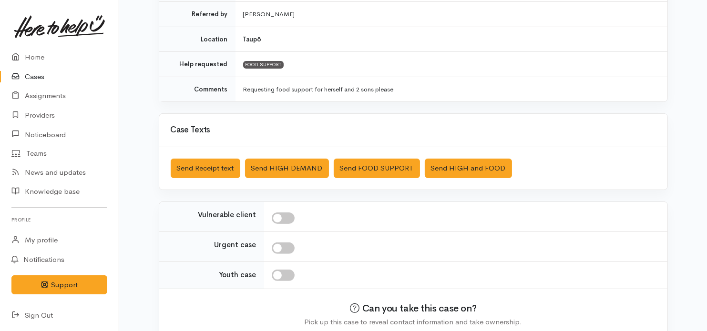
scroll to position [258, 0]
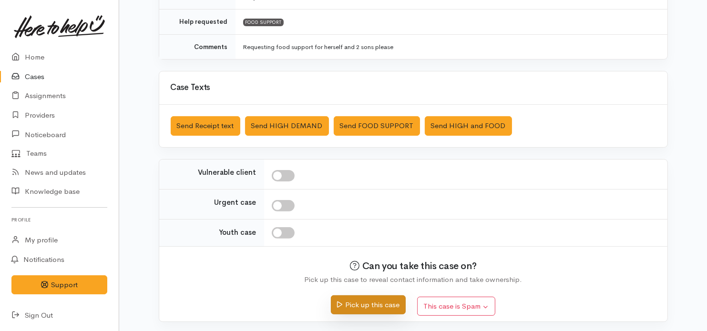
click at [361, 299] on button "Pick up this case" at bounding box center [368, 306] width 75 height 20
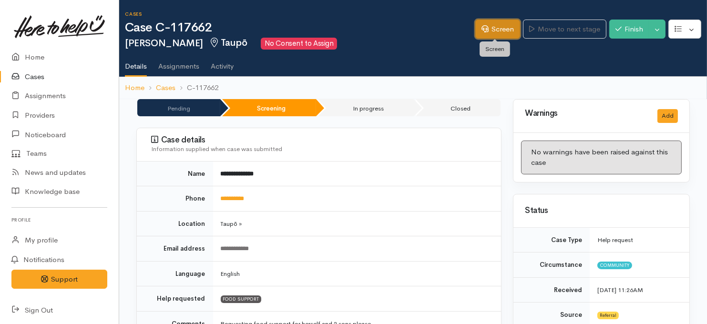
click at [496, 24] on link "Screen" at bounding box center [497, 30] width 45 height 20
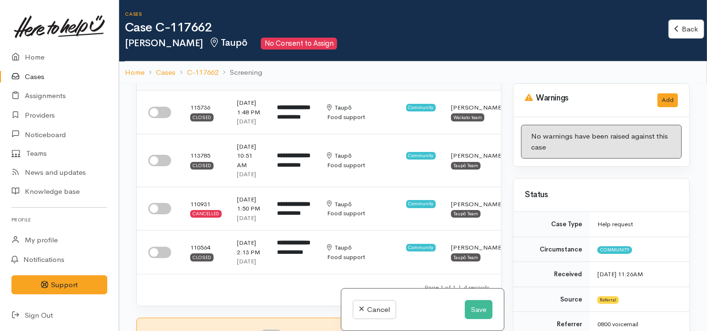
scroll to position [33, 0]
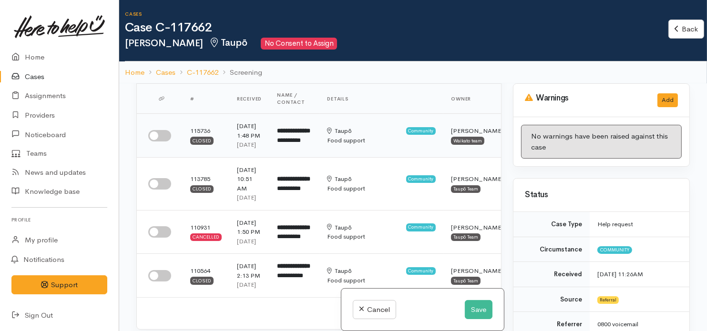
click at [157, 142] on input "checkbox" at bounding box center [159, 135] width 23 height 11
checkbox input "true"
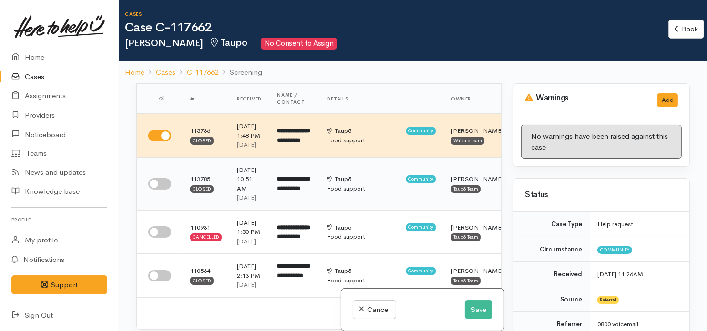
click at [161, 190] on input "checkbox" at bounding box center [159, 183] width 23 height 11
checkbox input "true"
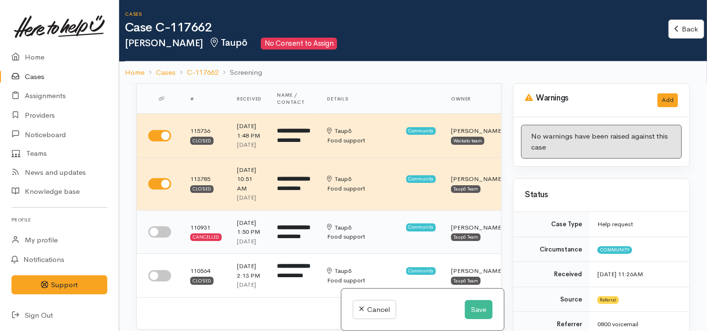
click at [163, 238] on input "checkbox" at bounding box center [159, 232] width 23 height 11
checkbox input "true"
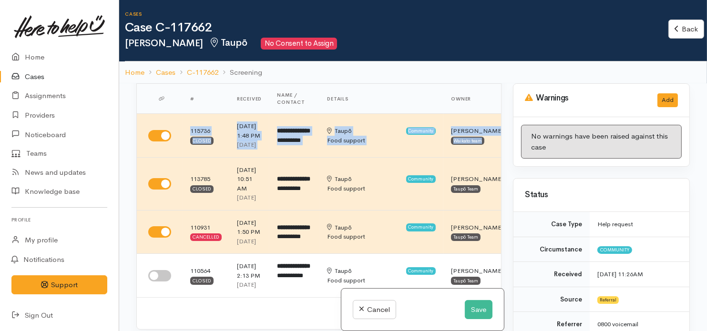
drag, startPoint x: 507, startPoint y: 110, endPoint x: 502, endPoint y: 126, distance: 16.4
click at [502, 126] on div "Related cases There are other cases potentially from the same person, address o…" at bounding box center [319, 248] width 377 height 331
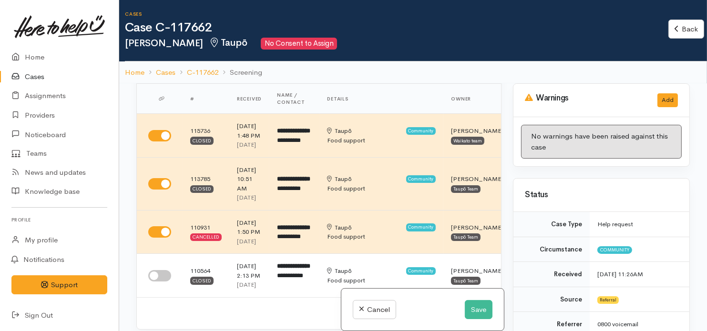
click at [474, 51] on div "Cases Case C-117662 Lornay Dunster Taupō No Consent to Assign Back Back" at bounding box center [416, 31] width 582 height 62
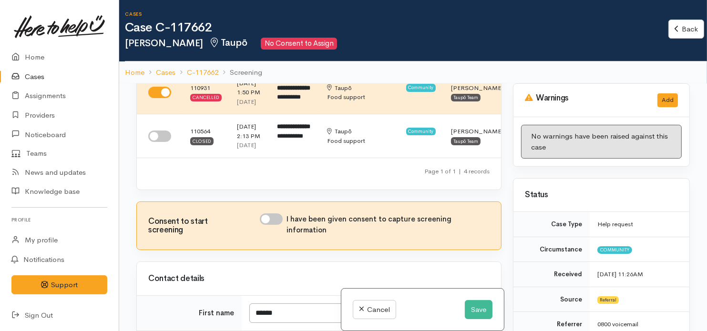
scroll to position [175, 0]
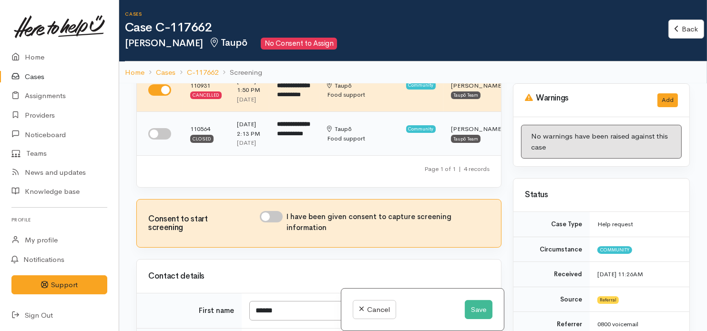
click at [165, 140] on input "checkbox" at bounding box center [159, 133] width 23 height 11
checkbox input "true"
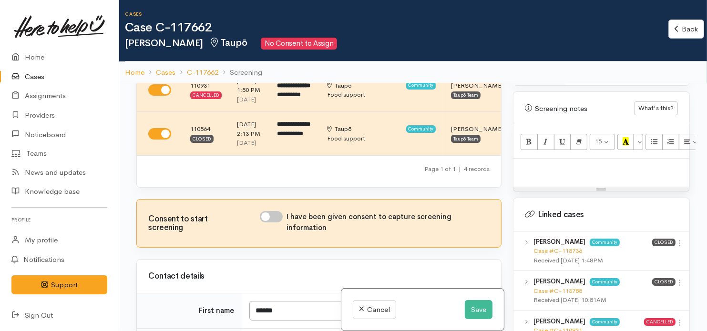
scroll to position [632, 0]
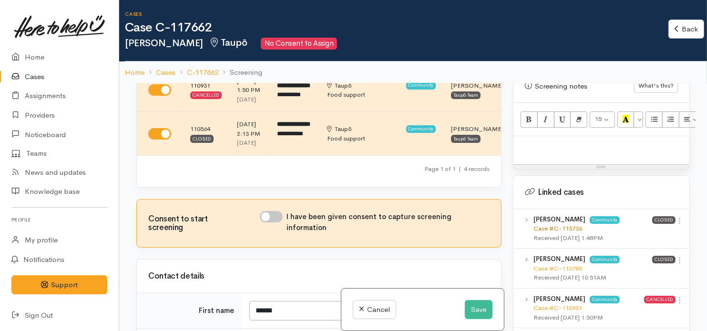
click at [550, 225] on link "Case #C-115736" at bounding box center [558, 229] width 49 height 8
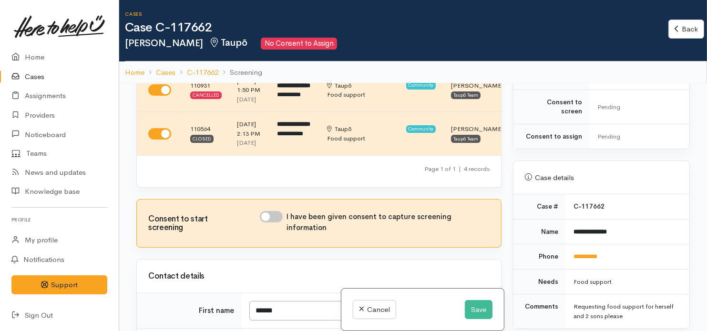
scroll to position [369, 0]
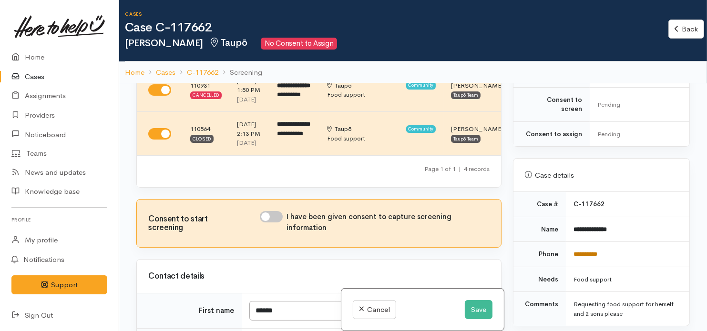
click at [598, 251] on link "**********" at bounding box center [586, 254] width 24 height 6
click at [471, 312] on button "Save" at bounding box center [479, 310] width 28 height 20
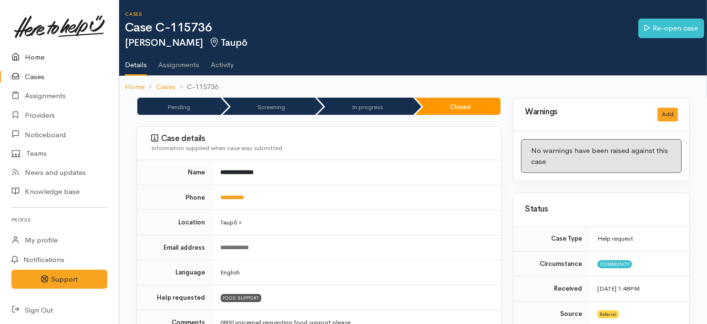
click at [34, 56] on link "Home" at bounding box center [59, 58] width 119 height 20
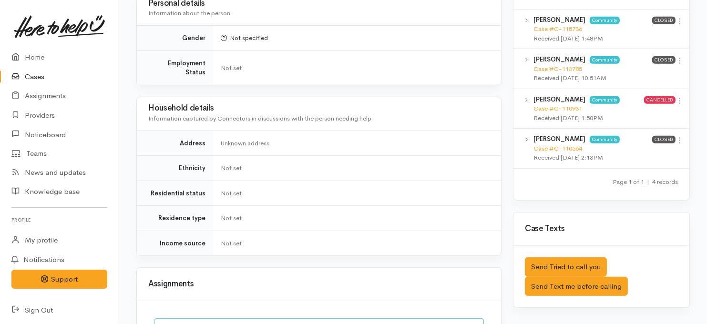
scroll to position [613, 0]
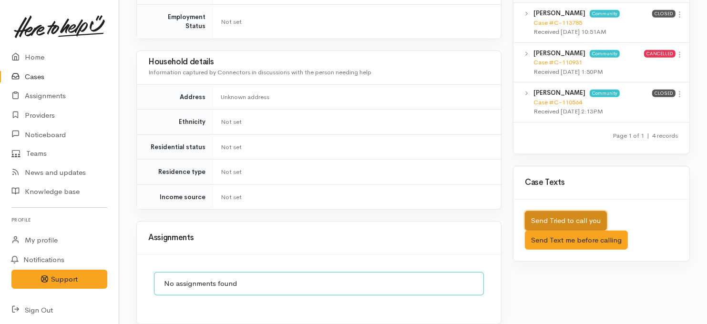
click at [536, 211] on button "Send Tried to call you" at bounding box center [566, 221] width 82 height 20
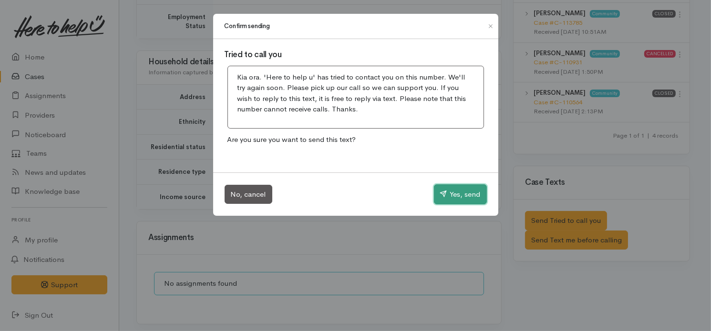
click button "Yes, send"
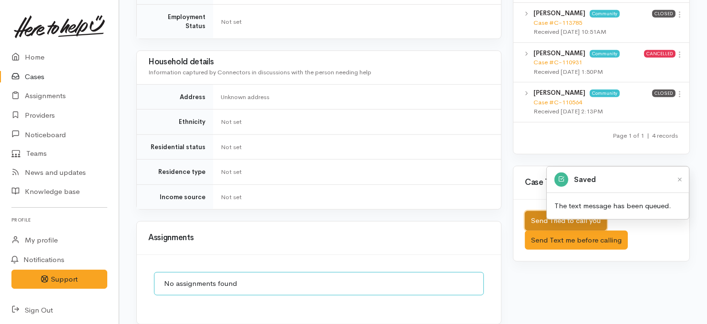
scroll to position [697, 0]
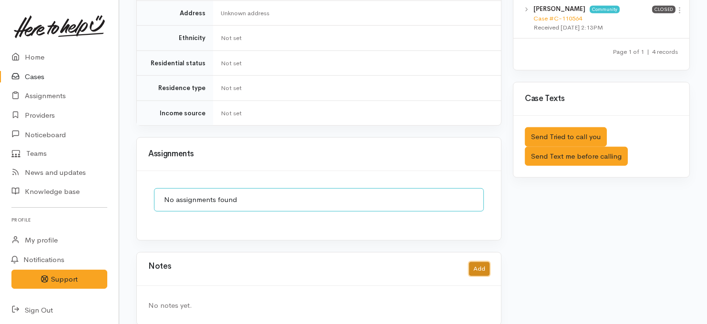
click button "Add"
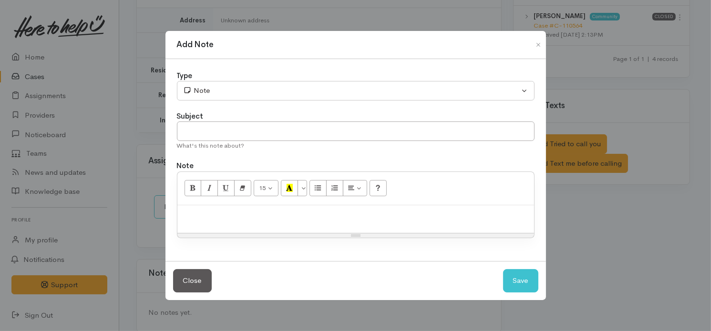
click p
paste div
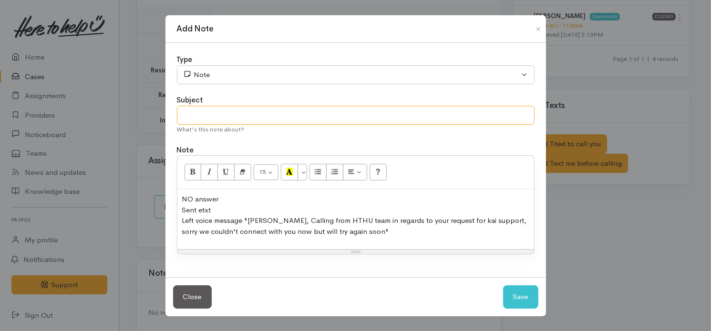
click input "text"
type input "Tried phone contact"
click button "Save"
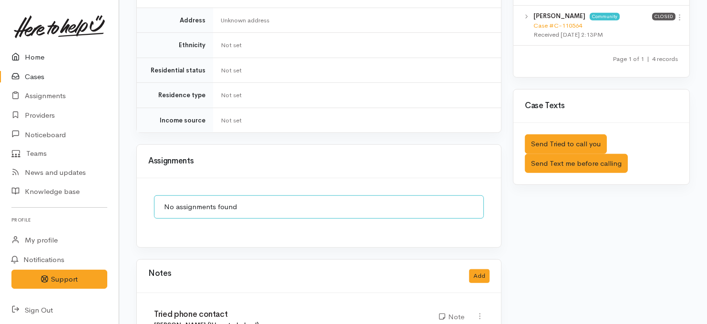
click link "Home"
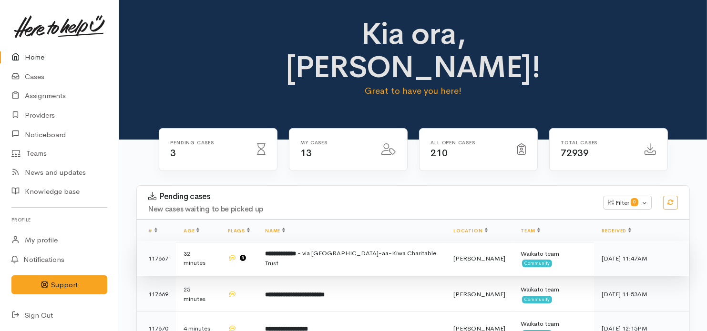
click at [368, 249] on span "- via [GEOGRAPHIC_DATA]-aa-Kiwa Charitable Trust" at bounding box center [350, 258] width 171 height 18
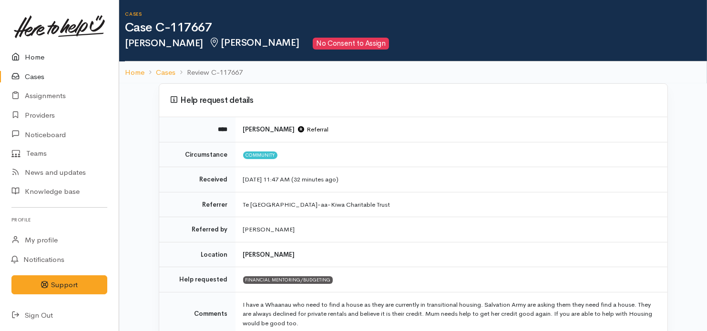
click at [41, 61] on link "Home" at bounding box center [59, 58] width 119 height 20
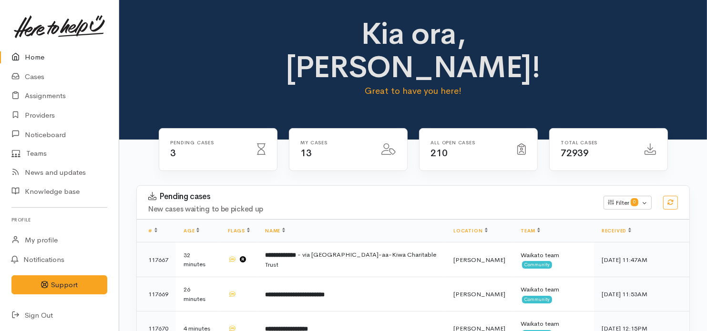
click at [33, 62] on link "Home" at bounding box center [59, 58] width 119 height 20
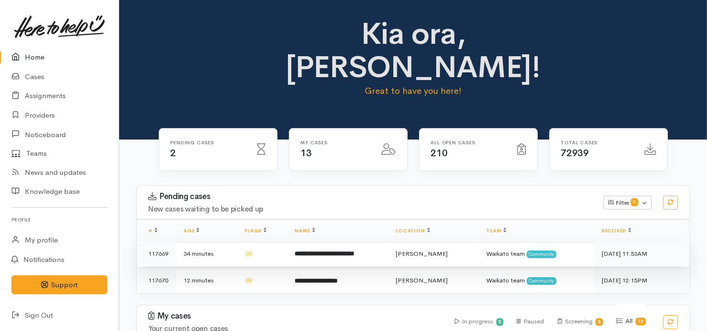
click at [329, 251] on b "**********" at bounding box center [325, 254] width 60 height 6
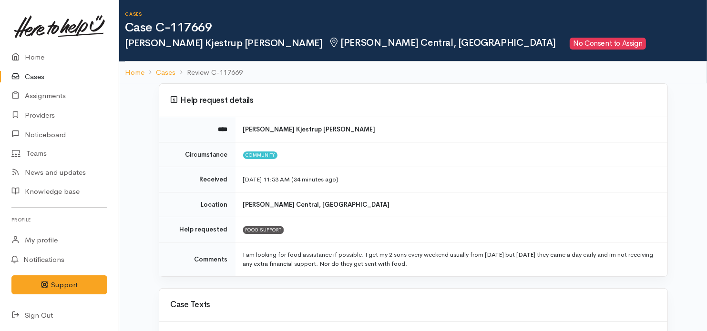
drag, startPoint x: 704, startPoint y: 38, endPoint x: 702, endPoint y: 51, distance: 13.4
click at [702, 51] on div "Cases Case C-117669 Stevie-lee Kjestrup smith Hamilton Central, Hamilton No Con…" at bounding box center [416, 31] width 582 height 62
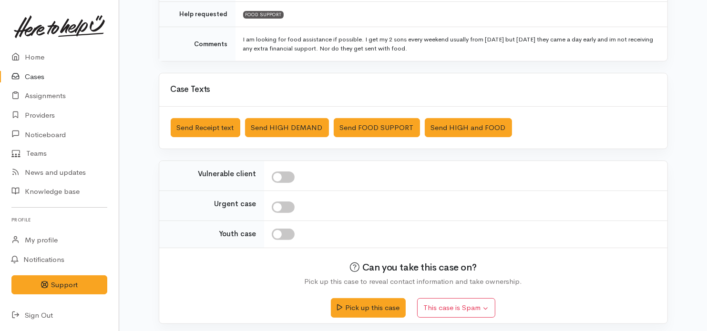
scroll to position [217, 0]
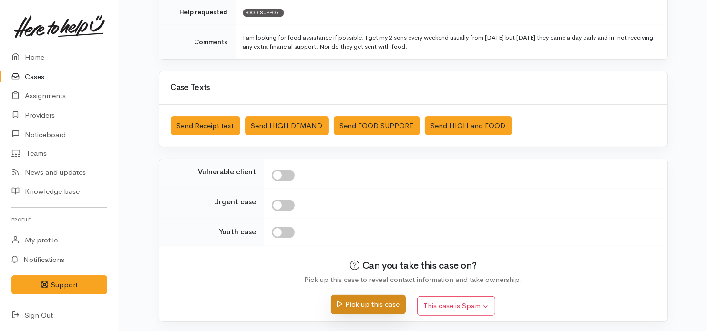
click at [371, 309] on button "Pick up this case" at bounding box center [368, 305] width 75 height 20
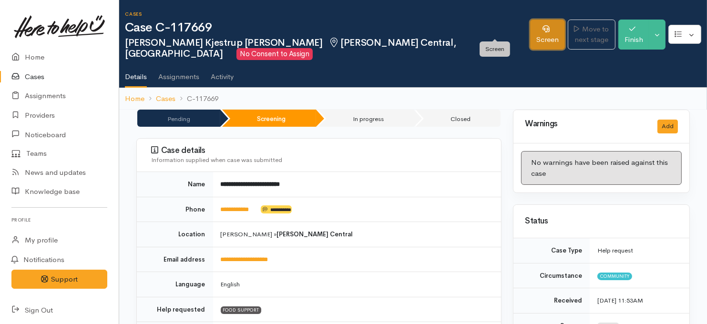
click at [530, 29] on link "Screen" at bounding box center [547, 35] width 35 height 30
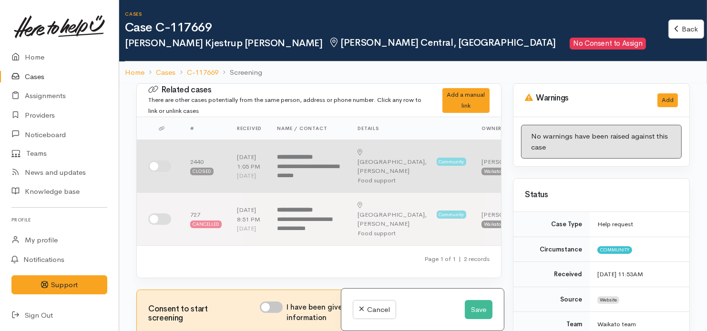
click at [164, 164] on td at bounding box center [160, 166] width 46 height 53
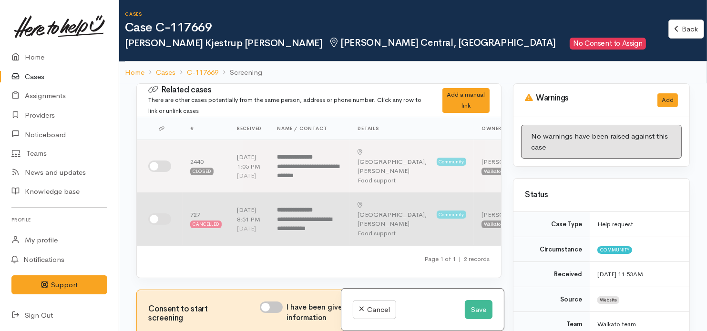
click at [155, 225] on input "checkbox" at bounding box center [159, 219] width 23 height 11
checkbox input "false"
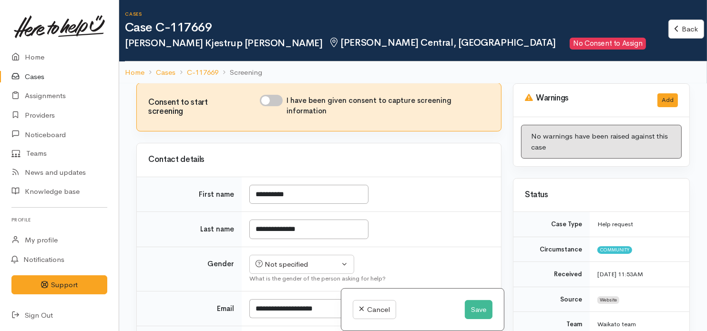
scroll to position [219, 0]
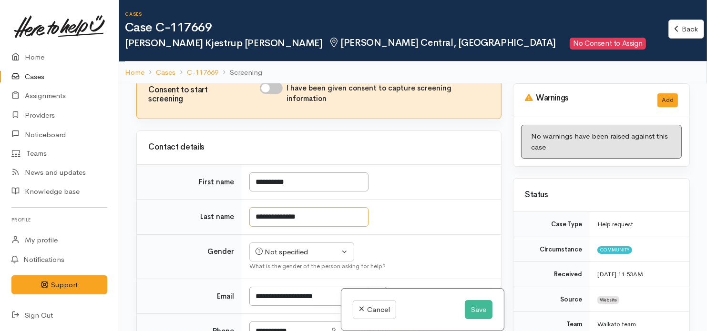
click at [288, 227] on input "**********" at bounding box center [308, 217] width 119 height 20
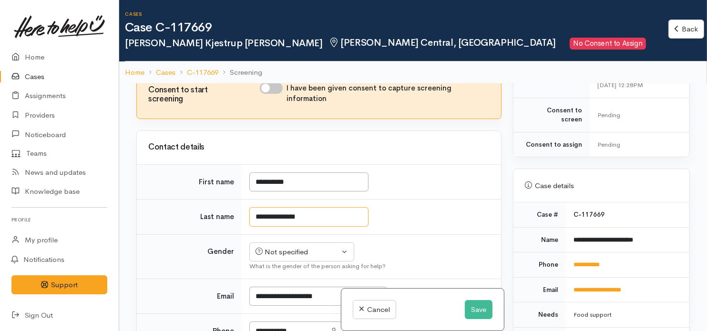
scroll to position [332, 0]
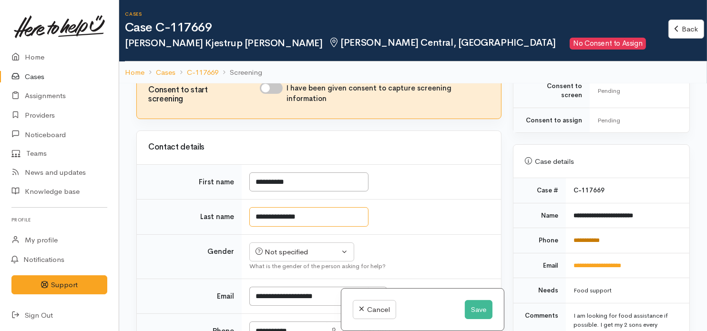
type input "**********"
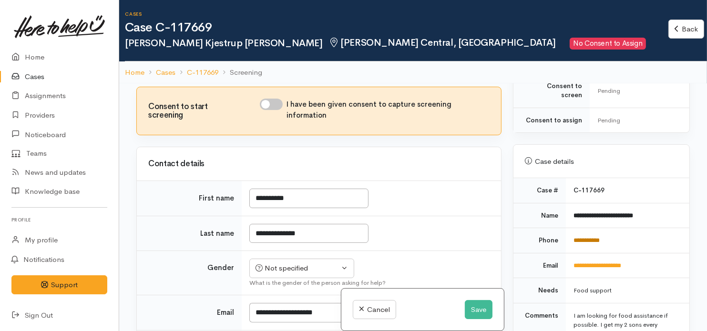
click at [593, 237] on link "**********" at bounding box center [587, 240] width 26 height 6
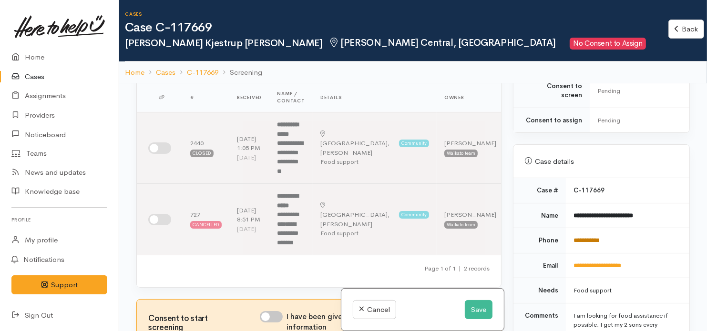
scroll to position [219, 0]
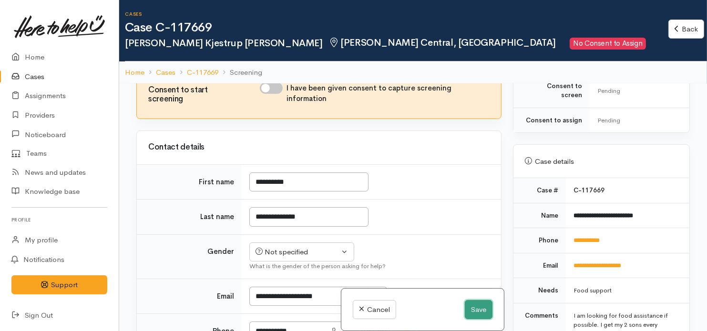
click at [474, 309] on button "Save" at bounding box center [479, 310] width 28 height 20
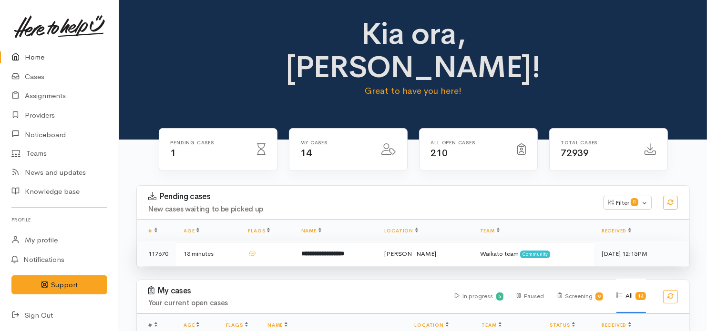
click at [344, 251] on b "**********" at bounding box center [322, 254] width 43 height 6
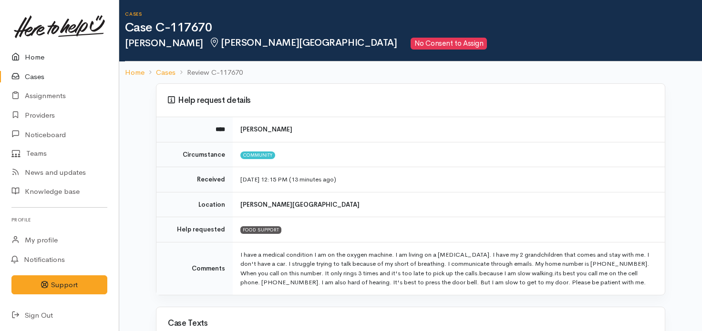
click at [34, 58] on link "Home" at bounding box center [59, 58] width 119 height 20
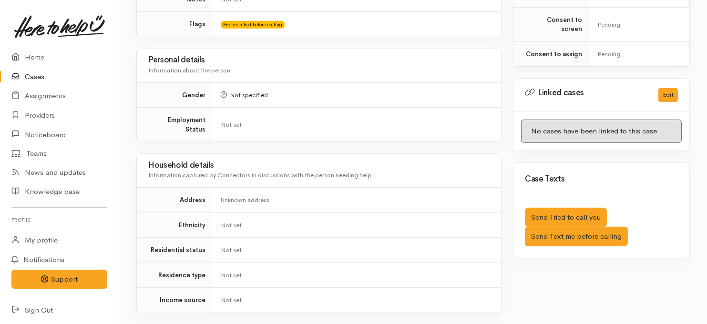
scroll to position [431, 0]
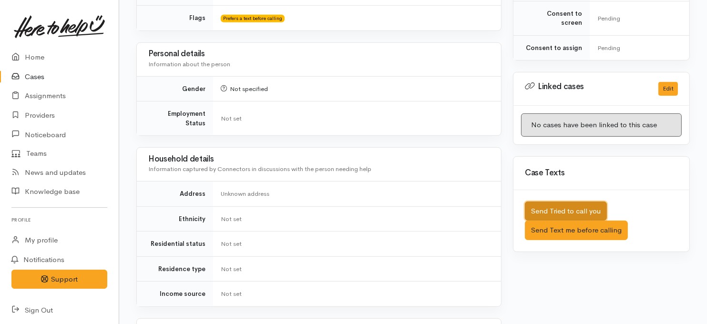
click at [540, 202] on button "Send Tried to call you" at bounding box center [566, 212] width 82 height 20
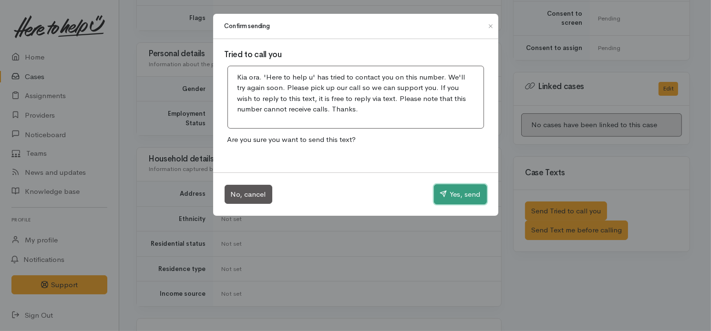
click at [447, 194] on button "Yes, send" at bounding box center [460, 195] width 53 height 20
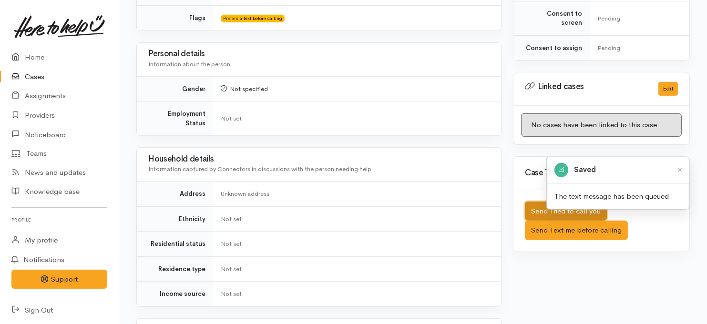
scroll to position [602, 0]
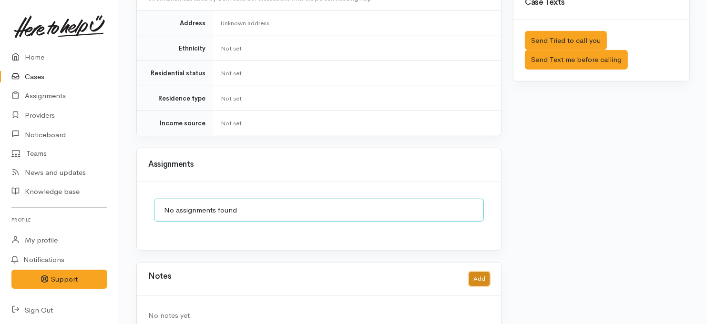
click at [478, 272] on button "Add" at bounding box center [479, 279] width 21 height 14
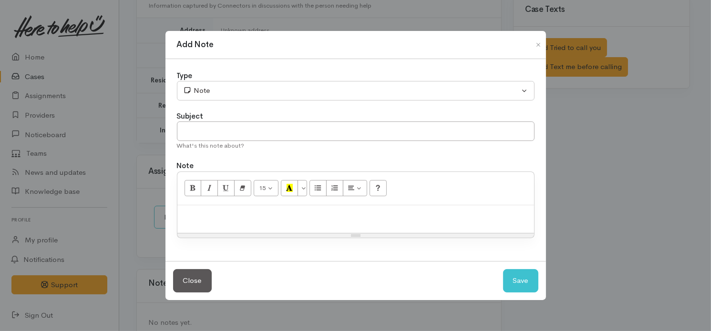
click at [342, 219] on p at bounding box center [355, 215] width 347 height 11
paste div
click at [342, 218] on p at bounding box center [355, 215] width 347 height 11
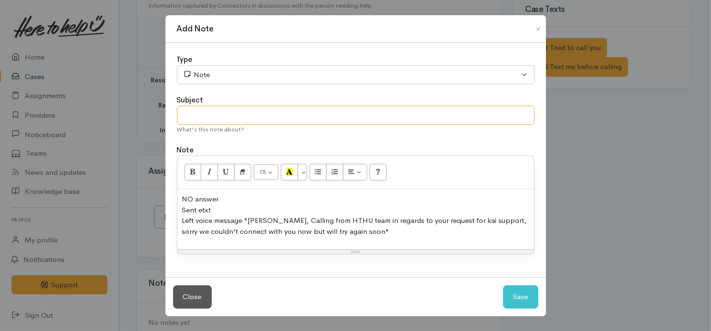
click at [295, 118] on input "text" at bounding box center [356, 116] width 358 height 20
type input "Tried phone contact"
click at [518, 296] on button "Save" at bounding box center [520, 297] width 35 height 23
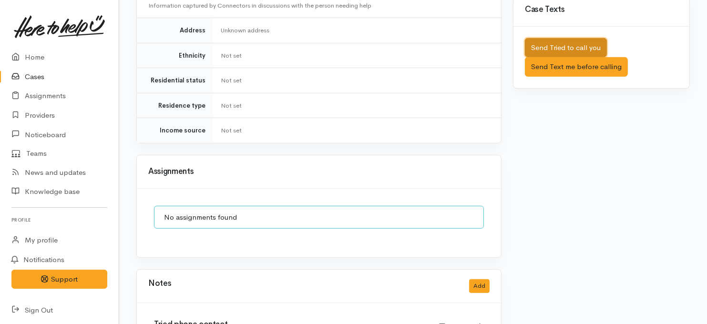
click at [547, 38] on button "Send Tried to call you" at bounding box center [566, 48] width 82 height 20
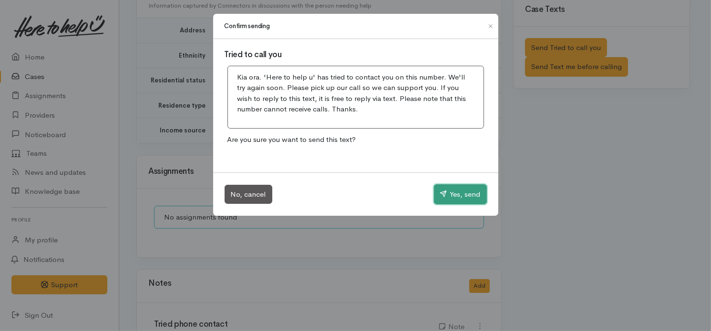
click at [453, 202] on button "Yes, send" at bounding box center [460, 195] width 53 height 20
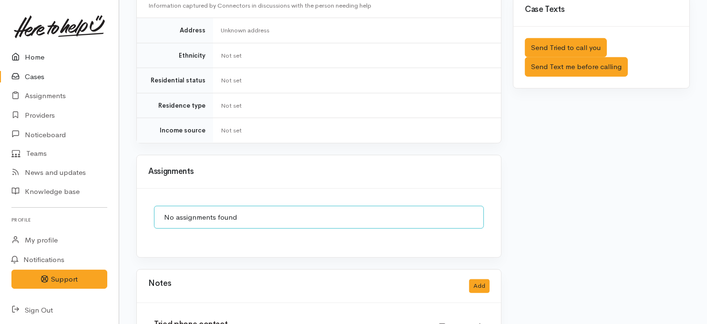
click at [25, 56] on link "Home" at bounding box center [59, 58] width 119 height 20
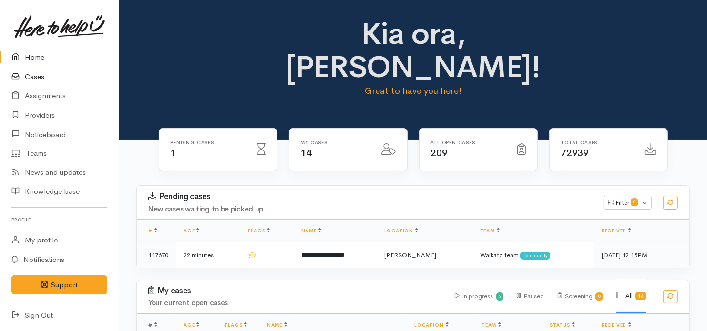
click at [34, 78] on link "Cases" at bounding box center [59, 77] width 119 height 20
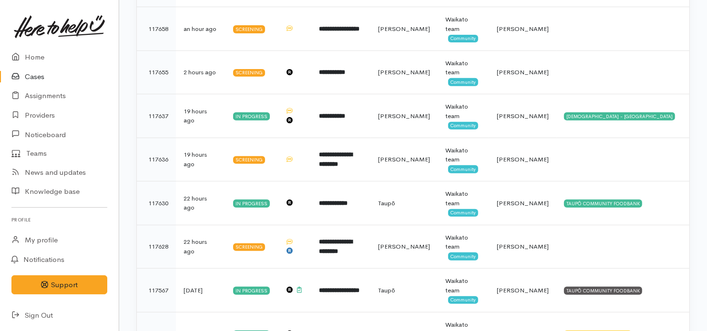
scroll to position [364, 0]
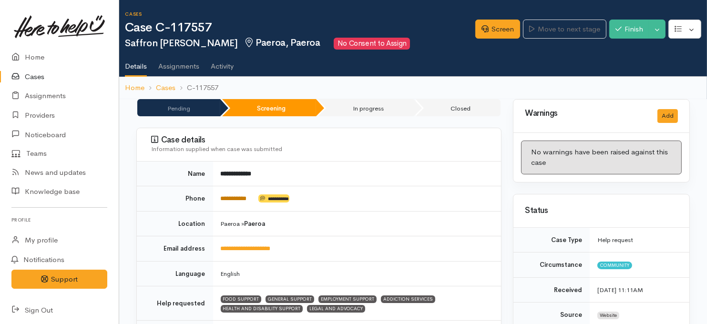
click at [247, 196] on link "**********" at bounding box center [234, 199] width 26 height 6
click at [500, 26] on link "Screen" at bounding box center [497, 30] width 45 height 20
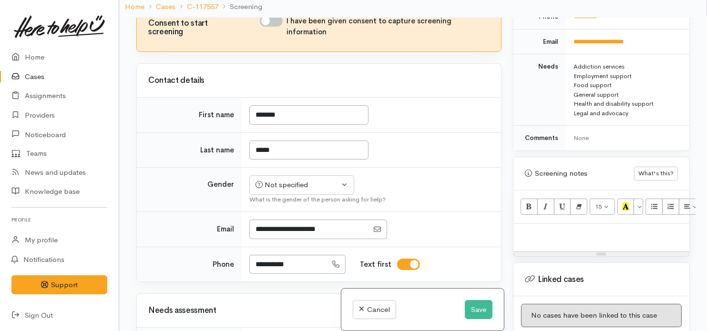
scroll to position [71, 0]
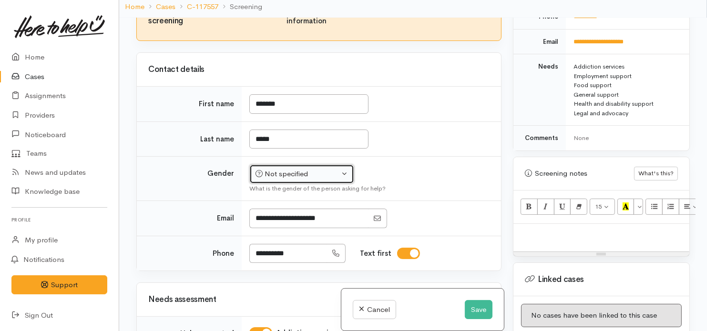
click at [340, 172] on button "Not specified" at bounding box center [301, 175] width 105 height 20
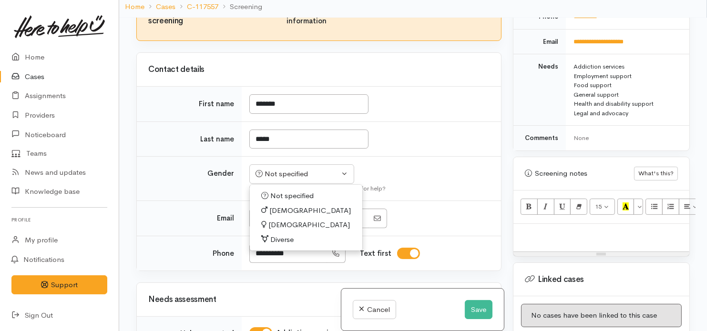
click at [274, 221] on span "Female" at bounding box center [309, 225] width 82 height 11
select select "Female"
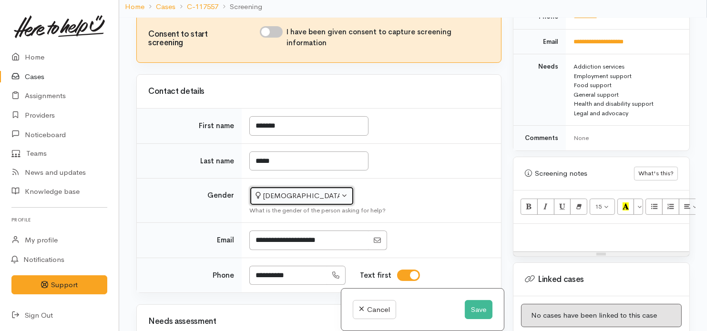
scroll to position [51, 0]
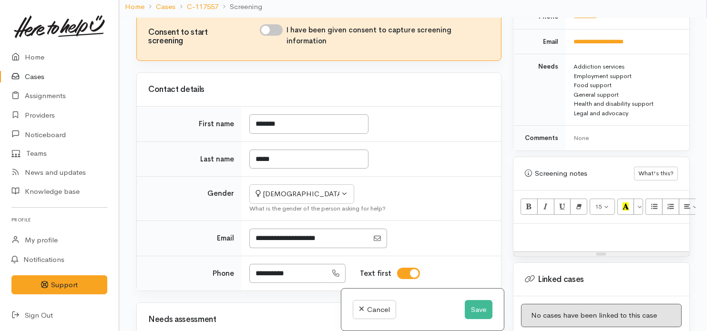
click at [277, 24] on input "I have been given consent to capture screening information" at bounding box center [271, 29] width 23 height 11
checkbox input "true"
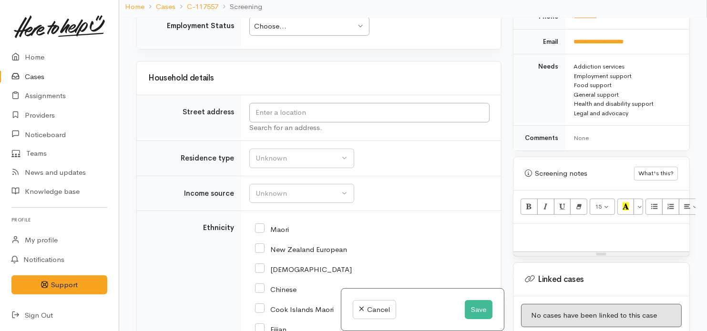
scroll to position [976, 0]
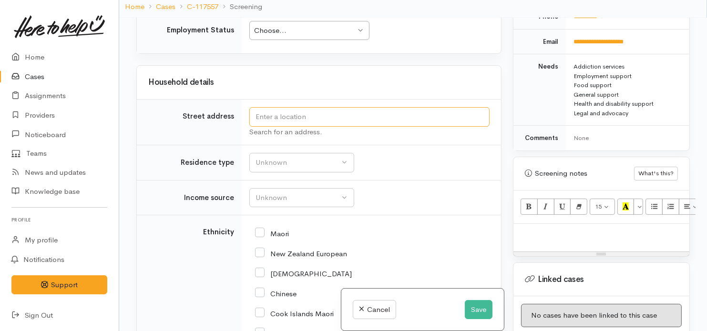
click at [366, 107] on input "text" at bounding box center [369, 117] width 240 height 20
click at [378, 112] on input "text" at bounding box center [369, 117] width 240 height 20
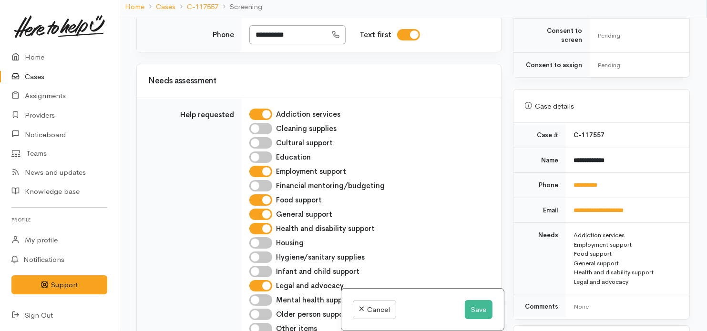
scroll to position [318, 0]
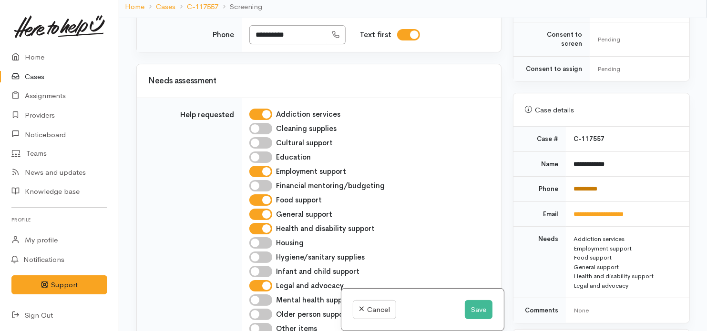
click at [585, 186] on link "**********" at bounding box center [586, 189] width 24 height 6
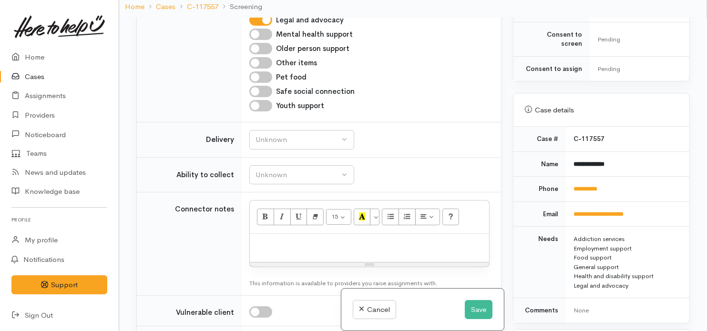
scroll to position [563, 0]
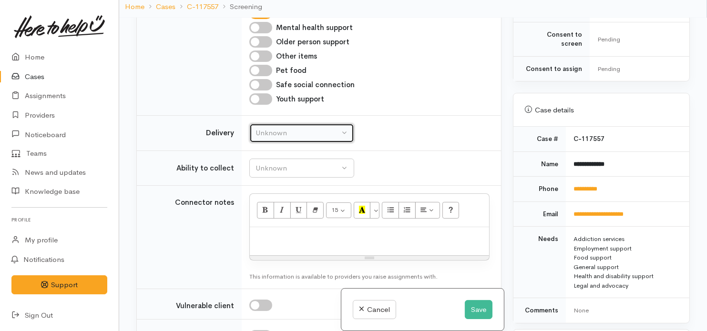
click at [340, 133] on button "Unknown" at bounding box center [301, 134] width 105 height 20
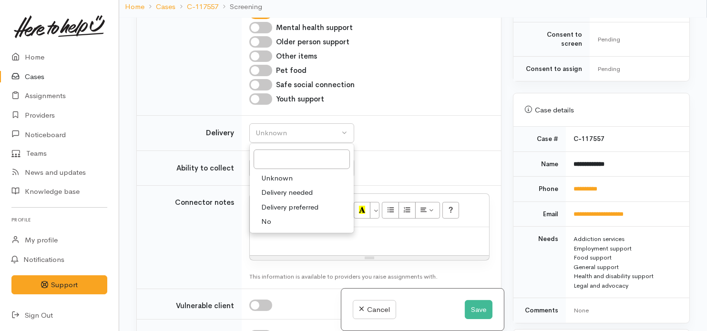
click at [267, 219] on span "No" at bounding box center [266, 222] width 10 height 11
select select "1"
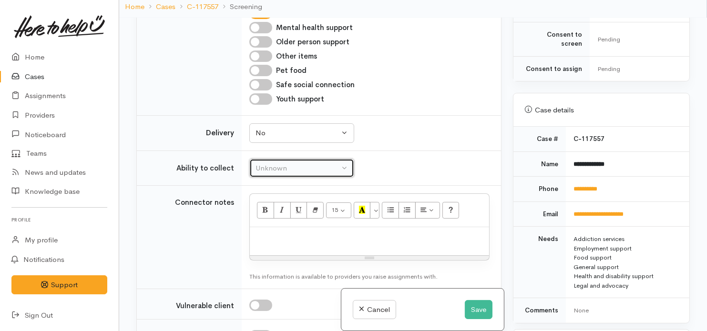
click at [347, 164] on button "Unknown" at bounding box center [301, 169] width 105 height 20
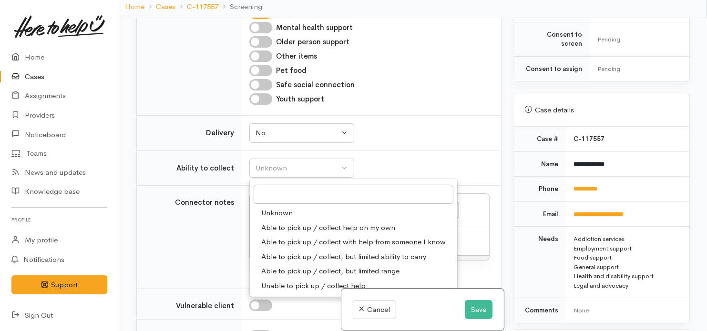
click at [302, 223] on span "Able to pick up / collect help on my own" at bounding box center [328, 228] width 134 height 11
select select "2"
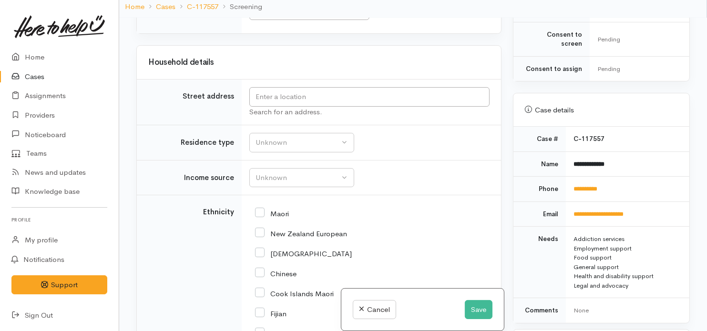
scroll to position [1007, 0]
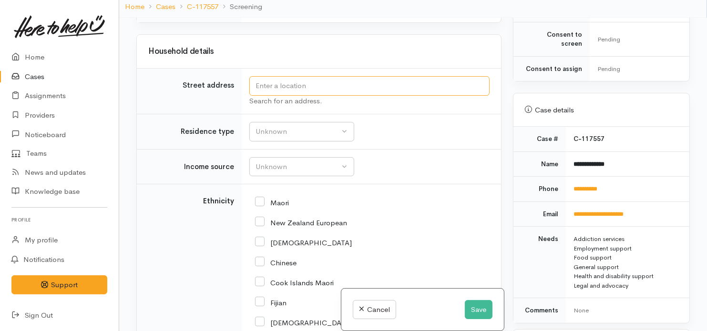
click at [380, 80] on input "text" at bounding box center [369, 86] width 240 height 20
click at [476, 304] on button "Save" at bounding box center [479, 310] width 28 height 20
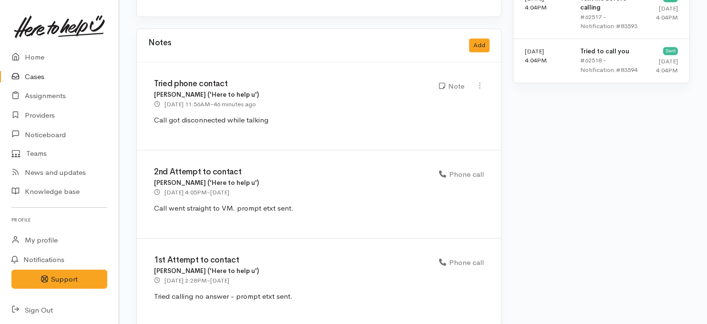
scroll to position [862, 0]
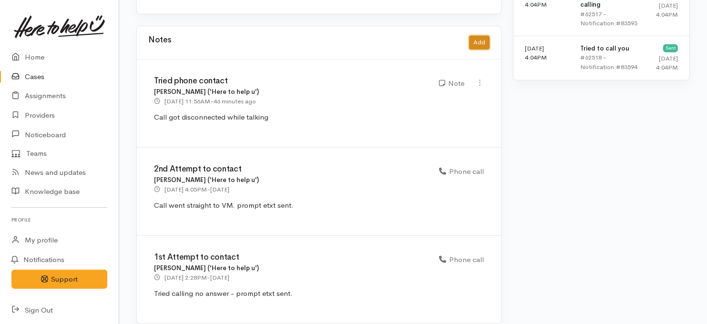
click at [480, 36] on button "Add" at bounding box center [479, 43] width 21 height 14
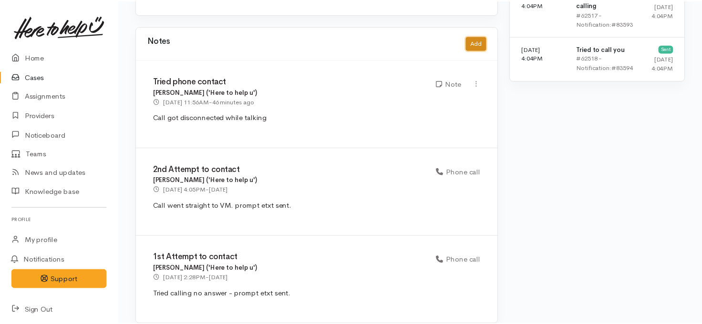
scroll to position [855, 0]
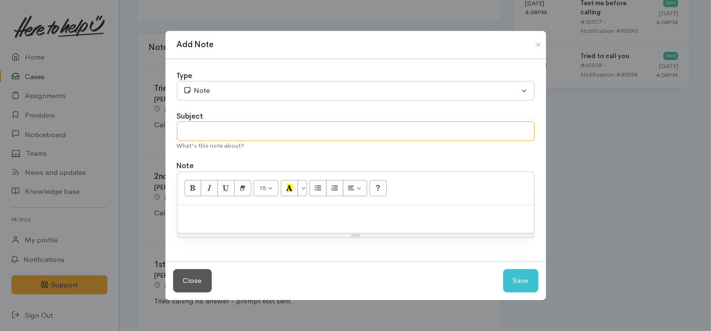
click at [251, 133] on input "text" at bounding box center [356, 132] width 358 height 20
type input "Tried phone contact"
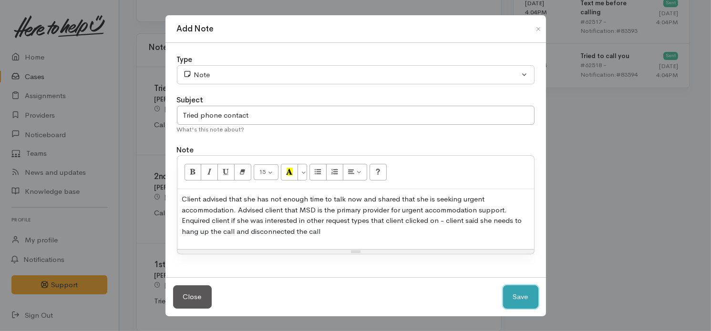
click at [516, 294] on button "Save" at bounding box center [520, 297] width 35 height 23
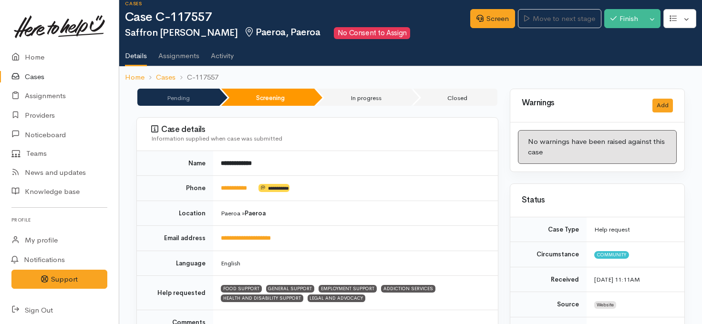
scroll to position [0, 0]
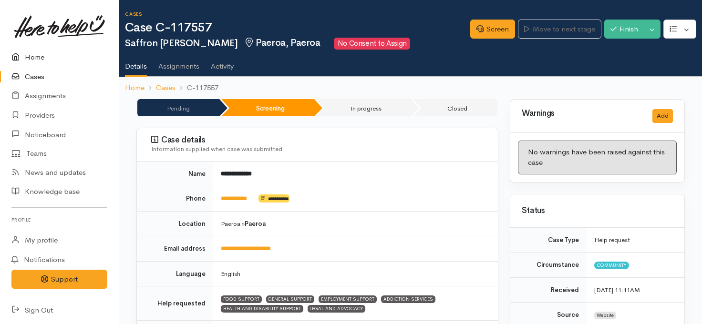
click at [34, 59] on link "Home" at bounding box center [59, 58] width 119 height 20
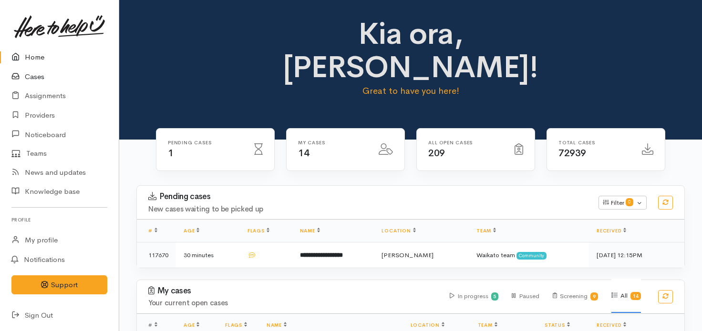
click at [27, 76] on link "Cases" at bounding box center [59, 77] width 119 height 20
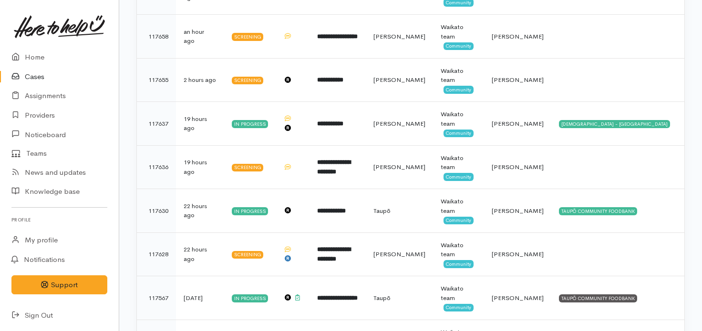
scroll to position [374, 0]
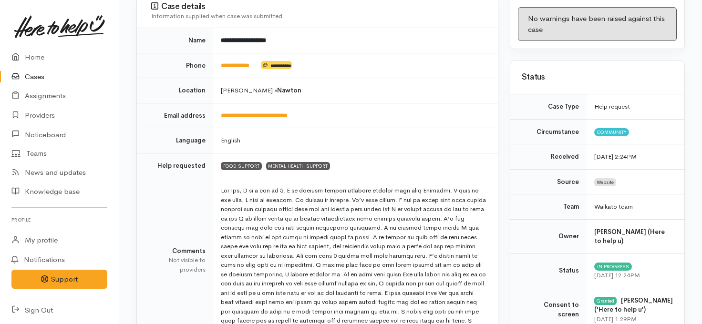
scroll to position [46, 0]
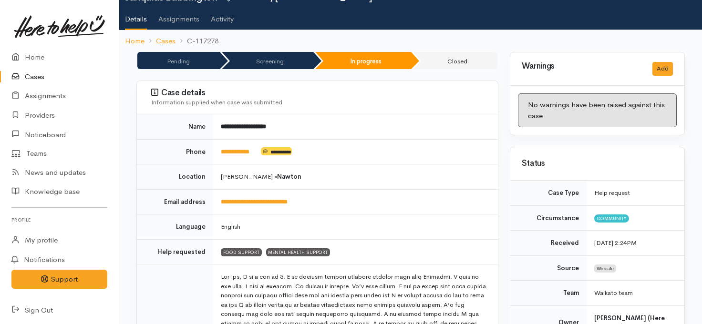
click at [29, 79] on link "Cases" at bounding box center [59, 77] width 119 height 20
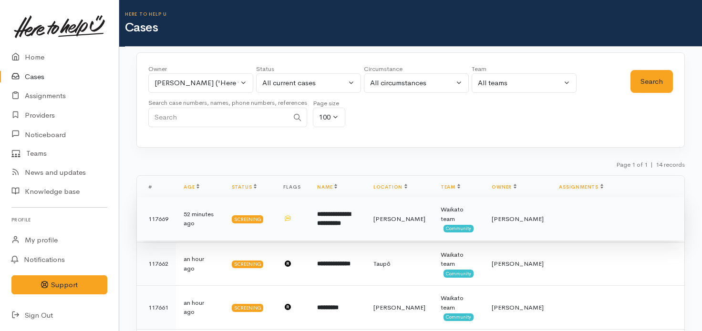
click at [351, 217] on b "**********" at bounding box center [333, 219] width 33 height 16
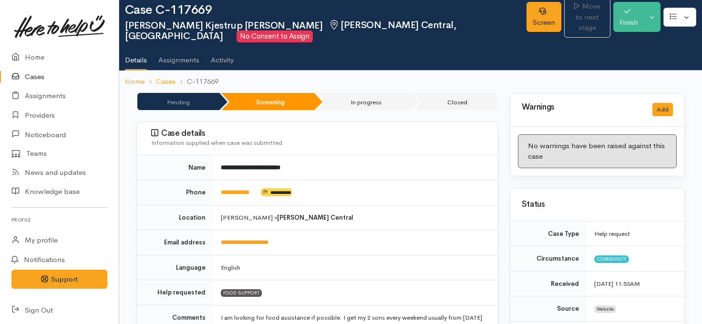
scroll to position [84, 0]
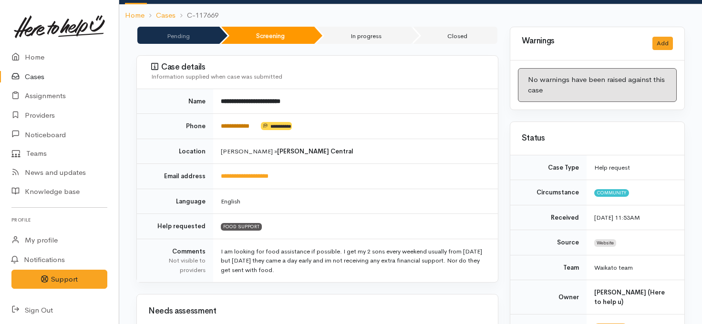
click at [238, 124] on link "**********" at bounding box center [235, 126] width 29 height 6
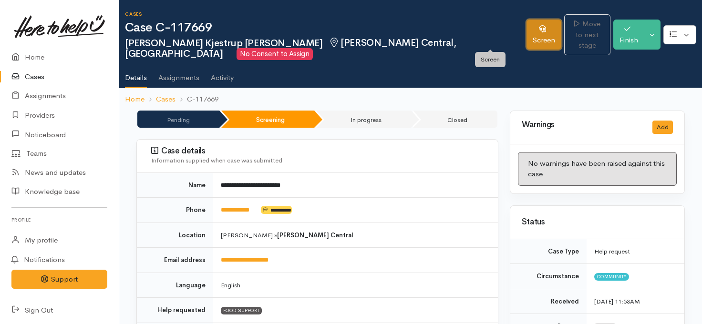
click at [526, 41] on link "Screen" at bounding box center [543, 35] width 35 height 30
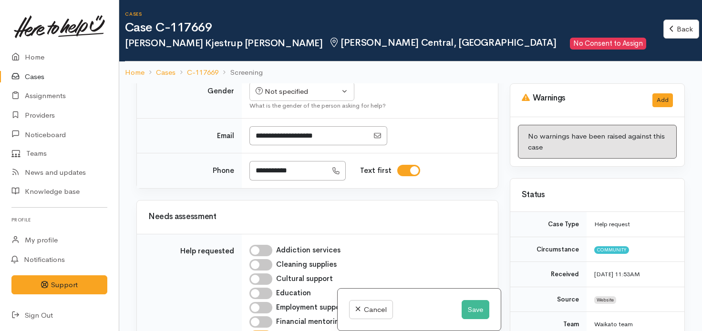
scroll to position [378, 0]
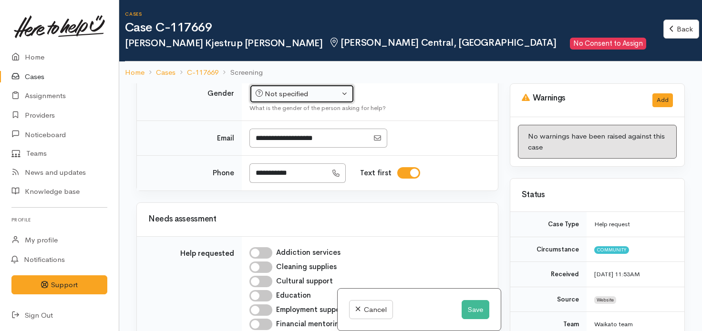
click at [307, 100] on div "Not specified" at bounding box center [298, 94] width 84 height 11
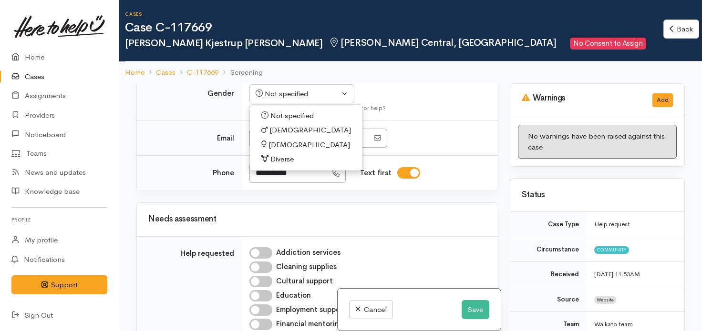
click at [292, 153] on link "[DEMOGRAPHIC_DATA]" at bounding box center [306, 145] width 113 height 15
select select "[DEMOGRAPHIC_DATA]"
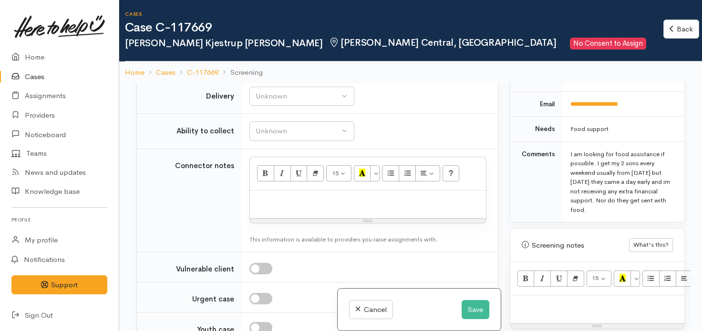
scroll to position [819, 0]
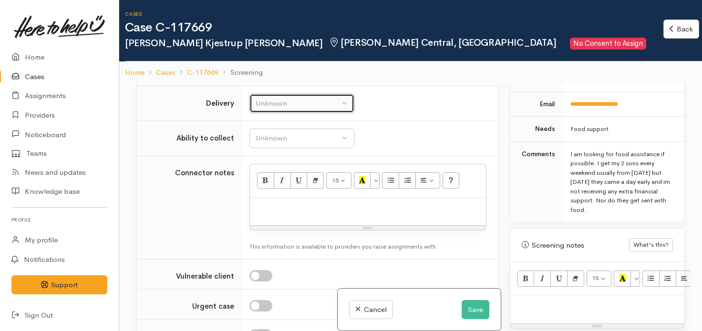
click at [339, 109] on div "Unknown" at bounding box center [298, 103] width 84 height 11
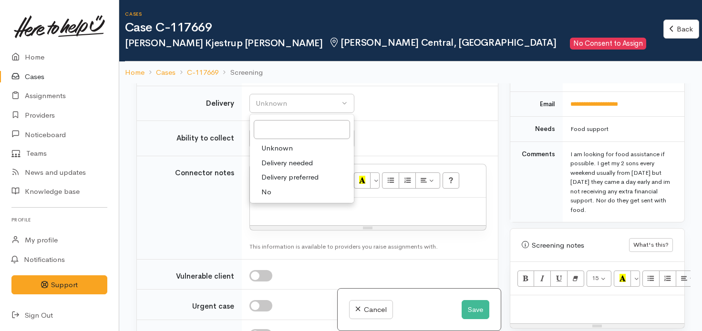
click at [265, 198] on span "No" at bounding box center [266, 192] width 10 height 11
select select "1"
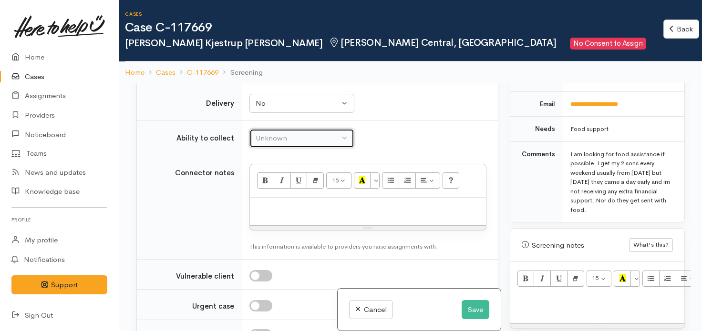
click at [327, 144] on div "Unknown" at bounding box center [298, 138] width 84 height 11
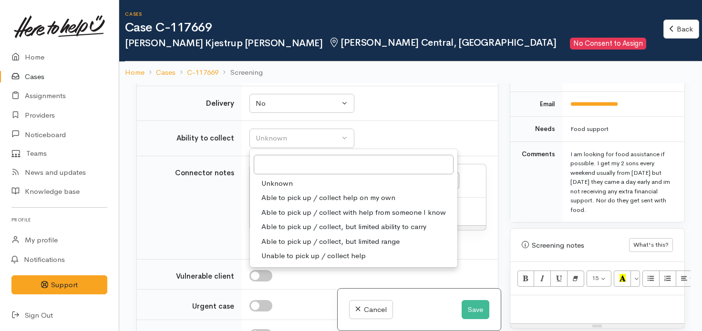
click at [324, 204] on span "Able to pick up / collect help on my own" at bounding box center [328, 198] width 134 height 11
select select "2"
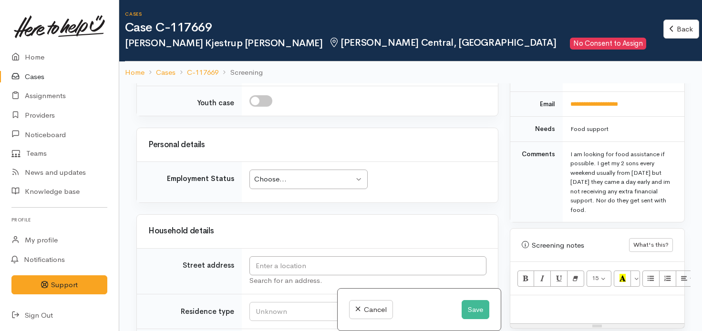
scroll to position [1080, 0]
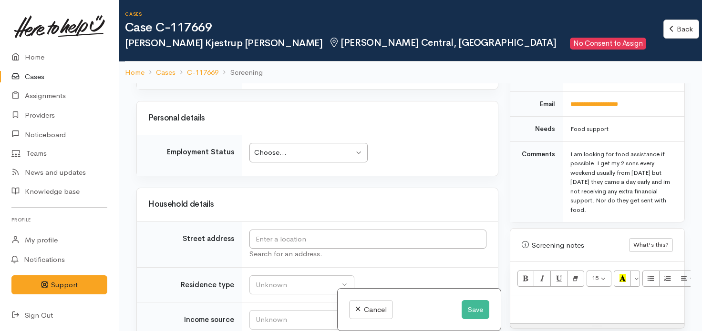
click at [352, 163] on div "Choose... Choose..." at bounding box center [308, 153] width 118 height 20
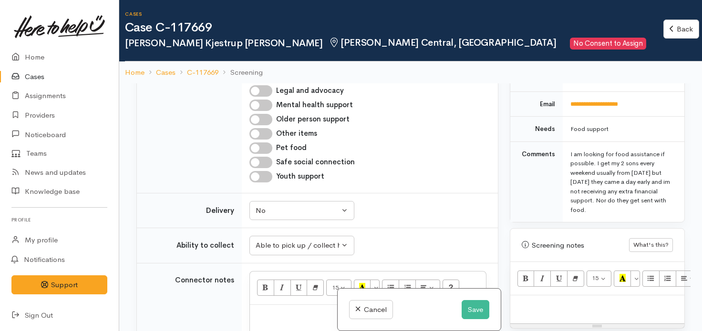
scroll to position [277, 0]
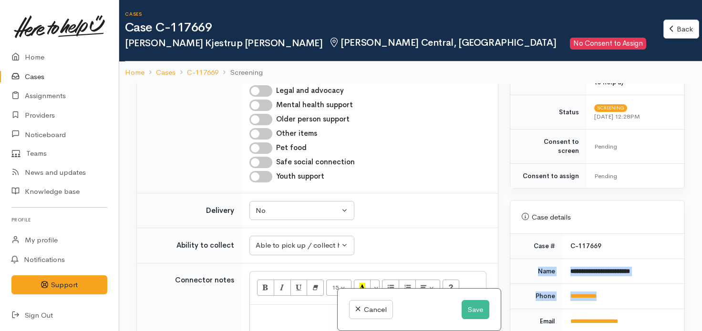
drag, startPoint x: 531, startPoint y: 264, endPoint x: 618, endPoint y: 280, distance: 88.4
click at [618, 280] on tbody "**********" at bounding box center [597, 337] width 174 height 206
copy tbody "**********"
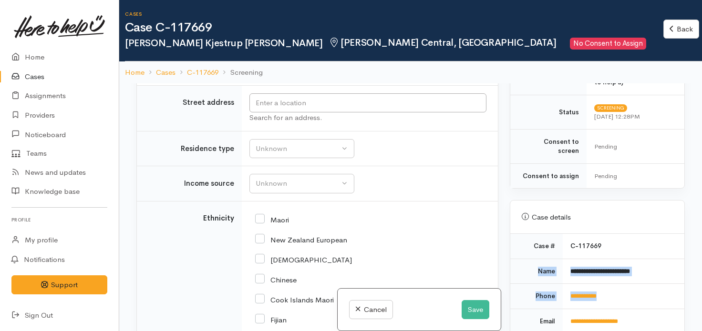
scroll to position [1223, 0]
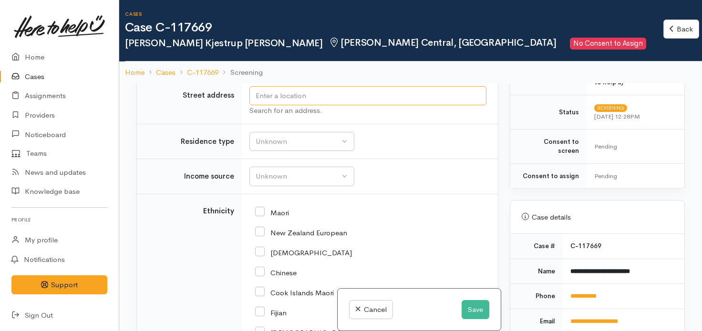
click at [352, 106] on input "text" at bounding box center [367, 96] width 237 height 20
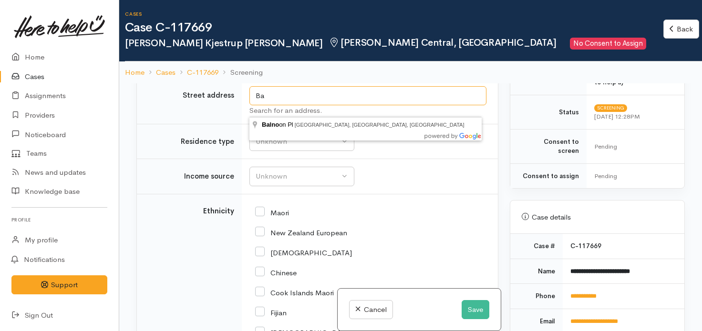
type input "B"
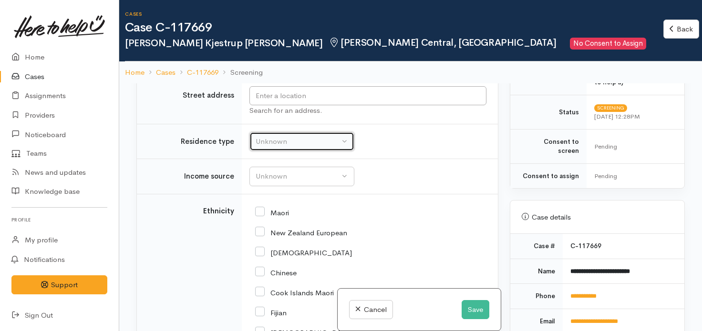
click at [326, 147] on div "Unknown" at bounding box center [298, 141] width 84 height 11
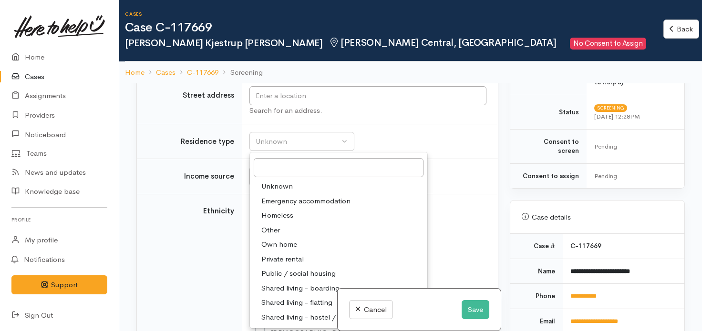
click at [297, 207] on span "Emergency accommodation" at bounding box center [305, 201] width 89 height 11
select select "7"
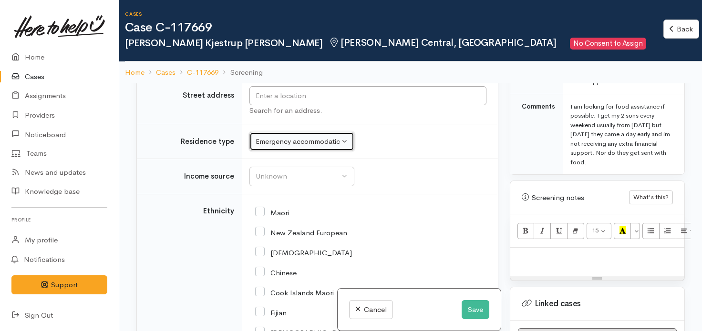
scroll to position [567, 0]
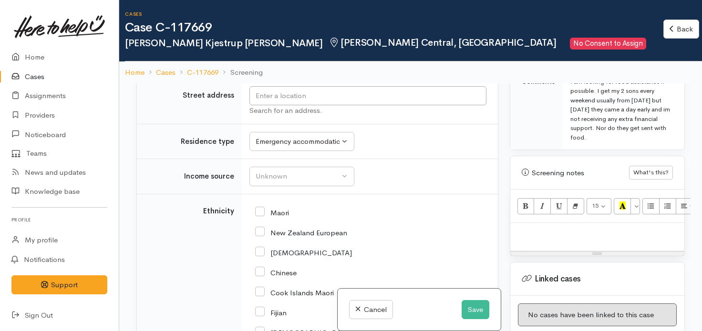
click at [556, 228] on p at bounding box center [597, 233] width 165 height 11
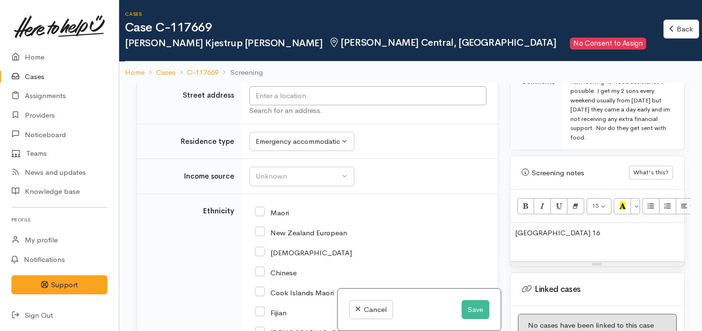
click at [513, 223] on div "Bellenor Motel Room 16" at bounding box center [597, 242] width 174 height 39
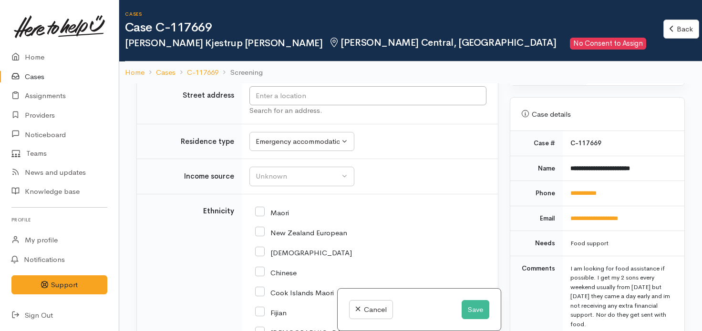
scroll to position [374, 0]
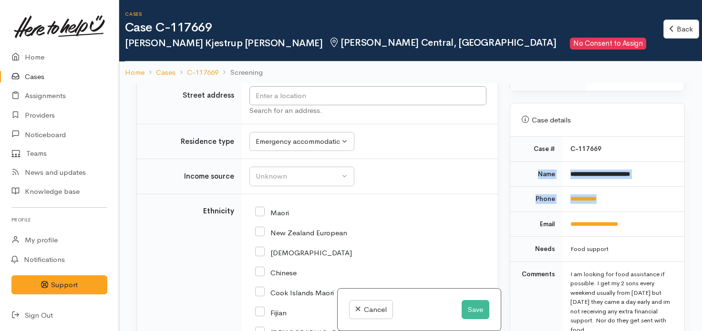
drag, startPoint x: 532, startPoint y: 161, endPoint x: 620, endPoint y: 181, distance: 90.4
click at [620, 181] on tbody "**********" at bounding box center [597, 240] width 174 height 206
copy tbody "**********"
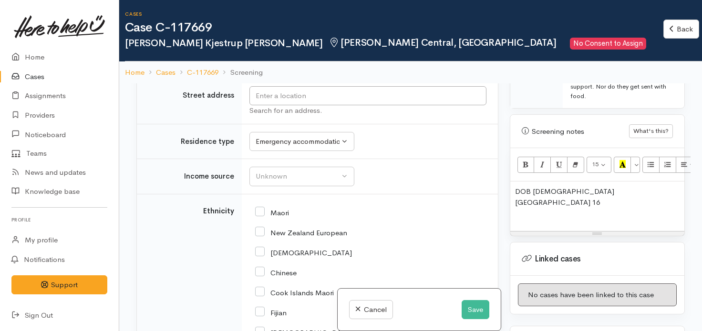
scroll to position [610, 0]
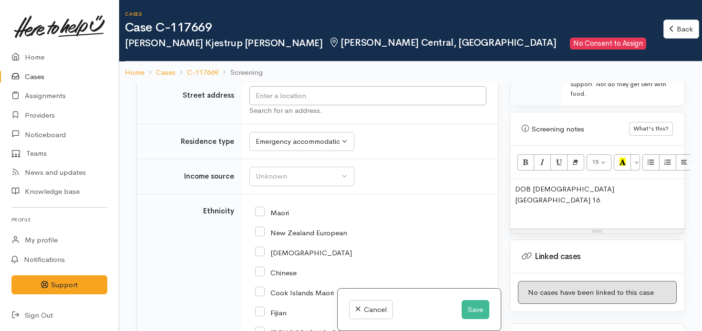
click at [516, 184] on p "DOB 7/01/1995 Bellenor Motel Room 16" at bounding box center [597, 200] width 165 height 32
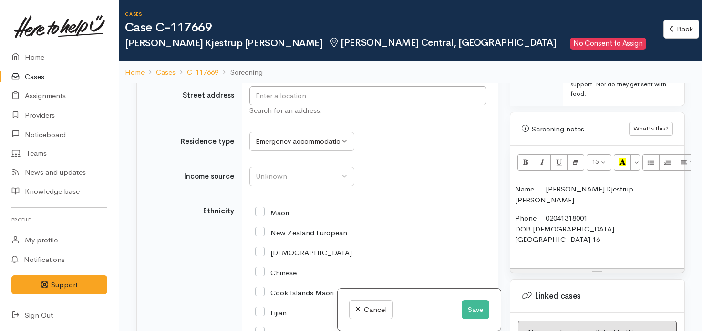
click at [553, 237] on div "Name Stevie-lee Kjestrup Smith Phone 02041318001 DOB 7/01/1995 Bellenor Motel R…" at bounding box center [597, 223] width 174 height 89
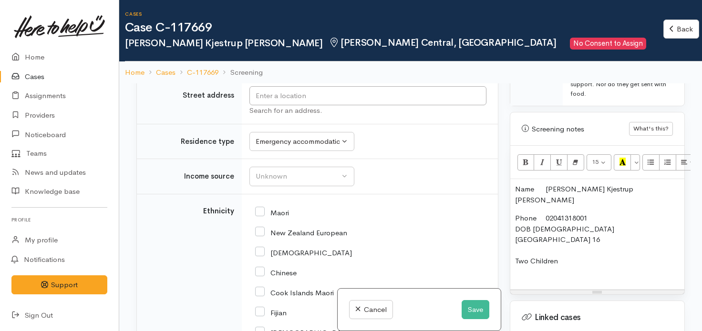
scroll to position [635, 0]
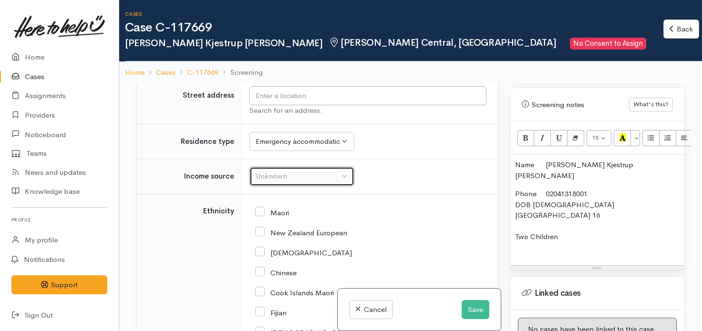
click at [330, 182] on div "Unknown" at bounding box center [298, 176] width 84 height 11
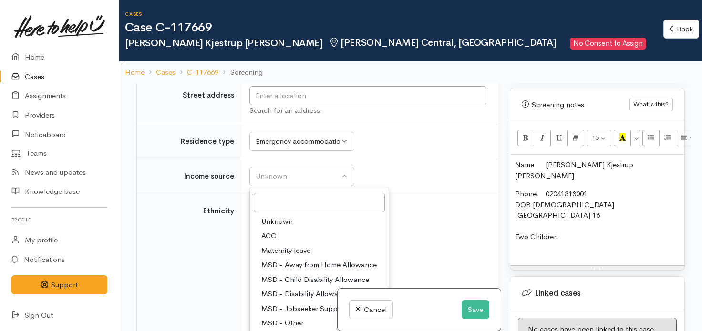
click at [561, 228] on p "Phone 02041318001 DOB 7/01/1995 Bellenor Motel Room 16 Two Children" at bounding box center [597, 221] width 165 height 64
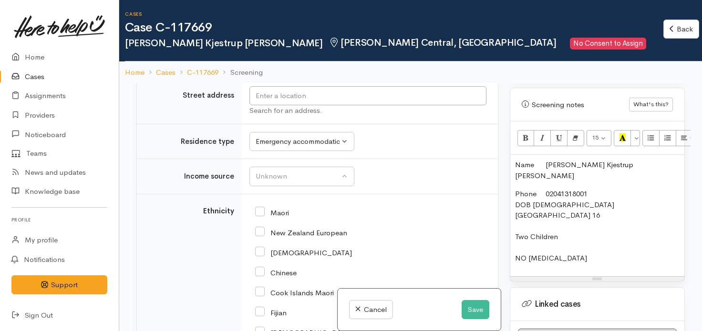
click at [259, 237] on input "New Zealand European" at bounding box center [301, 232] width 92 height 9
checkbox input "true"
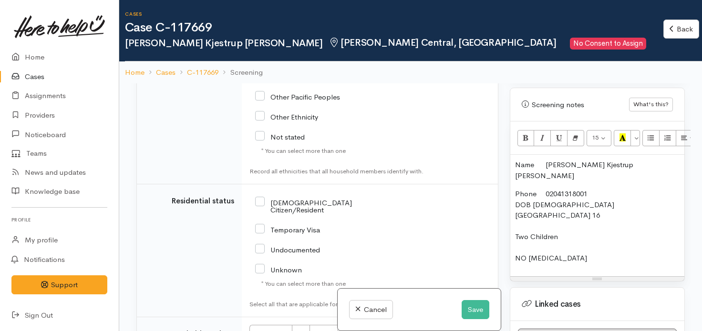
scroll to position [1686, 0]
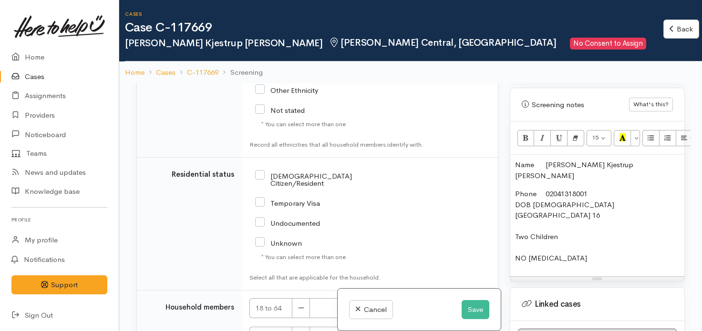
click at [258, 186] on input "NZ Citizen/Resident" at bounding box center [324, 179] width 139 height 16
checkbox input "true"
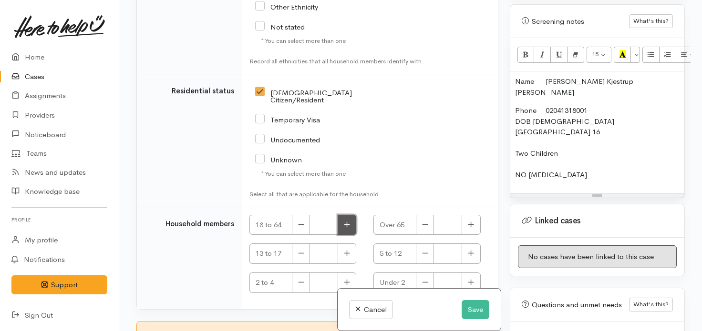
click at [346, 225] on icon "button" at bounding box center [347, 224] width 6 height 7
type input "1"
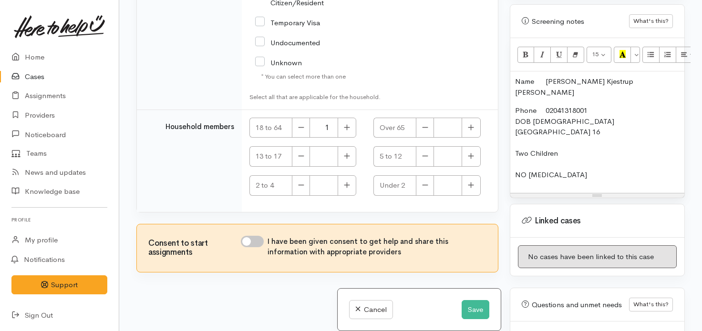
click at [250, 242] on input "I have been given consent to get help and share this information with appropria…" at bounding box center [252, 241] width 23 height 11
checkbox input "true"
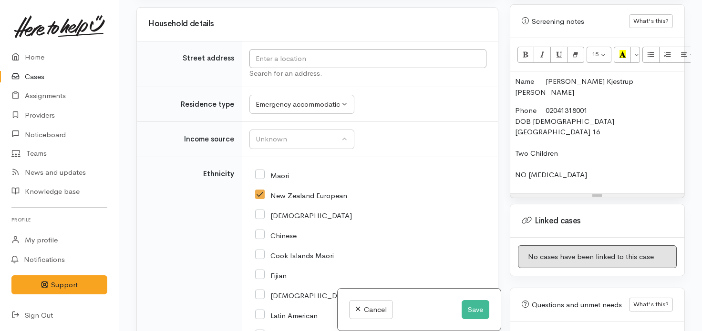
scroll to position [1172, 0]
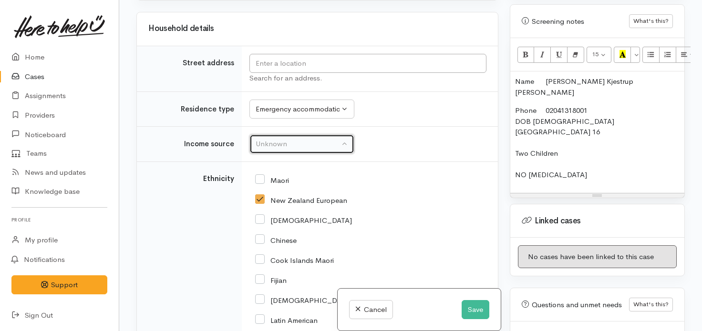
click at [345, 147] on button "Unknown" at bounding box center [301, 144] width 105 height 20
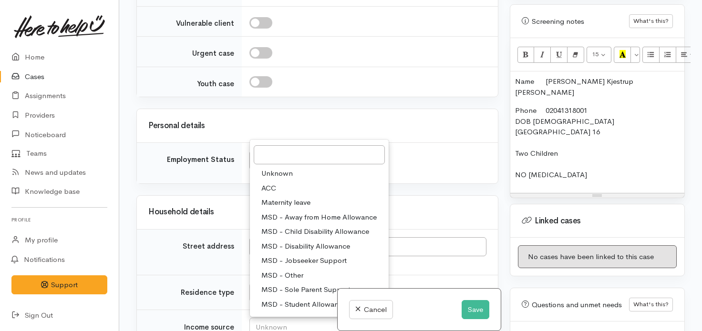
click at [304, 267] on span "MSD - Jobseeker Support" at bounding box center [303, 261] width 85 height 11
select select "4"
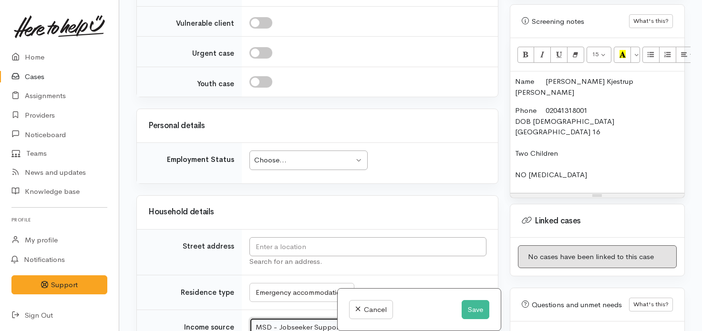
scroll to position [1005, 0]
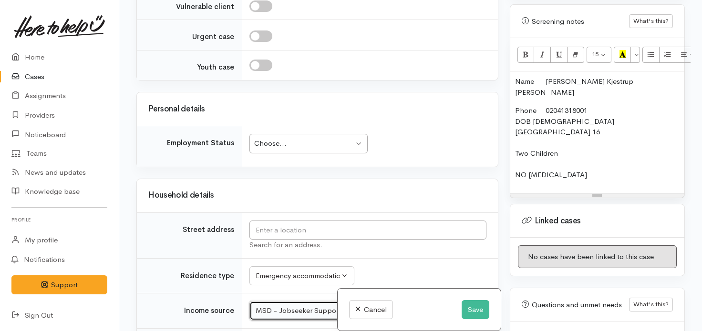
click at [337, 149] on div "Choose..." at bounding box center [304, 143] width 100 height 11
click at [355, 240] on input "text" at bounding box center [367, 231] width 237 height 20
click at [584, 132] on p "Phone 02041318001 DOB 7/01/1995 Bellenor Motel Room 16 Two Children NO FOOD ALL…" at bounding box center [597, 142] width 165 height 75
click at [597, 129] on p "Phone 02041318001 DOB 7/01/1995 Bellenor Motel Room 16 Two Children NO FOOD ALL…" at bounding box center [597, 142] width 165 height 75
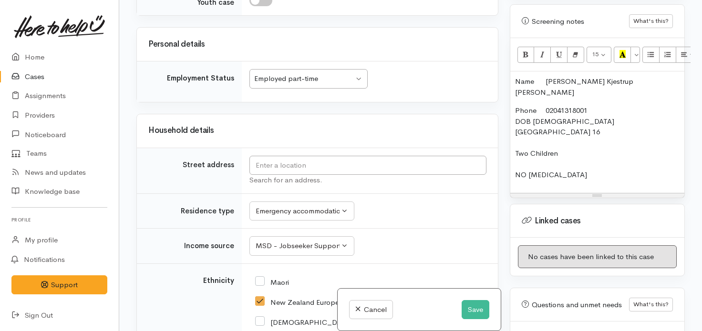
scroll to position [1080, 0]
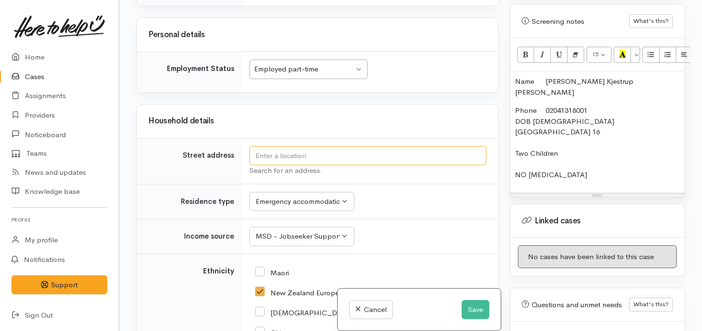
click at [423, 164] on input "text" at bounding box center [367, 156] width 237 height 20
click at [427, 162] on input "text" at bounding box center [367, 156] width 237 height 20
click at [572, 132] on p "Phone 02041318001 DOB 7/01/1995 Bellenor Motel Room 16 Two Children NO FOOD ALL…" at bounding box center [597, 142] width 165 height 75
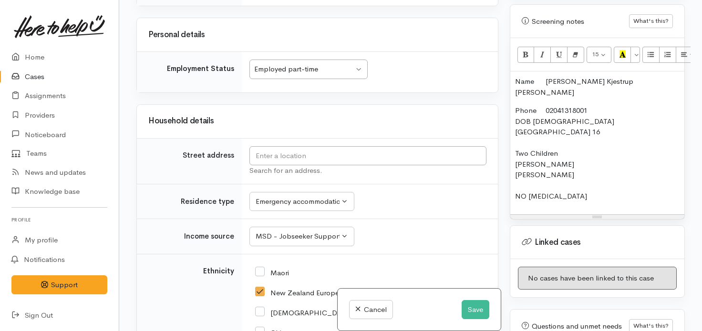
click at [572, 142] on p "Phone 02041318001 DOB 7/01/1995 Bellenor Motel Room 16 Two Children Harlen Hayd…" at bounding box center [597, 153] width 165 height 97
click at [563, 153] on p "Phone 02041318001 DOB 7/01/1995 Bellenor Motel Room 16 Two Children Harlen 19/0…" at bounding box center [597, 153] width 165 height 97
click at [593, 178] on p "Phone 02041318001 DOB 7/01/1995 Bellenor Motel Room 16 Two Children Harlen 19/0…" at bounding box center [597, 153] width 165 height 97
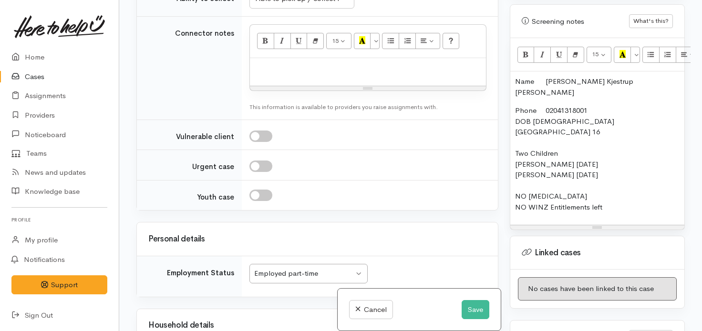
scroll to position [897, 0]
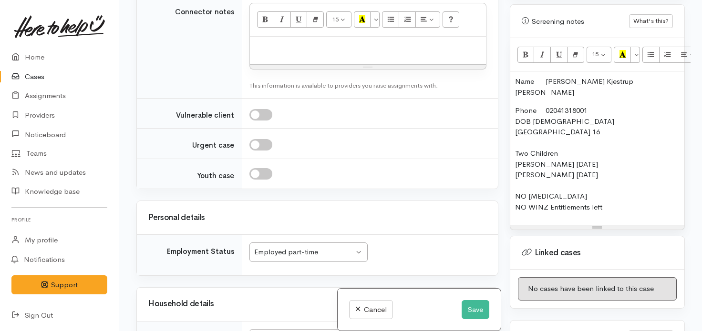
click at [624, 179] on p "Phone 02041318001 DOB 7/01/1995 Bellenor Motel Room 16 Two Children Harlen 19/0…" at bounding box center [597, 158] width 165 height 107
drag, startPoint x: 610, startPoint y: 184, endPoint x: 511, endPoint y: 72, distance: 148.9
click at [511, 72] on div "Name Stevie-lee Kjestrup Smith Phone 02041318001 DOB 7/01/1995 Bellenor Motel R…" at bounding box center [597, 149] width 174 height 154
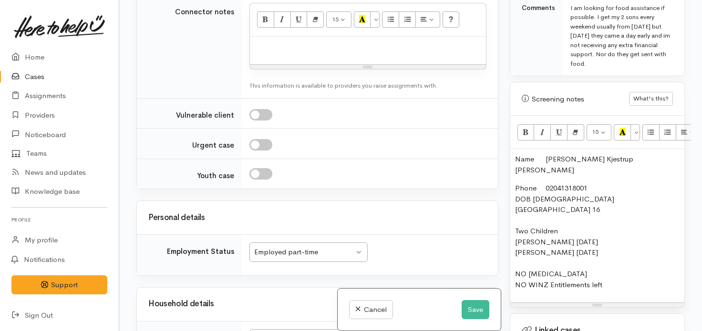
scroll to position [565, 0]
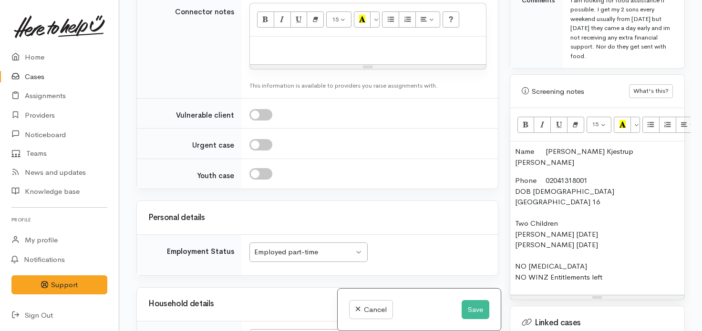
copy div "Name Stevie-lee Kjestrup Smith Phone 02041318001 DOB 7/01/1995 Bellenor Motel R…"
click at [407, 52] on p at bounding box center [368, 46] width 227 height 11
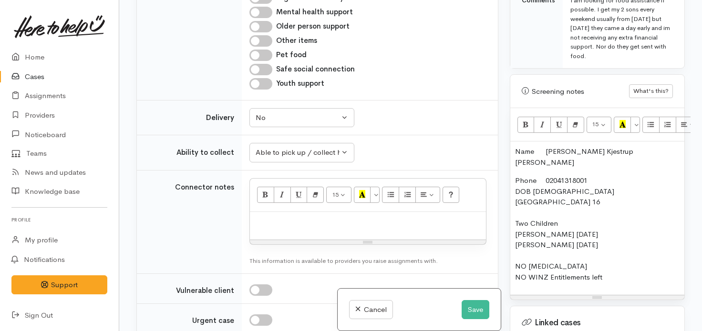
scroll to position [716, 0]
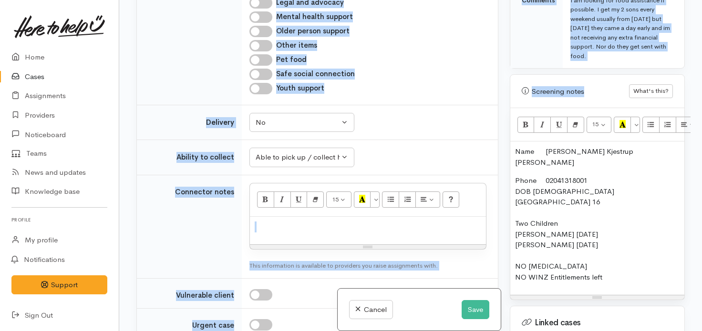
drag, startPoint x: 504, startPoint y: 118, endPoint x: 501, endPoint y: 124, distance: 6.2
click at [501, 124] on div "Related cases There are other cases potentially from the same person, address o…" at bounding box center [411, 165] width 560 height 331
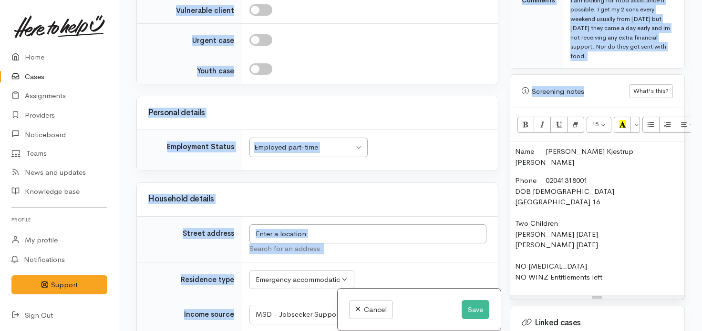
scroll to position [1089, 0]
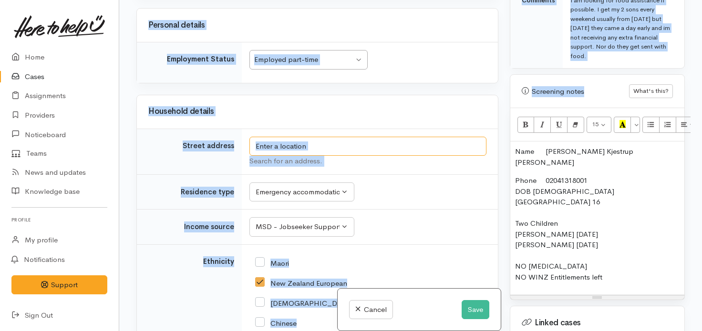
click at [401, 156] on input "text" at bounding box center [367, 147] width 237 height 20
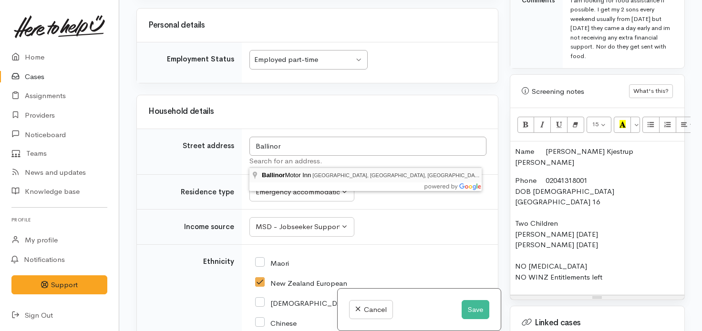
type input "Ballinor Motor Inn Ulster Street, Whitiora, Hamilton, New Zealand"
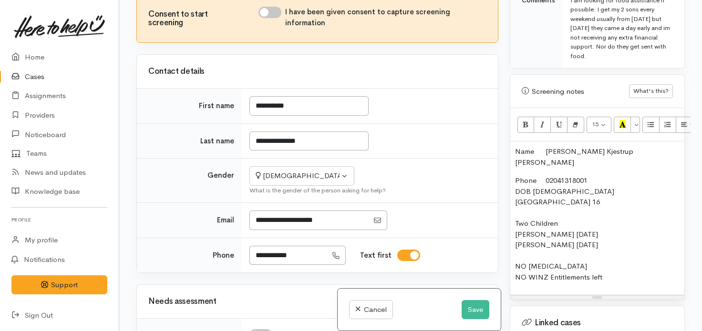
scroll to position [673, 0]
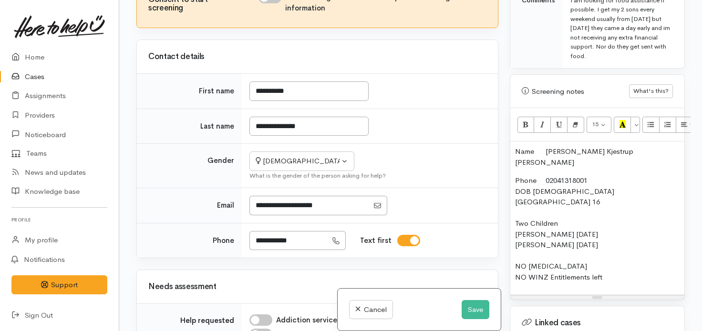
checkbox input "true"
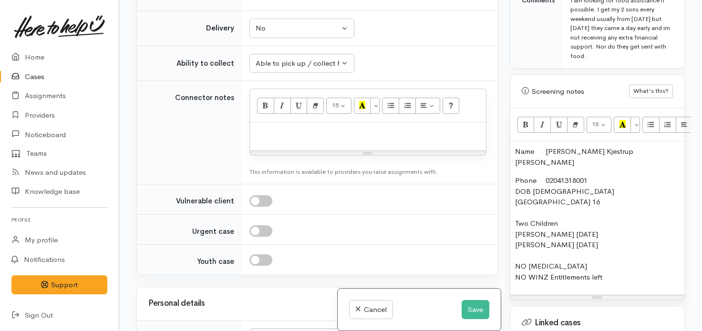
scroll to position [1281, 0]
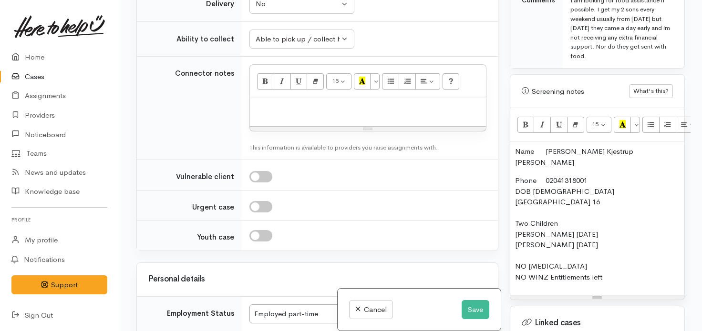
click at [609, 253] on p "Phone 02041318001 DOB 7/01/1995 Bellenor Motel Room 16 Two Children Harlen 19/0…" at bounding box center [597, 228] width 165 height 107
drag, startPoint x: 609, startPoint y: 253, endPoint x: 506, endPoint y: 136, distance: 156.1
click at [506, 136] on div "Warnings Add No warnings have been raised against this case Add Warning Title ●…" at bounding box center [597, 165] width 186 height 331
click at [531, 181] on p "Phone 02041318001 DOB 7/01/1995 Bellenor Motel Room 16 Two Children Harlen 19/0…" at bounding box center [597, 228] width 165 height 107
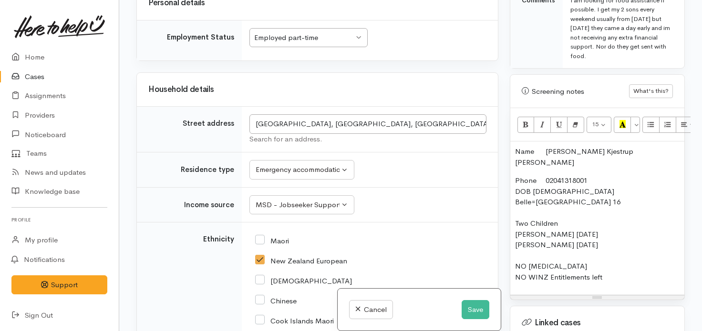
scroll to position [1570, 0]
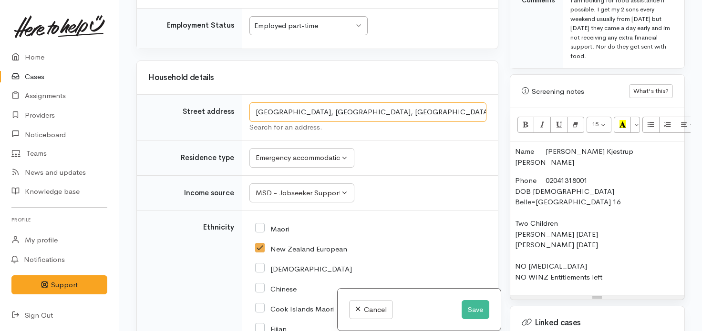
drag, startPoint x: 470, startPoint y: 173, endPoint x: 234, endPoint y: 165, distance: 235.7
click at [234, 141] on tr "Street address Ballinor Motor Inn Ulster Street, Whitiora, Hamilton, New Zealan…" at bounding box center [317, 118] width 361 height 46
drag, startPoint x: 569, startPoint y: 181, endPoint x: 516, endPoint y: 186, distance: 52.6
click at [516, 186] on p "Phone 02041318001 DOB 7/01/1995 Belle=nor Motel Room 16 Two Children Harlen 19/…" at bounding box center [597, 228] width 165 height 107
click at [581, 175] on p "Phone 02041318001 DOB 7/01/1995 Room 16 Two Children Harlen 19/05/2023 Hayden 4…" at bounding box center [597, 228] width 165 height 107
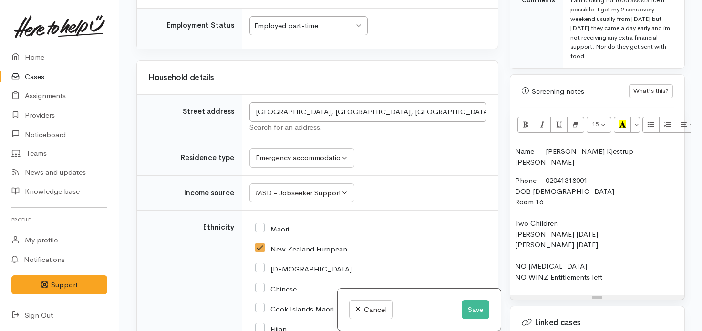
click at [567, 183] on p "Phone 02041318001 DOB 7/01/1995 Room 16 Two Children Harlen 19/05/2023 Hayden 4…" at bounding box center [597, 228] width 165 height 107
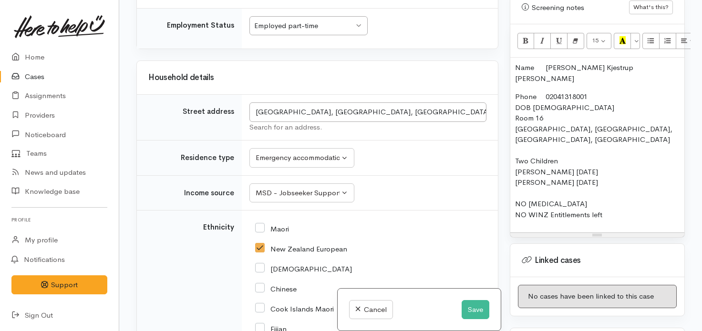
scroll to position [660, 0]
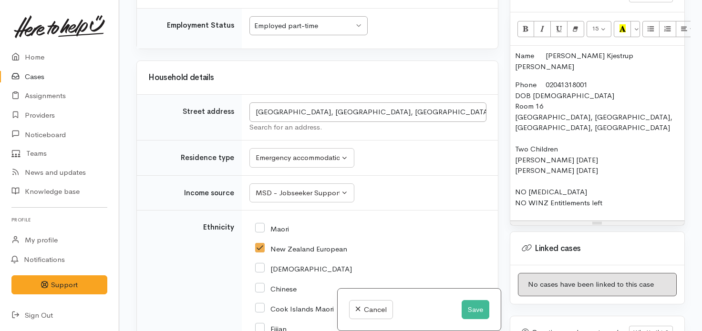
click at [633, 183] on p "Phone 02041318001 DOB 7/01/1995 Room 16 Ballinor Motor Inn Ulster Street, Whiti…" at bounding box center [597, 144] width 165 height 129
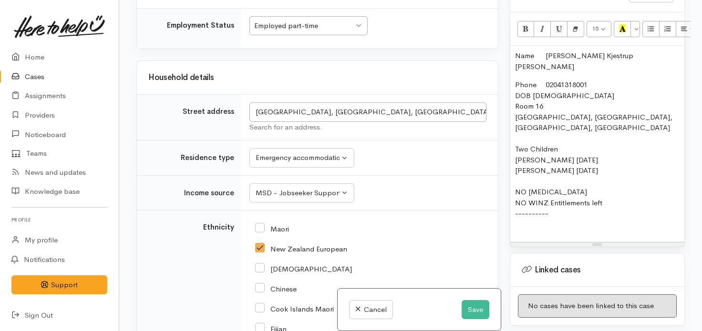
click at [551, 204] on p "Phone 02041318001 DOB 7/01/1995 Room 16 Ballinor Motor Inn Ulster Street, Whiti…" at bounding box center [597, 155] width 165 height 150
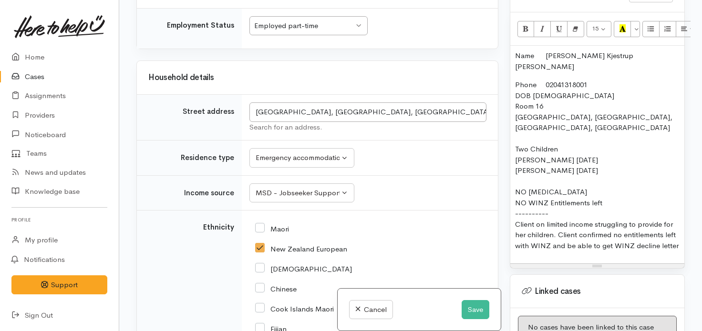
click at [312, 31] on div "Employed part-time" at bounding box center [304, 26] width 100 height 11
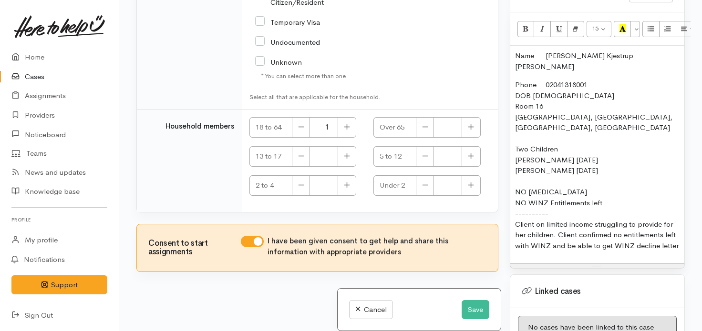
scroll to position [2283, 0]
click at [514, 139] on div "Name Stevie-lee Kjestrup Smith Phone 02041318001 DOB 7/01/1995 Room 16 Ballinor…" at bounding box center [597, 155] width 174 height 218
click at [514, 148] on div "Name Stevie-lee Kjestrup Smith Phone 02041318001 DOB 7/01/1995 Room 16 Ballinor…" at bounding box center [597, 155] width 174 height 218
click at [585, 189] on p "Phone 02041318001 DOB 7/01/1995 Room 16 Ballinor Motor Inn Ulster Street, Whiti…" at bounding box center [597, 166] width 165 height 172
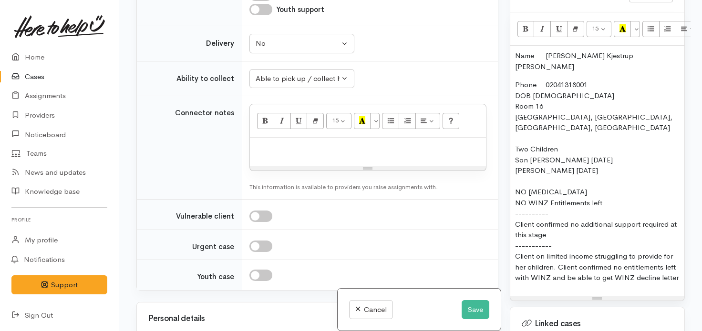
scroll to position [1272, 0]
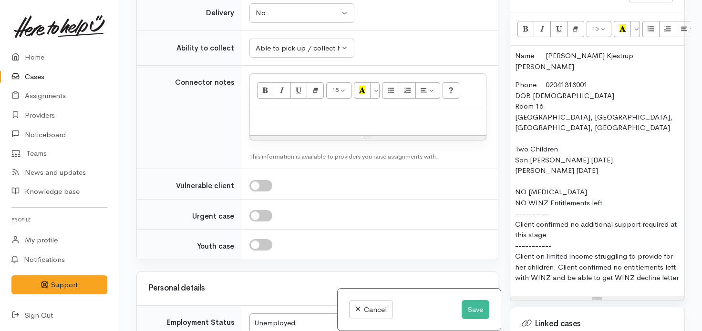
drag, startPoint x: 613, startPoint y: 180, endPoint x: 516, endPoint y: 40, distance: 170.5
click at [516, 46] on div "Name Stevie-lee Kjestrup Smith Phone 02041318001 DOB 7/01/1995 Room 16 Ballinor…" at bounding box center [597, 171] width 174 height 250
copy div "Name Stevie-lee Kjestrup Smith Phone 02041318001 DOB 7/01/1995 Room 16 Ballinor…"
click at [383, 123] on p at bounding box center [368, 117] width 227 height 11
paste div
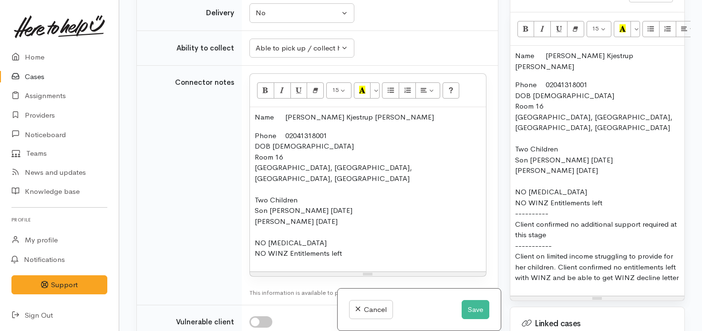
click at [676, 255] on div "Name Stevie-lee Kjestrup Smith Phone 02041318001 DOB 7/01/1995 Room 16 Ballinor…" at bounding box center [597, 171] width 174 height 250
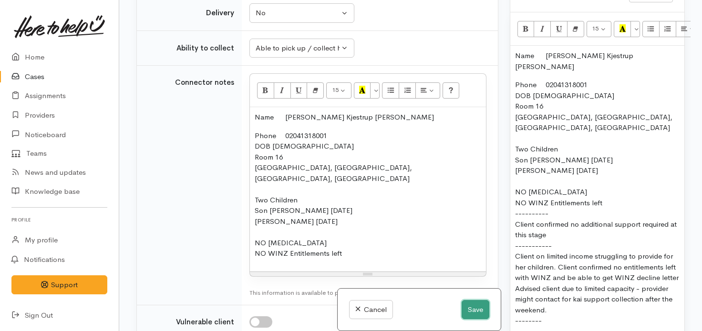
click at [467, 311] on button "Save" at bounding box center [476, 310] width 28 height 20
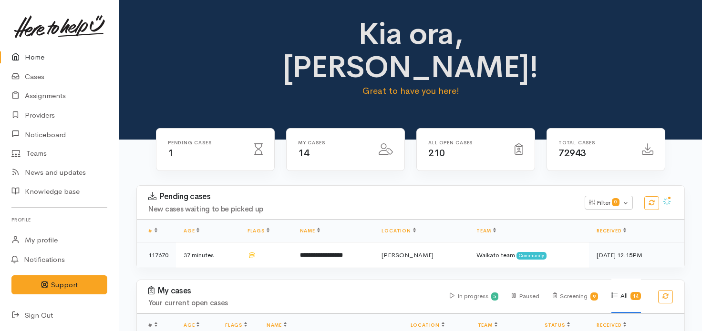
click at [36, 58] on link "Home" at bounding box center [59, 58] width 119 height 20
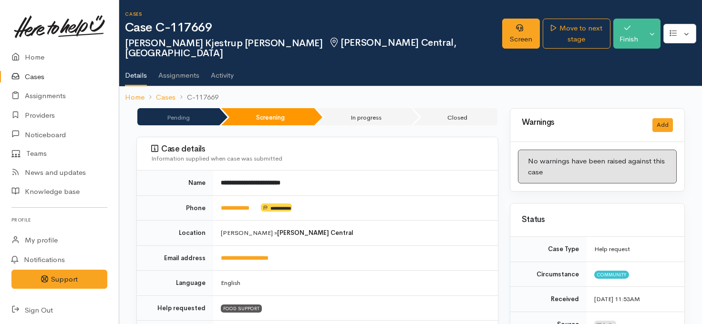
click at [45, 73] on link "Cases" at bounding box center [59, 77] width 119 height 20
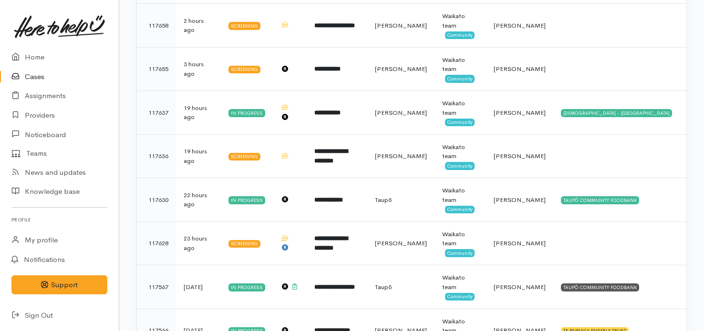
scroll to position [374, 0]
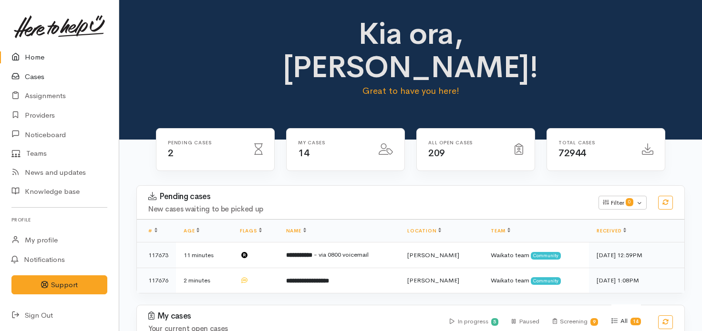
click at [25, 71] on link "Cases" at bounding box center [59, 77] width 119 height 20
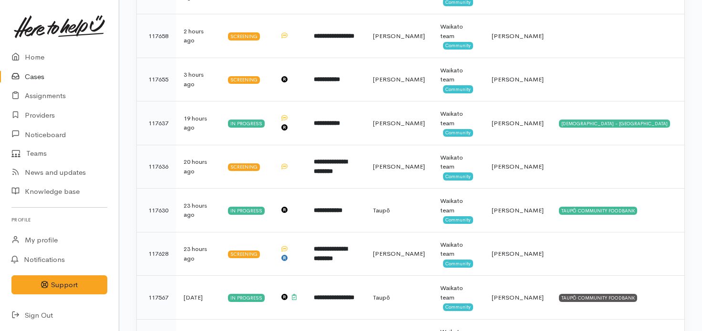
scroll to position [360, 0]
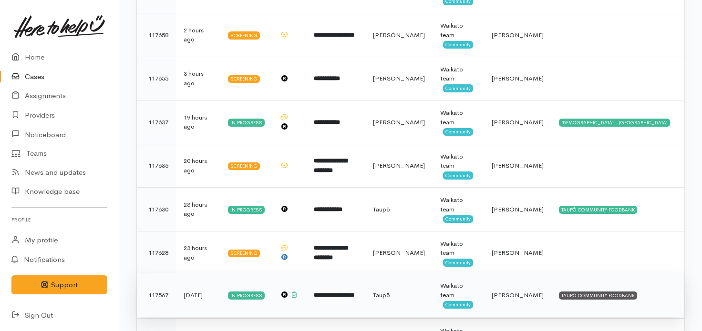
click at [365, 274] on td "**********" at bounding box center [335, 296] width 59 height 44
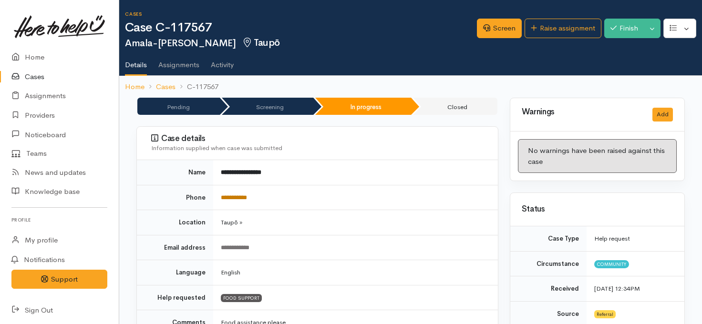
click at [237, 195] on link "**********" at bounding box center [234, 198] width 26 height 6
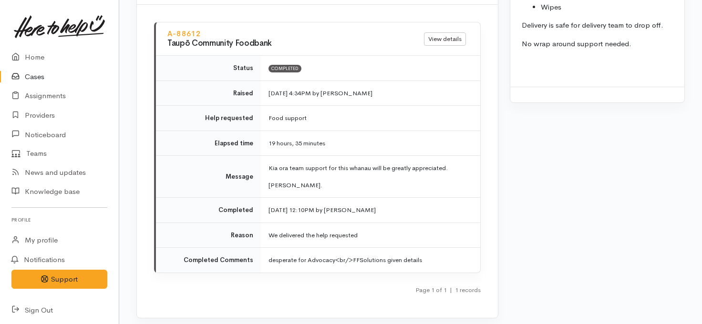
scroll to position [1162, 0]
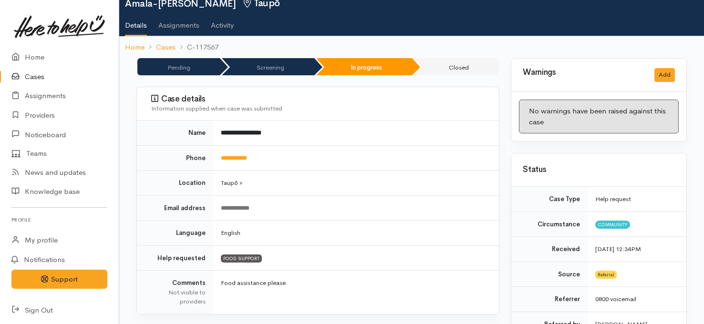
scroll to position [0, 0]
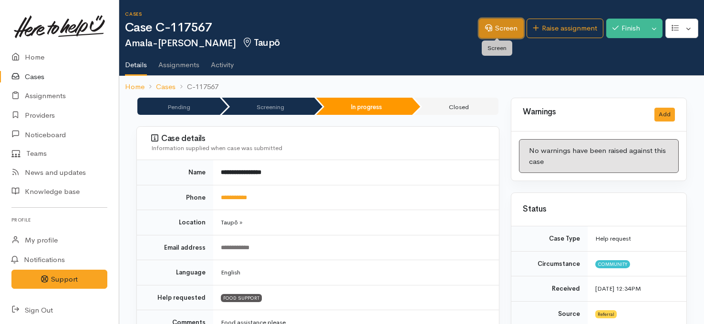
click at [502, 29] on link "Screen" at bounding box center [501, 29] width 45 height 20
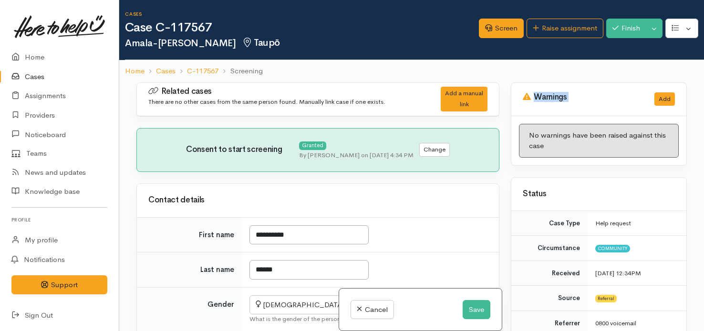
drag, startPoint x: 505, startPoint y: 94, endPoint x: 505, endPoint y: 119, distance: 25.3
click at [505, 119] on div "Warnings Add No warnings have been raised against this case Add Warning Title ●…" at bounding box center [598, 248] width 187 height 331
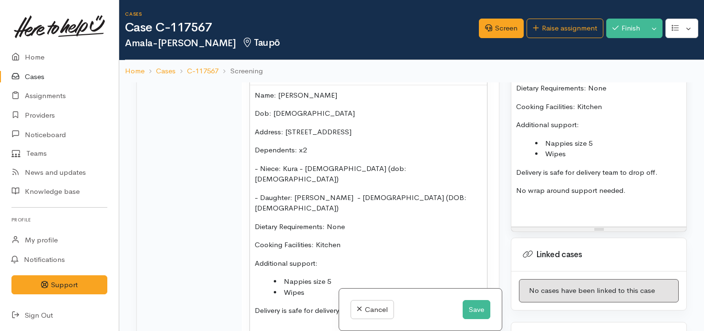
scroll to position [843, 0]
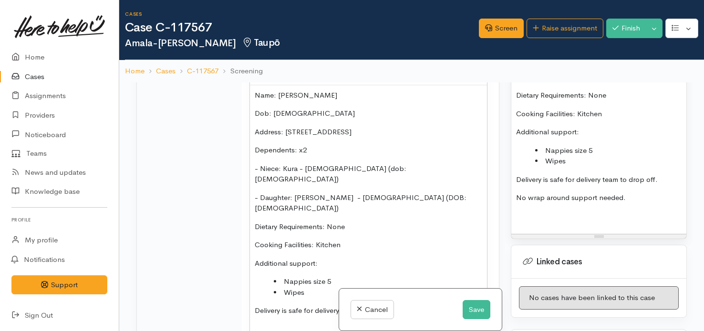
click at [645, 211] on p at bounding box center [598, 216] width 165 height 11
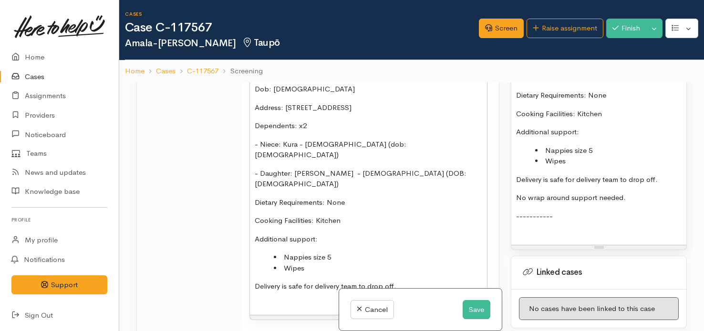
scroll to position [797, 0]
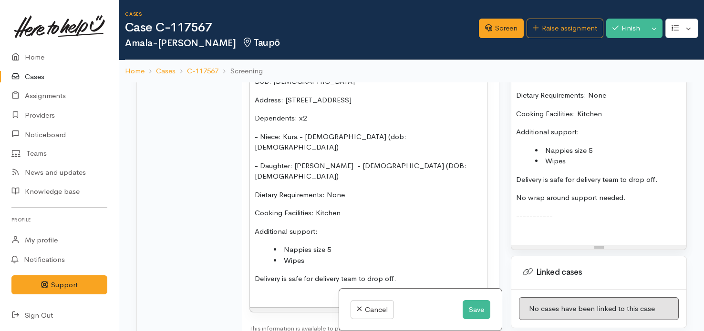
drag, startPoint x: 409, startPoint y: 248, endPoint x: 242, endPoint y: 137, distance: 200.3
click at [242, 137] on td "<p>Name: Amala-Rose Lochie&nbsp;</p><p>Dob: 1/12/2001</p><p>Address: 14B Tonga …" at bounding box center [370, 176] width 257 height 330
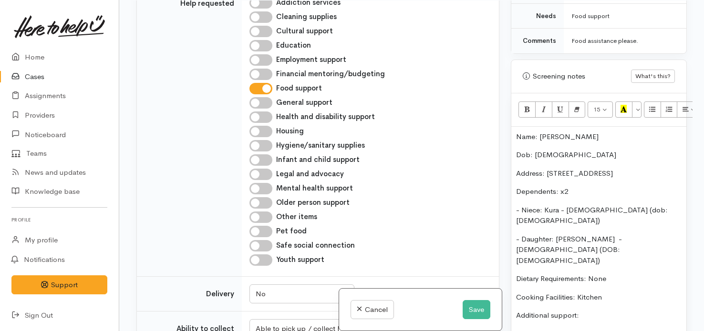
scroll to position [581, 0]
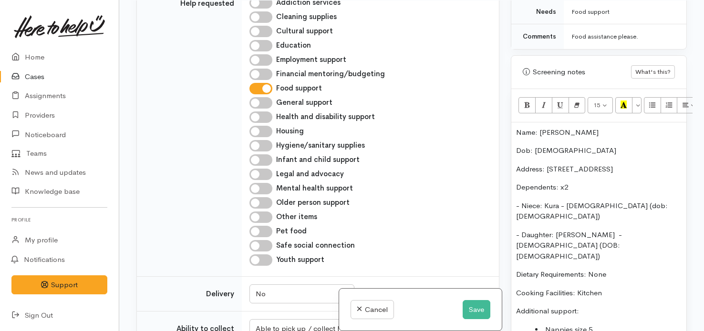
click at [265, 69] on input "Financial mentoring/budgeting" at bounding box center [260, 74] width 23 height 11
checkbox input "true"
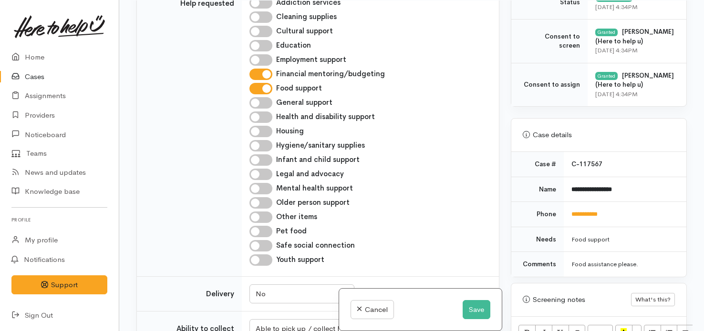
scroll to position [349, 0]
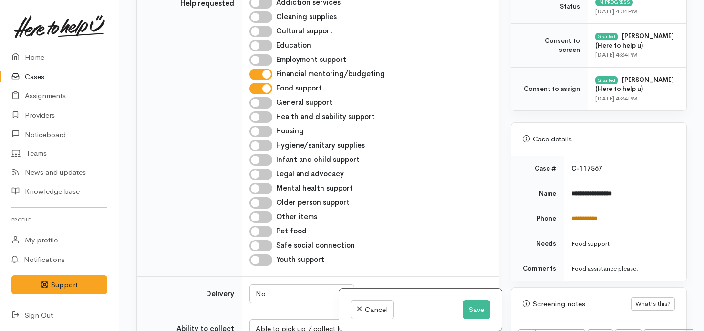
click at [590, 216] on link "**********" at bounding box center [584, 219] width 26 height 6
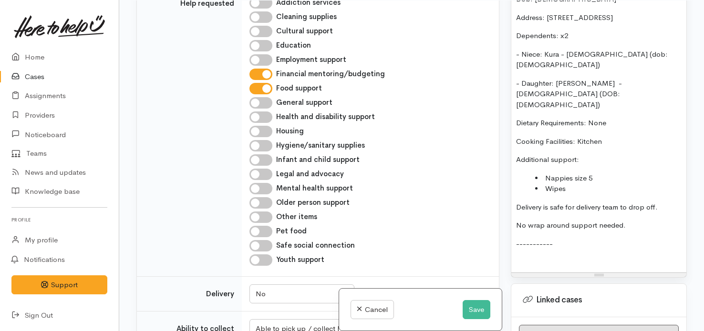
scroll to position [741, 0]
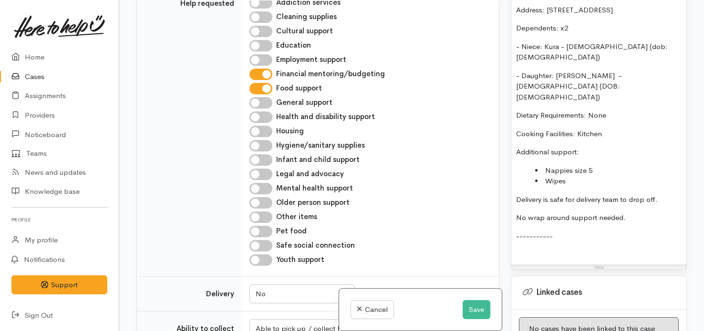
click at [593, 231] on p "-----------" at bounding box center [598, 241] width 165 height 21
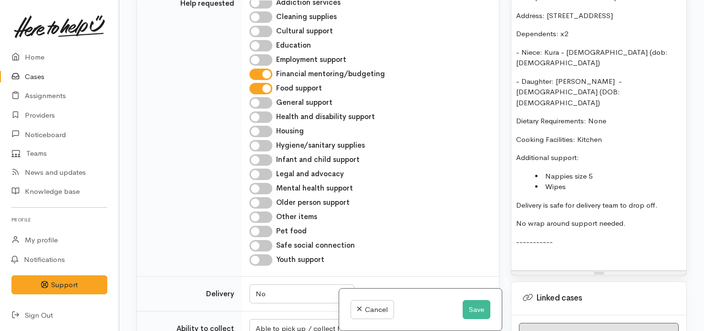
scroll to position [736, 0]
click at [546, 236] on p "-----------" at bounding box center [598, 246] width 165 height 21
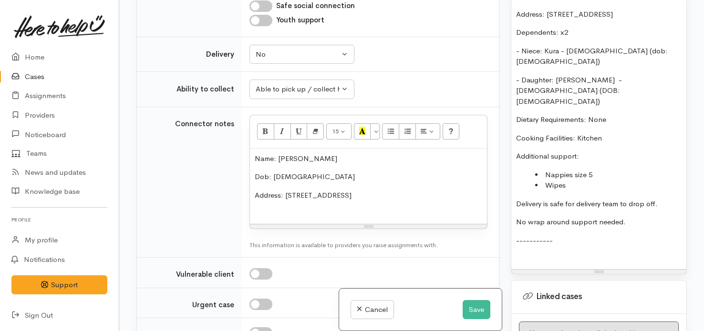
scroll to position [628, 0]
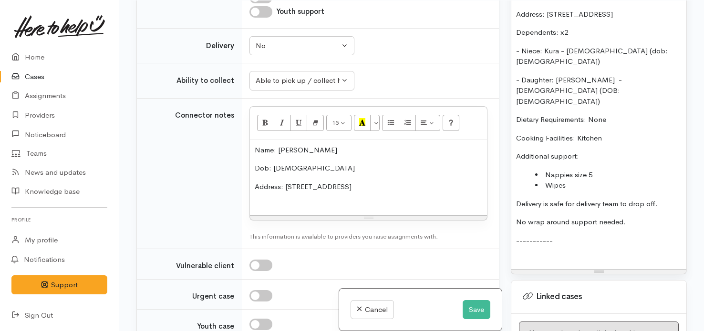
click at [532, 236] on p "-----------" at bounding box center [598, 246] width 165 height 21
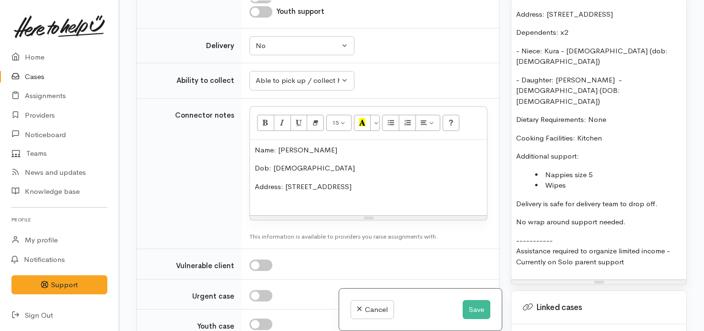
click at [649, 236] on p "----------- Assistance required to organize limited income - Currently on Solo …" at bounding box center [598, 252] width 165 height 32
click at [633, 236] on p "----------- Assistance required to organize limited income - Currently on Solo …" at bounding box center [598, 252] width 165 height 32
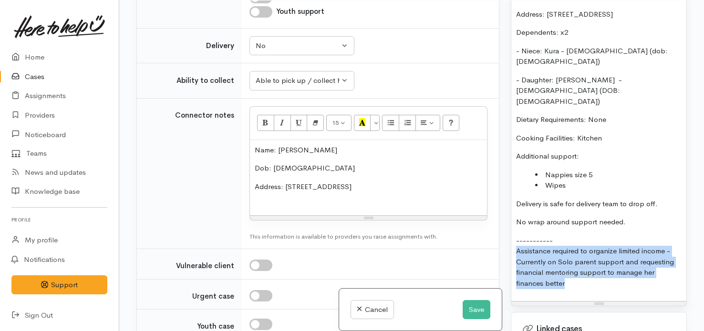
drag, startPoint x: 574, startPoint y: 249, endPoint x: 511, endPoint y: 218, distance: 70.2
click at [511, 218] on div "Name: Amala-Rose Lochie Dob: 1/12/2001 Address: 14B Tonga Street, Taupo Depende…" at bounding box center [598, 135] width 175 height 334
copy p "Assistance required to organize limited income - Currently on Solo parent suppo…"
click at [471, 307] on button "Save" at bounding box center [477, 310] width 28 height 20
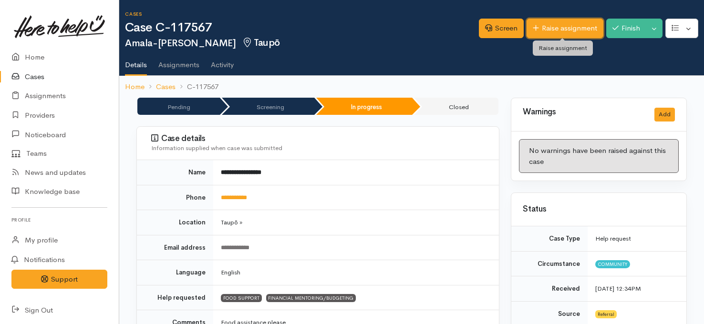
click at [557, 26] on link "Raise assignment" at bounding box center [564, 29] width 77 height 20
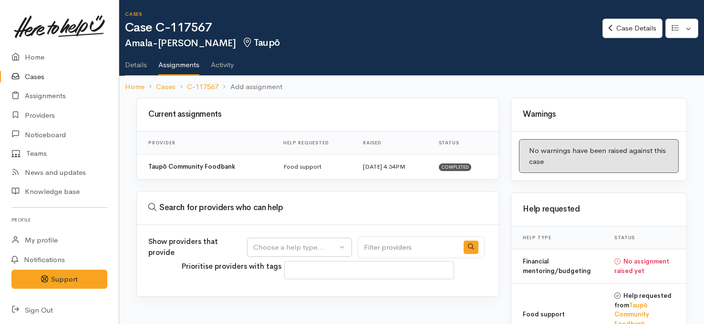
select select
click at [318, 244] on div "Choose a help type..." at bounding box center [295, 247] width 84 height 11
click at [296, 303] on span "Financial mentoring/budgeting" at bounding box center [309, 307] width 101 height 11
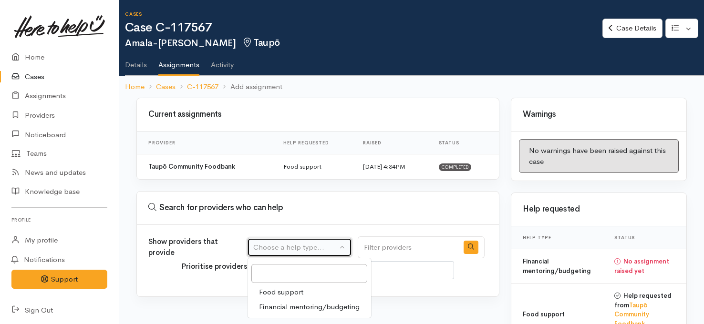
select select "9"
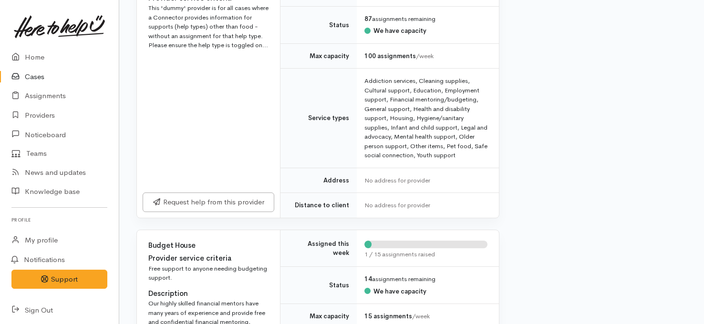
scroll to position [732, 0]
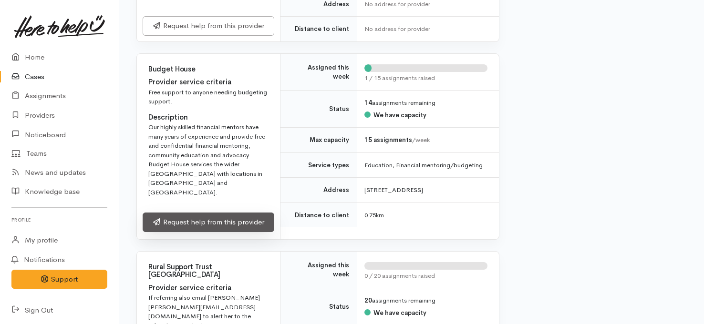
click at [239, 226] on link "Request help from this provider" at bounding box center [209, 223] width 132 height 20
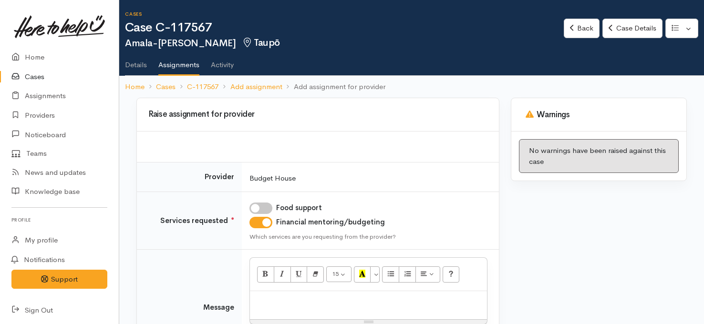
click at [342, 299] on p at bounding box center [368, 301] width 227 height 11
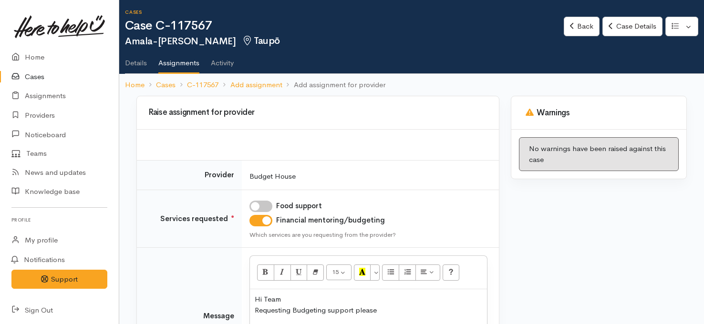
scroll to position [23, 0]
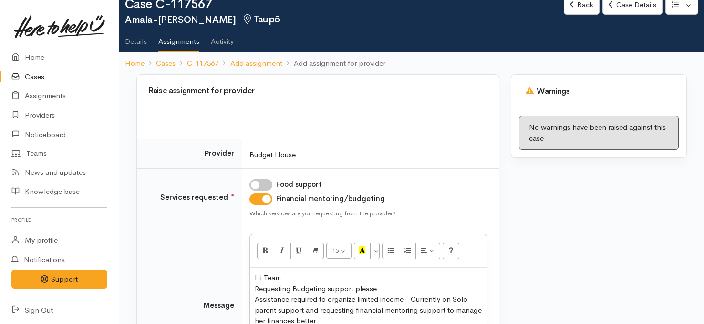
click at [252, 299] on div "Hi Team Requesting Budgeting support please Assistance required to organize lim…" at bounding box center [368, 303] width 237 height 71
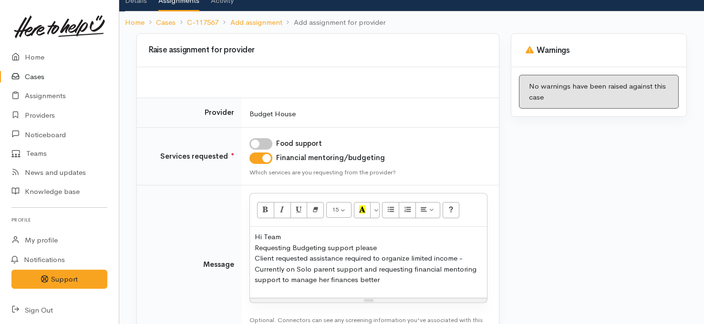
scroll to position [71, 0]
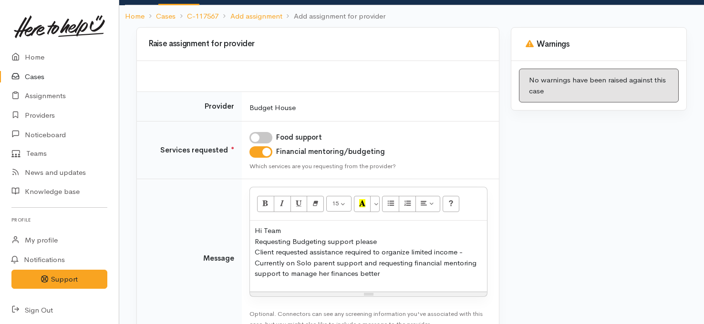
click at [397, 274] on p "Hi Team Requesting Budgeting support please Client requested assistance require…" at bounding box center [368, 253] width 227 height 54
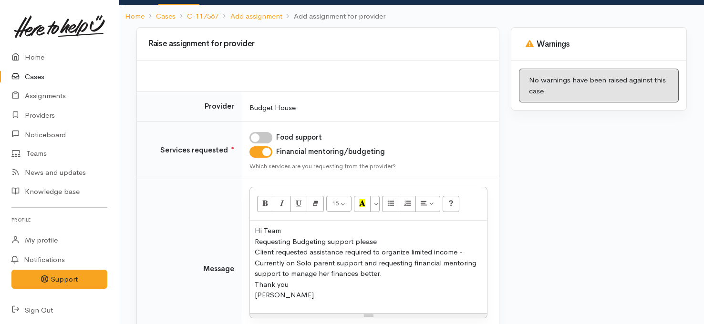
scroll to position [155, 0]
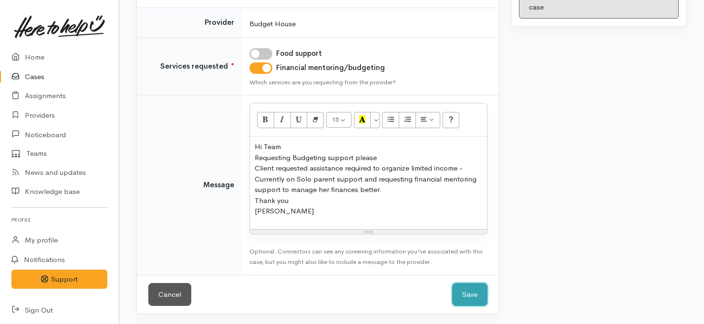
click at [467, 293] on button "Save" at bounding box center [469, 294] width 35 height 23
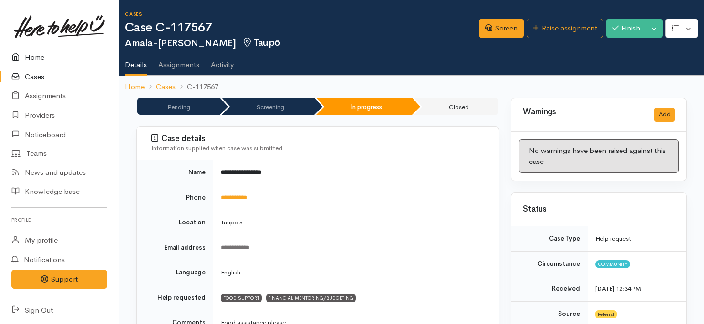
click at [40, 58] on link "Home" at bounding box center [59, 58] width 119 height 20
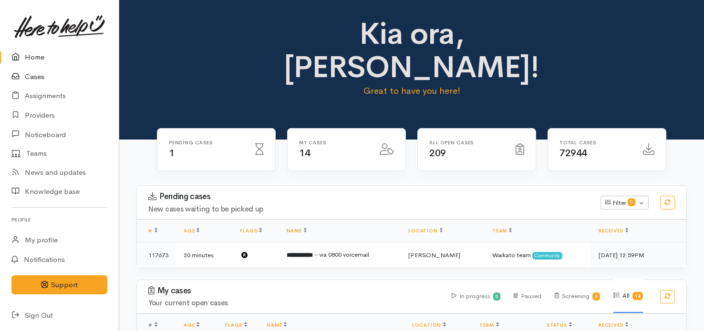
click at [39, 80] on link "Cases" at bounding box center [59, 77] width 119 height 20
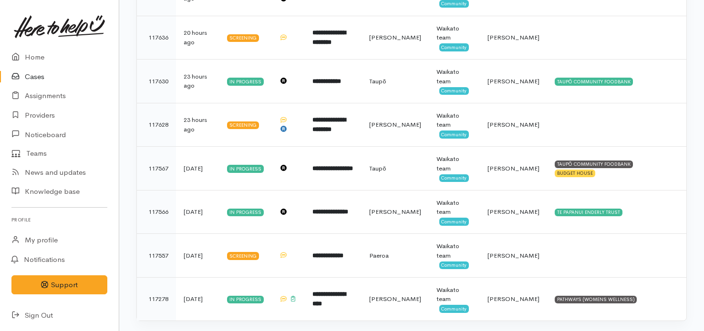
scroll to position [486, 0]
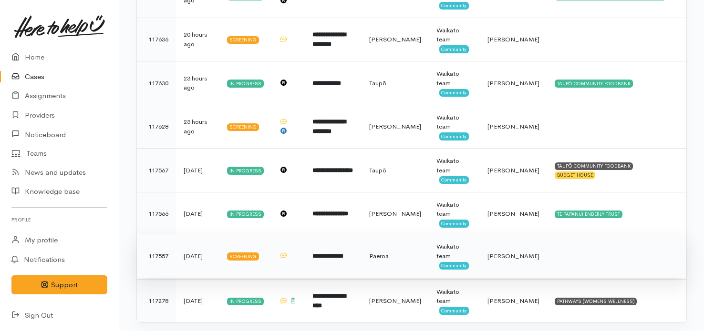
click at [361, 261] on td "**********" at bounding box center [333, 257] width 56 height 44
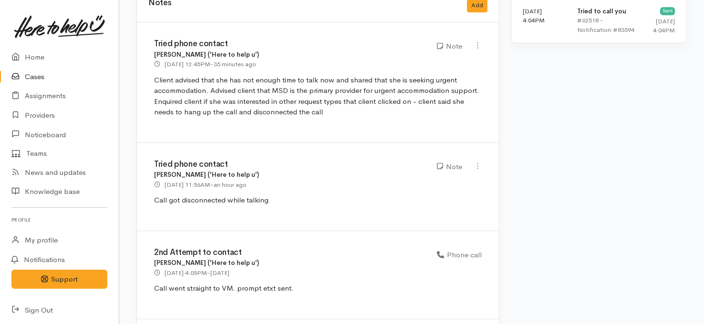
scroll to position [897, 0]
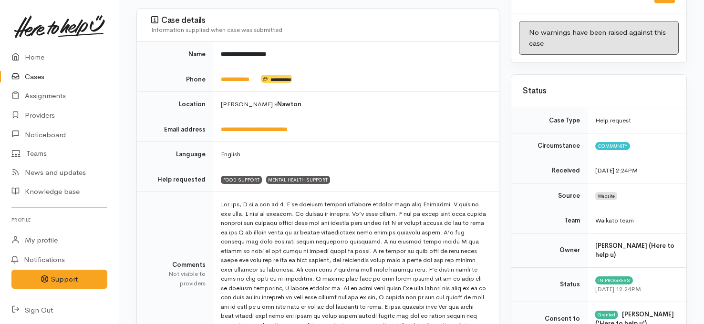
scroll to position [116, 0]
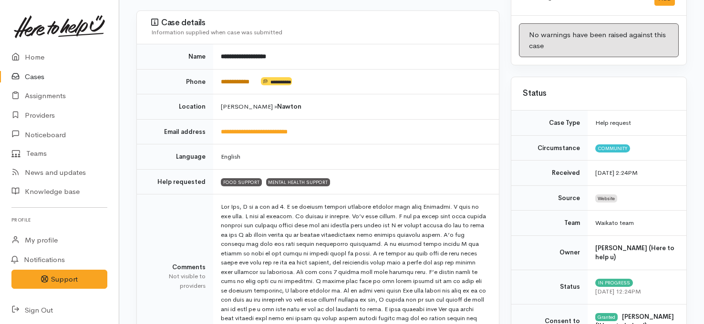
click at [240, 80] on link "**********" at bounding box center [235, 82] width 29 height 6
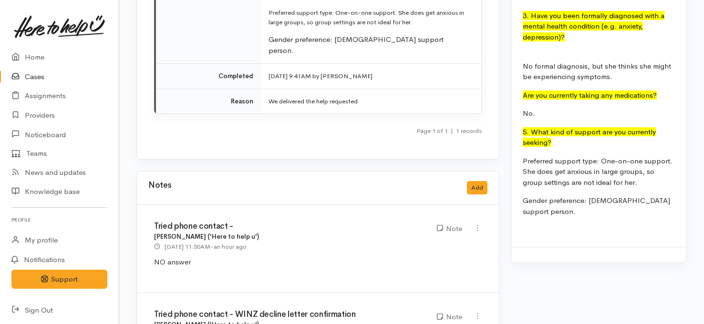
scroll to position [1393, 0]
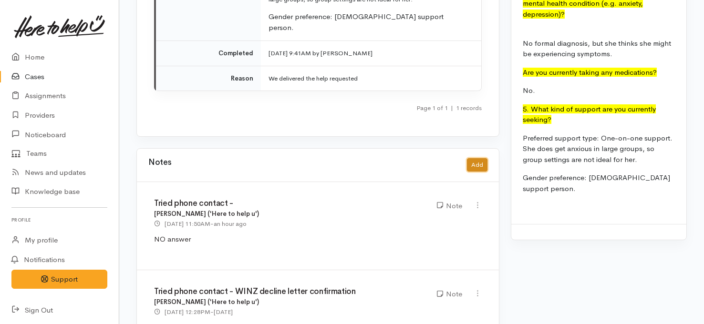
click at [479, 158] on button "Add" at bounding box center [477, 165] width 21 height 14
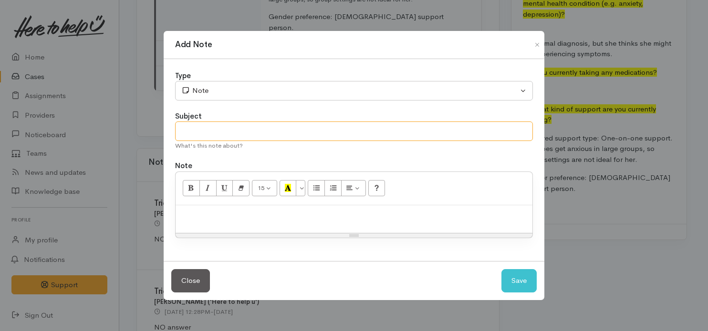
click at [347, 135] on input "text" at bounding box center [354, 132] width 358 height 20
type input "Tried phone contact - Kai support"
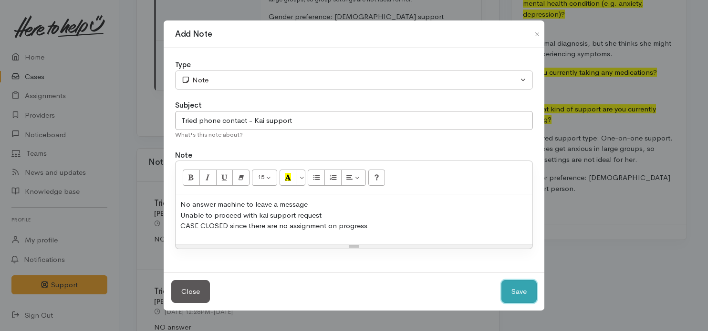
click at [523, 289] on button "Save" at bounding box center [518, 291] width 35 height 23
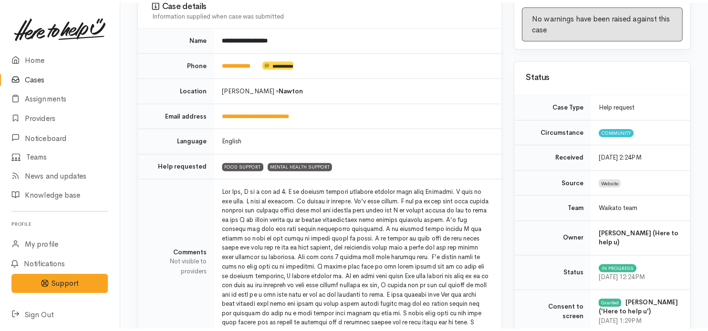
scroll to position [0, 0]
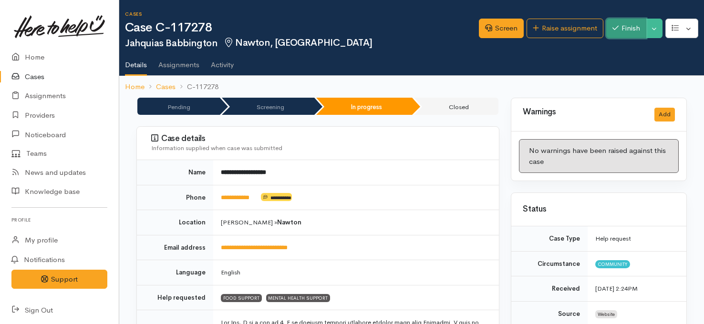
click at [621, 21] on button "Finish" at bounding box center [626, 29] width 40 height 20
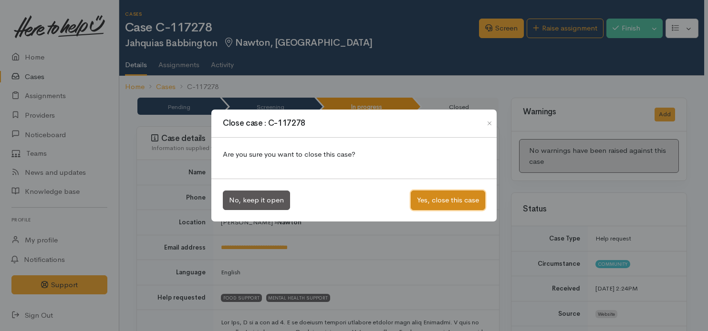
click at [422, 199] on button "Yes, close this case" at bounding box center [448, 201] width 74 height 20
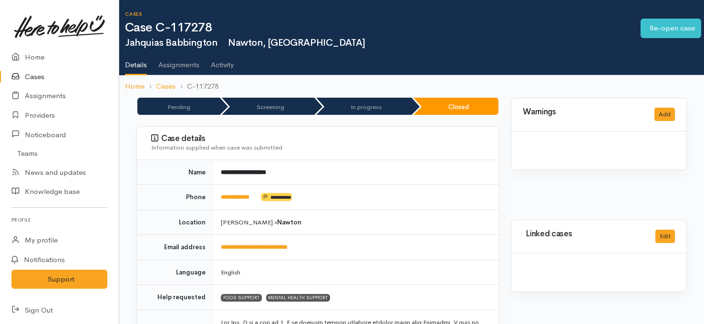
click at [41, 70] on link "Cases" at bounding box center [59, 77] width 119 height 20
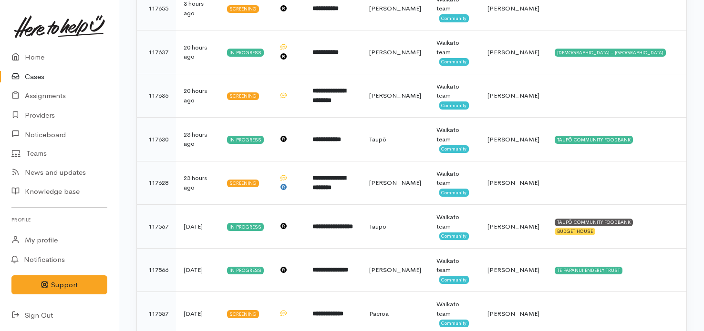
scroll to position [460, 0]
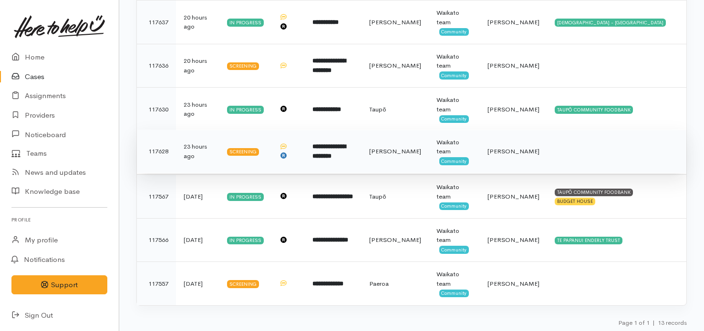
click at [415, 158] on td "Hamilton" at bounding box center [394, 152] width 67 height 44
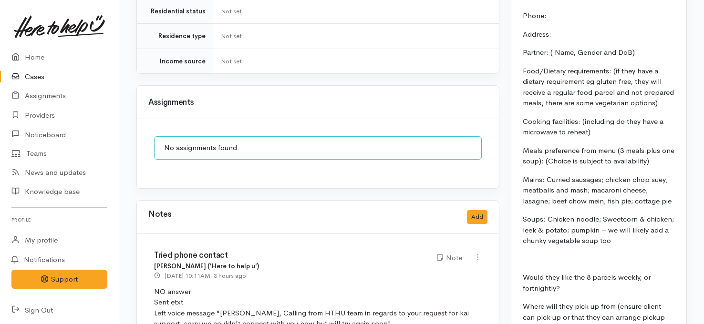
scroll to position [929, 0]
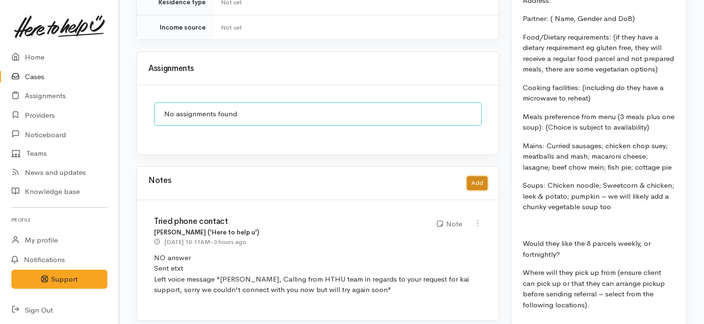
click at [480, 176] on button "Add" at bounding box center [477, 183] width 21 height 14
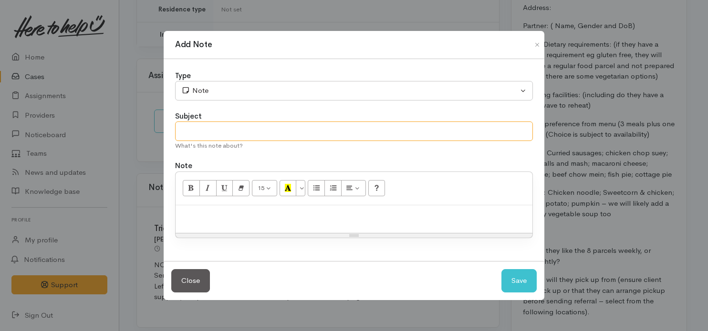
click at [351, 127] on input "text" at bounding box center [354, 132] width 358 height 20
type input "Tried phone contact"
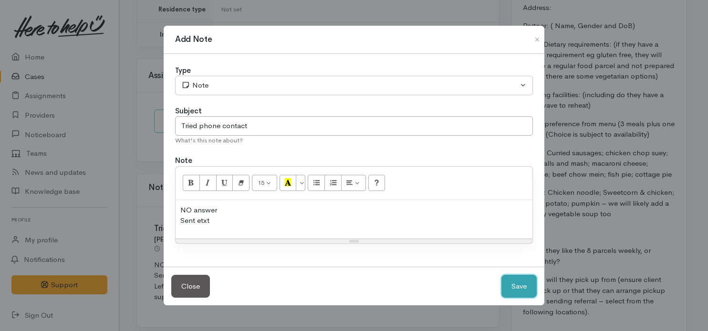
click at [516, 283] on button "Save" at bounding box center [518, 286] width 35 height 23
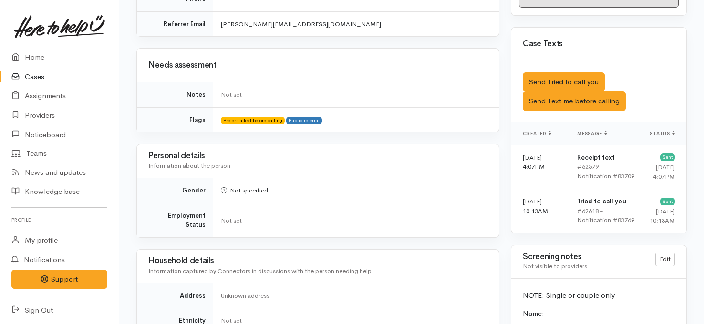
scroll to position [465, 0]
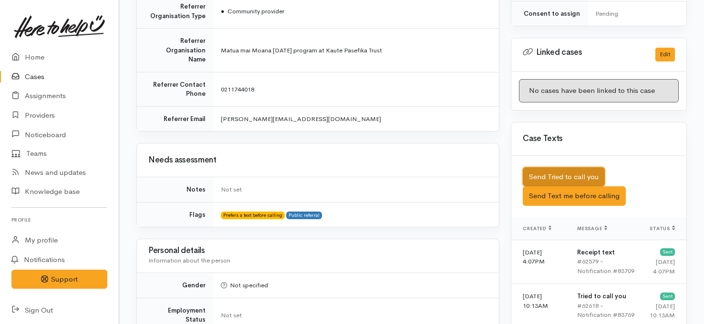
click at [548, 167] on button "Send Tried to call you" at bounding box center [564, 177] width 82 height 20
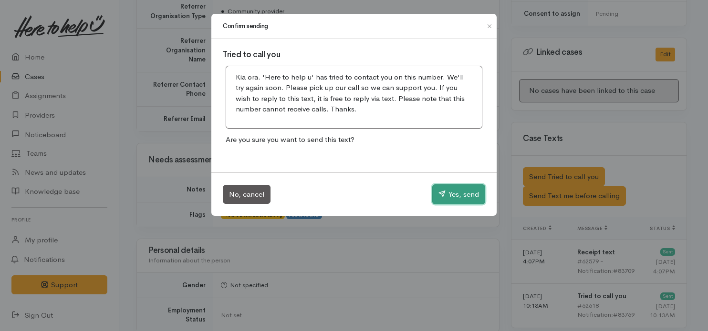
click at [455, 194] on button "Yes, send" at bounding box center [458, 195] width 53 height 20
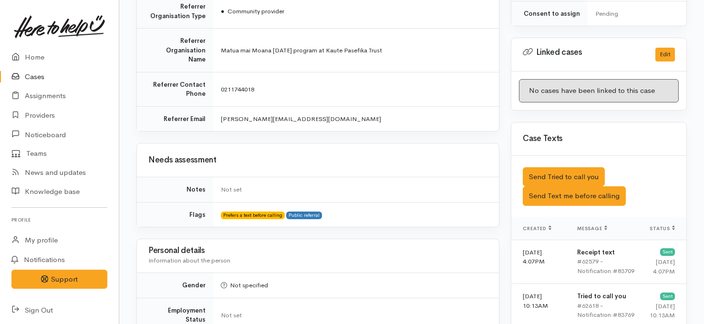
click at [38, 72] on link "Cases" at bounding box center [59, 77] width 119 height 20
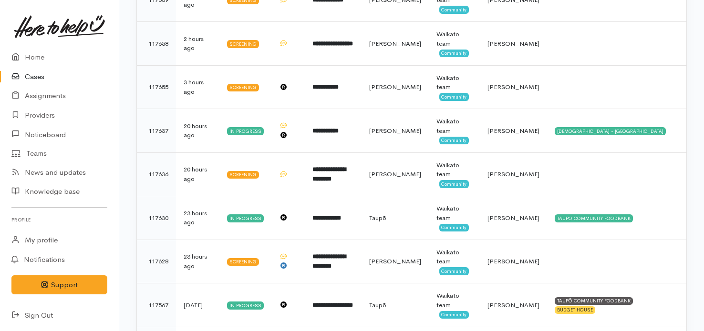
scroll to position [349, 0]
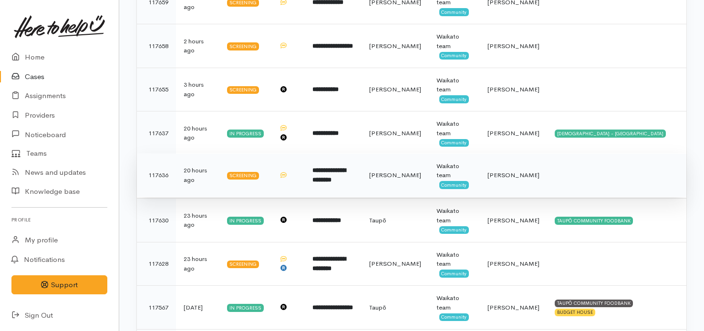
click at [361, 173] on td "**********" at bounding box center [333, 176] width 56 height 44
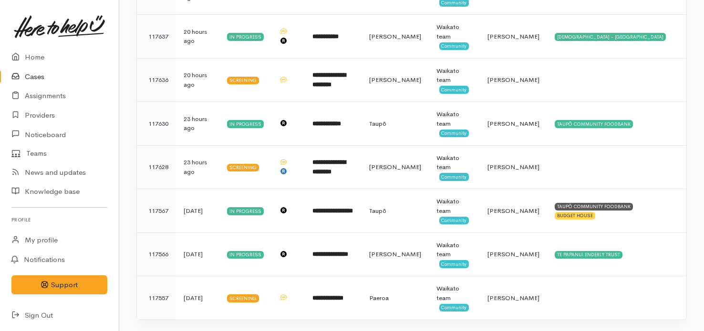
scroll to position [460, 0]
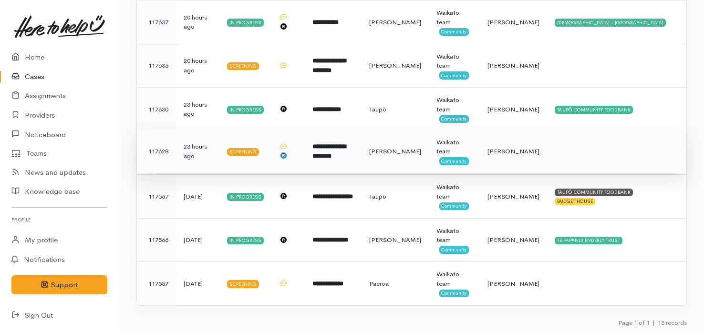
click at [361, 157] on td "**********" at bounding box center [333, 152] width 56 height 44
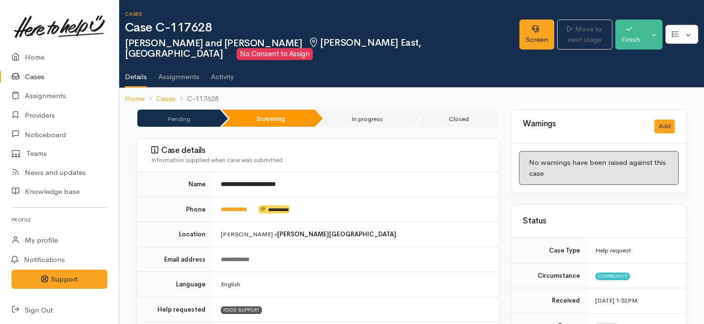
click at [403, 20] on div "Cases Case C-117628 Asenati and Tony Rowell Hamilton East, Hamilton No Consent …" at bounding box center [322, 35] width 394 height 49
click at [32, 82] on link "Cases" at bounding box center [59, 77] width 119 height 20
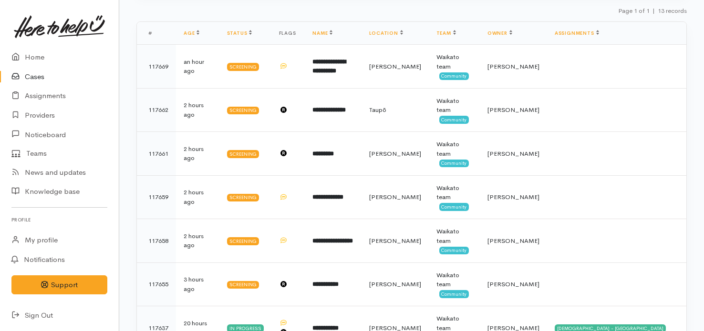
scroll to position [152, 0]
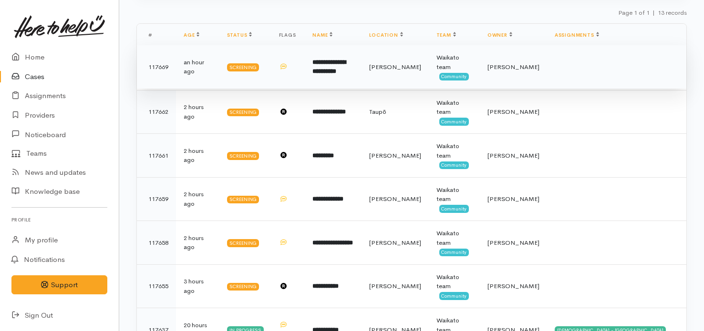
click at [361, 66] on td "**********" at bounding box center [333, 67] width 56 height 44
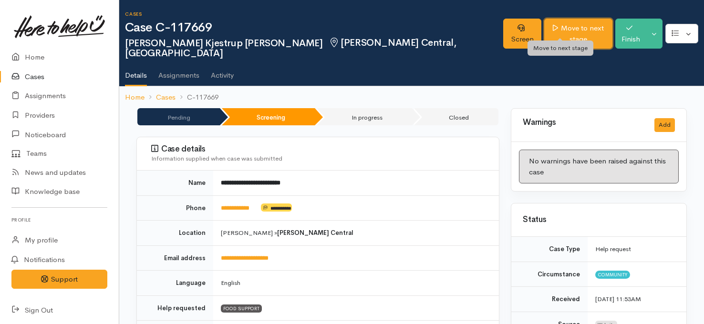
click at [577, 23] on link "Move to next stage" at bounding box center [578, 34] width 68 height 30
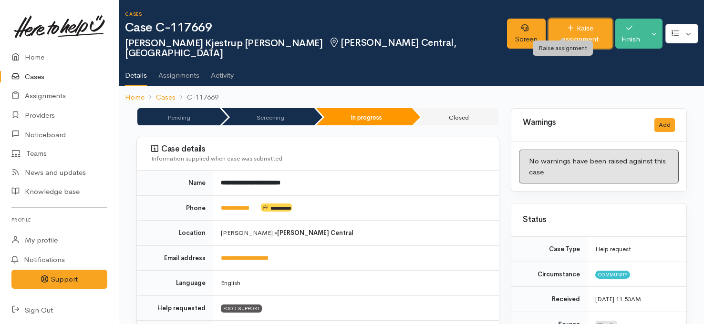
click at [566, 28] on link "Raise assignment" at bounding box center [580, 34] width 64 height 30
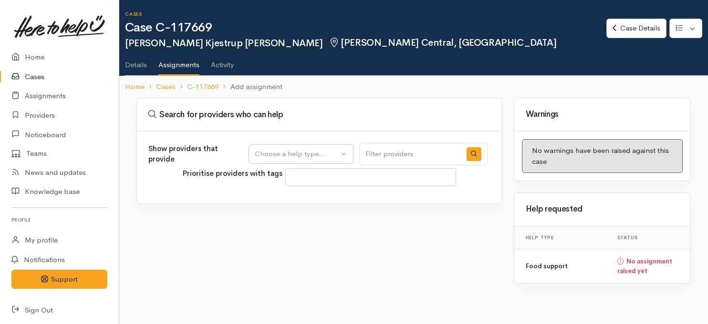
select select
click at [342, 151] on button "Choose a help type..." at bounding box center [300, 154] width 105 height 20
click at [281, 202] on span "Food support" at bounding box center [282, 199] width 44 height 11
select select "3"
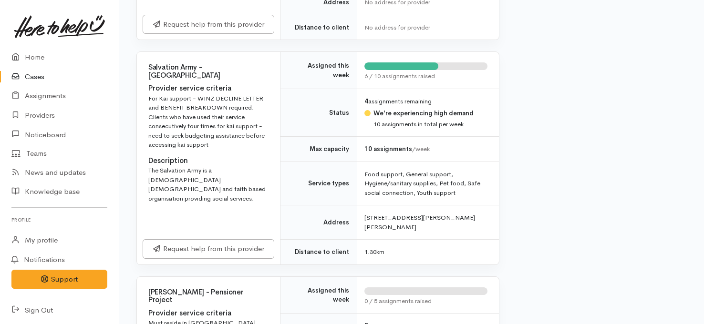
scroll to position [326, 0]
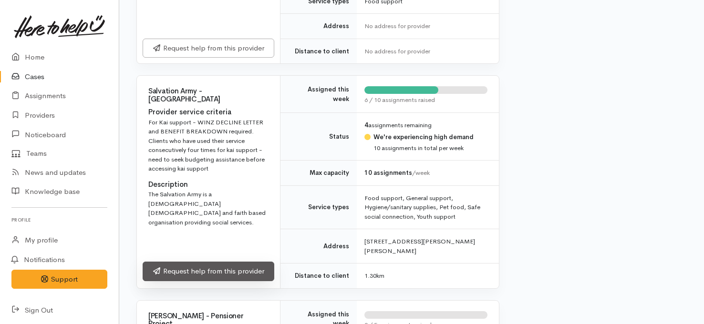
click at [237, 265] on link "Request help from this provider" at bounding box center [209, 272] width 132 height 20
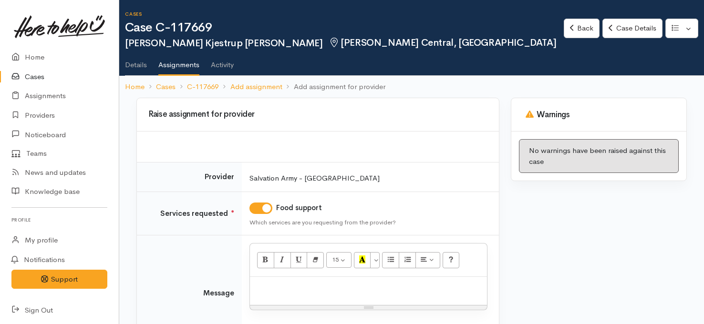
click at [369, 290] on p at bounding box center [368, 287] width 227 height 11
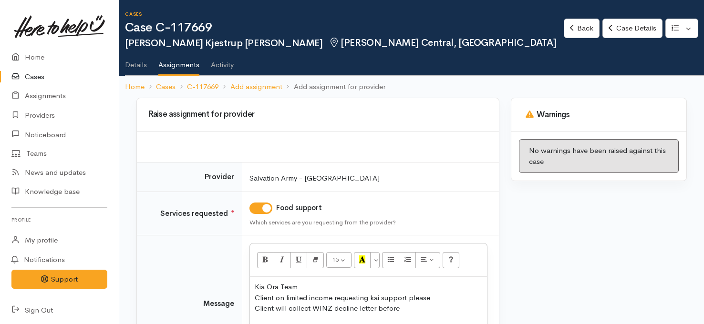
click at [292, 307] on p "Kia Ora Team Client on limited income requesting kai support please Client will…" at bounding box center [368, 298] width 227 height 32
click at [399, 307] on p "Kia Ora Team Client on limited income requesting kai support please Client will…" at bounding box center [368, 298] width 227 height 32
click at [412, 309] on p "Kia Ora Team Client on limited income requesting kai support please Client will…" at bounding box center [368, 298] width 227 height 32
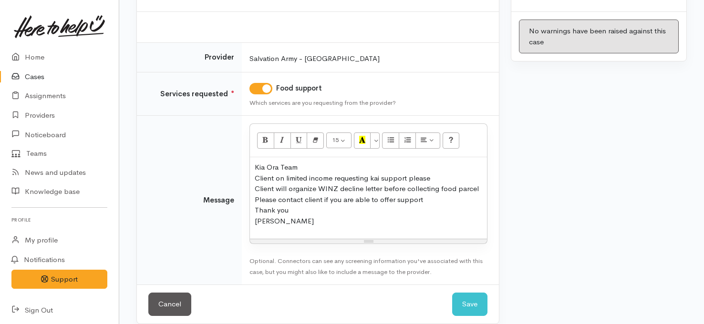
scroll to position [125, 0]
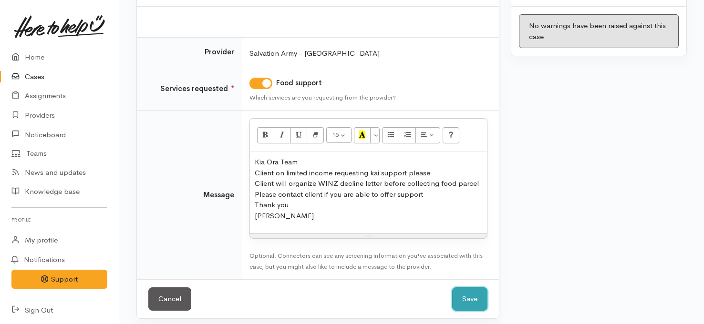
click at [466, 293] on button "Save" at bounding box center [469, 299] width 35 height 23
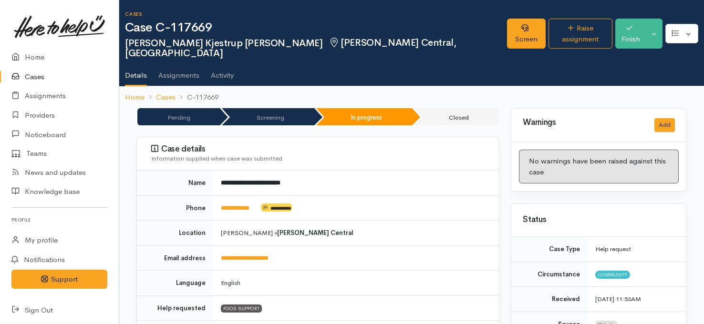
click at [39, 73] on link "Cases" at bounding box center [59, 77] width 119 height 20
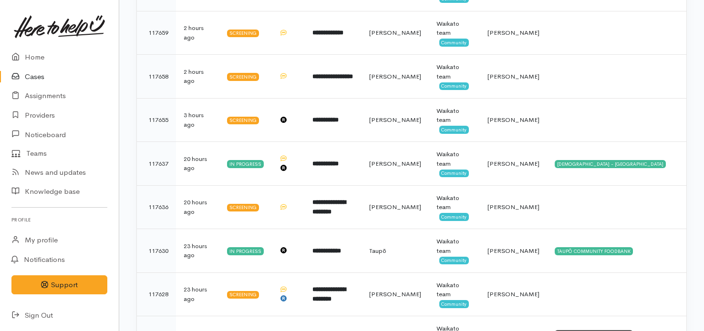
scroll to position [319, 0]
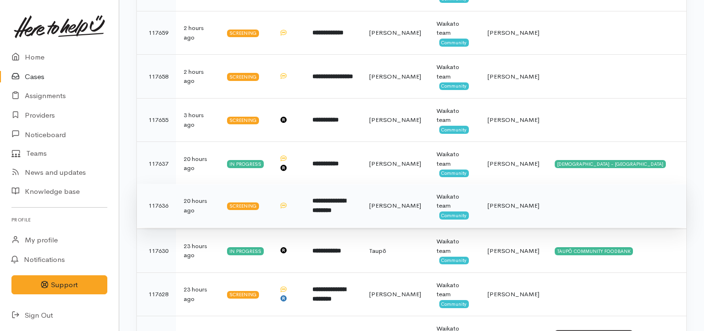
click at [361, 208] on td "**********" at bounding box center [333, 206] width 56 height 44
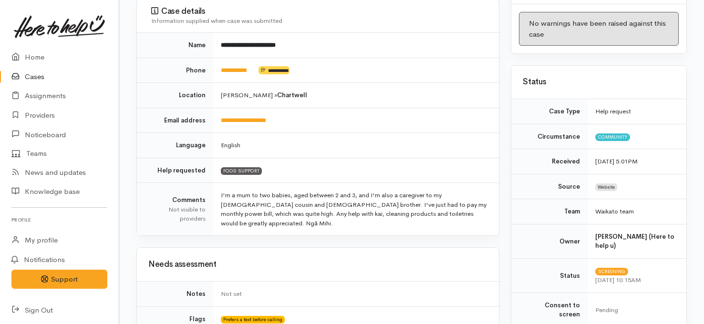
scroll to position [130, 0]
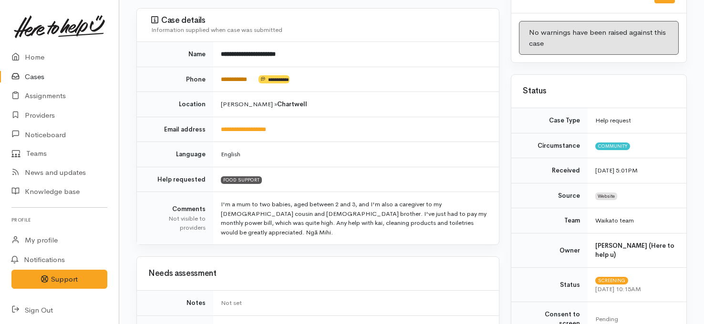
click at [247, 76] on link "**********" at bounding box center [234, 79] width 26 height 6
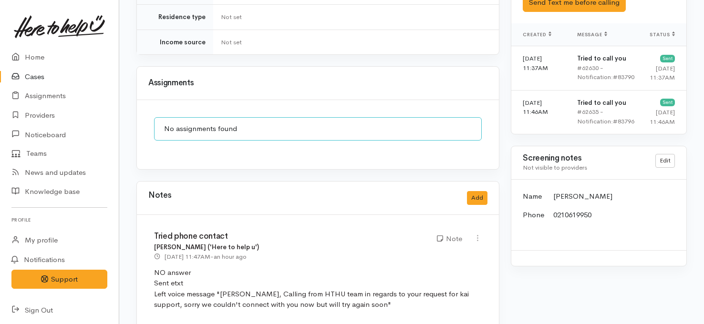
scroll to position [0, 0]
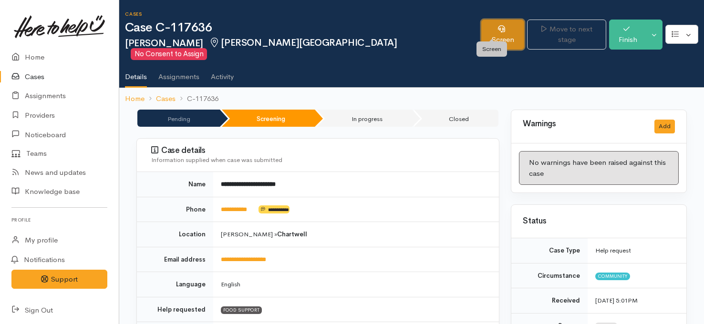
click at [485, 33] on link "Screen" at bounding box center [502, 35] width 43 height 30
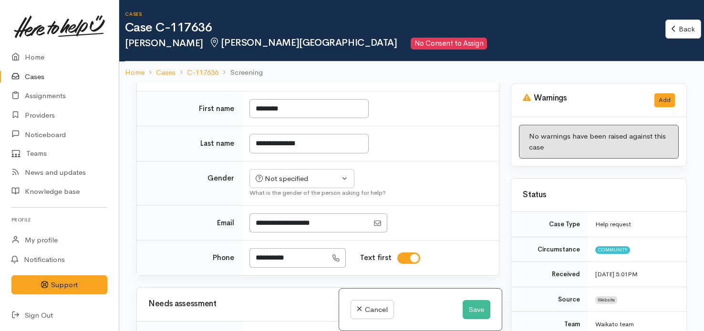
scroll to position [759, 0]
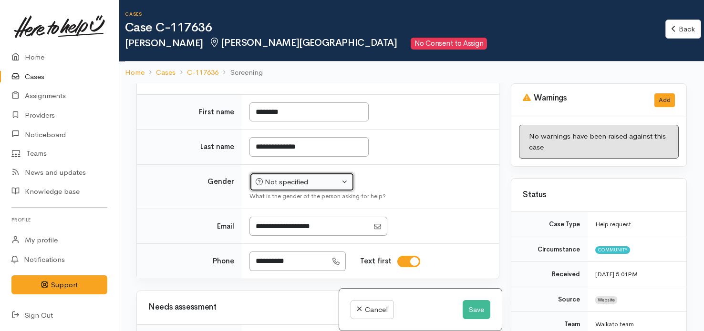
click at [326, 188] on div "Not specified" at bounding box center [298, 182] width 84 height 11
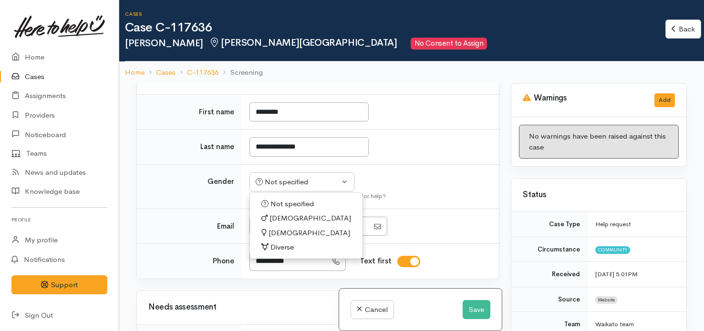
click at [284, 239] on span "[DEMOGRAPHIC_DATA]" at bounding box center [309, 233] width 82 height 11
select select "[DEMOGRAPHIC_DATA]"
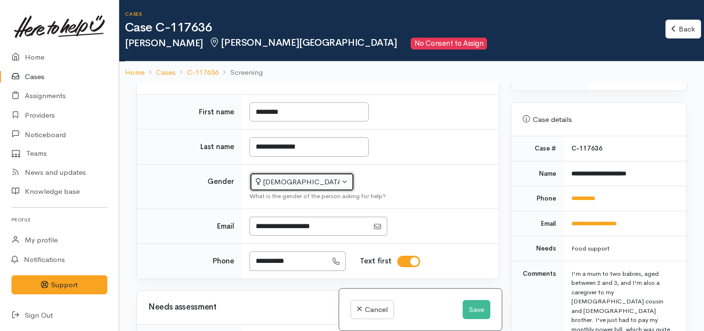
scroll to position [377, 0]
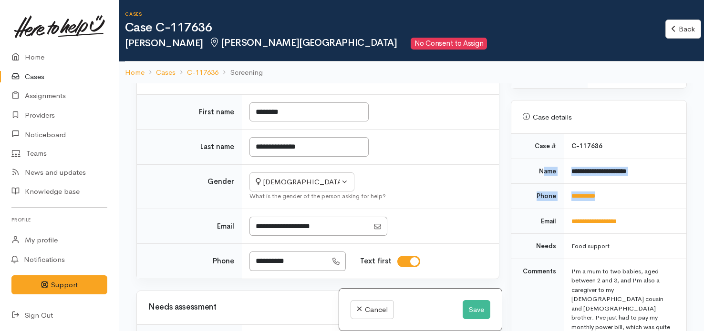
drag, startPoint x: 540, startPoint y: 161, endPoint x: 658, endPoint y: 181, distance: 119.9
click at [658, 181] on tbody "**********" at bounding box center [598, 251] width 175 height 234
copy tbody "**********"
click at [641, 188] on td "**********" at bounding box center [625, 196] width 123 height 25
drag, startPoint x: 609, startPoint y: 186, endPoint x: 529, endPoint y: 161, distance: 83.3
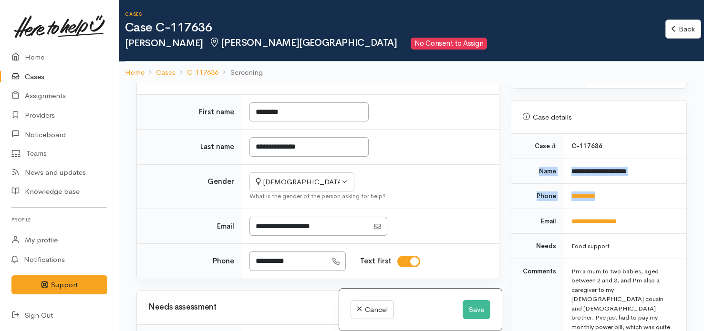
click at [529, 161] on tbody "**********" at bounding box center [598, 251] width 175 height 234
copy tbody "**********"
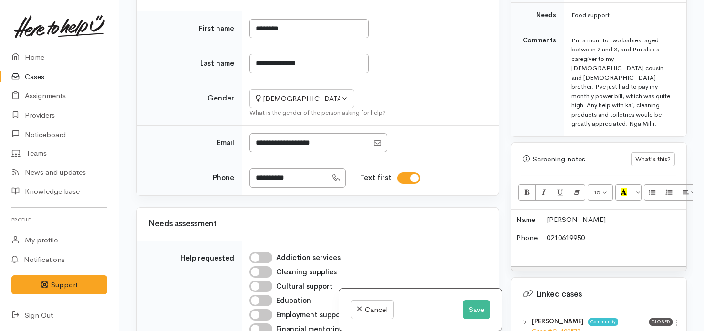
scroll to position [538, 0]
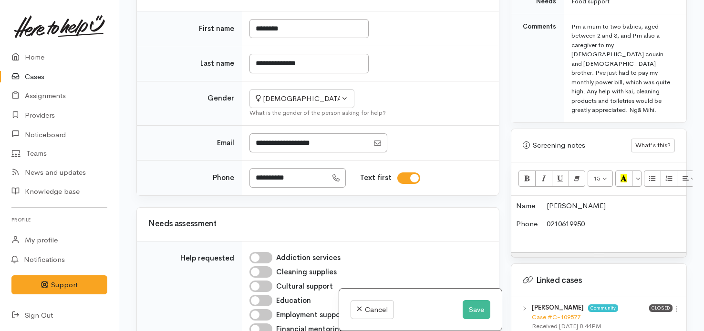
click at [598, 219] on p "Phone 0210619950" at bounding box center [598, 229] width 165 height 21
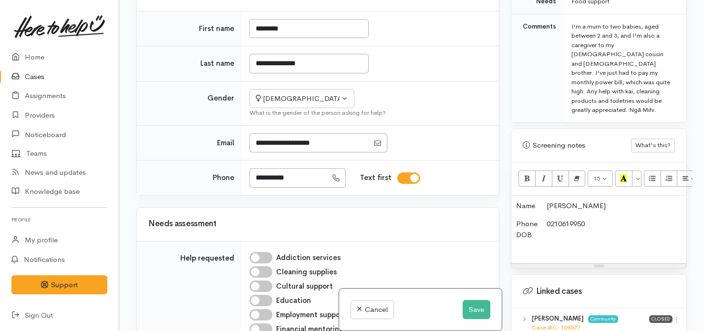
click at [570, 219] on p "Phone 0210619950 DOB" at bounding box center [598, 235] width 165 height 32
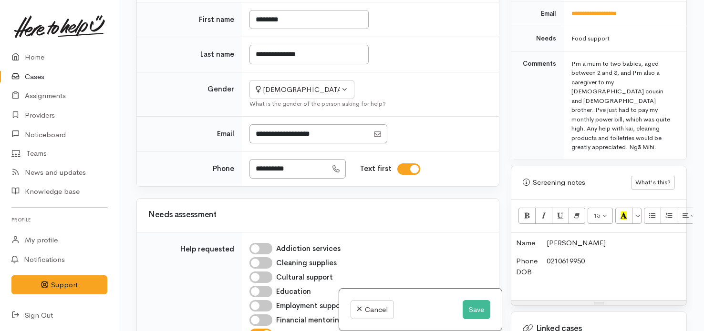
scroll to position [488, 0]
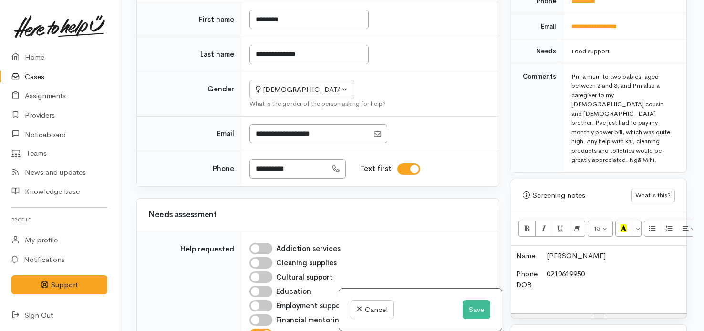
drag, startPoint x: 687, startPoint y: 158, endPoint x: 689, endPoint y: 168, distance: 10.2
click at [689, 168] on div "Warnings Add No warnings have been raised against this case Add Warning Title ●…" at bounding box center [598, 165] width 187 height 331
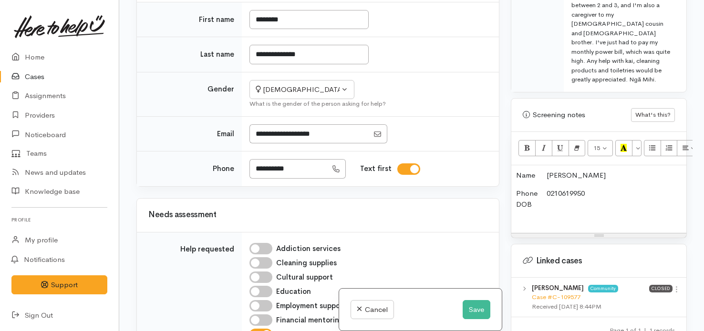
scroll to position [578, 0]
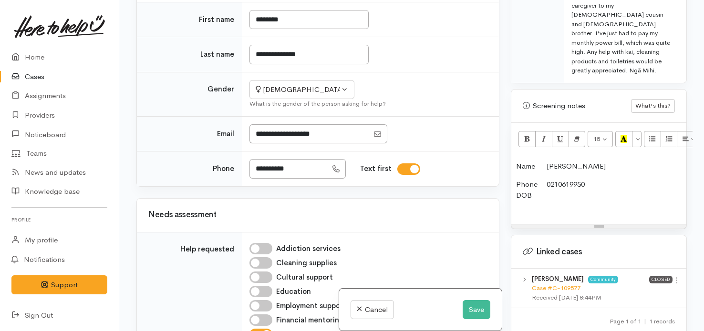
click at [561, 179] on p "Phone 0210619950 DOB" at bounding box center [598, 195] width 165 height 32
click at [557, 179] on p "Phone 0210619950 DOB" at bounding box center [598, 195] width 165 height 32
click at [561, 179] on p "Phone 0210619950 DOB" at bounding box center [598, 195] width 165 height 32
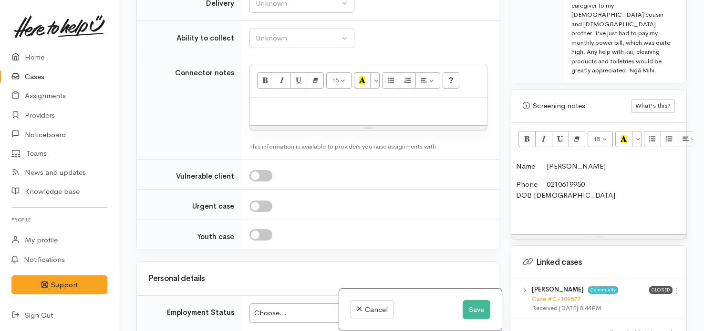
scroll to position [1320, 0]
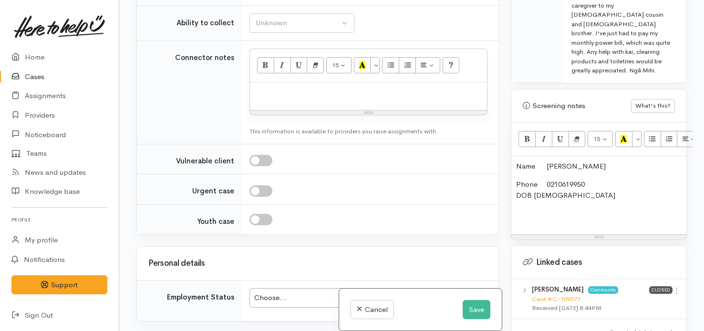
click at [275, 84] on link "No" at bounding box center [302, 77] width 104 height 15
select select "1"
click at [324, 29] on div "Unknown" at bounding box center [298, 23] width 84 height 11
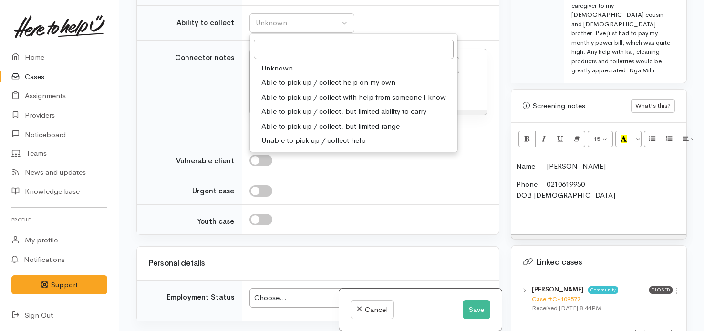
click at [321, 88] on span "Able to pick up / collect help on my own" at bounding box center [328, 82] width 134 height 11
select select "2"
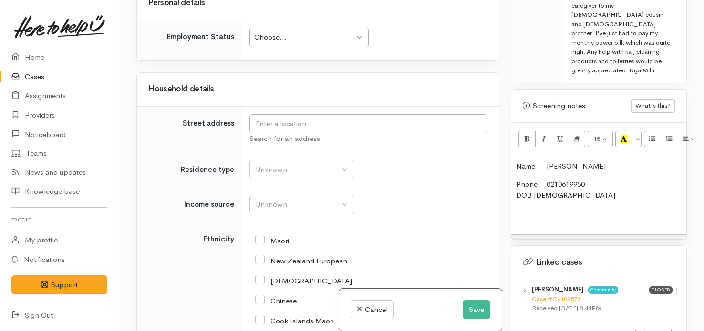
scroll to position [1614, 0]
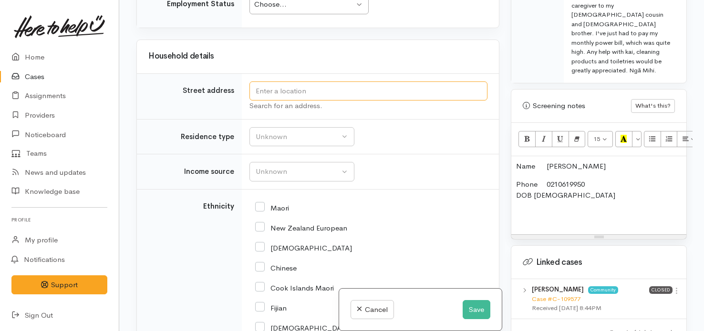
type input "1"
click at [357, 101] on input "1" at bounding box center [368, 92] width 238 height 20
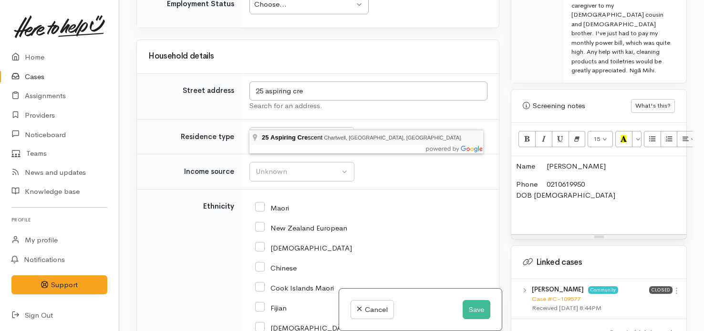
type input "25 Aspiring Crescent, Chartwell, Hamilton, New Zealand"
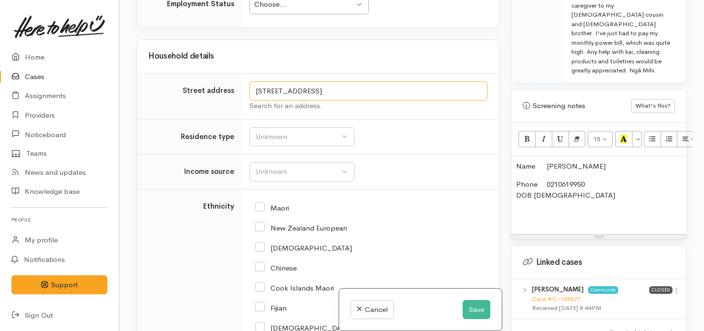
drag, startPoint x: 455, startPoint y: 116, endPoint x: 158, endPoint y: 120, distance: 297.1
click at [158, 119] on tr "Street address 25 Aspiring Crescent, Chartwell, Hamilton, New Zealand Search fo…" at bounding box center [318, 96] width 362 height 46
click at [582, 179] on p "Phone 0210619950 DOB 14/03/2003" at bounding box center [598, 200] width 165 height 43
click at [581, 179] on p "Phone 0210619950 DOB 14/03/2003" at bounding box center [598, 200] width 165 height 43
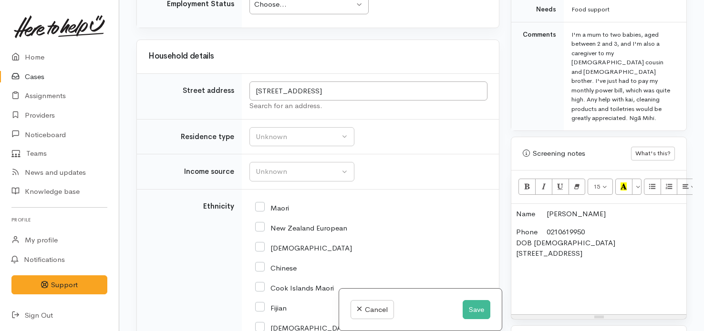
scroll to position [532, 0]
click at [537, 255] on p "Phone 0210619950 DOB 14/03/2003 25 Aspiring Crescent, Chartwell, Hamilton, New …" at bounding box center [598, 263] width 165 height 75
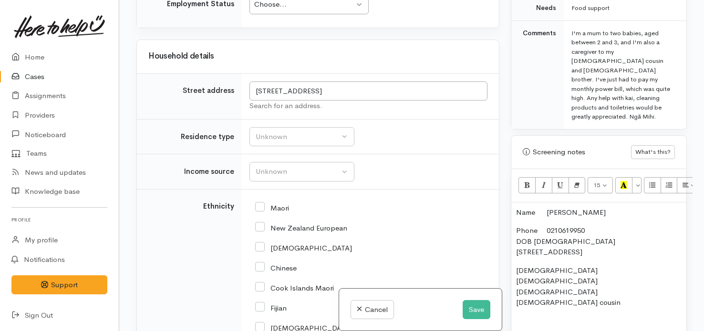
click at [554, 266] on p "2 yrs old 3 yrs old 13 yrs old 17 yrs old cousin" at bounding box center [598, 303] width 165 height 75
click at [548, 266] on p "2 yrs old 3 yrs old 13 yrs old 17 yrs old cousin" at bounding box center [598, 303] width 165 height 75
click at [582, 292] on p "2 yrs old 3 yrs old 13 yrs old 17 yrs old cousin" at bounding box center [598, 303] width 165 height 75
click at [557, 266] on p "2 yrs old 3 yrs old 13 yrs old 17 yrs old cousin Recent powerbill causing finan…" at bounding box center [598, 314] width 165 height 97
click at [546, 266] on p "2 yrs old 19/07/2023 3 yrs old 13 yrs old 17 yrs old cousin Recent powerbill ca…" at bounding box center [598, 314] width 165 height 97
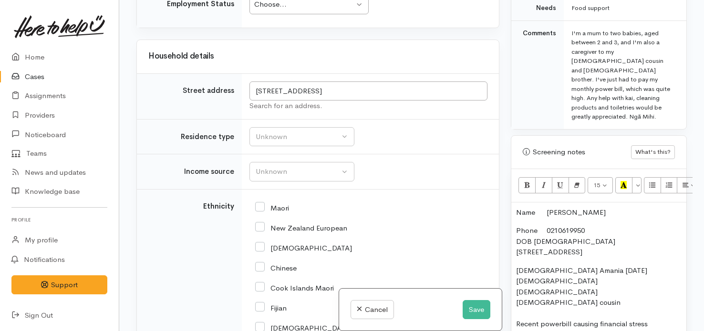
click at [566, 272] on p "2 yrs old Amania 19/07/2023 3 yrs old 13 yrs old 17 yrs old cousin Recent power…" at bounding box center [598, 314] width 165 height 97
click at [580, 271] on p "2 yrs old Amania 19/07/2023 3 yrs old Erice kingi 2021 13 yrs old 17 yrs old co…" at bounding box center [598, 314] width 165 height 97
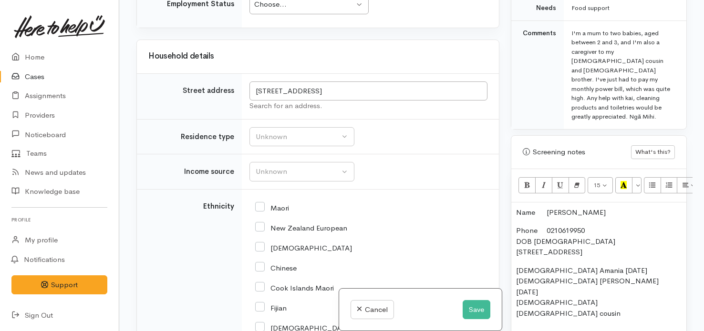
click at [570, 285] on p "2 yrs old Amania 19/07/2023 3 yrs old Erice kingi 11/12/2021 13 yrs old 17 yrs …" at bounding box center [598, 319] width 165 height 107
click at [547, 266] on p "2 yrs old Amania 19/07/2023 3 yrs old Erice kingi 11/12/2021 13 yrs old 17 yrs …" at bounding box center [598, 319] width 165 height 107
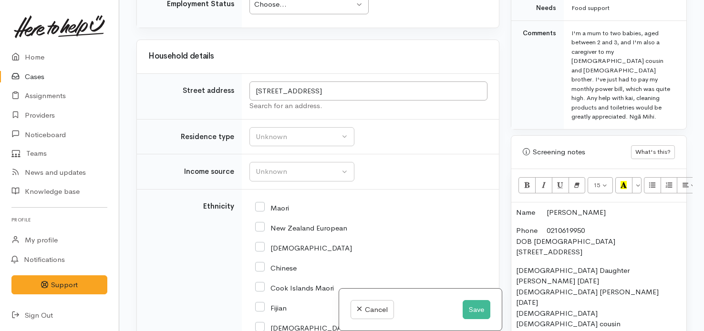
click at [542, 274] on p "2 yrs old Daughter Amania 19/07/2023 3 yrs old Erice kingi 11/12/2021 13 yrs ol…" at bounding box center [598, 325] width 165 height 118
click at [547, 286] on p "2 yrs old Daughter Amania 19/07/2023 3 yrs old Son Erice kingi 11/12/2021 13 yr…" at bounding box center [598, 325] width 165 height 118
click at [613, 292] on p "2 yrs old Daughter Amania 19/07/2023 3 yrs old Son Erice kingi 11/12/2021 13 yr…" at bounding box center [598, 330] width 165 height 129
click at [621, 291] on p "2 yrs old Daughter Amania 19/07/2023 3 yrs old Son Erice kingi 11/12/2021 13 yr…" at bounding box center [598, 330] width 165 height 129
click at [549, 292] on p "2 yrs old Daughter Amania 19/07/2023 3 yrs old Son Erice kingi 11/12/2021 13 yr…" at bounding box center [598, 336] width 165 height 140
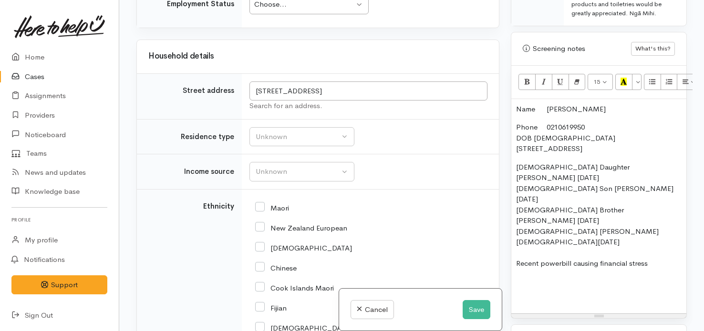
scroll to position [637, 0]
click at [599, 235] on p "2 yrs old Daughter Amania 19/07/2023 3 yrs old Son Erice kingi 11/12/2021 13 yr…" at bounding box center [598, 230] width 165 height 140
click at [560, 209] on p "2 yrs old Daughter Amania 19/07/2023 3 yrs old Son Erice kingi 11/12/2021 13 yr…" at bounding box center [598, 230] width 165 height 140
click at [656, 210] on p "2 yrs old Daughter Amania 19/07/2023 3 yrs old Son Erice kingi 11/12/2021 13 yr…" at bounding box center [598, 230] width 165 height 140
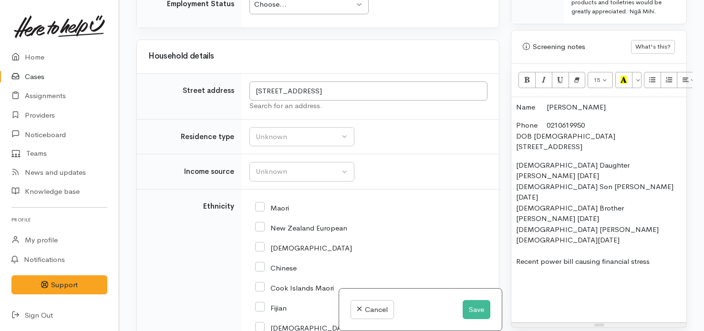
click at [570, 222] on p "2 yrs old Daughter Amania 19/07/2023 3 yrs old Son Erice kingi 11/12/2021 13 yr…" at bounding box center [598, 235] width 165 height 150
drag, startPoint x: 336, startPoint y: 175, endPoint x: 336, endPoint y: 170, distance: 5.2
click at [336, 155] on td "Unknown Emergency accommodation Homeless Other Own home Private rental Public /…" at bounding box center [370, 136] width 257 height 35
click at [336, 143] on div "Unknown" at bounding box center [298, 137] width 84 height 11
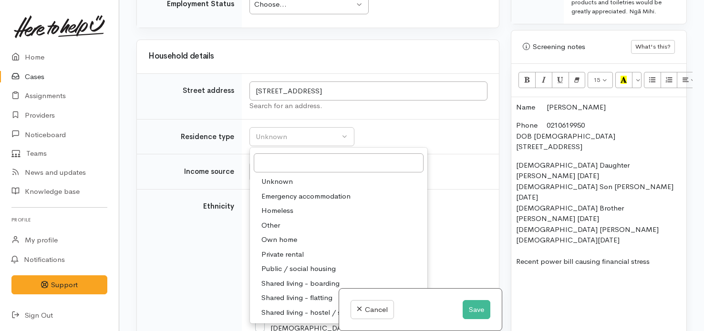
click at [289, 260] on span "Private rental" at bounding box center [282, 254] width 42 height 11
select select "2"
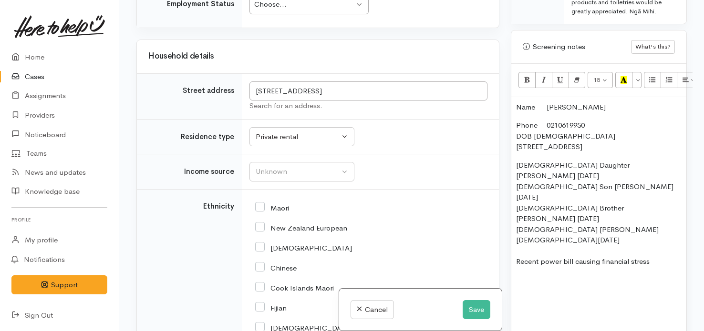
click at [262, 212] on input "Maori" at bounding box center [272, 207] width 34 height 9
checkbox input "true"
click at [307, 177] on div "Unknown" at bounding box center [298, 171] width 84 height 11
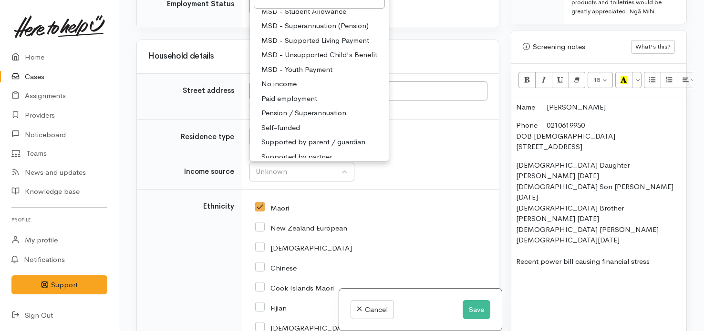
scroll to position [143, 0]
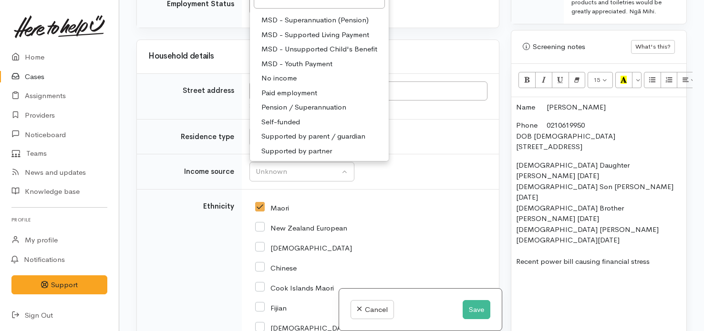
drag, startPoint x: 505, startPoint y: 211, endPoint x: 505, endPoint y: 270, distance: 58.7
click at [505, 270] on div "Related cases There are other cases potentially from the same person, address o…" at bounding box center [318, 165] width 374 height 331
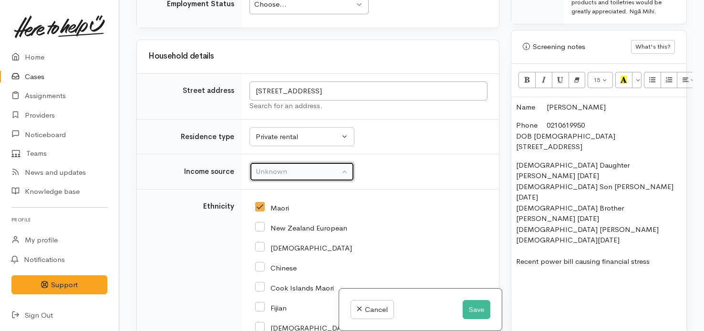
click at [320, 177] on div "Unknown" at bounding box center [298, 171] width 84 height 11
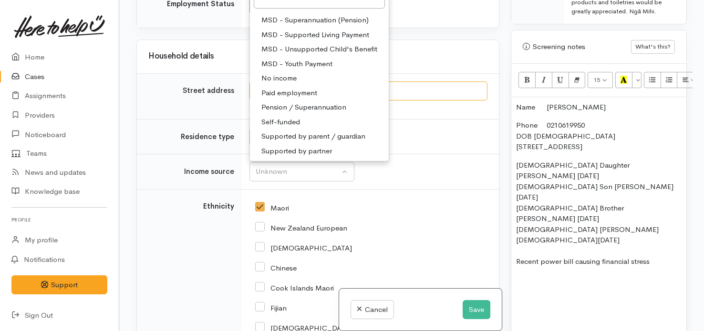
click at [475, 101] on input "25 Aspiring Crescent, Chartwell, Hamilton, New Zealand" at bounding box center [368, 92] width 238 height 20
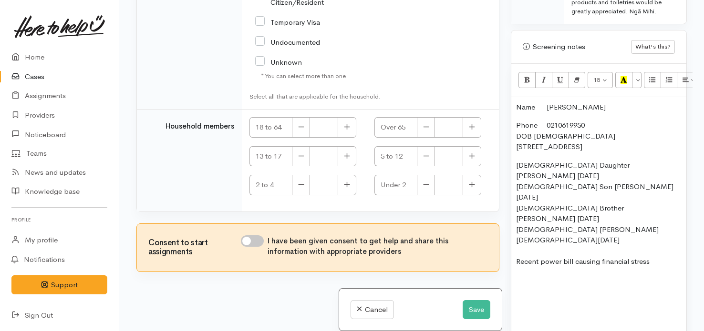
scroll to position [2274, 0]
click at [347, 129] on icon "button" at bounding box center [347, 127] width 6 height 7
type input "1"
click at [252, 245] on input "I have been given consent to get help and share this information with appropria…" at bounding box center [252, 241] width 23 height 11
checkbox input "true"
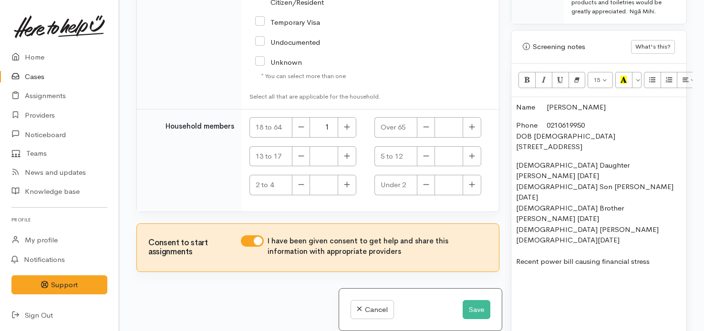
checkbox input "true"
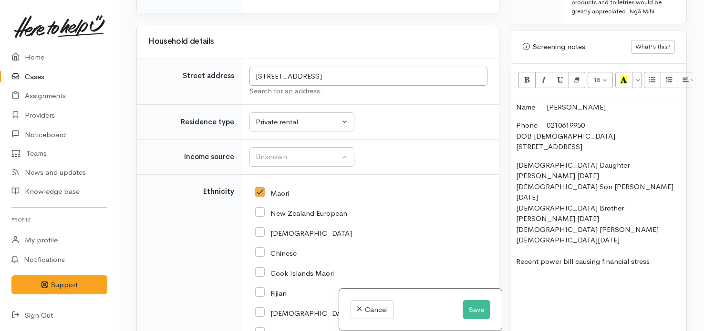
scroll to position [1617, 0]
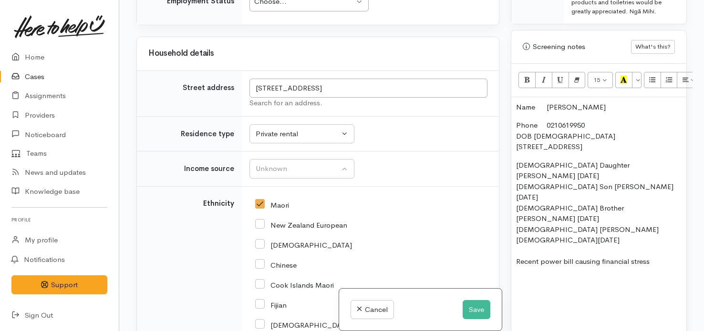
click at [338, 7] on div "Choose..." at bounding box center [304, 1] width 101 height 11
click at [569, 227] on p "2 yrs old Daughter Amania 19/07/2023 3 yrs old Son Erice kingi 11/12/2021 13 yr…" at bounding box center [598, 240] width 165 height 161
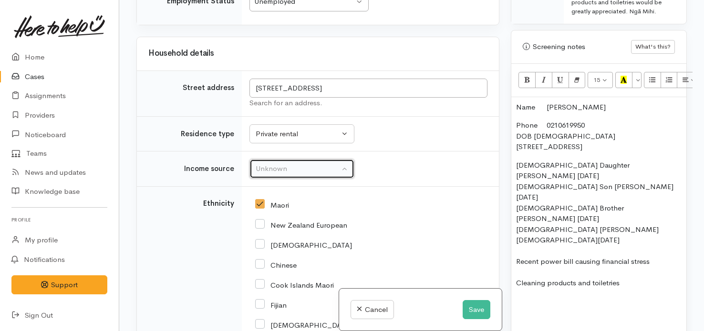
click at [346, 179] on button "Unknown" at bounding box center [301, 169] width 105 height 20
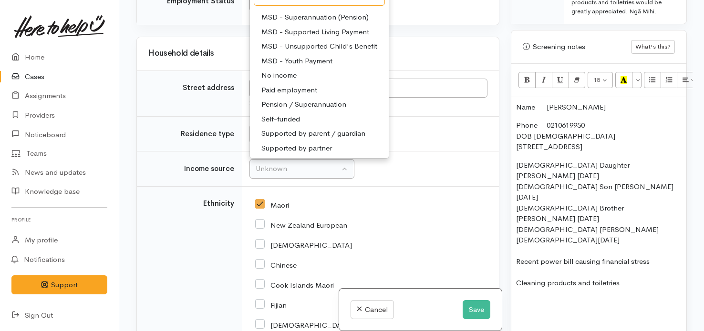
scroll to position [0, 0]
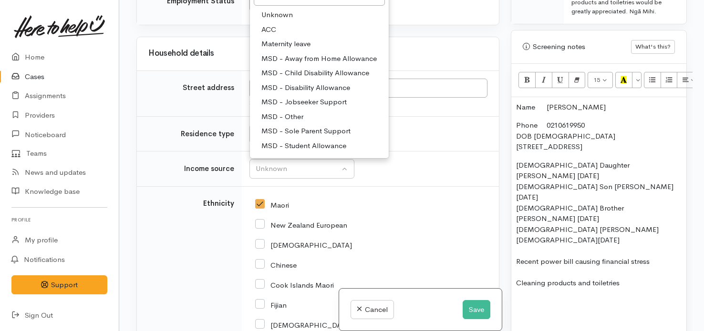
click at [332, 152] on span "MSD - Student Allowance" at bounding box center [303, 146] width 85 height 11
select select "9"
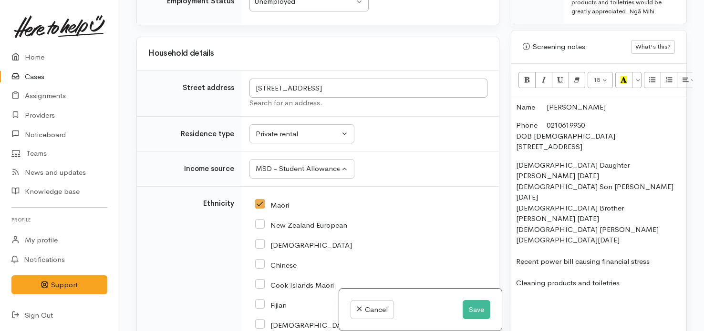
click at [632, 228] on p "2 yrs old Daughter Amania 19/07/2023 3 yrs old Son Erice kingi 11/12/2021 13 yr…" at bounding box center [598, 240] width 165 height 161
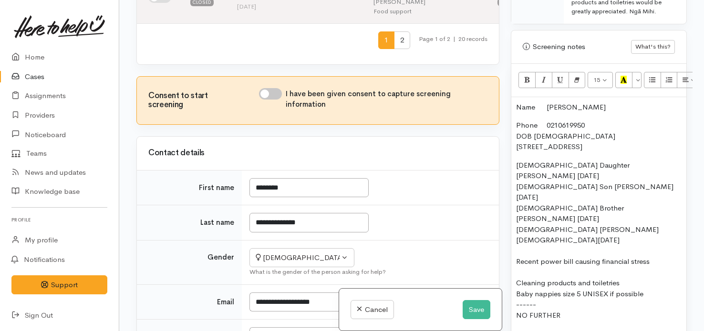
scroll to position [594, 0]
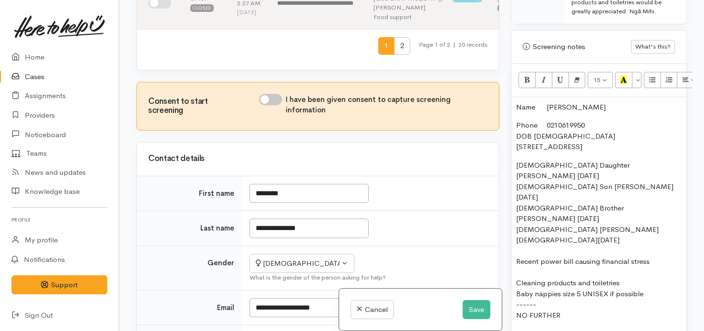
click at [267, 105] on input "I have been given consent to capture screening information" at bounding box center [270, 99] width 23 height 11
checkbox input "true"
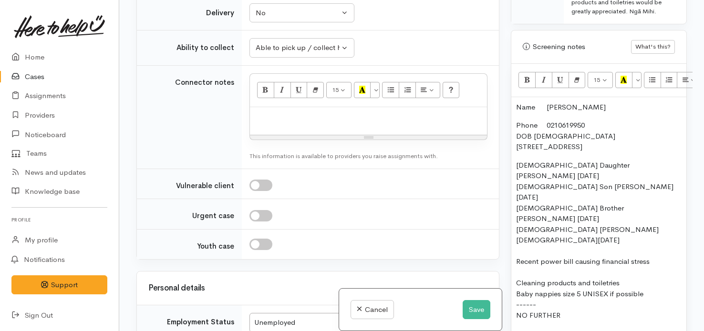
scroll to position [1310, 0]
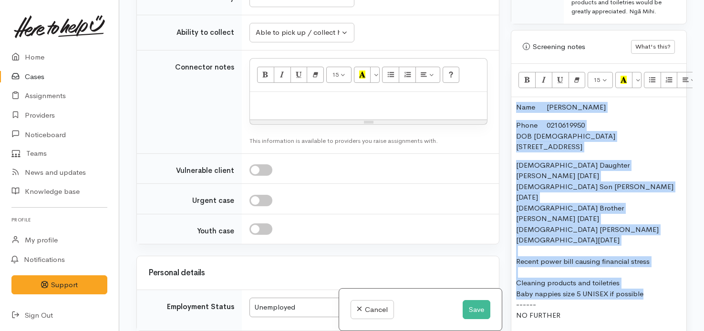
drag, startPoint x: 649, startPoint y: 240, endPoint x: 502, endPoint y: 88, distance: 211.8
click at [502, 88] on div "Related cases There are other cases potentially from the same person, address o…" at bounding box center [412, 165] width 562 height 331
copy div "Name Martinee Araia-Cashmore Phone 0210619950 DOB 14/03/2003 25 Aspiring Cresce…"
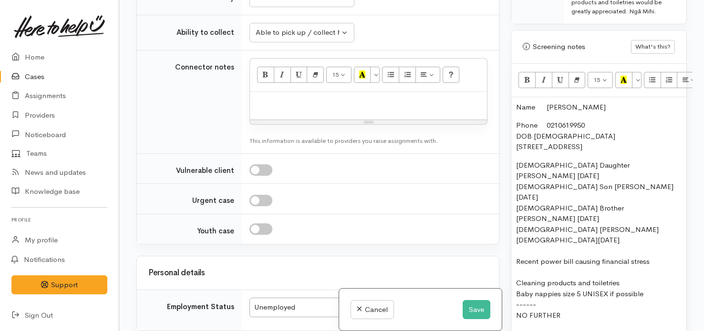
click at [434, 108] on p at bounding box center [368, 102] width 227 height 11
paste div
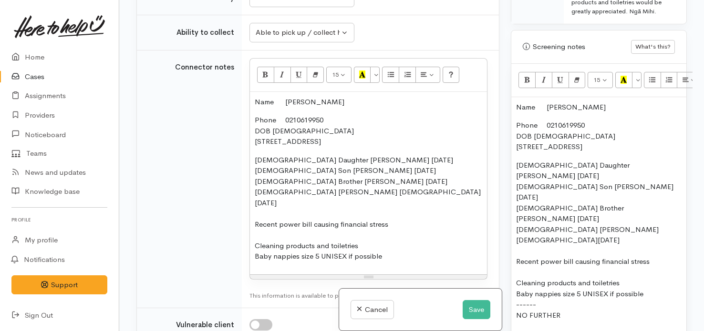
drag, startPoint x: 500, startPoint y: 177, endPoint x: 502, endPoint y: 186, distance: 8.3
click at [502, 186] on div "Related cases There are other cases potentially from the same person, address o…" at bounding box center [318, 165] width 374 height 331
click at [266, 253] on p "2 yrs old Daughter Amania 19/07/2023 3 yrs old Son Erice kingi 11/12/2021 13 yr…" at bounding box center [368, 208] width 227 height 107
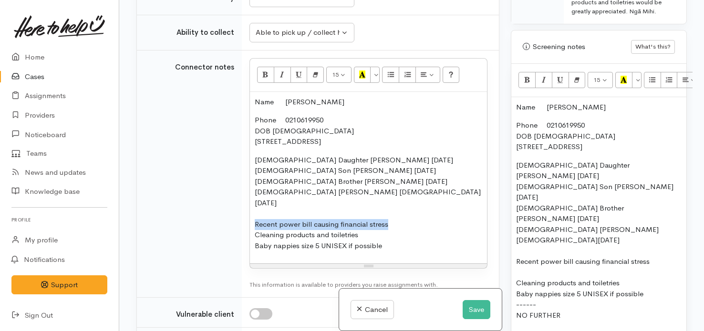
drag, startPoint x: 395, startPoint y: 244, endPoint x: 249, endPoint y: 241, distance: 146.4
click at [249, 241] on div "15 8 9 10 11 12 14 18 24 36 Background Color Transparent Select #ffff00 Text Co…" at bounding box center [368, 163] width 238 height 211
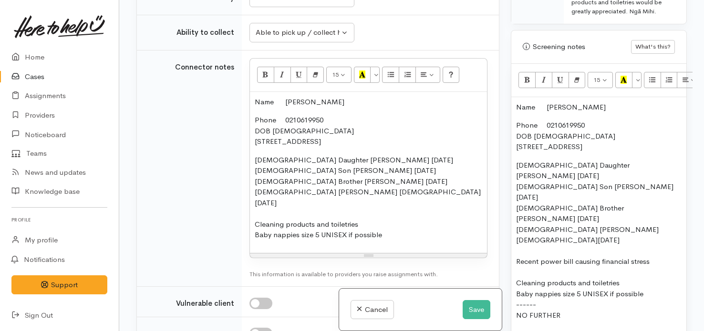
click at [573, 261] on p "2 yrs old Daughter Amania 19/07/2023 3 yrs old Son Erice kingi 11/12/2021 13 yr…" at bounding box center [598, 256] width 165 height 193
drag, startPoint x: 576, startPoint y: 261, endPoint x: 513, endPoint y: 262, distance: 62.5
click at [513, 262] on div "Name Martinee Araia-Cashmore Phone 0210619950 DOB 14/03/2003 25 Aspiring Cresce…" at bounding box center [598, 231] width 175 height 268
click at [517, 220] on p "2 yrs old Daughter Amania 19/07/2023 3 yrs old Son Erice kingi 11/12/2021 13 yr…" at bounding box center [598, 256] width 165 height 193
click at [537, 271] on p "2 yrs old Daughter Amania 19/07/2023 3 yrs old Son Erice kingi 11/12/2021 13 yr…" at bounding box center [598, 256] width 165 height 193
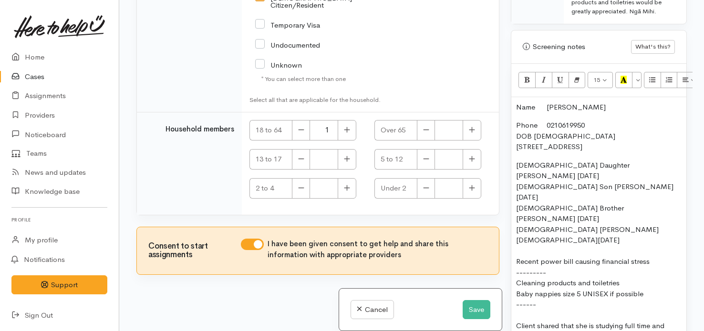
scroll to position [2386, 0]
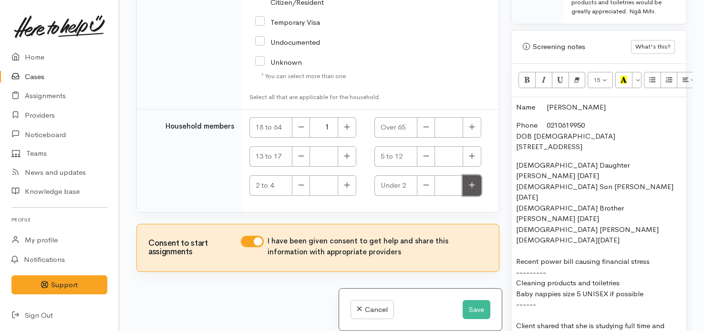
click at [475, 196] on button "button" at bounding box center [472, 185] width 19 height 21
type input "1"
click at [345, 189] on icon "button" at bounding box center [347, 185] width 6 height 7
type input "1"
click at [347, 160] on icon "button" at bounding box center [347, 156] width 6 height 7
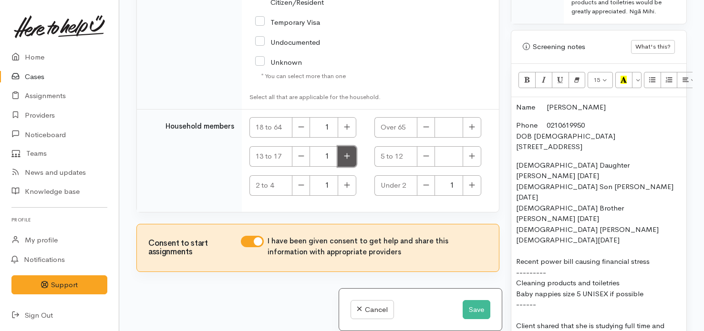
click at [347, 160] on icon "button" at bounding box center [347, 156] width 6 height 7
type input "2"
click at [475, 310] on button "Save" at bounding box center [477, 310] width 28 height 20
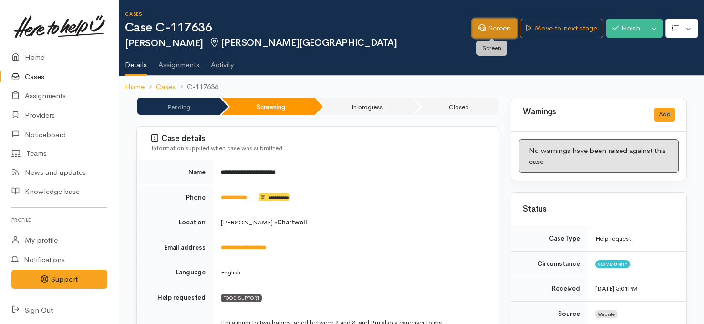
click at [504, 26] on link "Screen" at bounding box center [494, 29] width 45 height 20
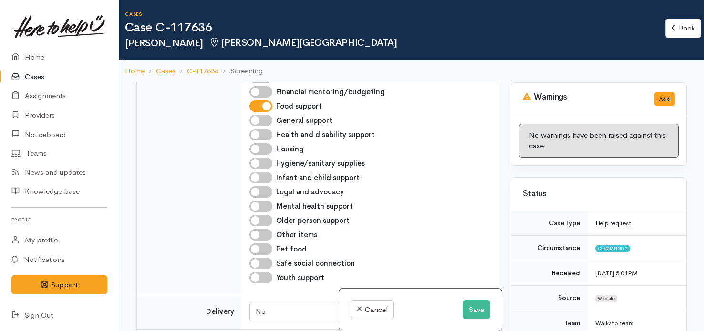
scroll to position [1080, 0]
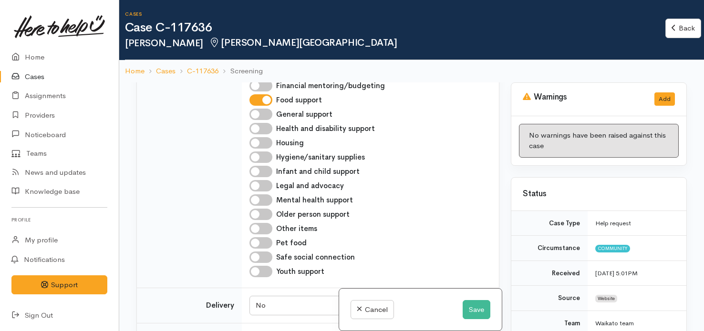
click at [258, 163] on input "Hygiene/sanitary supplies" at bounding box center [260, 157] width 23 height 11
checkbox input "true"
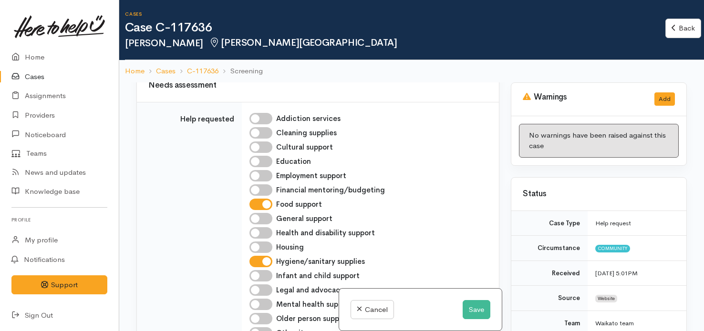
scroll to position [969, 0]
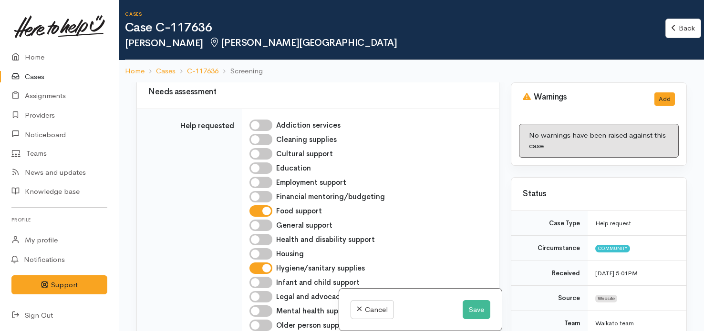
click at [267, 289] on input "Infant and child support" at bounding box center [260, 282] width 23 height 11
checkbox input "true"
click at [469, 307] on button "Save" at bounding box center [477, 310] width 28 height 20
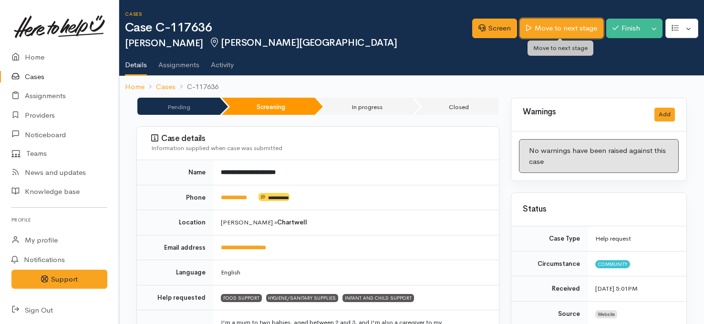
click at [553, 27] on link "Move to next stage" at bounding box center [561, 29] width 83 height 20
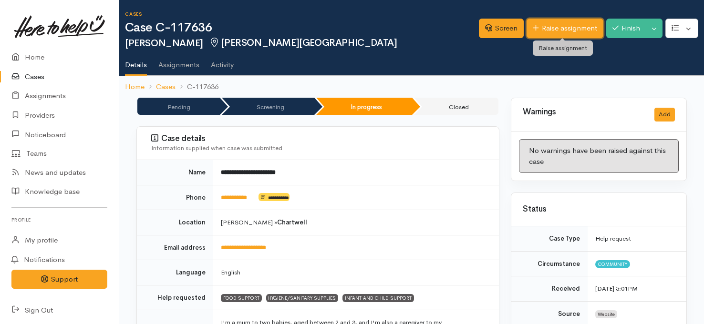
click at [555, 31] on link "Raise assignment" at bounding box center [564, 29] width 77 height 20
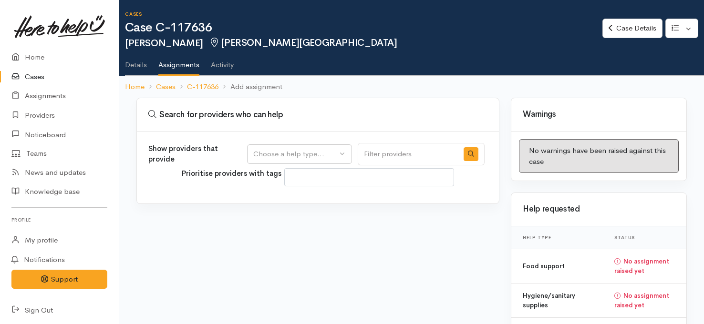
select select
click at [294, 159] on button "Choose a help type..." at bounding box center [299, 154] width 105 height 20
click at [278, 194] on span "Food support" at bounding box center [281, 199] width 44 height 11
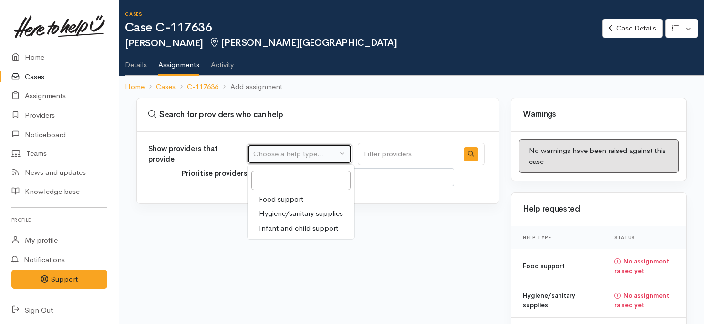
select select "3"
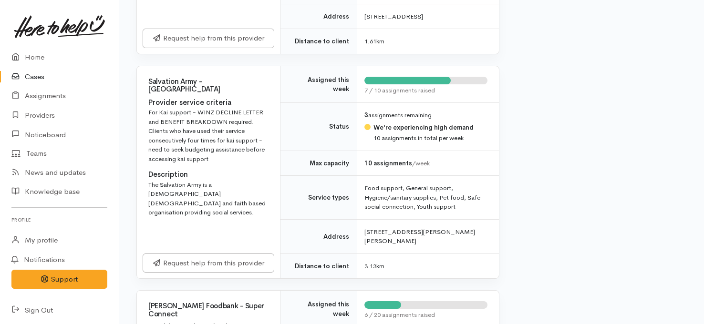
scroll to position [593, 0]
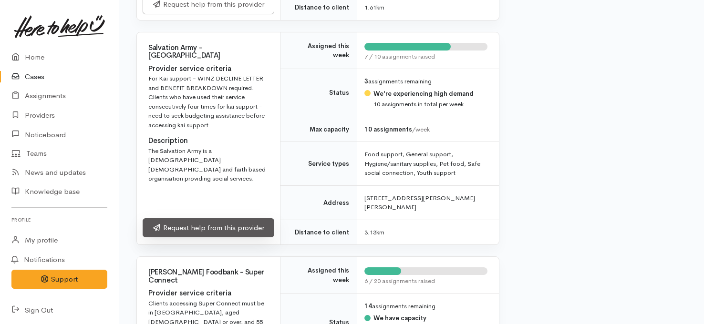
click at [206, 238] on link "Request help from this provider" at bounding box center [209, 228] width 132 height 20
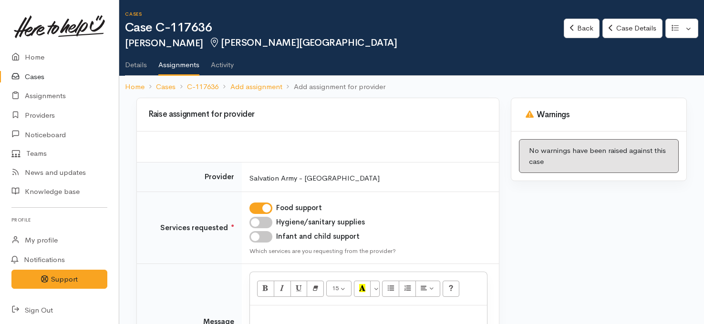
click at [269, 220] on input "Hygiene/sanitary supplies" at bounding box center [260, 222] width 23 height 11
checkbox input "true"
click at [260, 236] on input "Infant and child support" at bounding box center [260, 236] width 23 height 11
checkbox input "true"
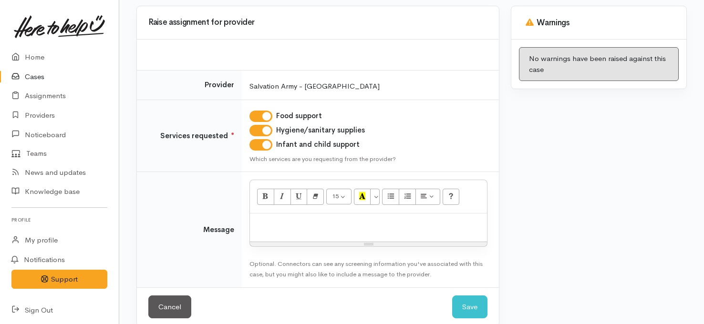
click at [388, 225] on p at bounding box center [368, 223] width 227 height 11
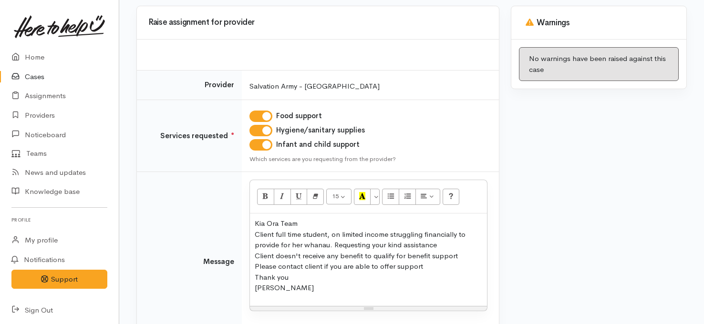
scroll to position [168, 0]
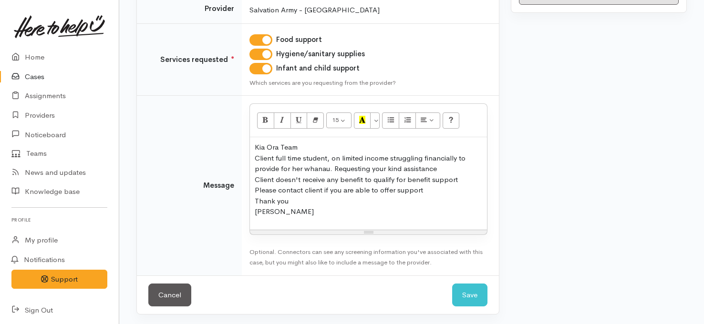
click at [449, 290] on div "Cancel Save Save" at bounding box center [318, 295] width 362 height 39
click at [465, 293] on button "Save" at bounding box center [469, 295] width 35 height 23
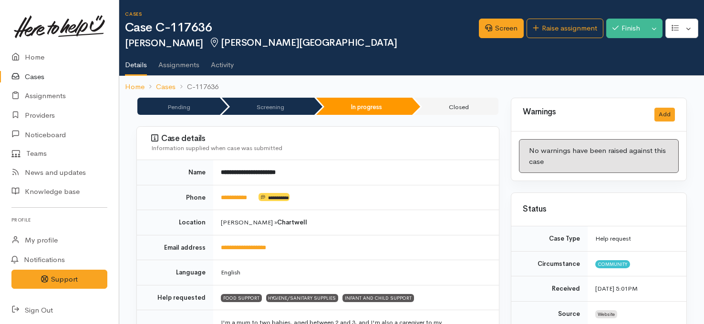
click at [35, 76] on link "Cases" at bounding box center [59, 77] width 119 height 20
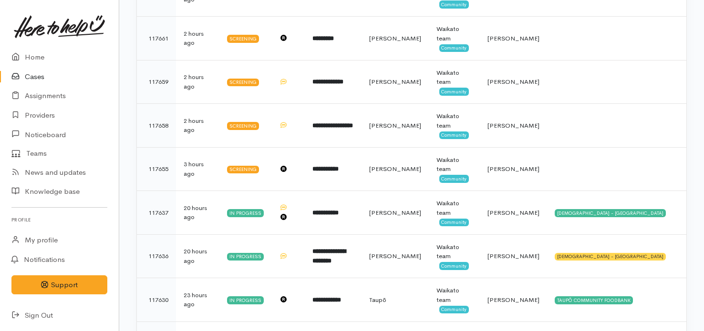
scroll to position [268, 0]
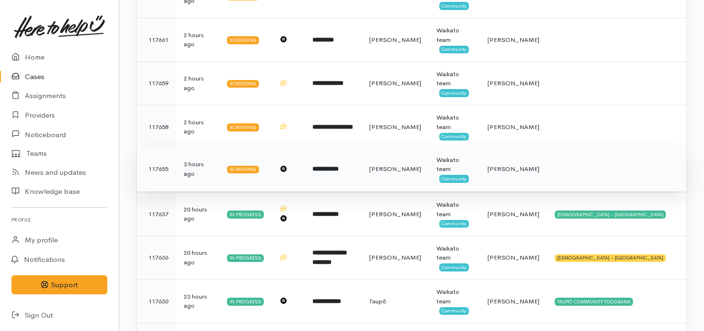
click at [339, 167] on b "**********" at bounding box center [325, 169] width 26 height 6
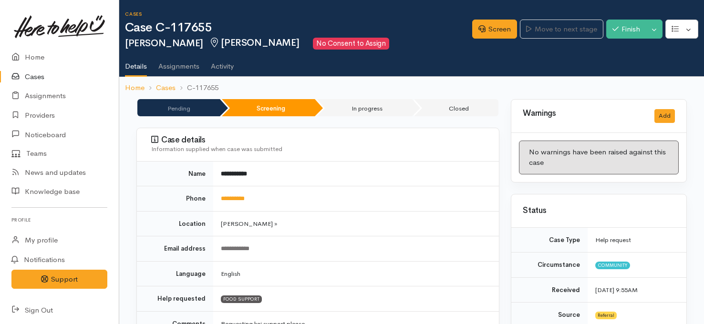
click at [34, 76] on link "Cases" at bounding box center [59, 77] width 119 height 20
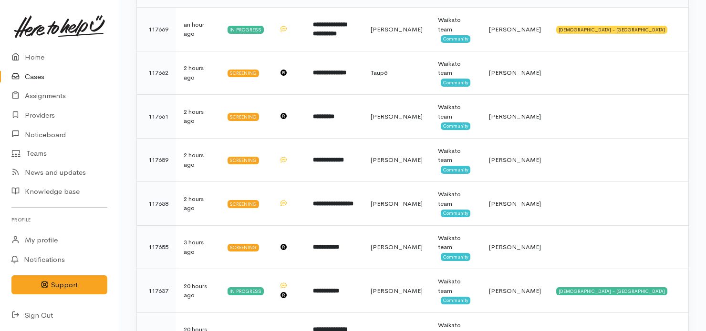
scroll to position [193, 0]
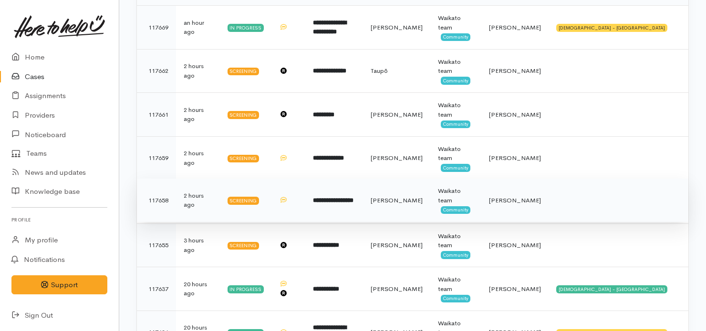
click at [353, 197] on b "**********" at bounding box center [333, 200] width 41 height 6
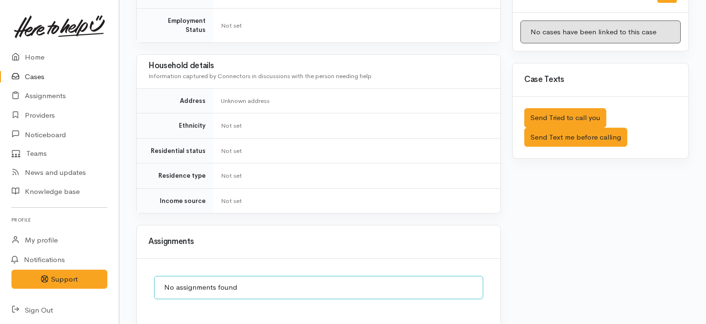
scroll to position [513, 0]
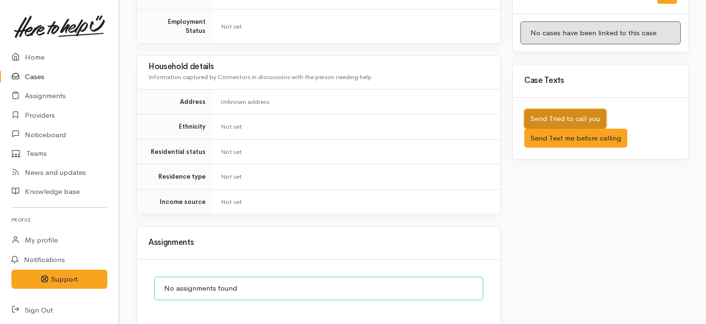
click at [550, 109] on button "Send Tried to call you" at bounding box center [565, 119] width 82 height 20
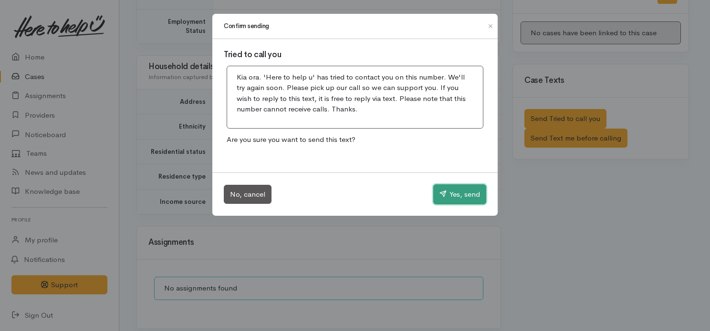
click at [454, 199] on button "Yes, send" at bounding box center [459, 195] width 53 height 20
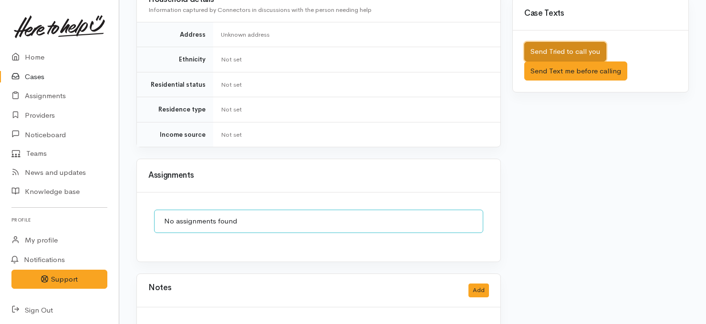
scroll to position [588, 0]
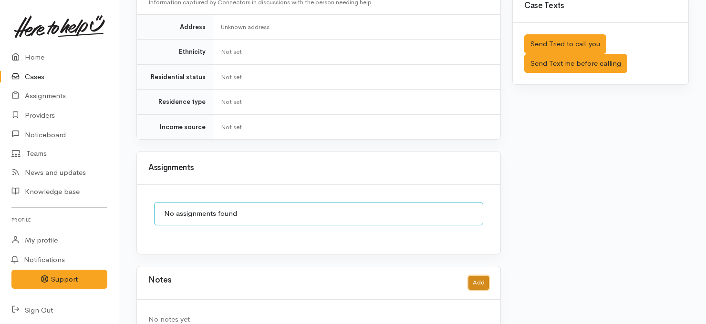
click at [481, 276] on button "Add" at bounding box center [478, 283] width 21 height 14
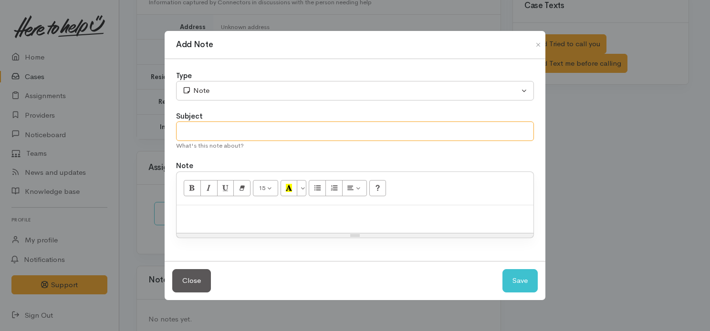
click at [406, 131] on input "text" at bounding box center [355, 132] width 358 height 20
type input "Tried phone contact"
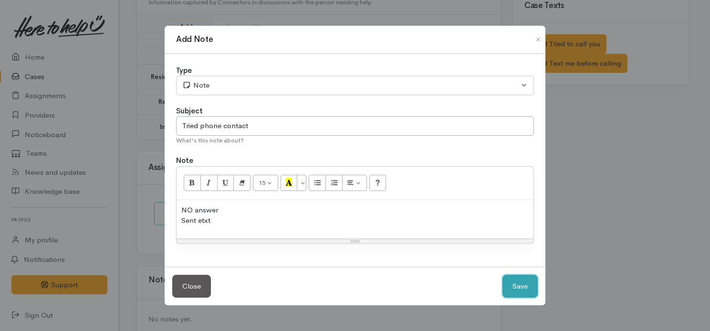
click at [514, 283] on button "Save" at bounding box center [519, 286] width 35 height 23
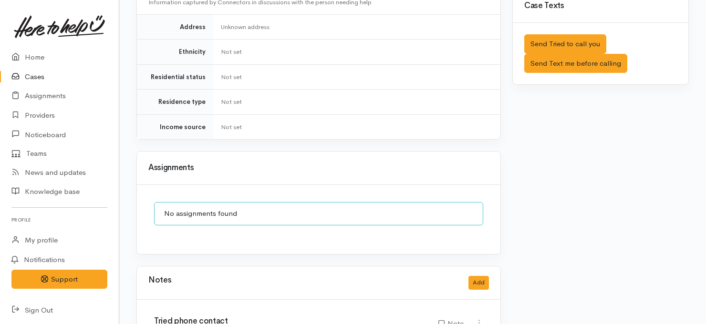
click at [34, 80] on link "Cases" at bounding box center [59, 77] width 119 height 20
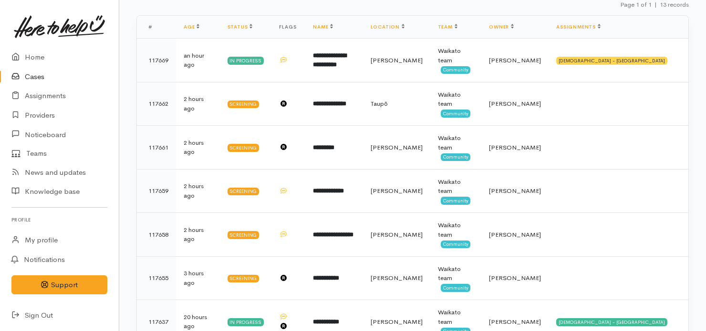
scroll to position [156, 0]
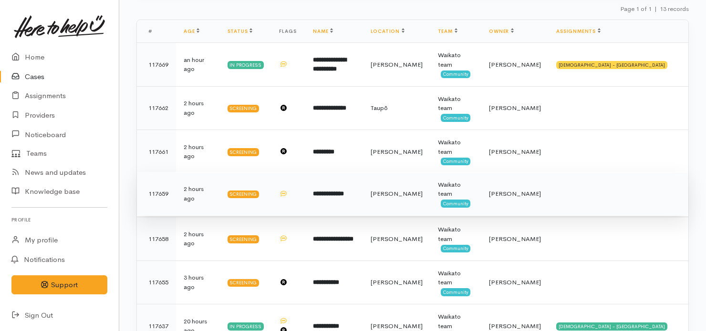
click at [362, 202] on td "**********" at bounding box center [333, 194] width 57 height 44
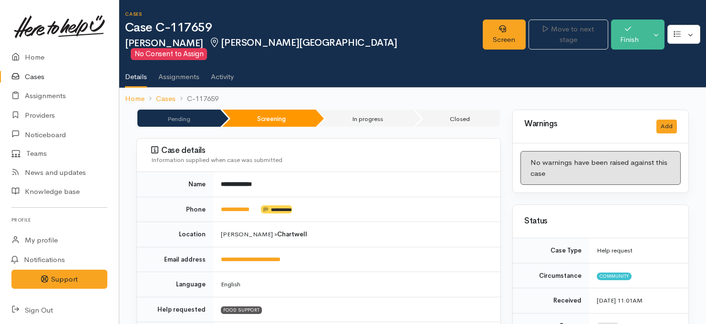
click at [34, 77] on link "Cases" at bounding box center [59, 77] width 119 height 20
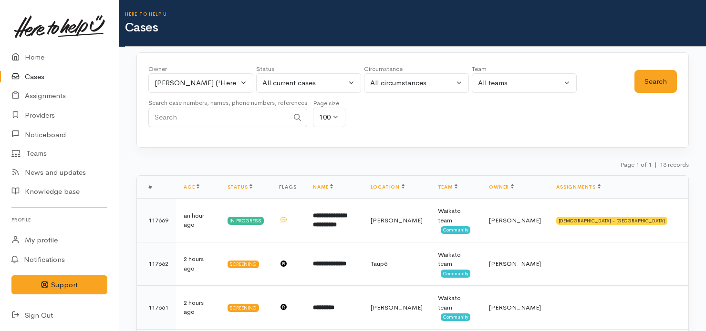
scroll to position [69, 0]
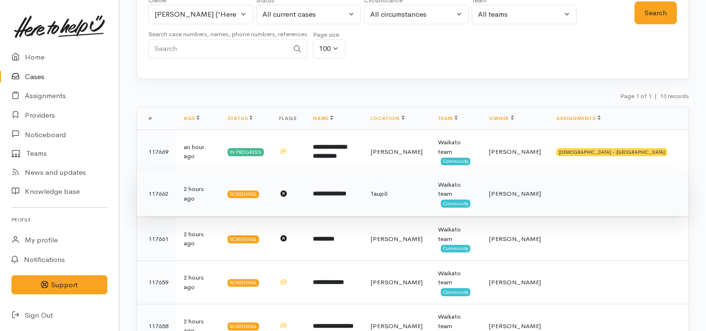
click at [346, 191] on b "**********" at bounding box center [329, 194] width 33 height 6
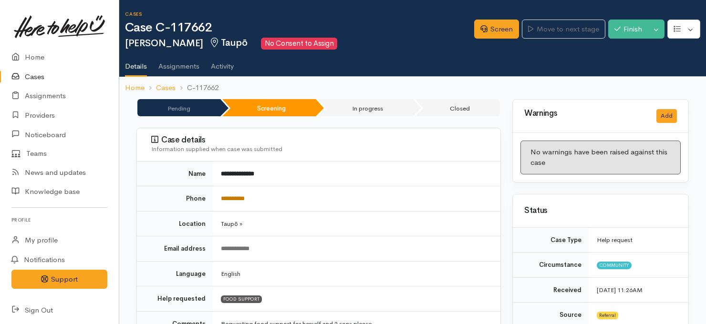
click at [237, 196] on link "**********" at bounding box center [233, 199] width 24 height 6
click at [620, 51] on ul "Details Assignments Activity" at bounding box center [415, 63] width 581 height 27
click at [488, 21] on link "Screen" at bounding box center [496, 30] width 45 height 20
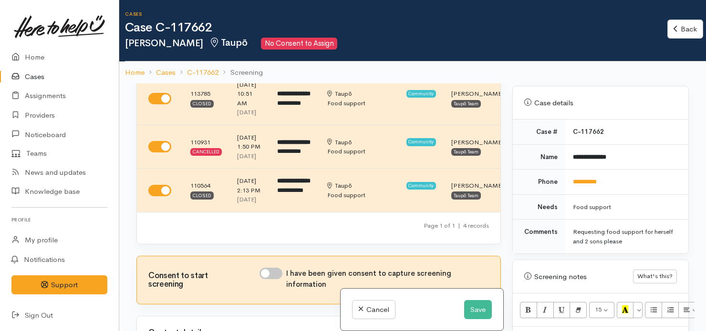
scroll to position [431, 0]
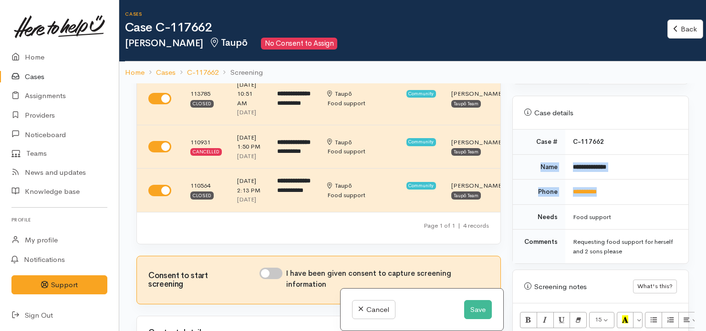
drag, startPoint x: 536, startPoint y: 156, endPoint x: 643, endPoint y: 188, distance: 112.0
click at [643, 188] on tbody "**********" at bounding box center [600, 197] width 175 height 134
copy tbody "**********"
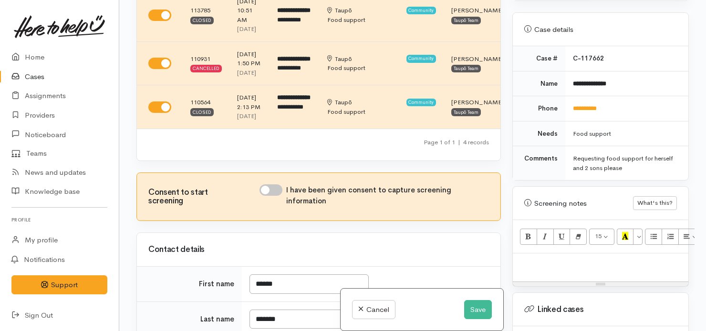
click at [539, 258] on div at bounding box center [600, 268] width 175 height 28
paste div
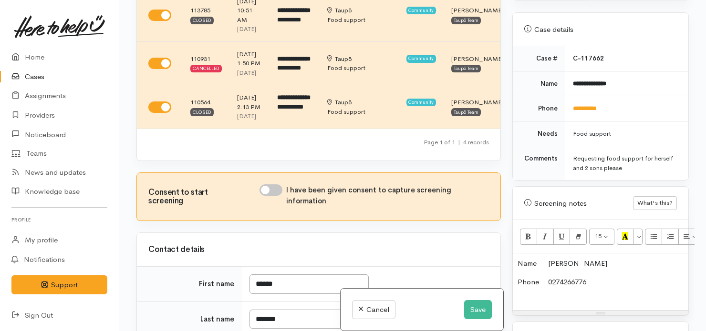
click at [279, 196] on input "I have been given consent to capture screening information" at bounding box center [270, 190] width 23 height 11
checkbox input "true"
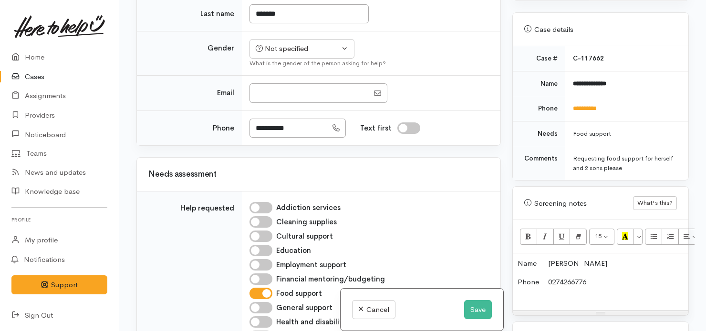
scroll to position [435, 0]
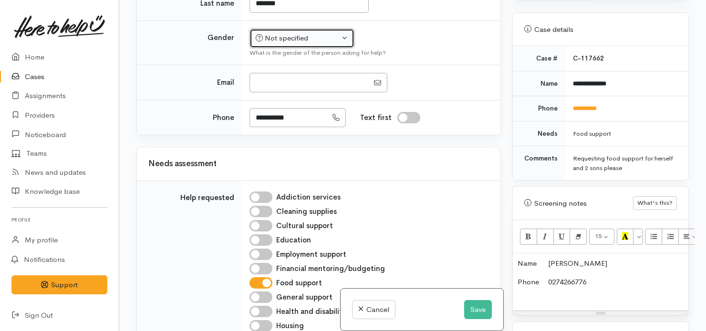
click at [319, 44] on div "Not specified" at bounding box center [298, 38] width 84 height 11
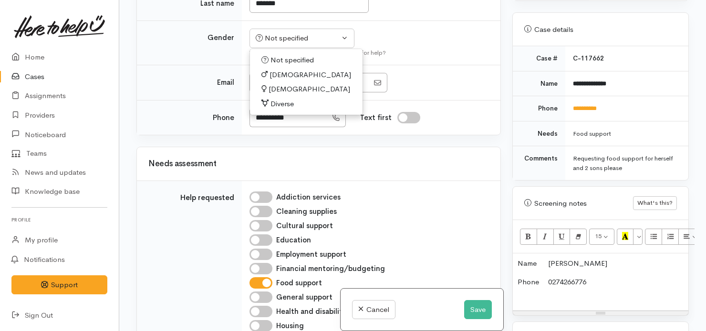
click at [276, 95] on span "[DEMOGRAPHIC_DATA]" at bounding box center [309, 89] width 82 height 11
select select "[DEMOGRAPHIC_DATA]"
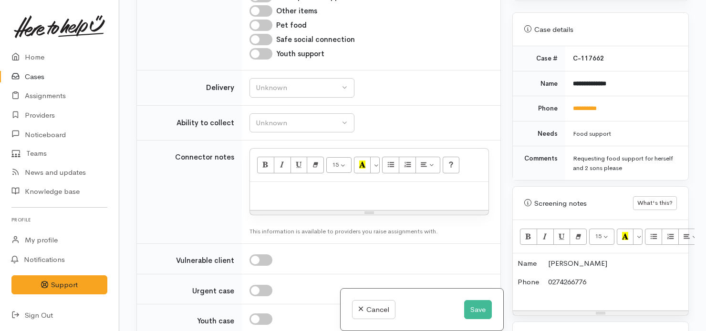
scroll to position [854, 0]
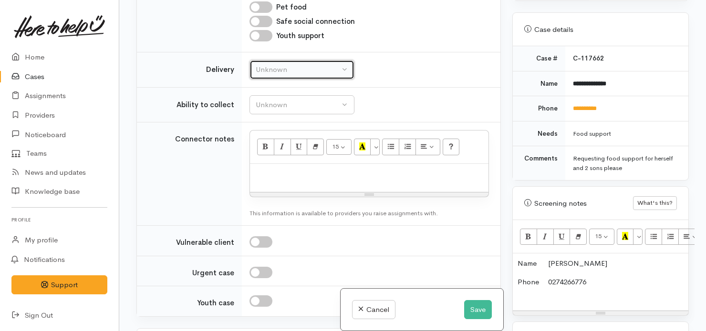
click at [308, 75] on div "Unknown" at bounding box center [298, 69] width 84 height 11
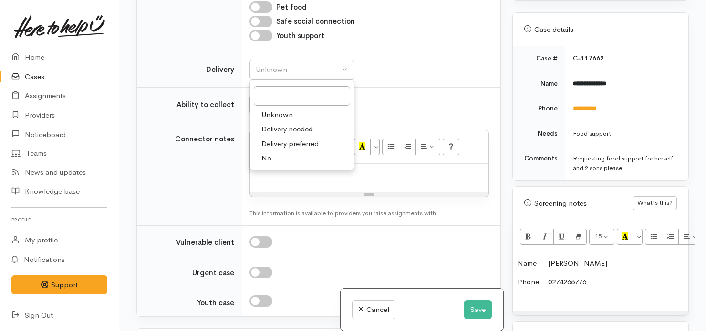
click at [265, 164] on span "No" at bounding box center [266, 158] width 10 height 11
select select "1"
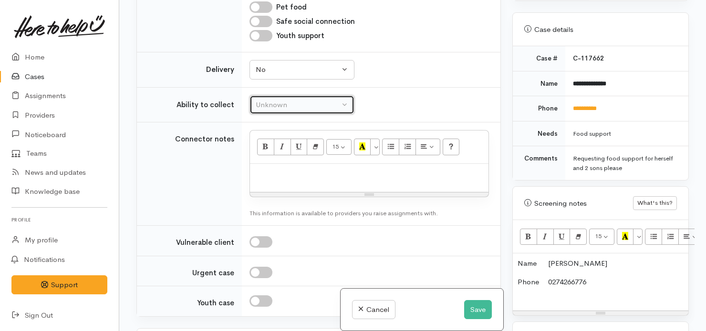
click at [322, 111] on div "Unknown" at bounding box center [298, 105] width 84 height 11
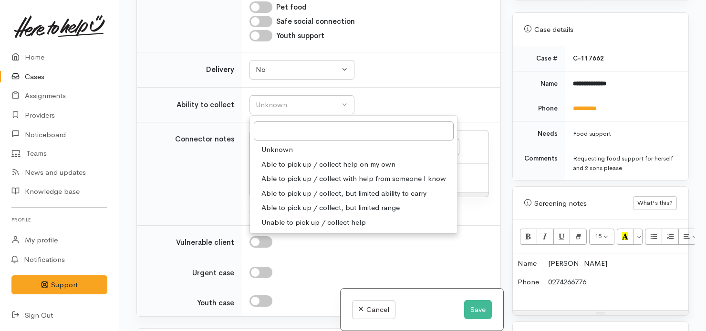
click at [318, 170] on span "Able to pick up / collect help on my own" at bounding box center [328, 164] width 134 height 11
select select "2"
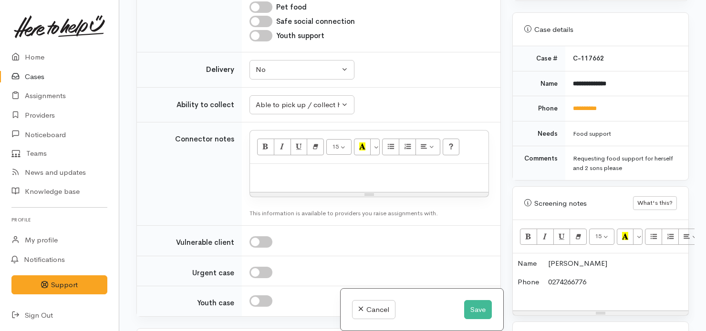
click at [626, 277] on p "Phone 0274266776" at bounding box center [600, 287] width 166 height 21
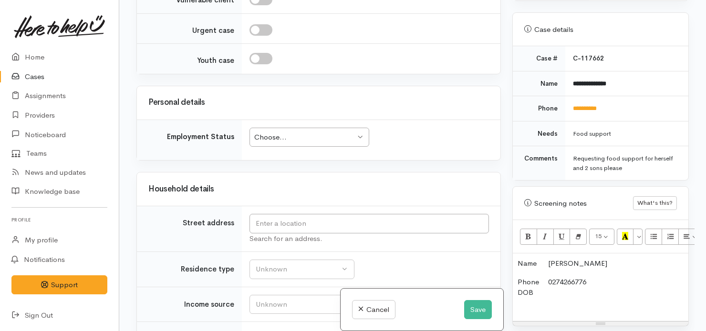
scroll to position [1110, 0]
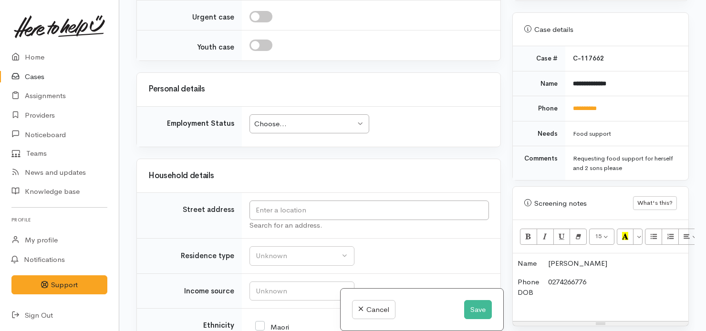
click at [338, 134] on div "Choose... Choose..." at bounding box center [309, 124] width 120 height 20
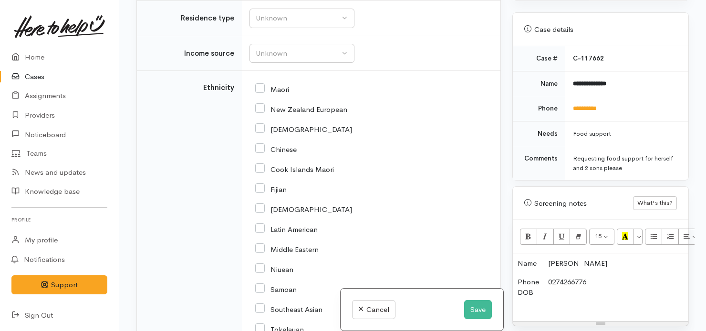
scroll to position [1341, 0]
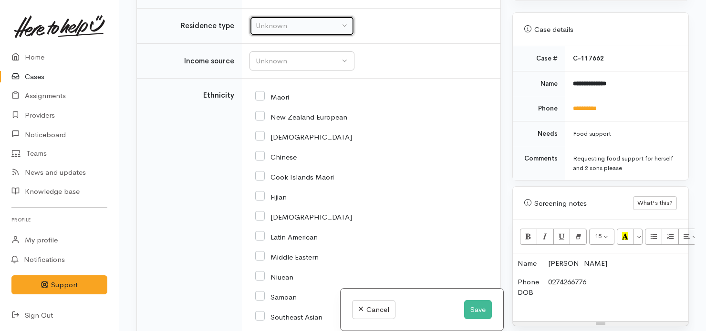
click at [330, 31] on div "Unknown" at bounding box center [298, 26] width 84 height 11
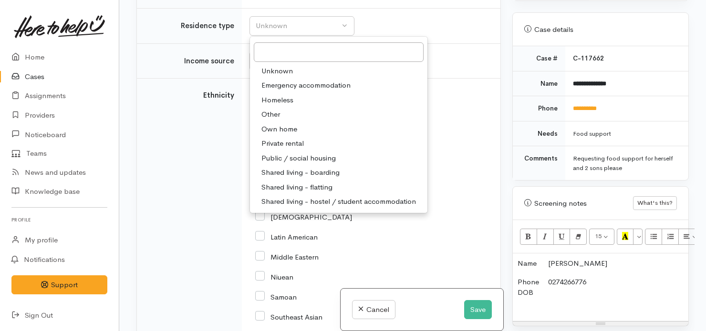
click at [281, 149] on span "Private rental" at bounding box center [282, 143] width 42 height 11
select select "2"
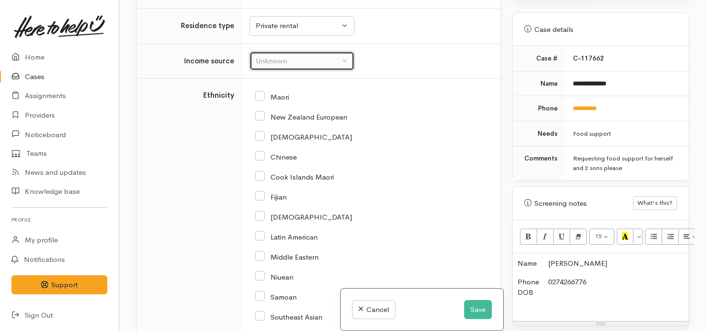
click at [305, 67] on div "Unknown" at bounding box center [298, 61] width 84 height 11
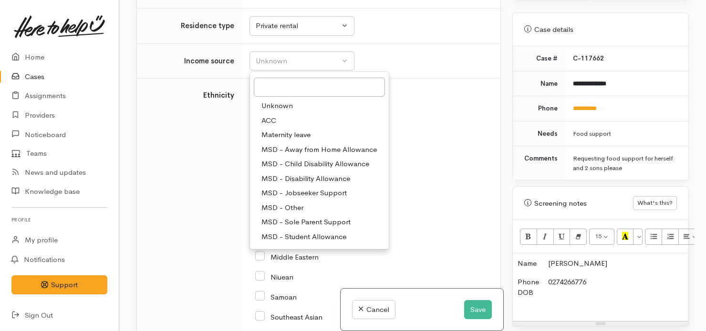
click at [330, 199] on span "MSD - Jobseeker Support" at bounding box center [303, 193] width 85 height 11
select select "4"
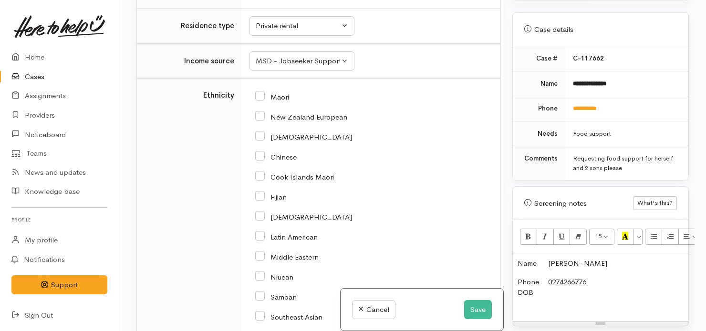
click at [261, 101] on input "Maori" at bounding box center [272, 96] width 34 height 9
checkbox input "true"
click at [551, 279] on p "Phone 0274266776 DOB" at bounding box center [600, 293] width 166 height 32
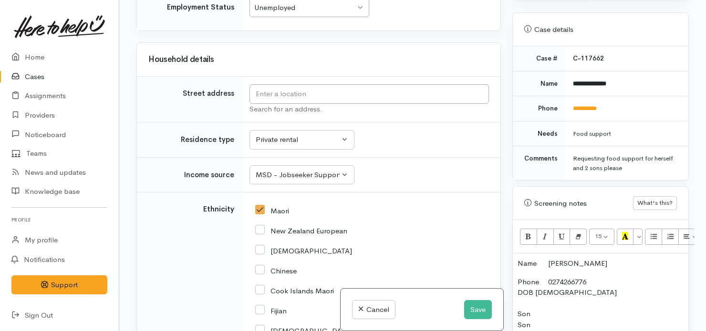
scroll to position [1229, 0]
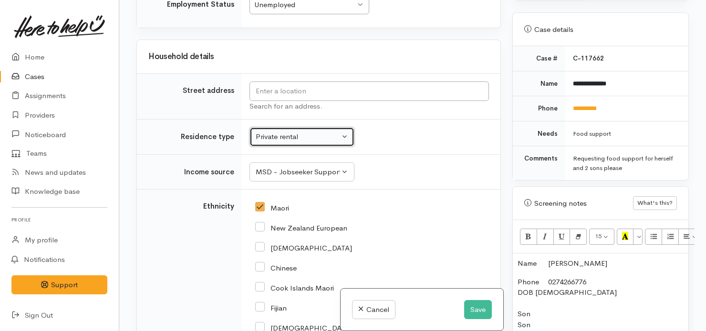
click at [340, 147] on button "Private rental" at bounding box center [301, 137] width 105 height 20
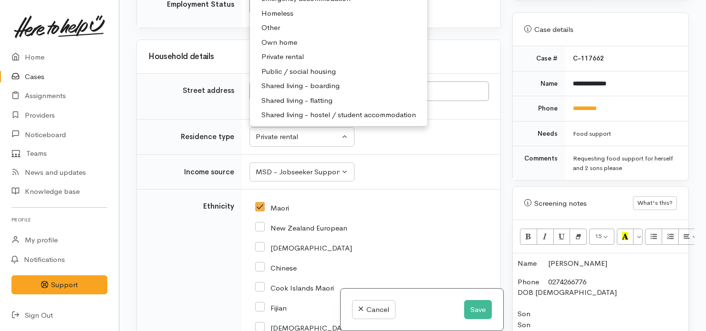
click at [293, 48] on span "Own home" at bounding box center [279, 42] width 36 height 11
select select "1"
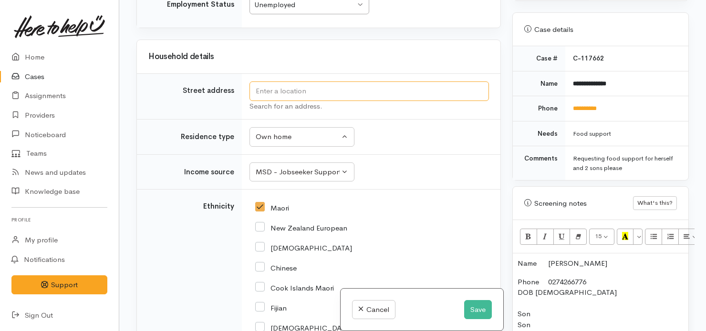
click at [320, 101] on input "text" at bounding box center [368, 92] width 239 height 20
click at [332, 101] on input "text" at bounding box center [368, 92] width 239 height 20
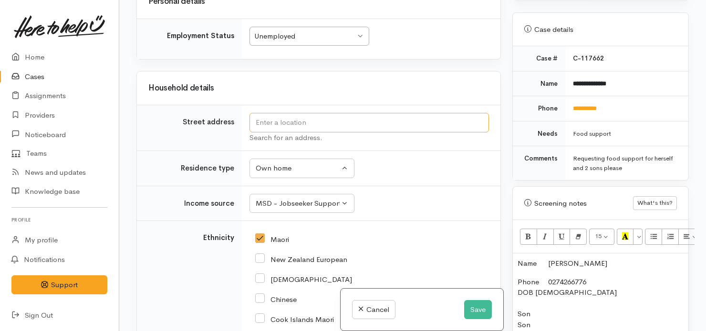
scroll to position [1193, 0]
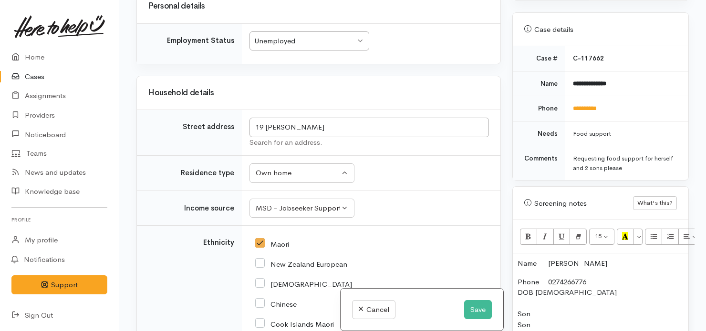
type input "19 Terence Street, Tauhara, Taupō, New Zealand"
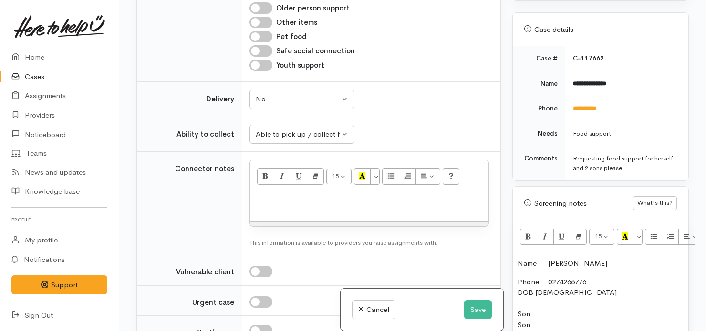
scroll to position [1255, 0]
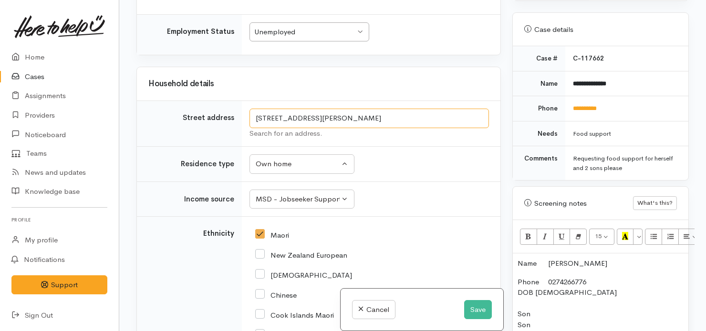
drag, startPoint x: 433, startPoint y: 183, endPoint x: 237, endPoint y: 183, distance: 196.5
click at [237, 147] on tr "Street address 19 Terence Street, Tauhara, Taupō, New Zealand Search for an add…" at bounding box center [318, 124] width 363 height 46
click at [609, 258] on p "Name Lornay Dunster" at bounding box center [600, 263] width 166 height 11
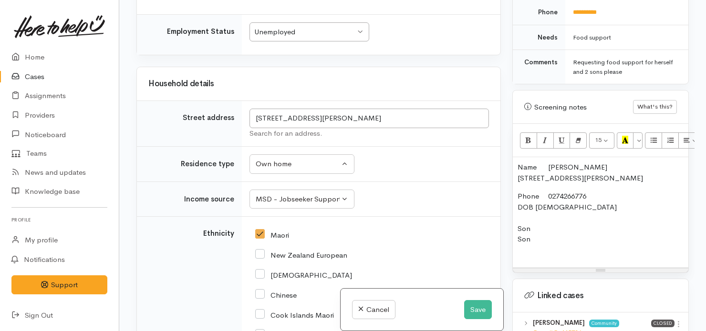
scroll to position [539, 0]
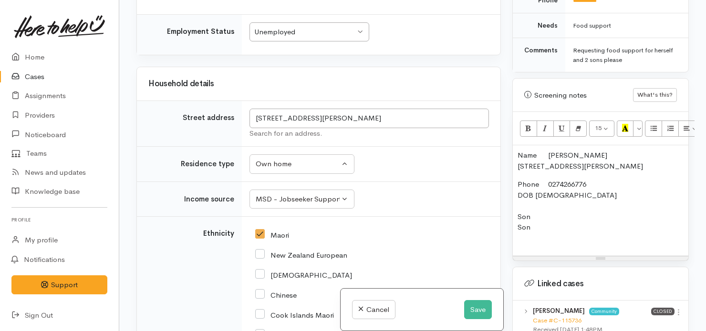
click at [547, 223] on p "Phone 0274266776 DOB 21/06/1987 Son Son" at bounding box center [600, 211] width 166 height 64
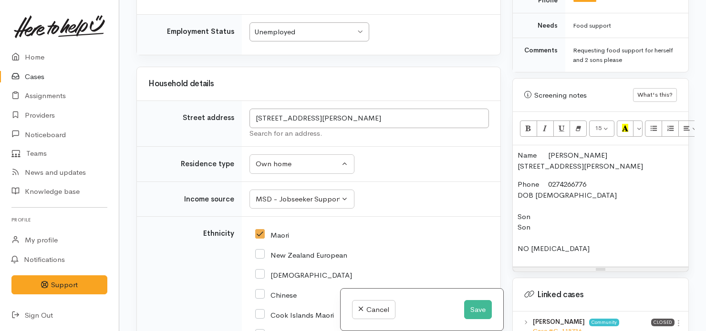
click at [558, 204] on p "Phone 0274266776 DOB 21/06/1987 Son Son NO FOOD ALLERGIES" at bounding box center [600, 216] width 166 height 75
click at [517, 204] on div "Name Lornay Dunster 19 Terence Street, Tauhara, Taupō, New Zealand Phone 027426…" at bounding box center [600, 206] width 175 height 122
click at [582, 204] on p "Phone 0274266776 DOB 21/06/1987 10 yrs old Son Son NO FOOD ALLERGIES" at bounding box center [600, 216] width 166 height 75
click at [519, 217] on p "Phone 0274266776 DOB 21/06/1987 10 yrs old Son Tuauku Son NO FOOD ALLERGIES" at bounding box center [600, 216] width 166 height 75
click at [624, 205] on p "Phone 0274266776 DOB 21/06/1987 10 yrs old Son Tuauku Son NO FOOD ALLERGIES" at bounding box center [600, 216] width 166 height 75
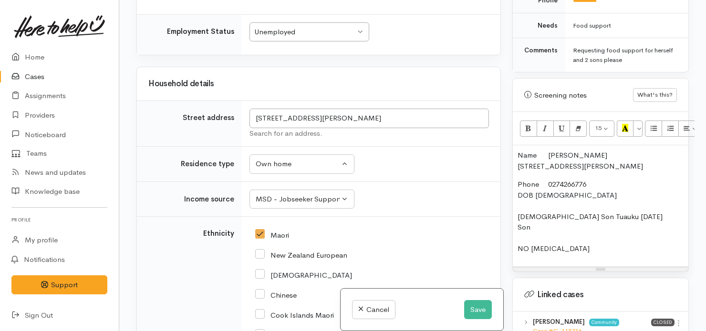
click at [516, 212] on div "Name Lornay Dunster 19 Terence Street, Tauhara, Taupō, New Zealand Phone 027426…" at bounding box center [600, 206] width 175 height 122
click at [572, 213] on p "Phone 0274266776 DOB 21/06/1987 10 yrs old Son Tuauku 29/08/2015 12 yrs old Son…" at bounding box center [600, 216] width 166 height 75
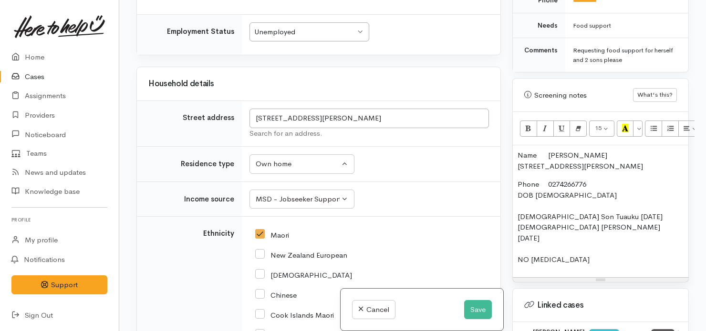
click at [607, 238] on p "Phone 0274266776 DOB 21/06/1987 10 yrs old Son Tuauku 29/08/2015 12 yrs old Son…" at bounding box center [600, 222] width 166 height 86
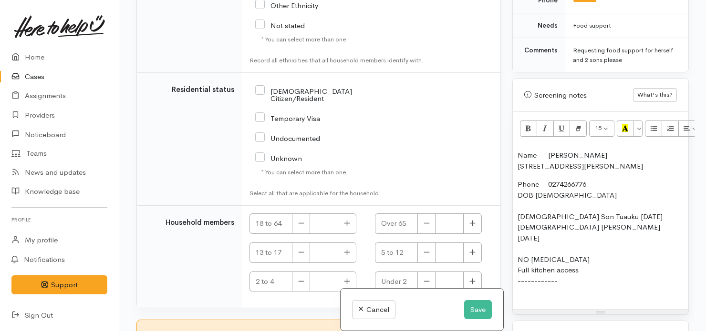
scroll to position [1873, 0]
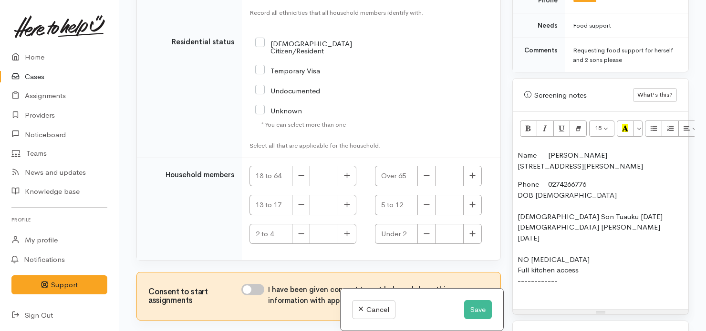
click at [262, 54] on input "NZ Citizen/Resident" at bounding box center [325, 47] width 141 height 16
checkbox input "true"
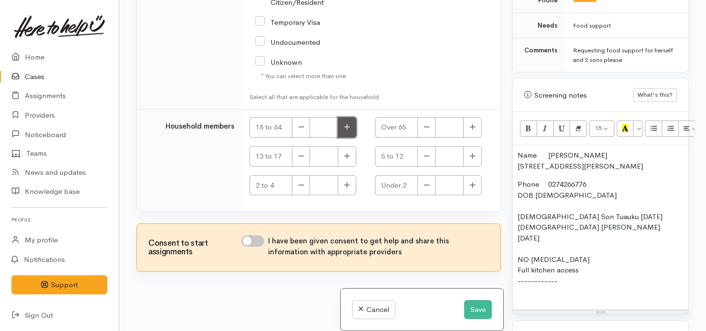
click at [346, 131] on icon "button" at bounding box center [347, 127] width 6 height 7
type input "1"
click at [256, 241] on input "I have been given consent to get help and share this information with appropria…" at bounding box center [252, 241] width 23 height 11
checkbox input "true"
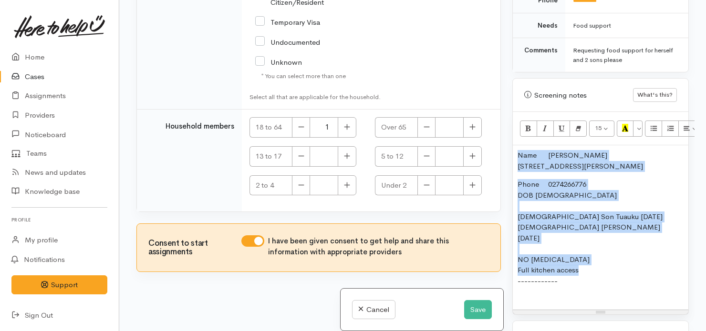
drag, startPoint x: 589, startPoint y: 246, endPoint x: 498, endPoint y: 132, distance: 145.5
click at [498, 132] on div "Related cases There are other cases potentially from the same person, address o…" at bounding box center [413, 165] width 564 height 331
copy div "Name Lornay Dunster 19 Terence Street, Tauhara, Taupō, New Zealand Phone 027426…"
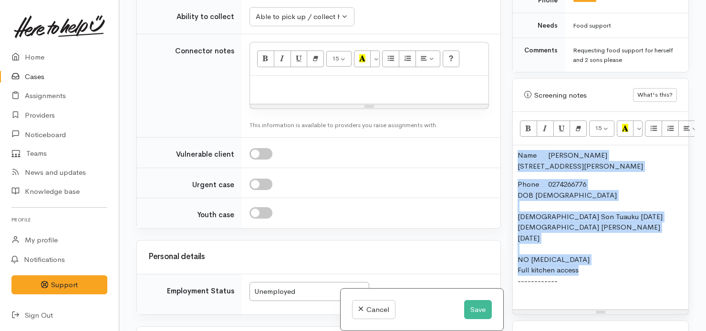
scroll to position [987, 0]
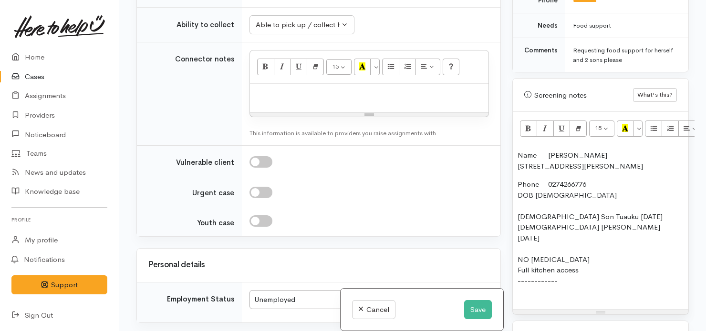
click at [318, 100] on p at bounding box center [369, 94] width 229 height 11
paste div
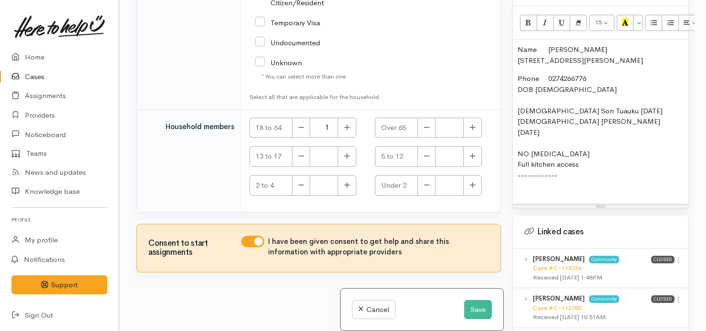
scroll to position [2084, 0]
click at [471, 152] on button "button" at bounding box center [472, 156] width 19 height 21
type input "2"
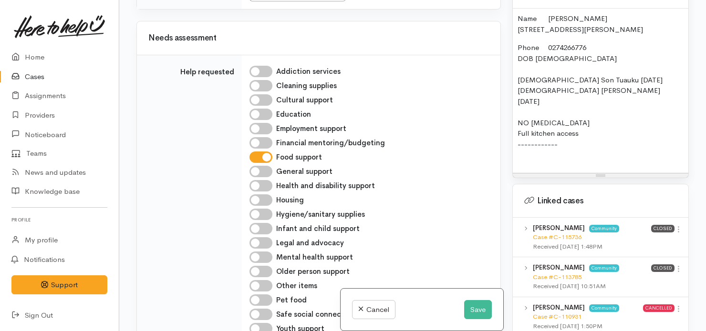
scroll to position [685, 0]
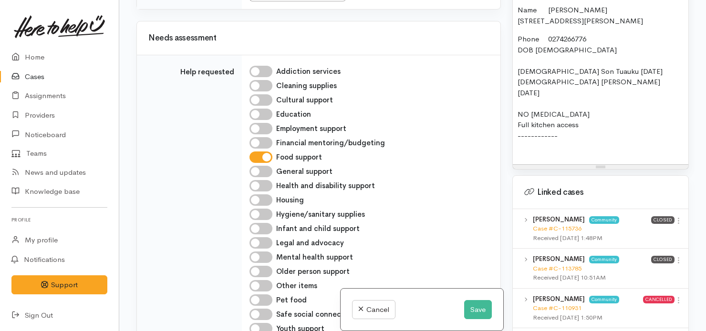
click at [580, 121] on p "Phone 0274266776 DOB 21/06/1987 10 yrs old Son Tuauku 29/08/2015 12 yrs old Son…" at bounding box center [600, 93] width 166 height 118
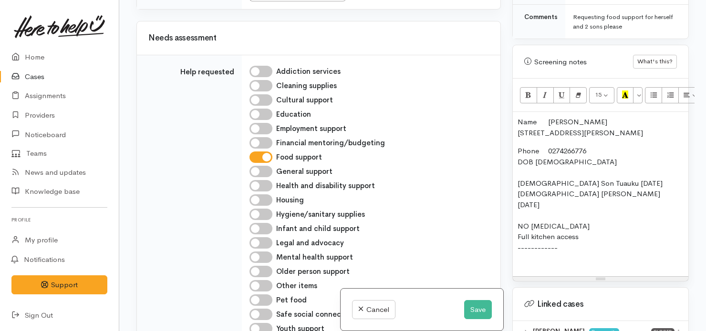
scroll to position [570, 0]
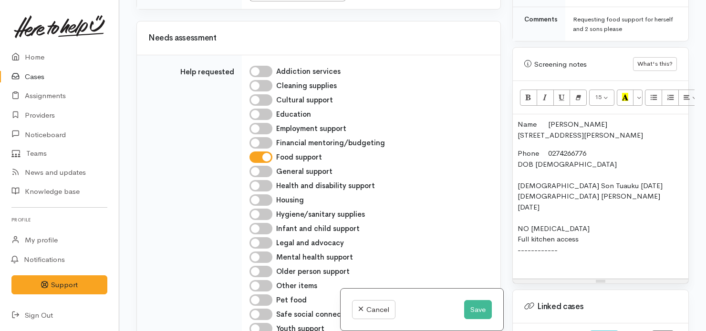
click at [559, 235] on p "Phone 0274266776 DOB 21/06/1987 10 yrs old Son Tuauku 29/08/2015 12 yrs old Son…" at bounding box center [600, 207] width 166 height 118
click at [533, 244] on p "Phone 0274266776 DOB 21/06/1987 10 yrs old Son Tuauku 29/08/2015 12 yrs old Son…" at bounding box center [600, 207] width 166 height 118
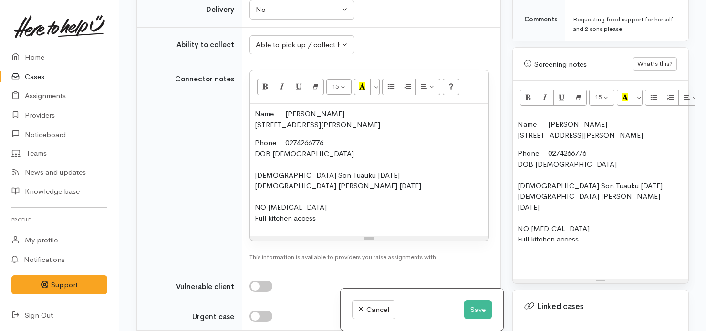
scroll to position [970, 0]
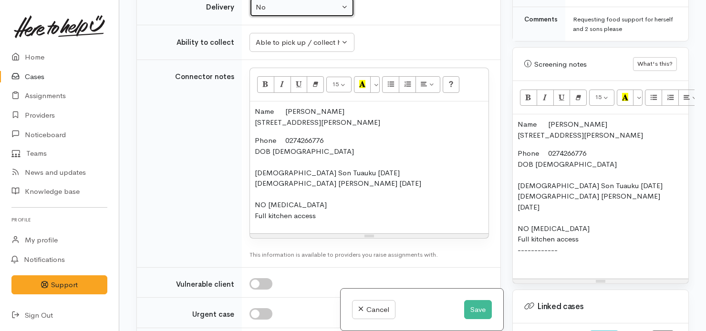
click at [334, 17] on button "No" at bounding box center [301, 8] width 105 height 20
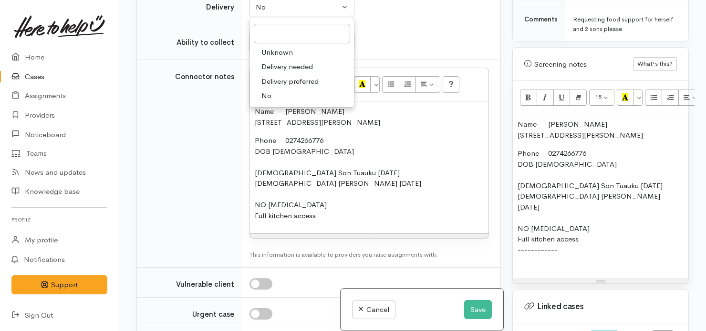
click at [266, 102] on span "No" at bounding box center [266, 96] width 10 height 11
select select "1"
click at [266, 102] on div "15 8 9 10 11 12 14 18 24 36 Background Color Transparent Select #ffff00 Text Co…" at bounding box center [369, 84] width 238 height 33
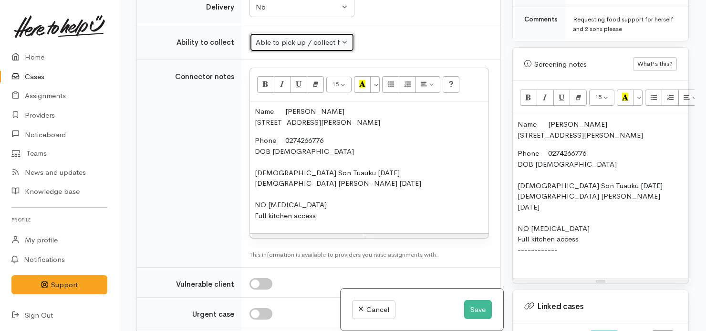
click at [315, 48] on div "Able to pick up / collect help on my own" at bounding box center [298, 42] width 84 height 11
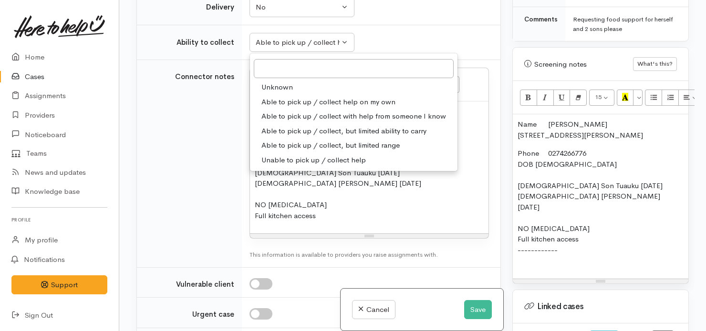
click at [402, 60] on td "Unknown Able to pick up / collect help on my own Able to pick up / collect with…" at bounding box center [371, 42] width 258 height 35
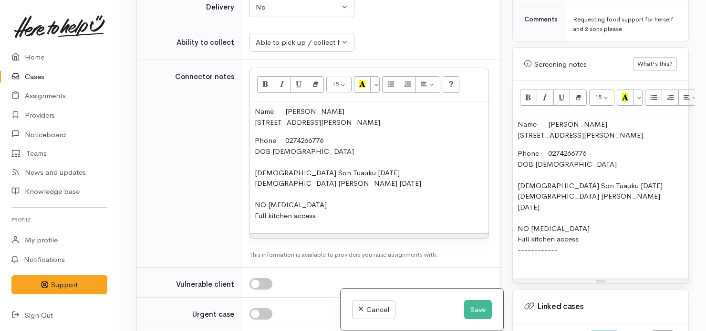
click at [536, 244] on p "Phone 0274266776 DOB 21/06/1987 10 yrs old Son Tuauku 29/08/2015 12 yrs old Son…" at bounding box center [600, 207] width 166 height 118
click at [545, 249] on div "Name Lornay Dunster 19 Terence Street, Tauhara, Taupō, New Zealand Phone 027426…" at bounding box center [600, 196] width 175 height 165
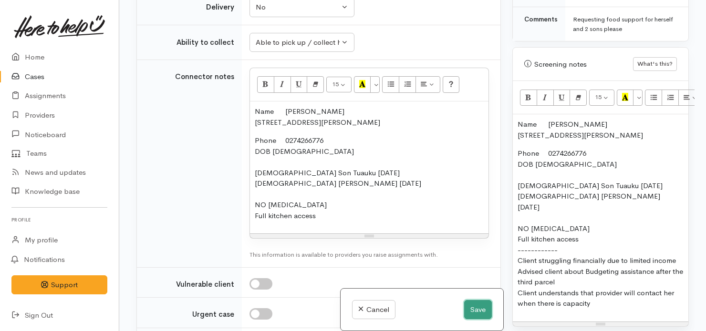
click at [477, 311] on button "Save" at bounding box center [478, 310] width 28 height 20
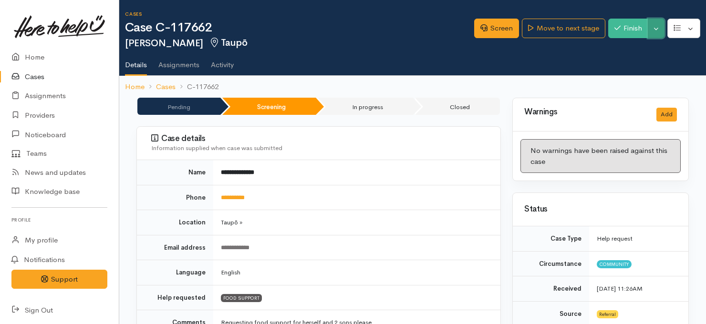
click at [660, 28] on button "Toggle Dropdown" at bounding box center [656, 29] width 17 height 20
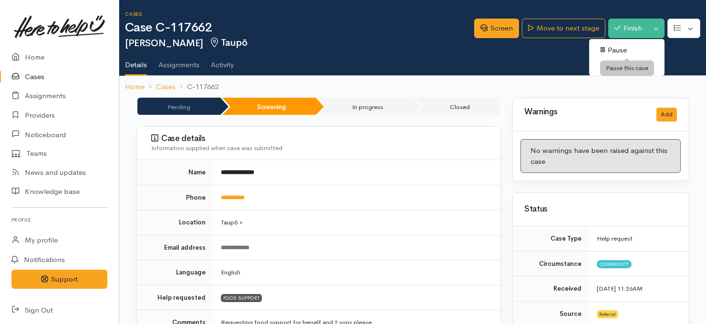
click at [620, 48] on link "Pause" at bounding box center [626, 50] width 75 height 15
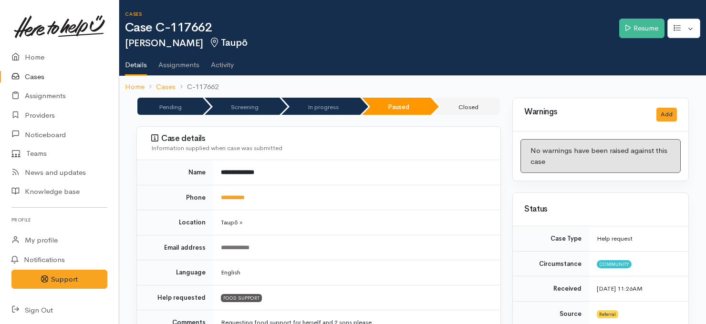
click at [39, 72] on link "Cases" at bounding box center [59, 77] width 119 height 20
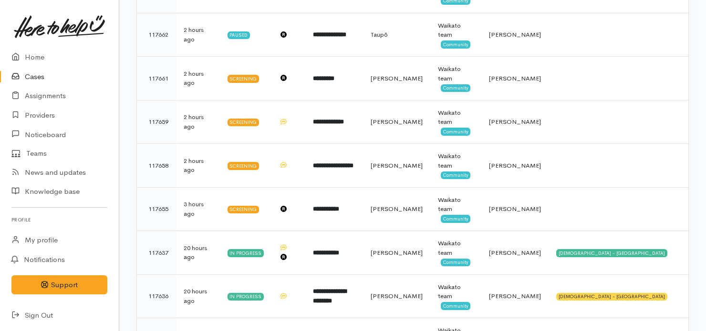
scroll to position [235, 0]
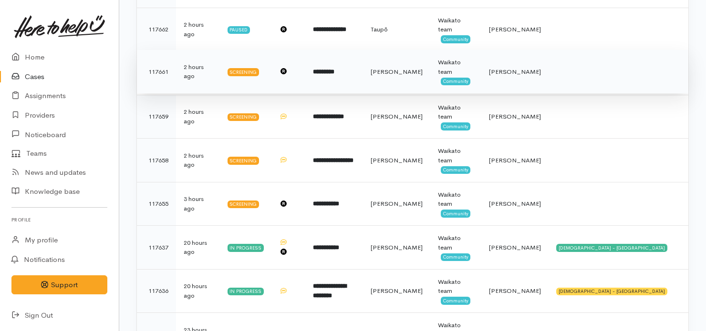
click at [362, 78] on td "*********" at bounding box center [333, 72] width 57 height 44
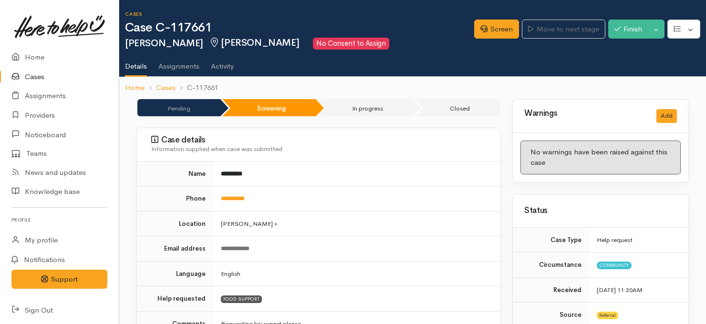
scroll to position [0, 6]
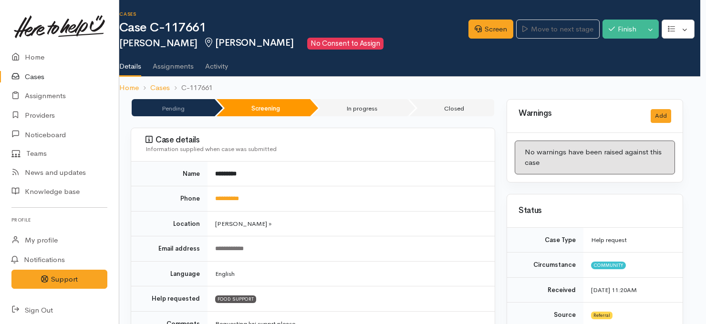
drag, startPoint x: 705, startPoint y: 24, endPoint x: 712, endPoint y: 104, distance: 80.8
click at [700, 104] on html "Support Feedback I've got something to say" at bounding box center [347, 162] width 706 height 324
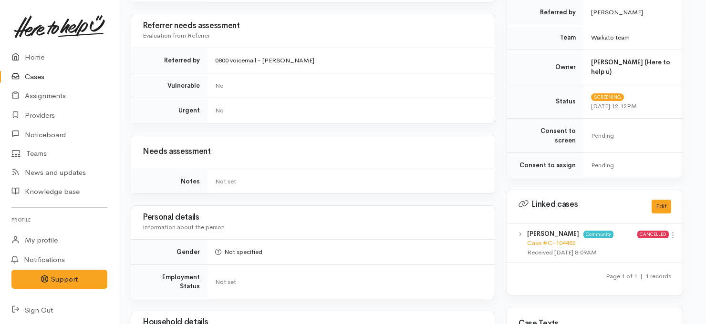
scroll to position [303, 6]
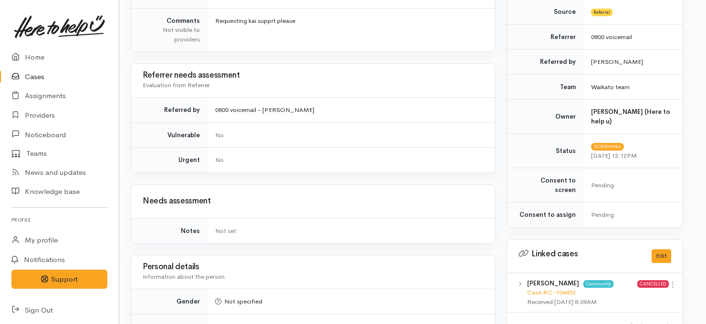
click at [127, 51] on div "**********" at bounding box center [313, 304] width 376 height 1016
click at [34, 78] on link "Cases" at bounding box center [59, 77] width 119 height 20
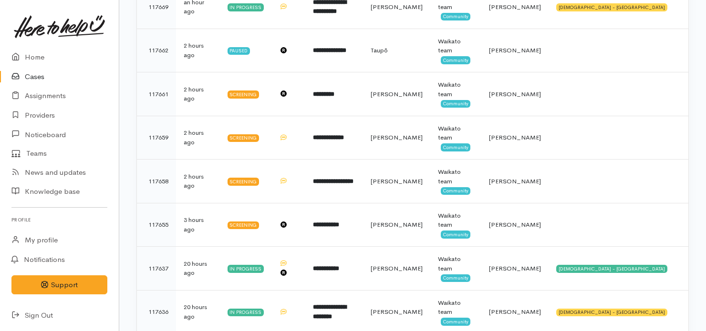
scroll to position [220, 0]
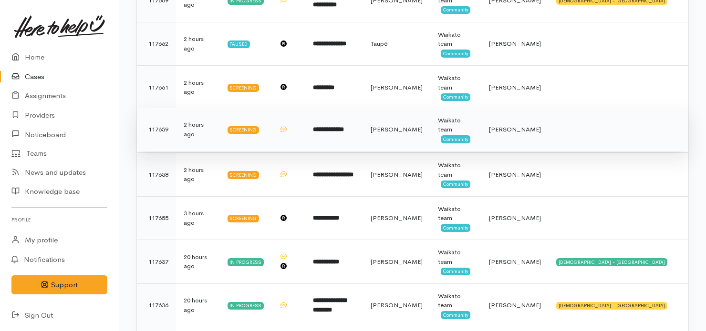
click at [349, 134] on td "**********" at bounding box center [333, 130] width 57 height 44
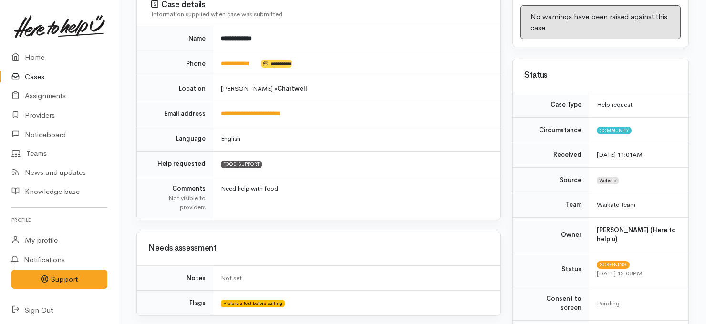
scroll to position [140, 0]
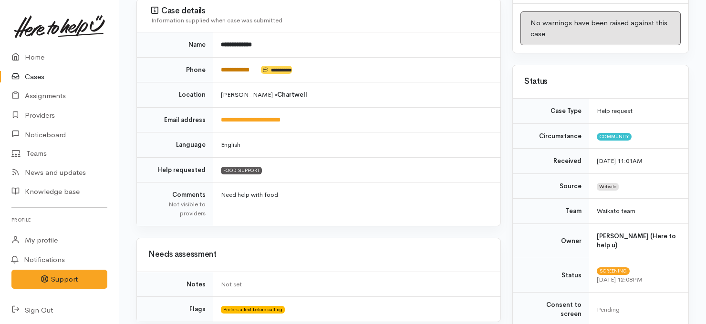
click at [248, 67] on link "**********" at bounding box center [235, 70] width 29 height 6
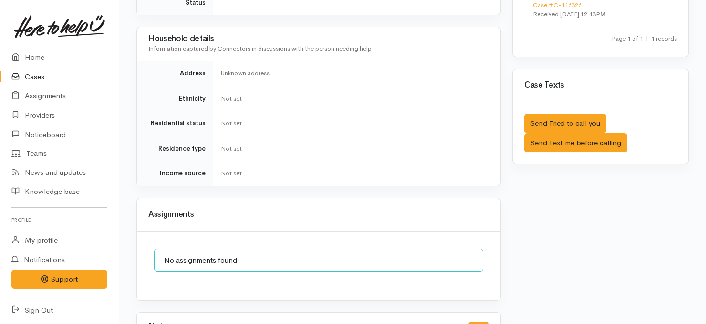
scroll to position [650, 0]
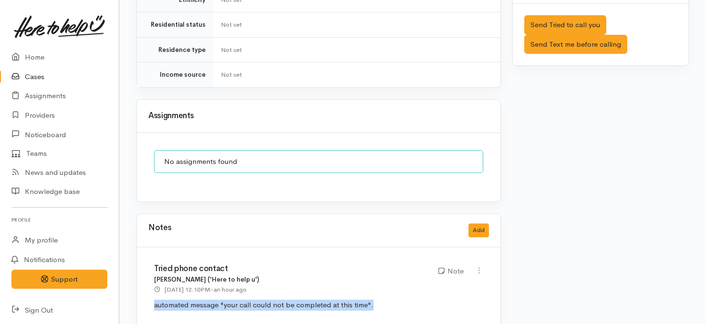
drag, startPoint x: 379, startPoint y: 279, endPoint x: 147, endPoint y: 290, distance: 232.0
click at [147, 290] on div "Tried phone contact Jeffin Gopi ('Here to help u') 11 Sep 2025 12:10PM - an hou…" at bounding box center [318, 292] width 363 height 88
copy p "automated message "your call could not be completed at this time"."
click at [481, 224] on button "Add" at bounding box center [478, 231] width 21 height 14
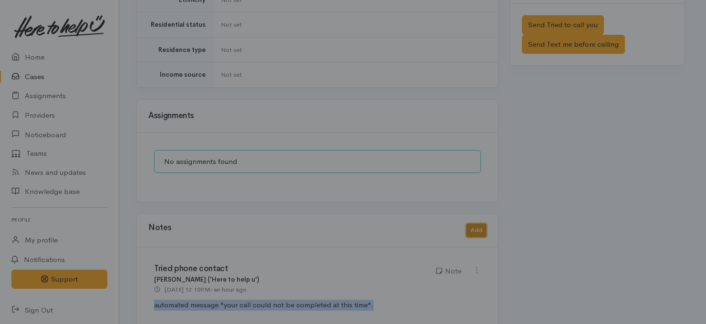
scroll to position [643, 0]
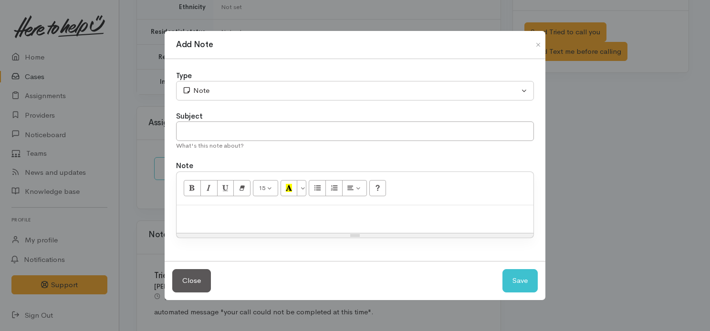
click at [291, 212] on p at bounding box center [354, 215] width 347 height 11
paste div
drag, startPoint x: 343, startPoint y: 118, endPoint x: 340, endPoint y: 124, distance: 6.9
click at [340, 124] on div "Subject What's this note about?" at bounding box center [355, 131] width 358 height 40
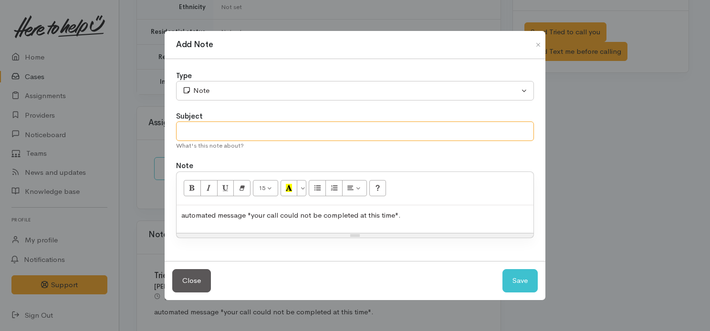
click at [340, 124] on input "text" at bounding box center [355, 132] width 358 height 20
type input "Tried phone contact"
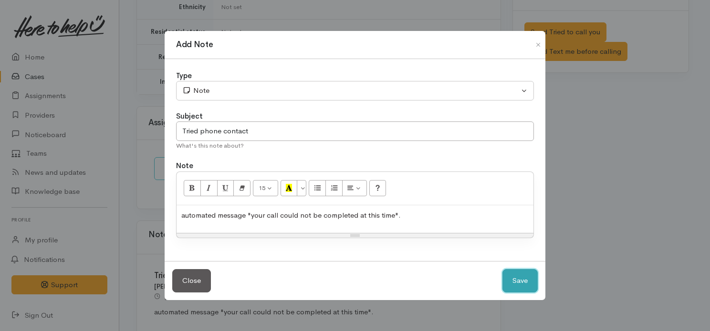
click at [518, 277] on button "Save" at bounding box center [519, 280] width 35 height 23
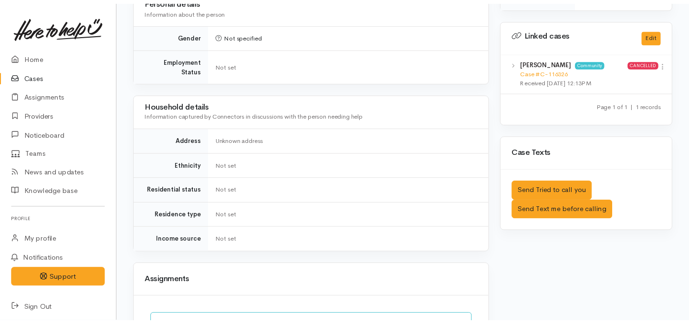
scroll to position [477, 0]
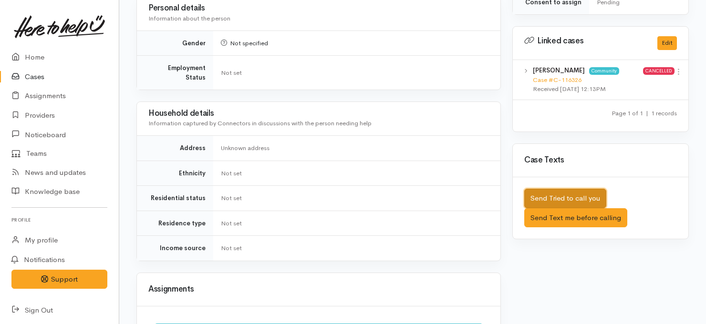
click at [557, 189] on button "Send Tried to call you" at bounding box center [565, 199] width 82 height 20
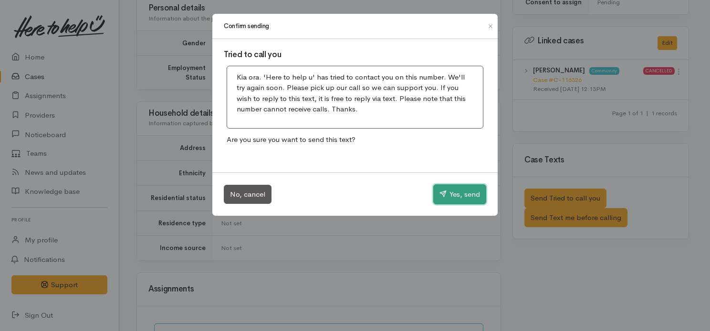
click at [445, 190] on button "Yes, send" at bounding box center [459, 195] width 53 height 20
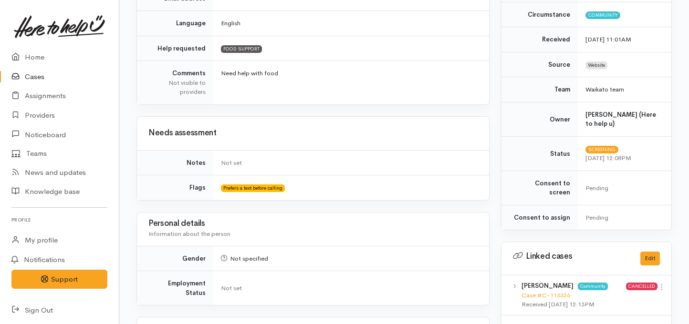
scroll to position [223, 0]
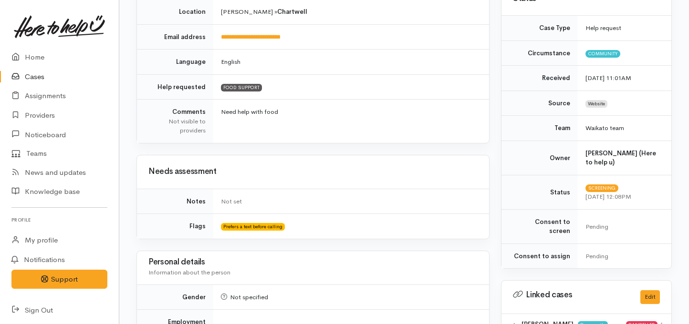
click at [31, 74] on link "Cases" at bounding box center [59, 77] width 119 height 20
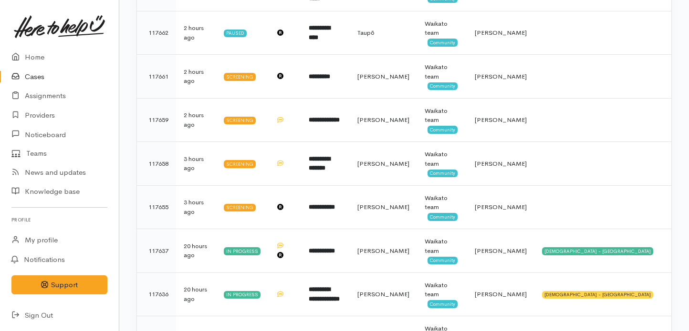
scroll to position [233, 0]
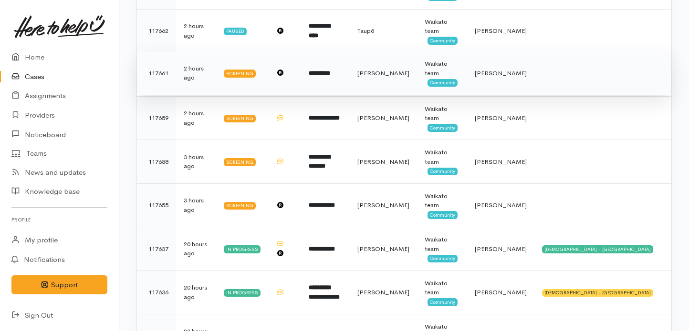
click at [350, 82] on td "*********" at bounding box center [325, 74] width 49 height 44
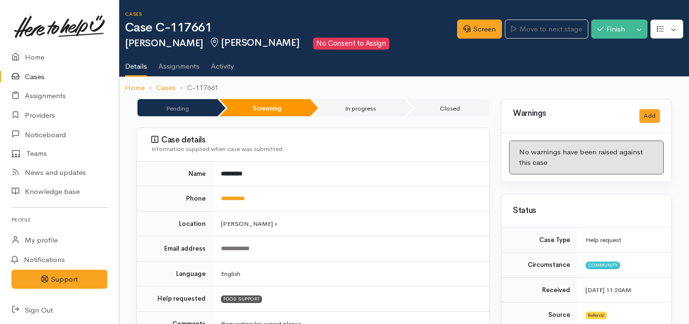
scroll to position [0, 6]
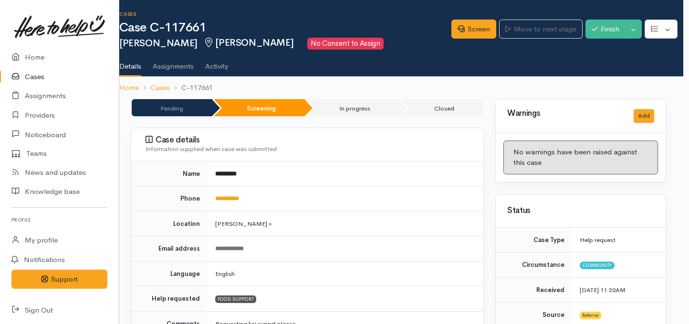
drag, startPoint x: 688, startPoint y: 18, endPoint x: 698, endPoint y: 134, distance: 116.3
click at [683, 134] on html "Support Feedback I've got something to say" at bounding box center [338, 162] width 689 height 324
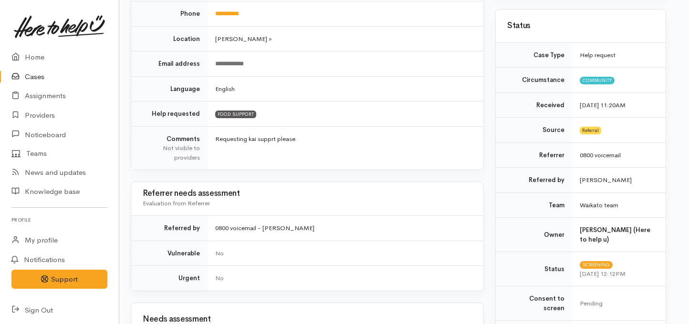
scroll to position [183, 6]
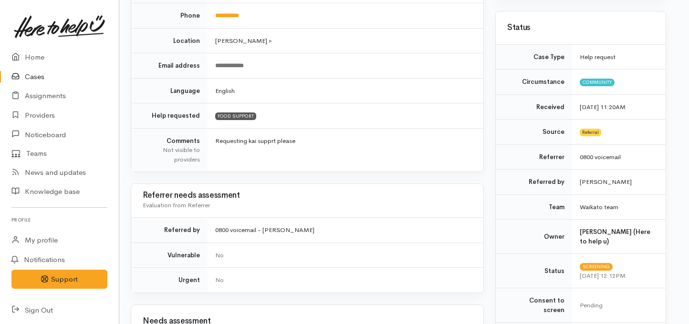
drag, startPoint x: 681, startPoint y: 101, endPoint x: 691, endPoint y: 83, distance: 20.1
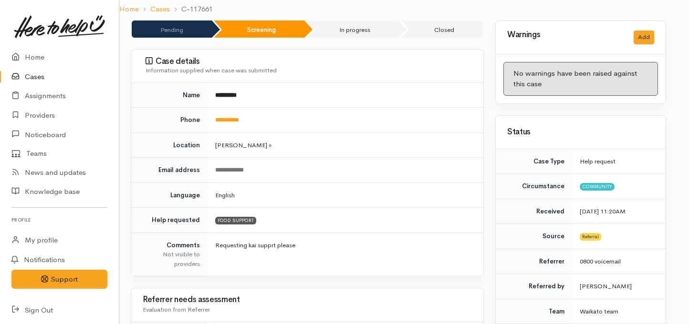
scroll to position [75, 6]
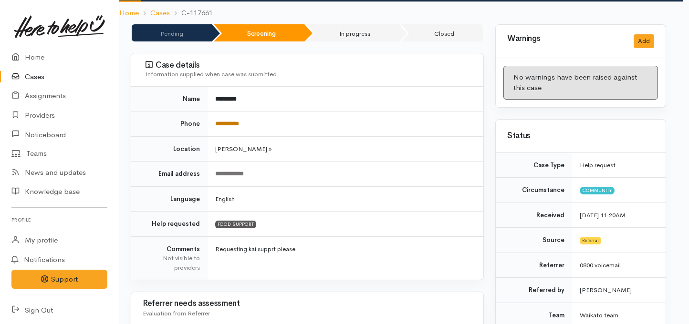
click at [239, 124] on link "**********" at bounding box center [227, 124] width 24 height 6
drag, startPoint x: 678, startPoint y: 75, endPoint x: 691, endPoint y: 61, distance: 19.2
click at [683, 61] on html "Support Feedback I've got something to say" at bounding box center [338, 87] width 689 height 324
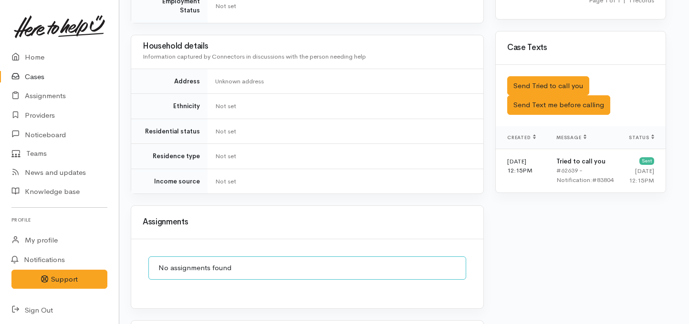
scroll to position [633, 6]
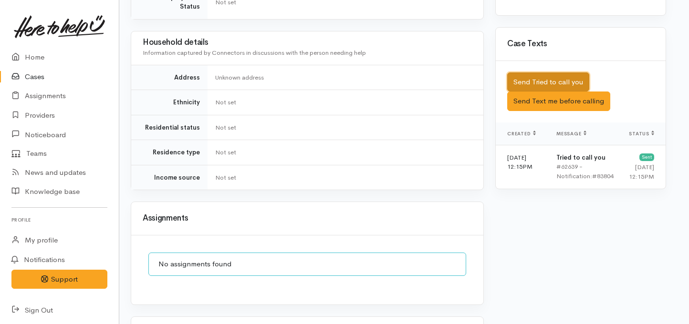
click at [535, 72] on button "Send Tried to call you" at bounding box center [548, 82] width 82 height 20
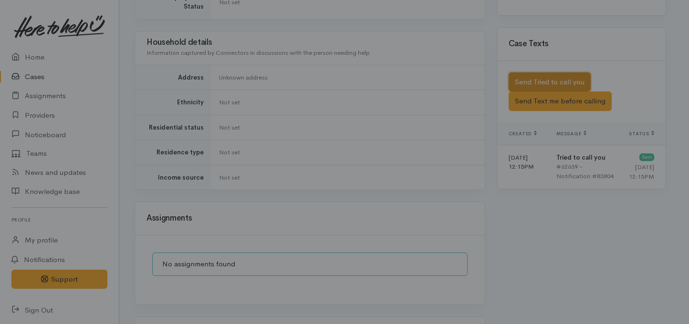
scroll to position [633, 2]
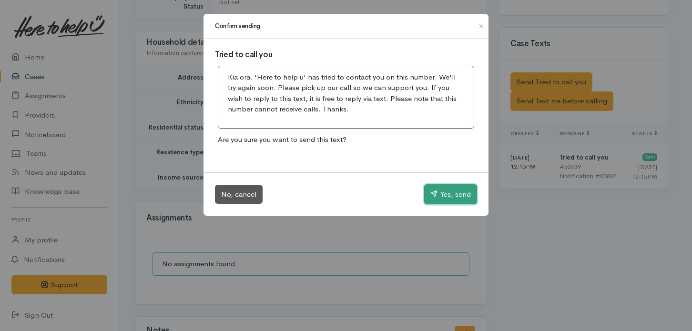
click at [450, 194] on button "Yes, send" at bounding box center [450, 195] width 53 height 20
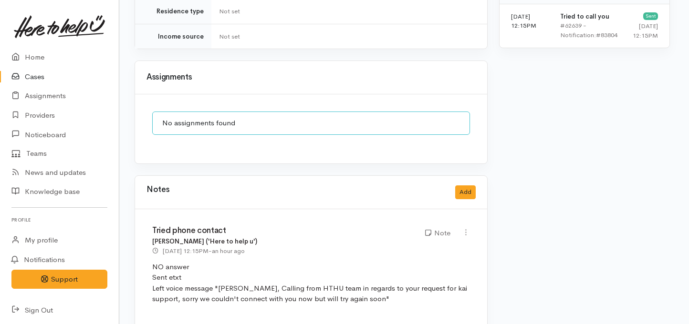
scroll to position [778, 2]
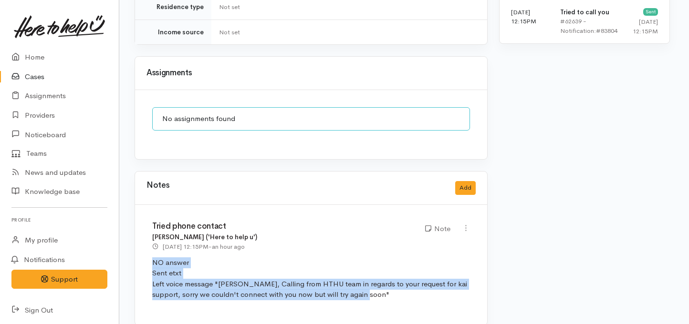
drag, startPoint x: 367, startPoint y: 284, endPoint x: 134, endPoint y: 254, distance: 235.6
copy span "NO answer Sent etxt Left voice message "[PERSON_NAME], Calling from HTHU team i…"
click at [466, 181] on button "Add" at bounding box center [465, 188] width 21 height 14
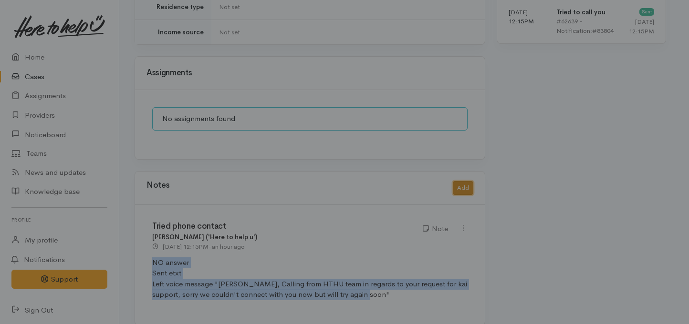
scroll to position [771, 2]
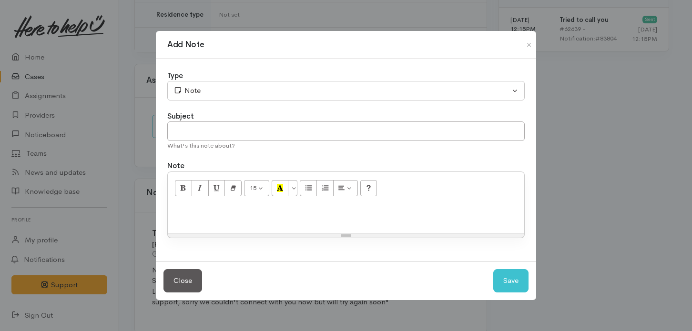
click at [341, 220] on p at bounding box center [346, 215] width 347 height 11
paste div
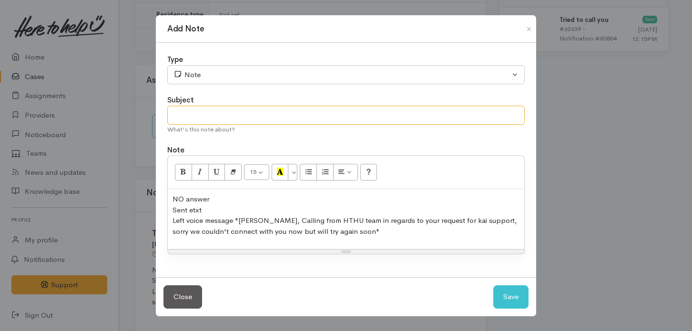
click at [329, 111] on input "text" at bounding box center [346, 116] width 358 height 20
type input "Tried phone contact"
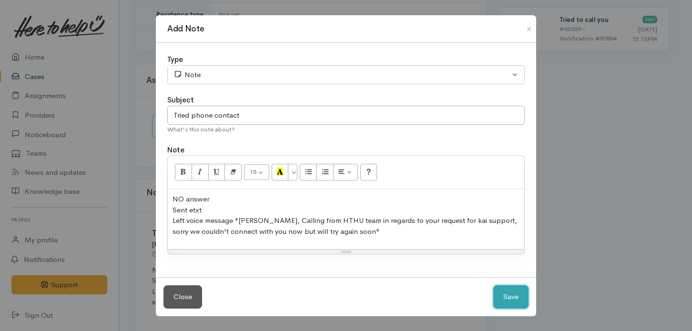
click at [500, 291] on button "Save" at bounding box center [511, 297] width 35 height 23
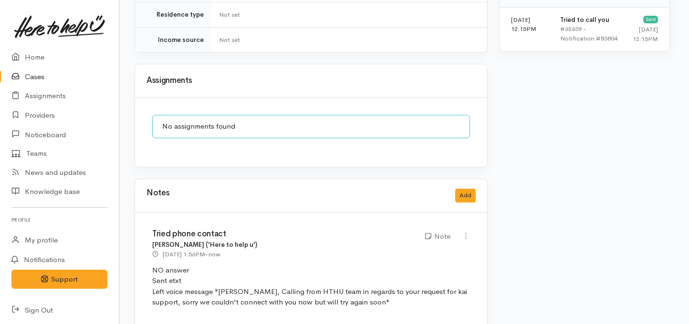
scroll to position [0, 2]
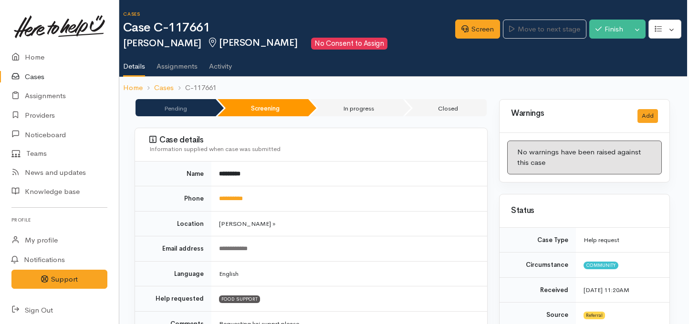
click at [373, 37] on div "Cases Case C-117661 [PERSON_NAME] [GEOGRAPHIC_DATA] No Consent to Assign" at bounding box center [289, 30] width 332 height 38
click at [29, 77] on link "Cases" at bounding box center [59, 77] width 119 height 20
